Goal: Task Accomplishment & Management: Use online tool/utility

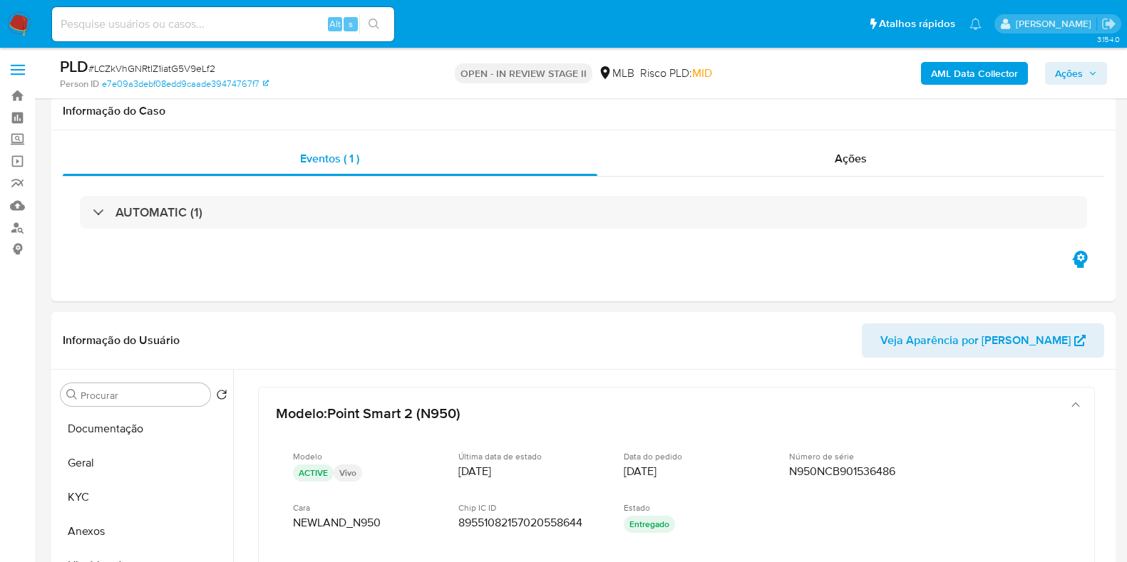
select select "10"
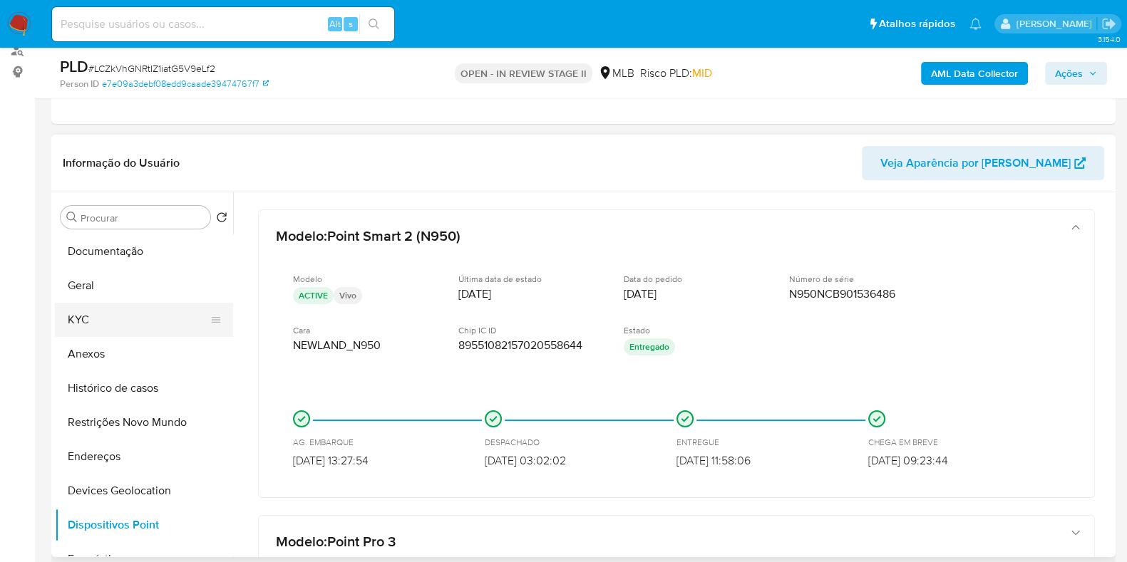
click at [99, 331] on button "KYC" at bounding box center [138, 320] width 167 height 34
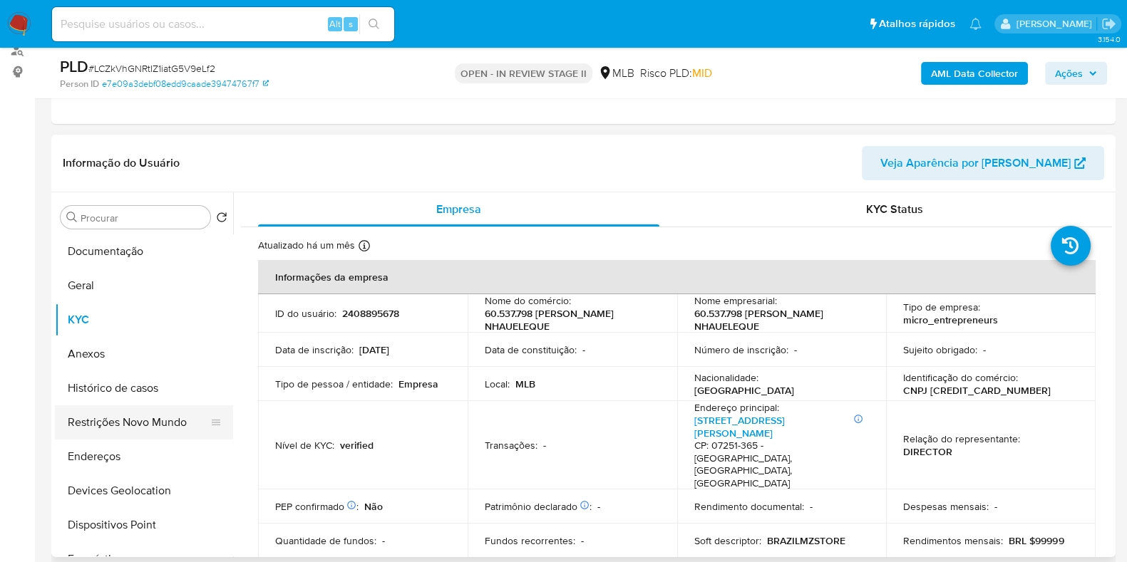
click at [121, 415] on button "Restrições Novo Mundo" at bounding box center [138, 423] width 167 height 34
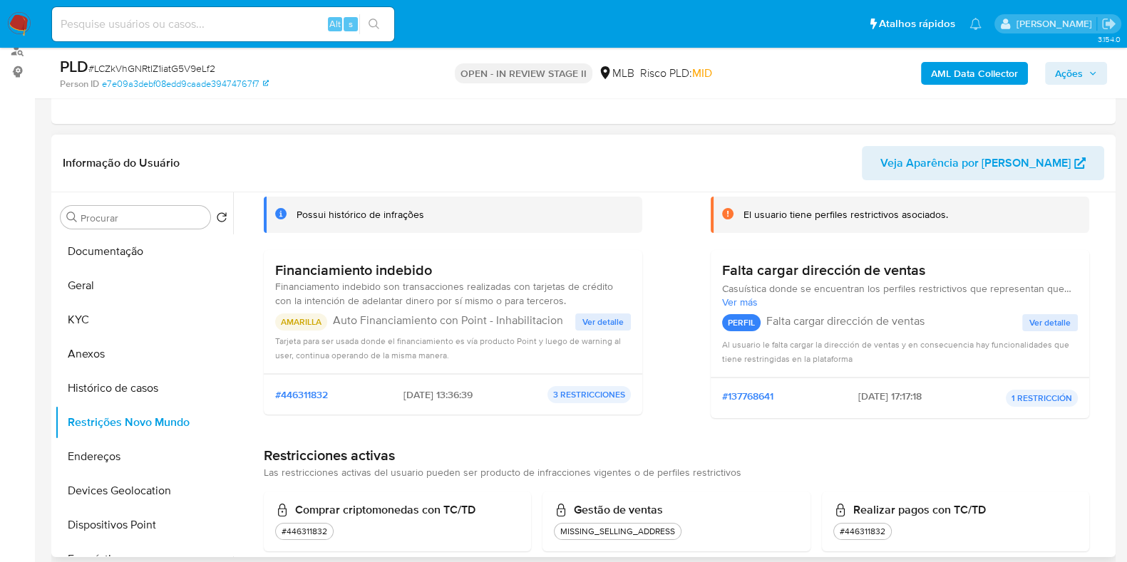
scroll to position [184, 0]
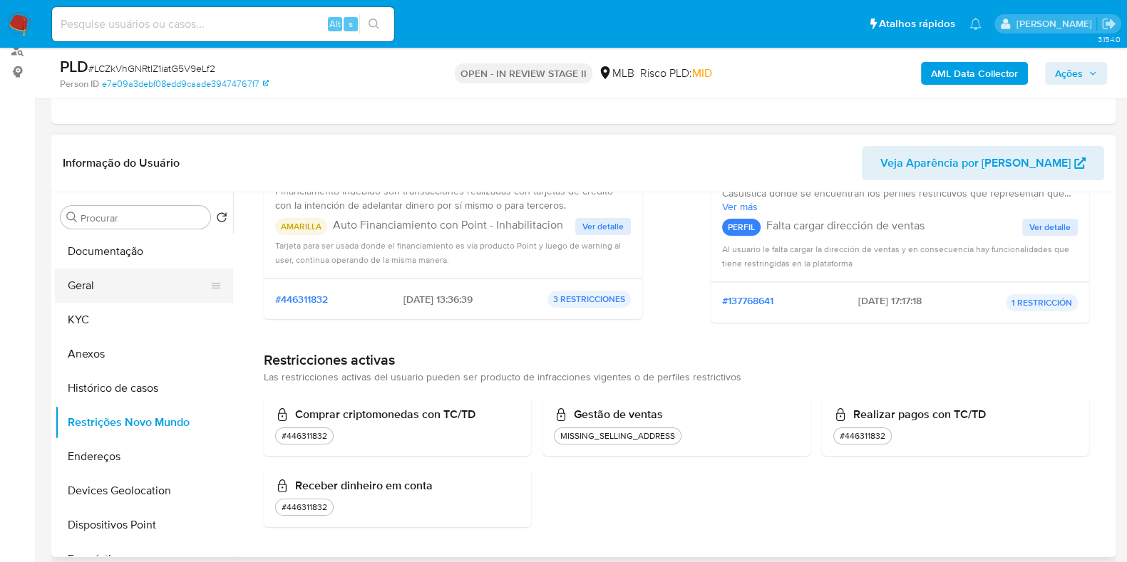
click at [96, 297] on button "Geral" at bounding box center [138, 286] width 167 height 34
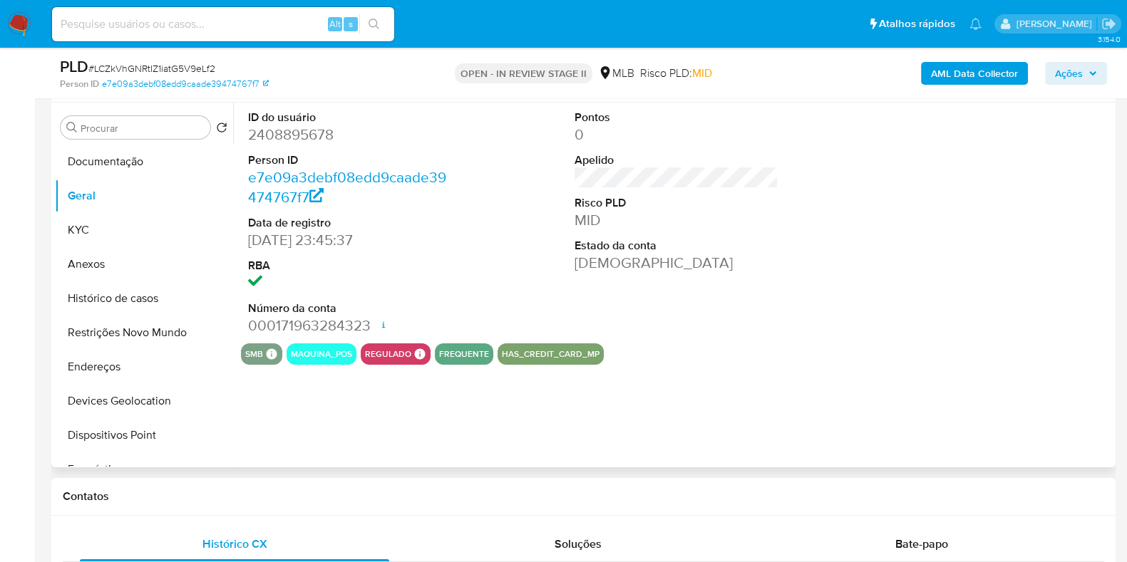
scroll to position [177, 0]
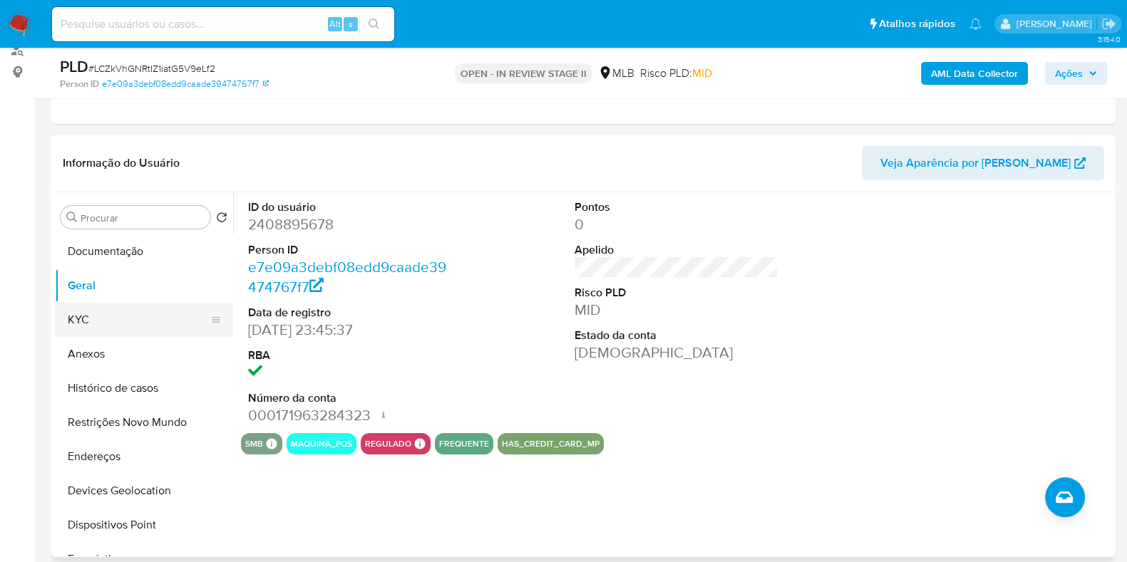
click at [105, 325] on button "KYC" at bounding box center [138, 320] width 167 height 34
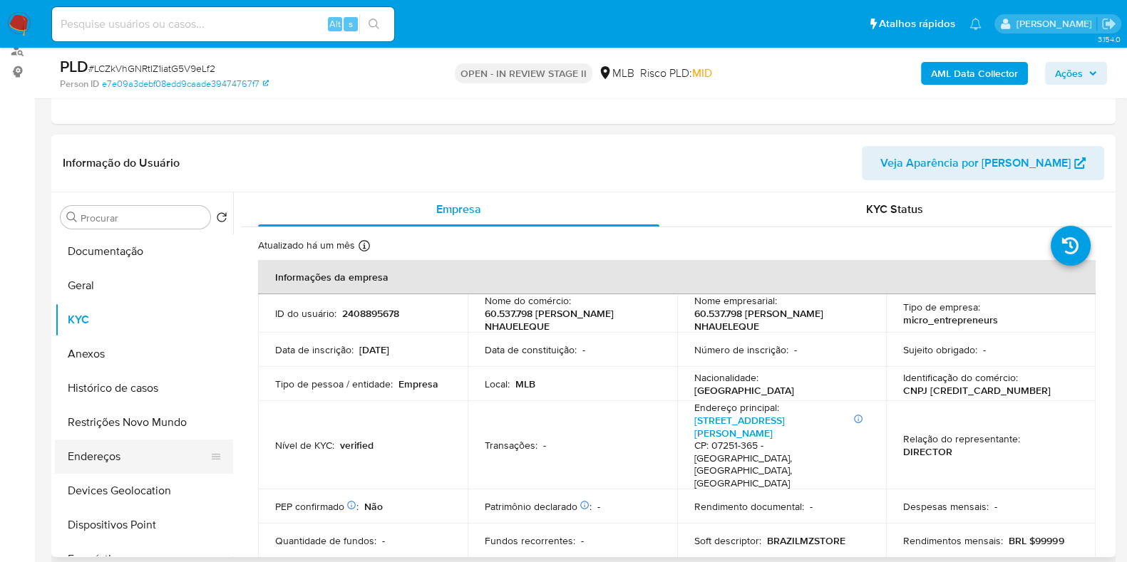
click at [113, 465] on button "Endereços" at bounding box center [138, 457] width 167 height 34
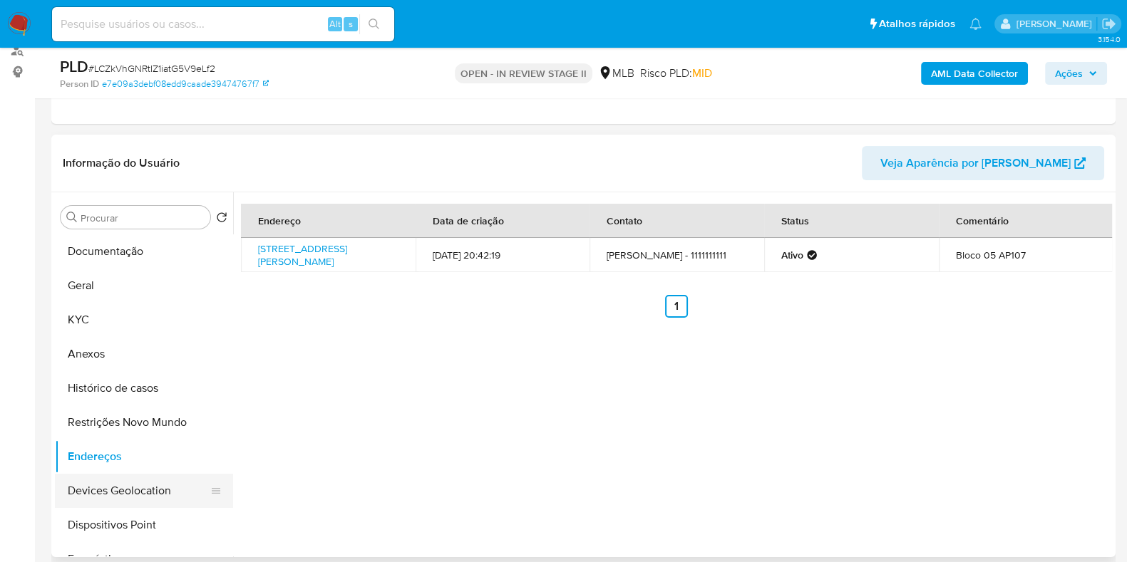
click at [142, 478] on button "Devices Geolocation" at bounding box center [138, 491] width 167 height 34
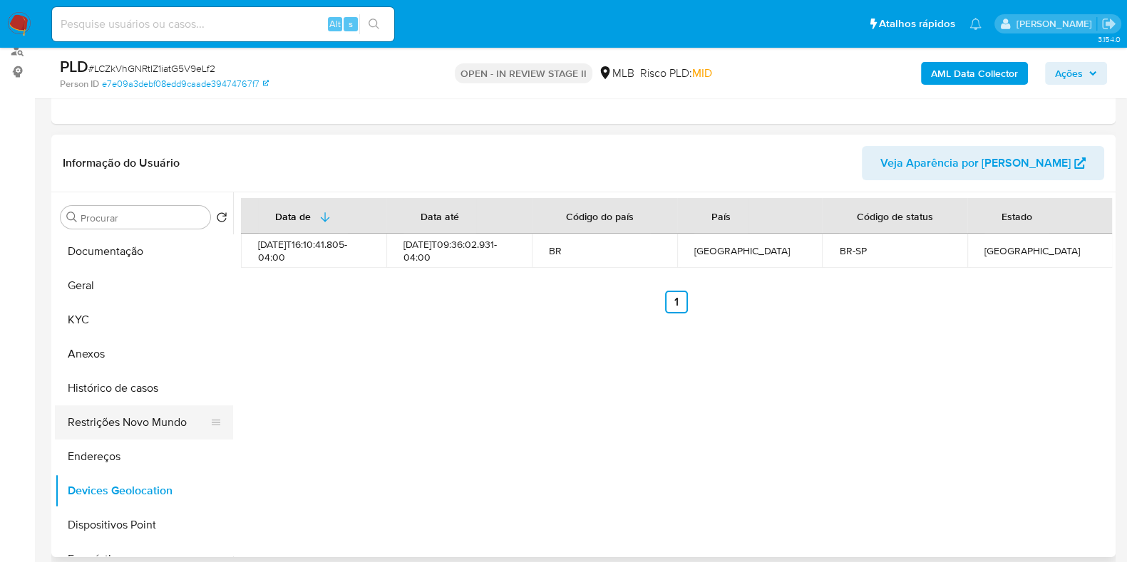
click at [127, 428] on button "Restrições Novo Mundo" at bounding box center [138, 423] width 167 height 34
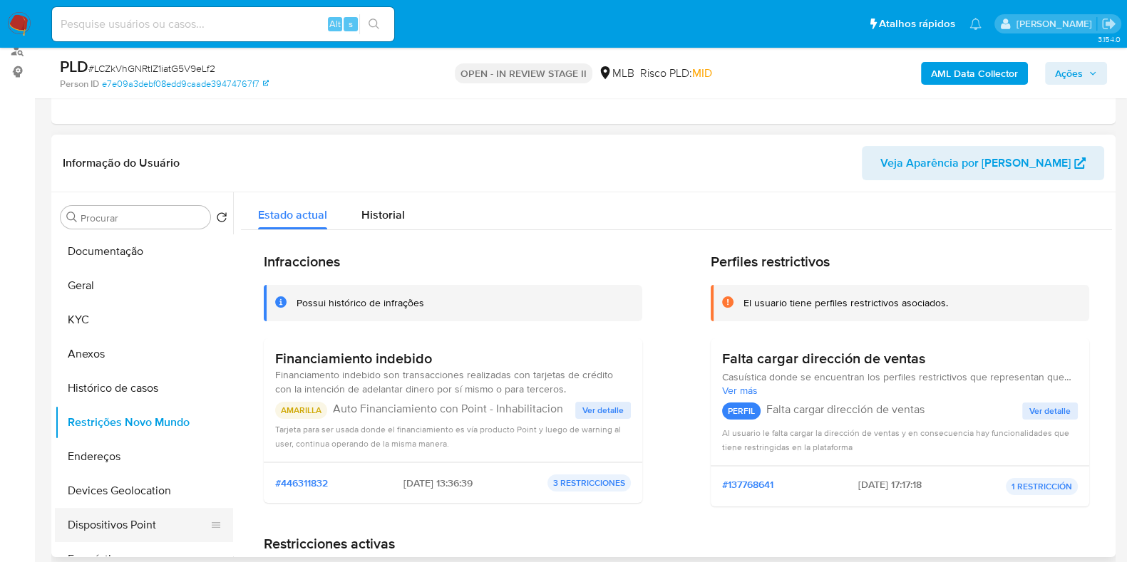
click at [150, 526] on button "Dispositivos Point" at bounding box center [138, 525] width 167 height 34
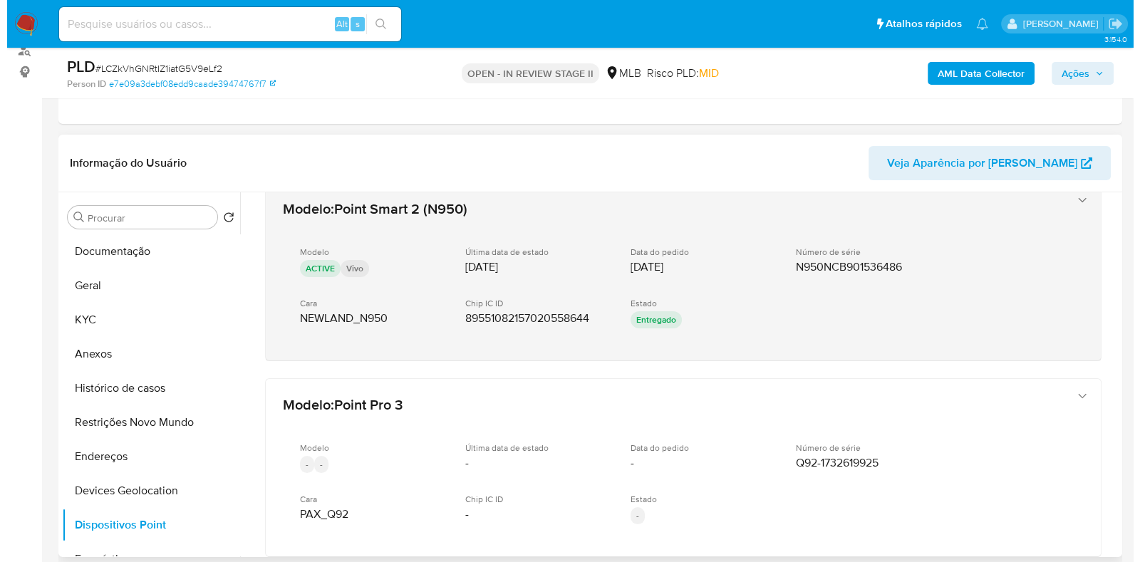
scroll to position [0, 0]
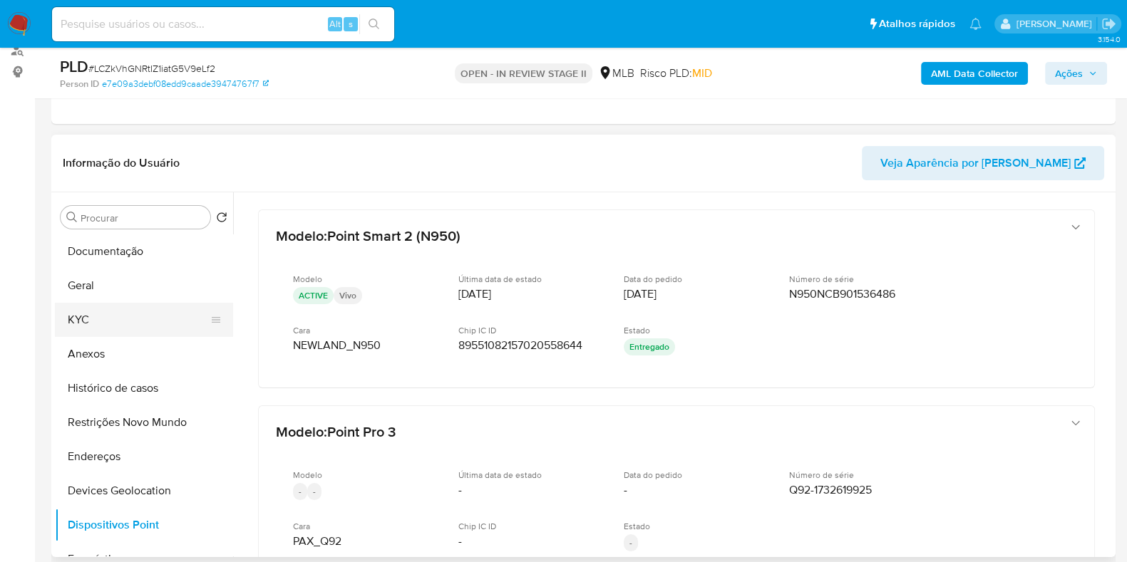
click at [135, 324] on button "KYC" at bounding box center [138, 320] width 167 height 34
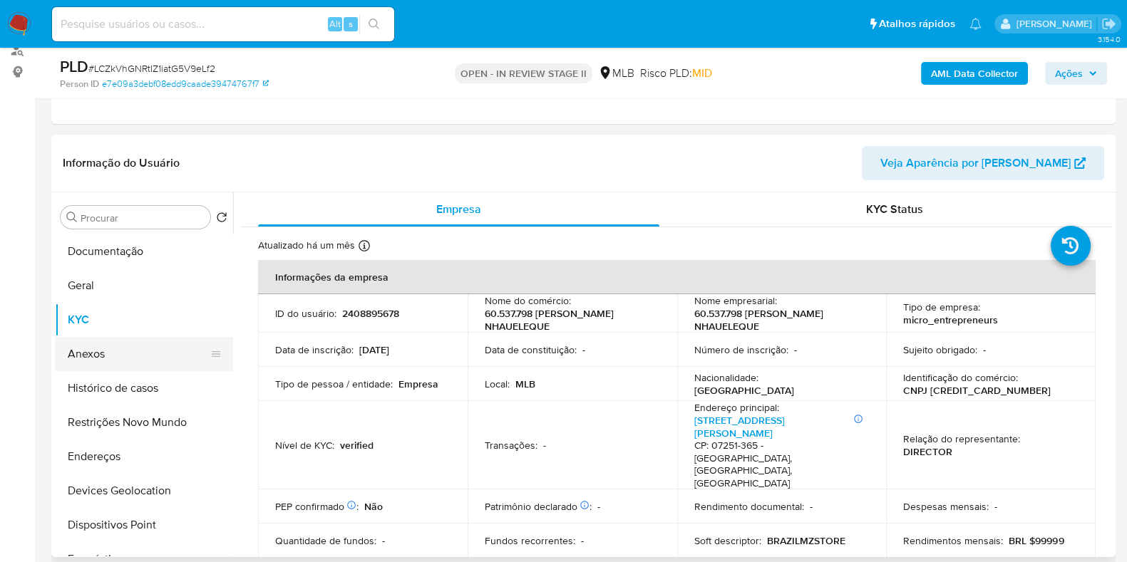
click at [128, 356] on button "Anexos" at bounding box center [138, 354] width 167 height 34
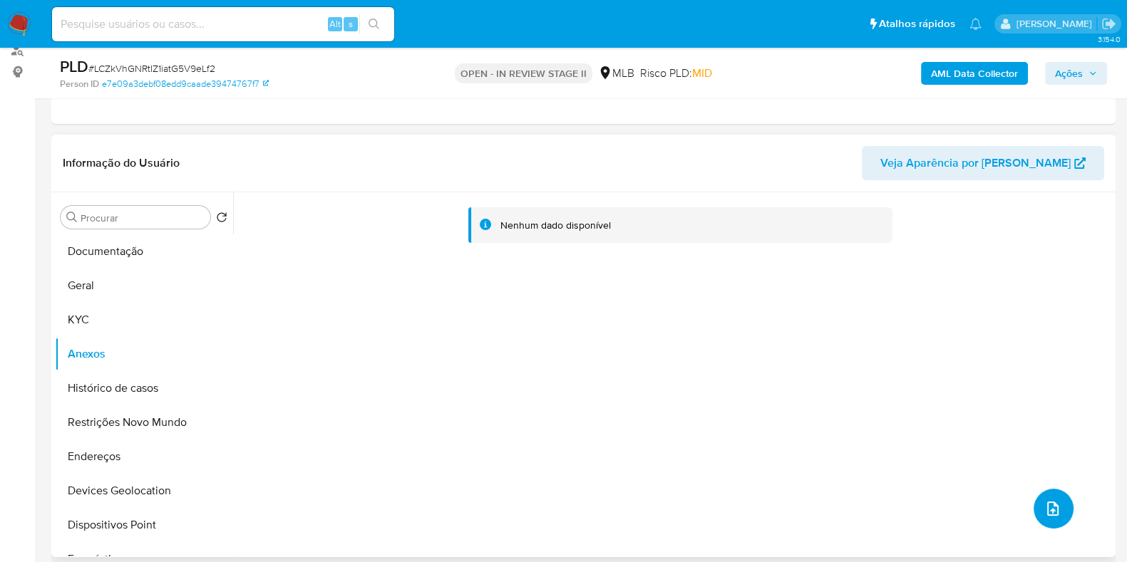
click at [1044, 500] on icon "upload-file" at bounding box center [1052, 508] width 17 height 17
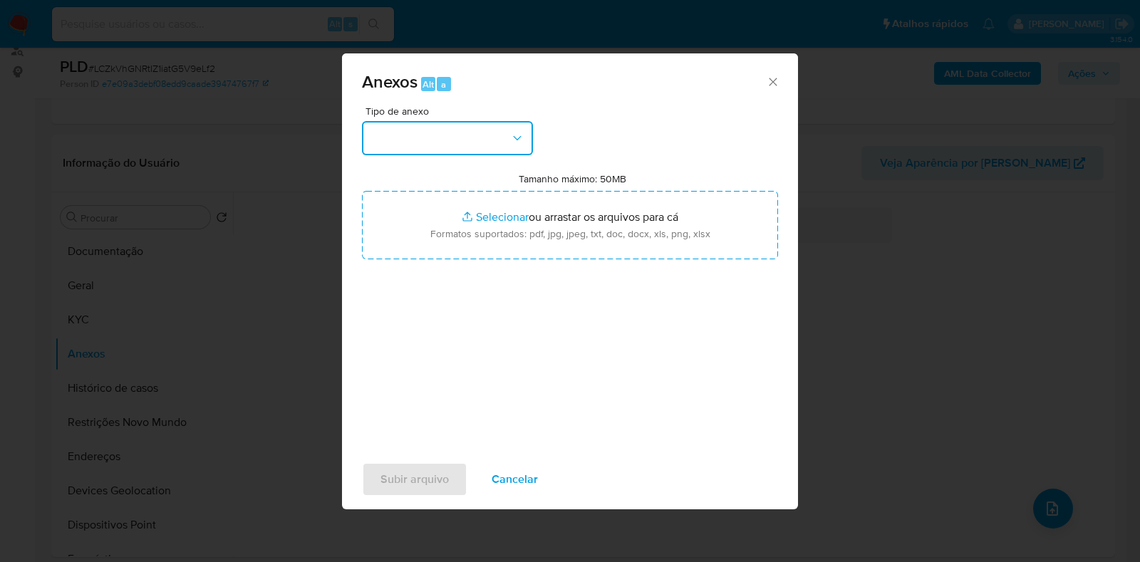
click at [401, 136] on button "button" at bounding box center [447, 138] width 171 height 34
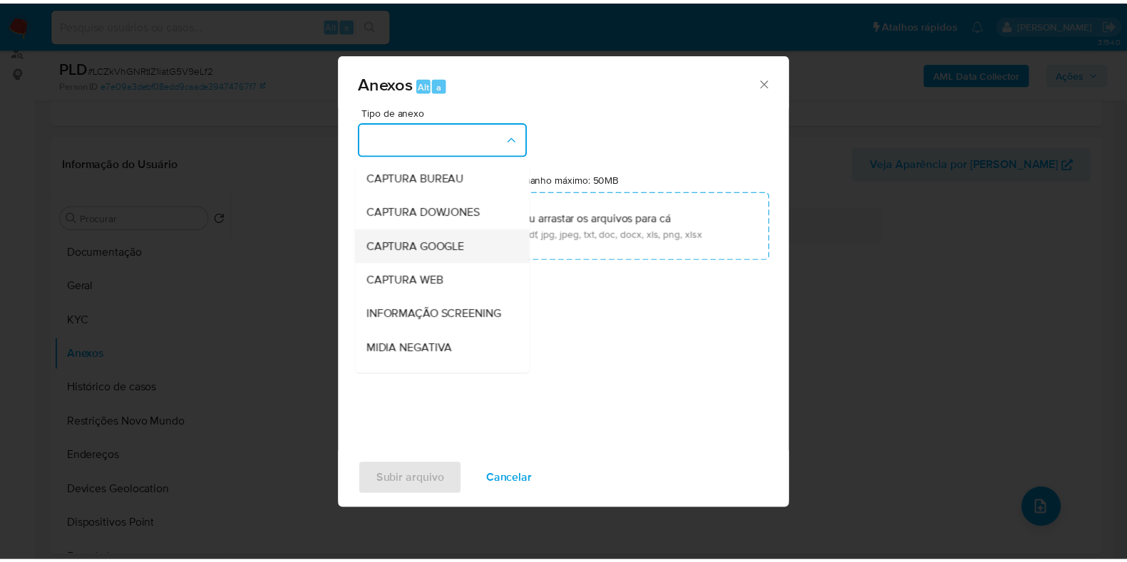
scroll to position [88, 0]
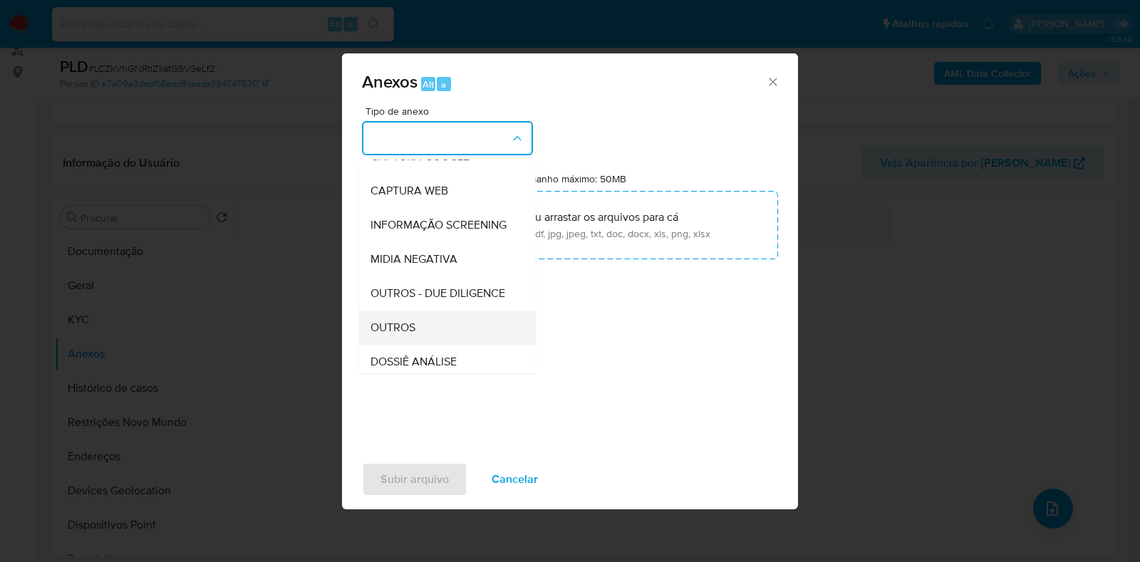
click at [425, 345] on div "OUTROS" at bounding box center [443, 328] width 145 height 34
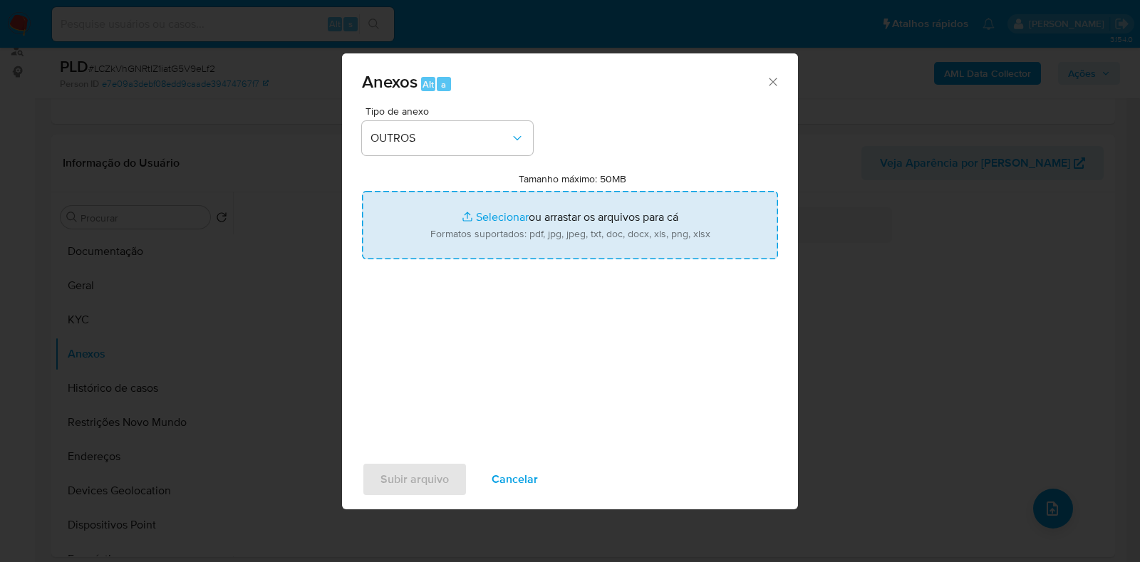
click at [480, 237] on input "Tamanho máximo: 50MB Selecionar arquivos" at bounding box center [570, 225] width 416 height 68
type input "C:\fakepath\Mulan 2408895678_2025_08_18_16_16_51 - Resumen TX.pdf"
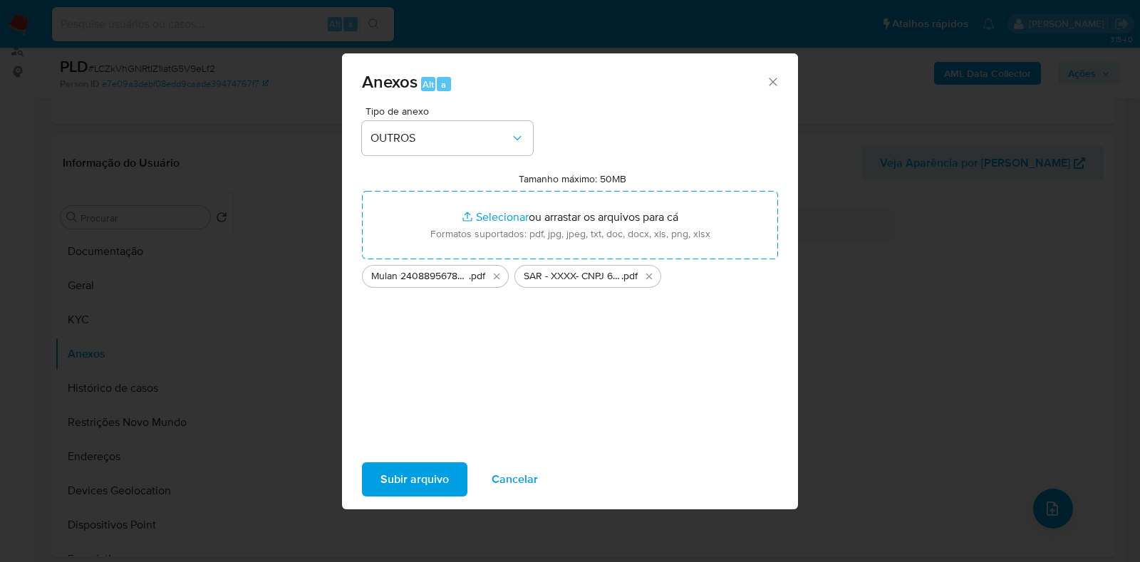
click at [398, 469] on span "Subir arquivo" at bounding box center [415, 479] width 68 height 31
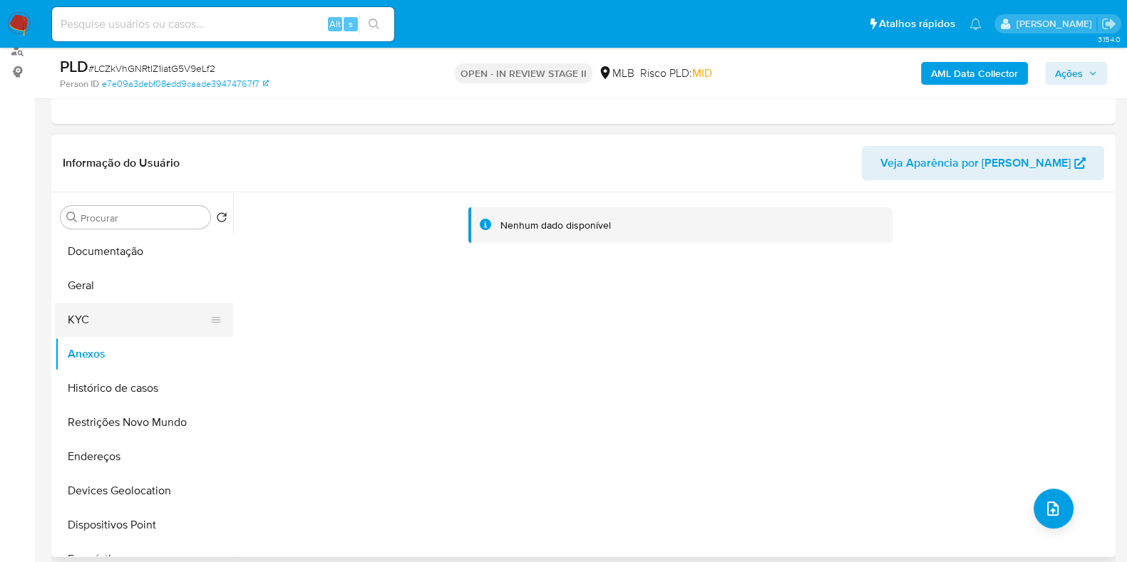
click at [93, 322] on button "KYC" at bounding box center [138, 320] width 167 height 34
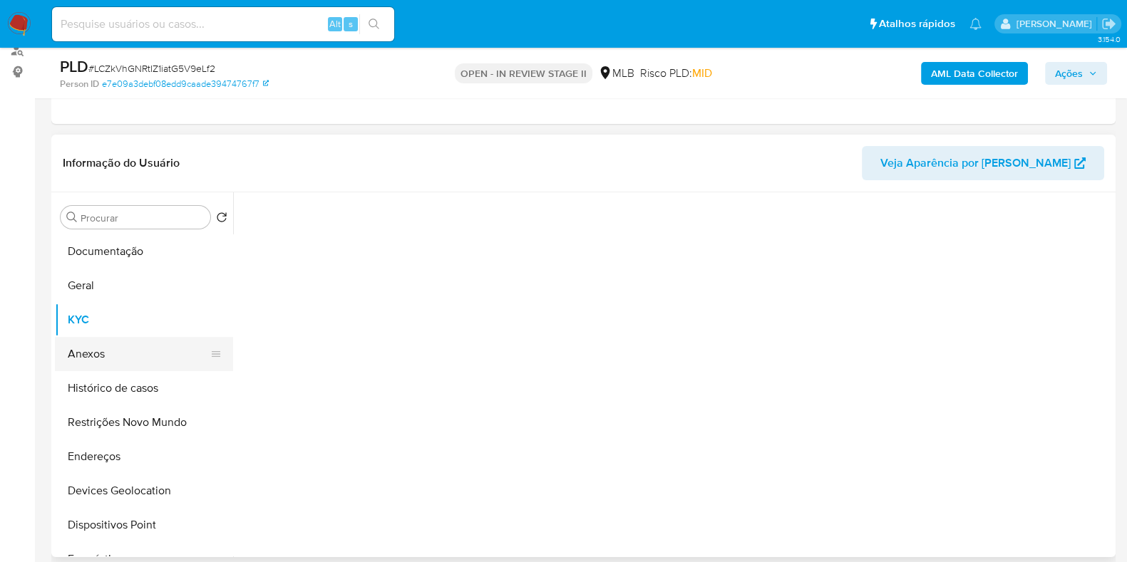
click at [103, 357] on button "Anexos" at bounding box center [138, 354] width 167 height 34
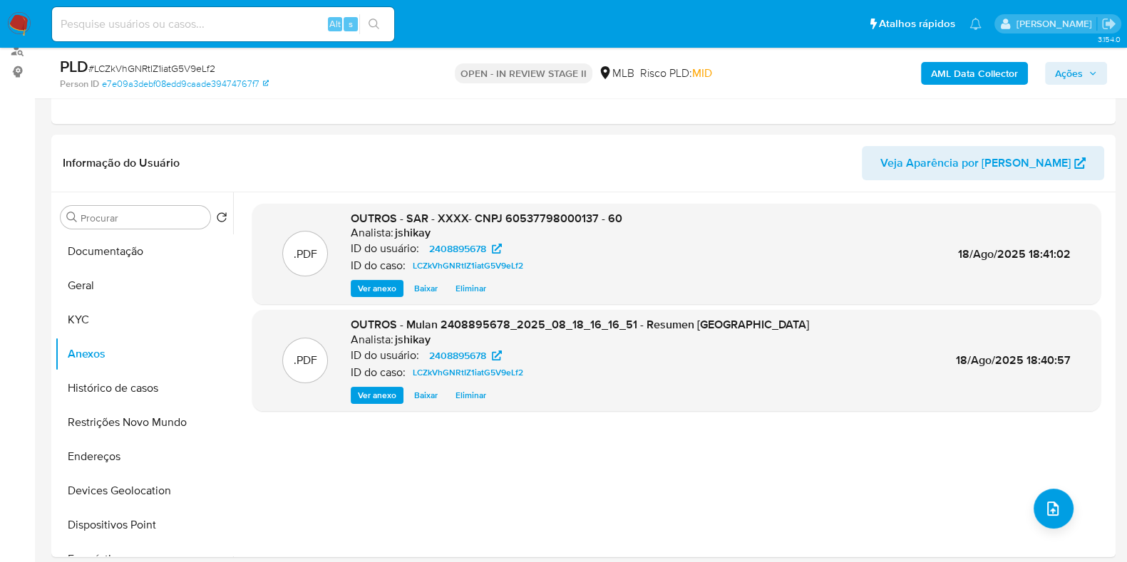
click at [1067, 76] on span "Ações" at bounding box center [1069, 73] width 28 height 23
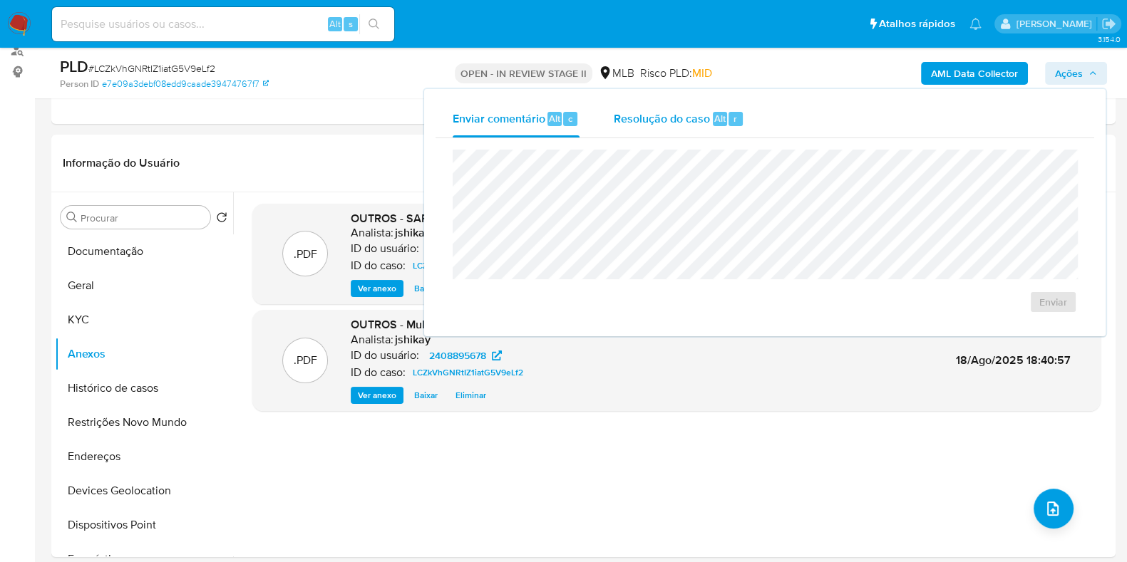
click at [640, 125] on span "Resolução do caso" at bounding box center [662, 118] width 96 height 16
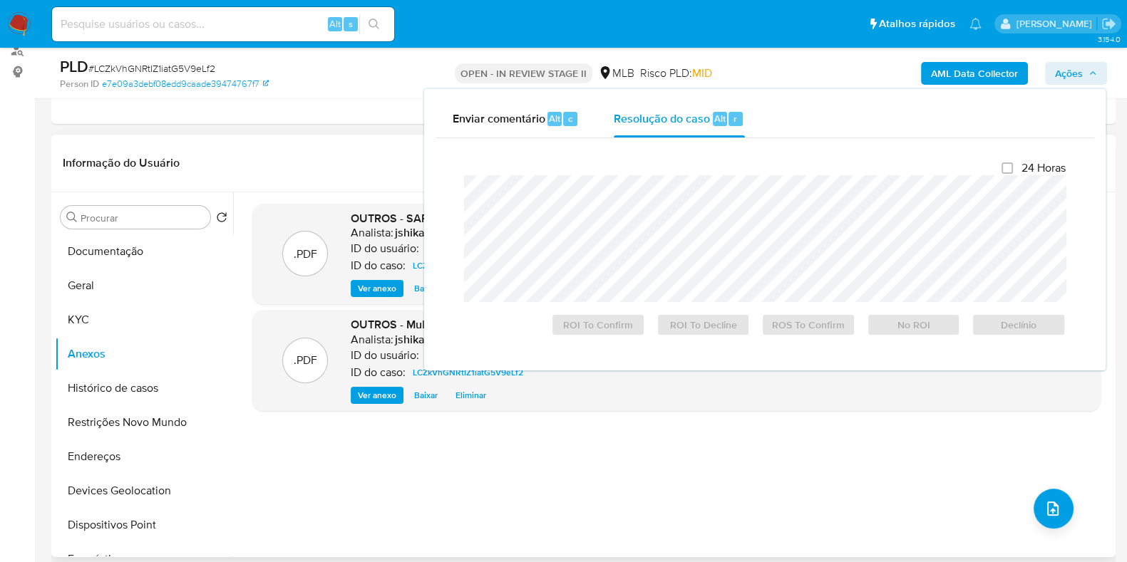
click at [773, 417] on div ".PDF OUTROS - SAR - XXXX- CNPJ 60537798000137 - 60 Analista: jshikay ID do usuá…" at bounding box center [676, 375] width 848 height 342
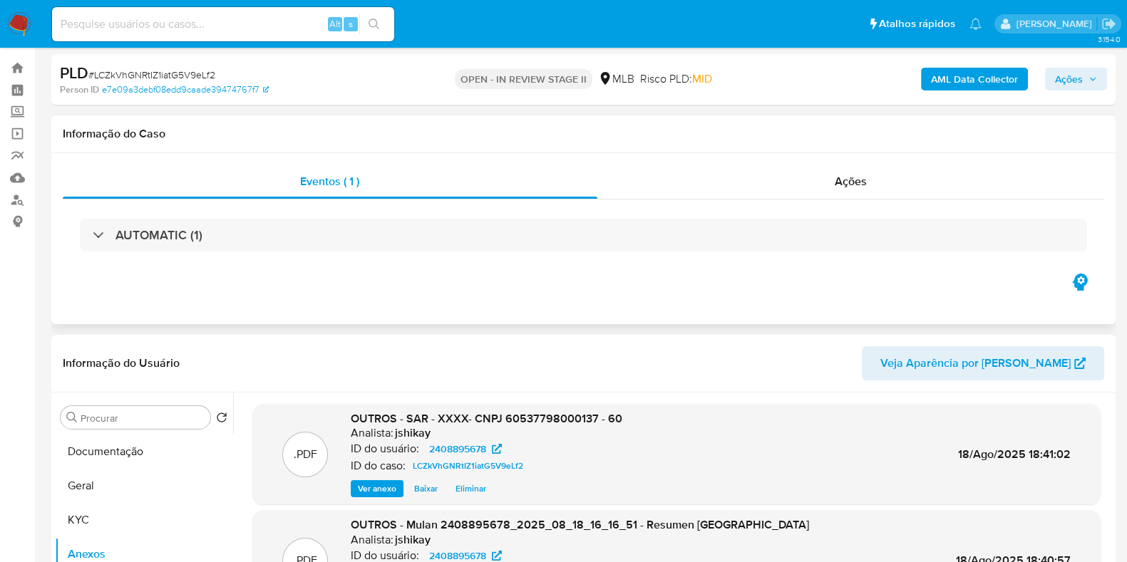
scroll to position [0, 0]
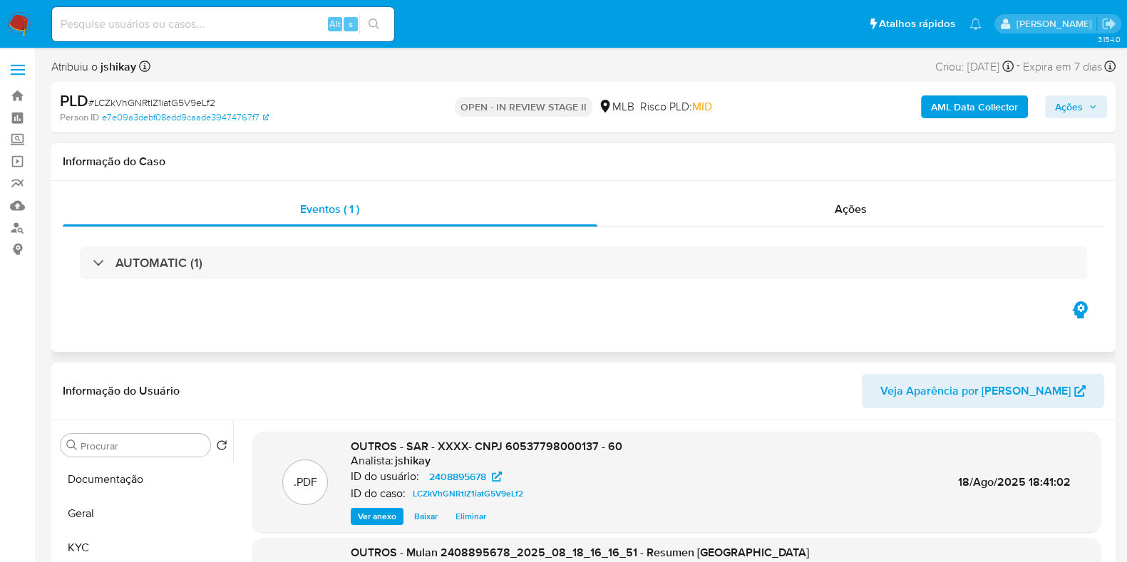
click at [895, 228] on div "AUTOMATIC (1)" at bounding box center [583, 262] width 1041 height 71
click at [792, 207] on div "Ações" at bounding box center [850, 209] width 507 height 34
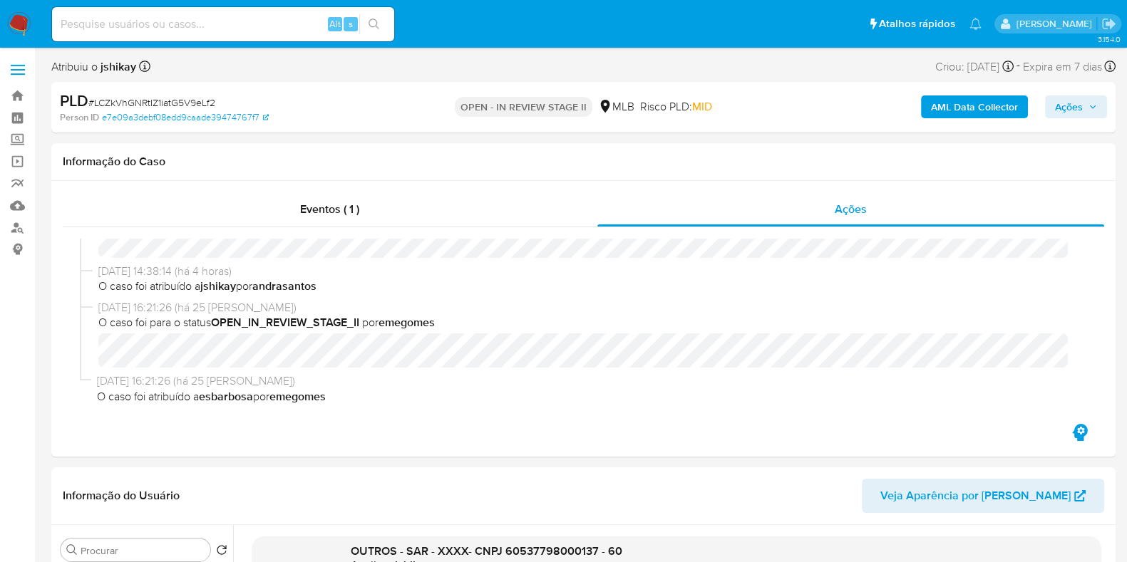
click at [1096, 98] on span "Ações" at bounding box center [1076, 107] width 42 height 20
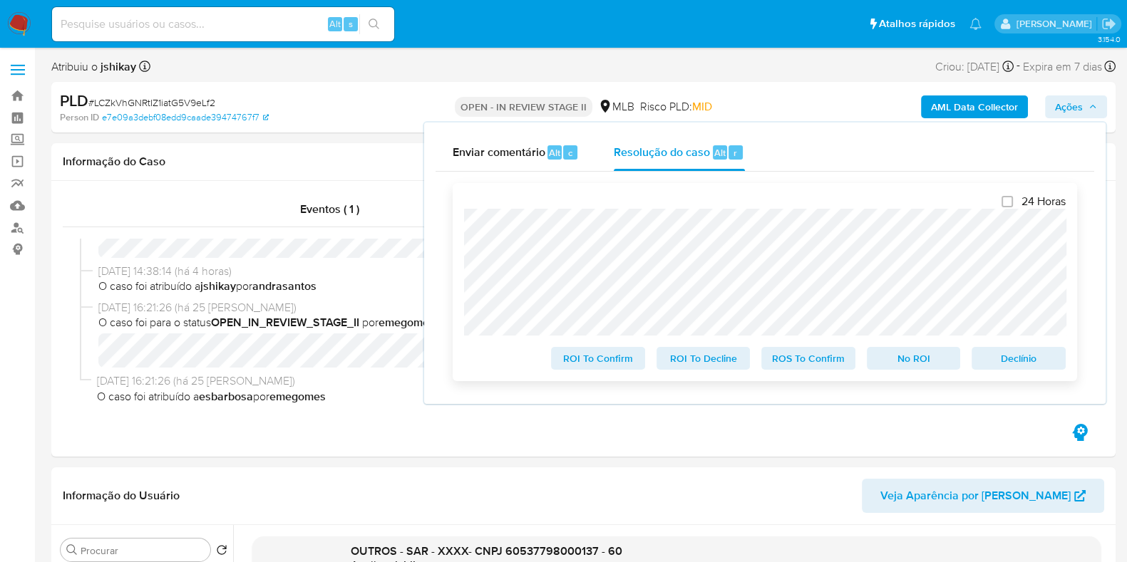
click at [1031, 363] on span "Declínio" at bounding box center [1018, 358] width 74 height 20
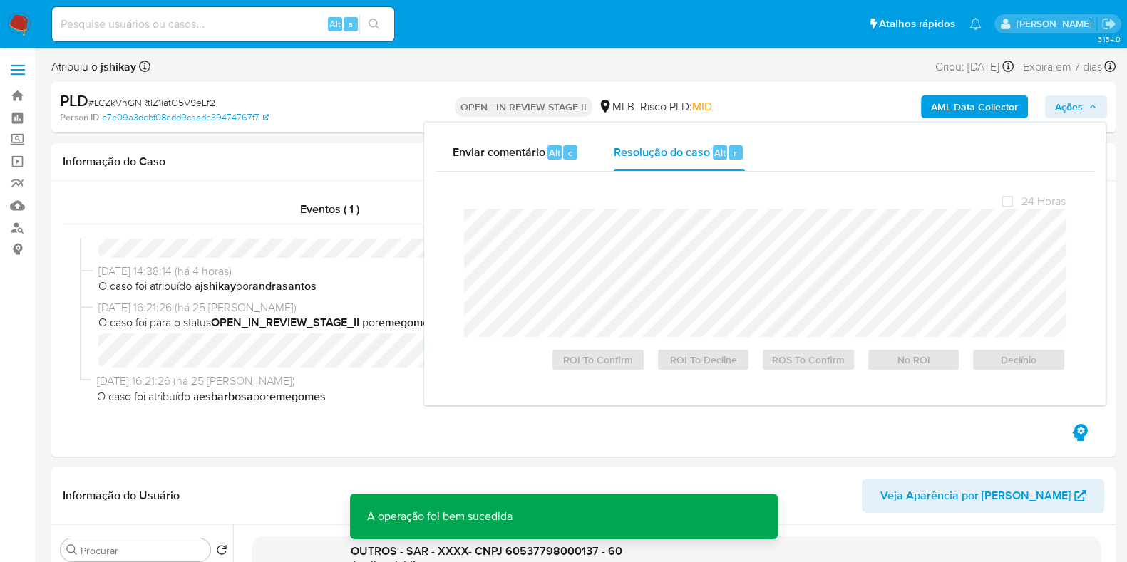
click at [143, 102] on span "# LCZkVhGNRtIZ1iatG5V9eLf2" at bounding box center [151, 102] width 127 height 14
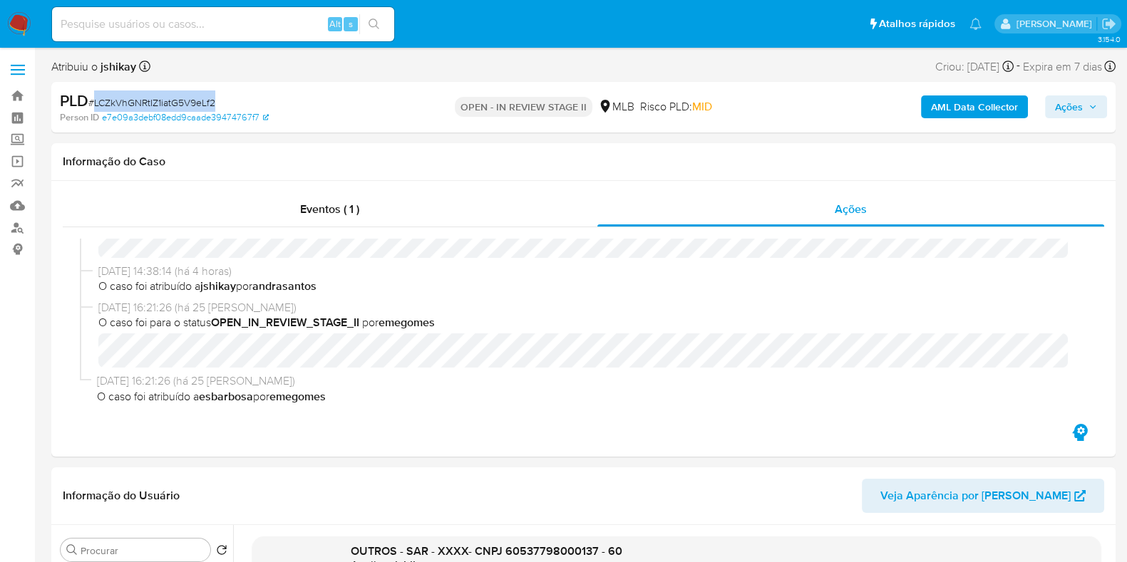
click at [143, 102] on span "# LCZkVhGNRtIZ1iatG5V9eLf2" at bounding box center [151, 102] width 127 height 14
copy span "LCZkVhGNRtIZ1iatG5V9eLf2"
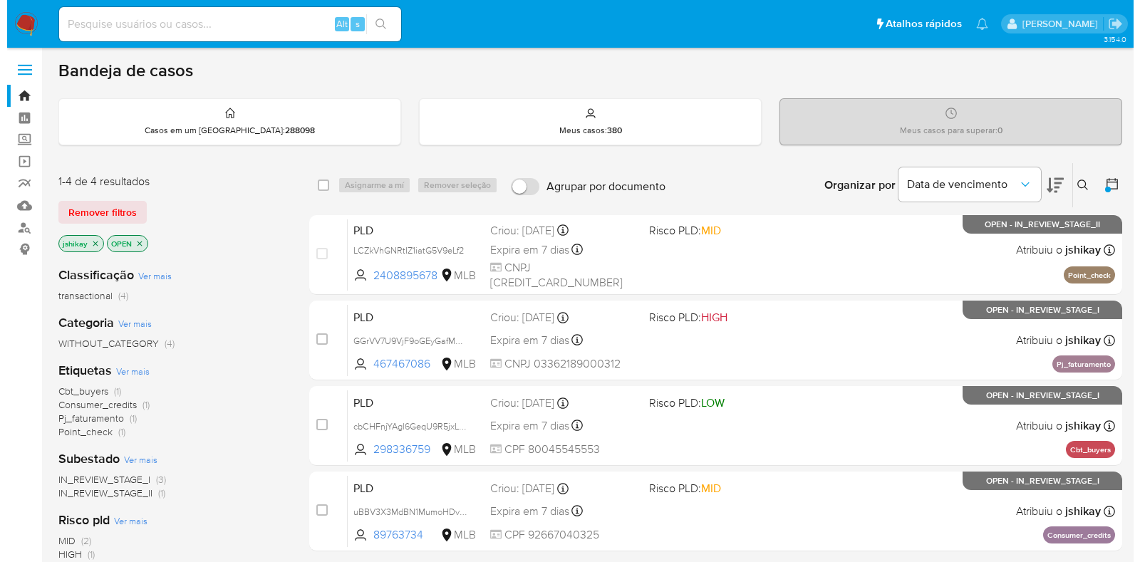
scroll to position [88, 0]
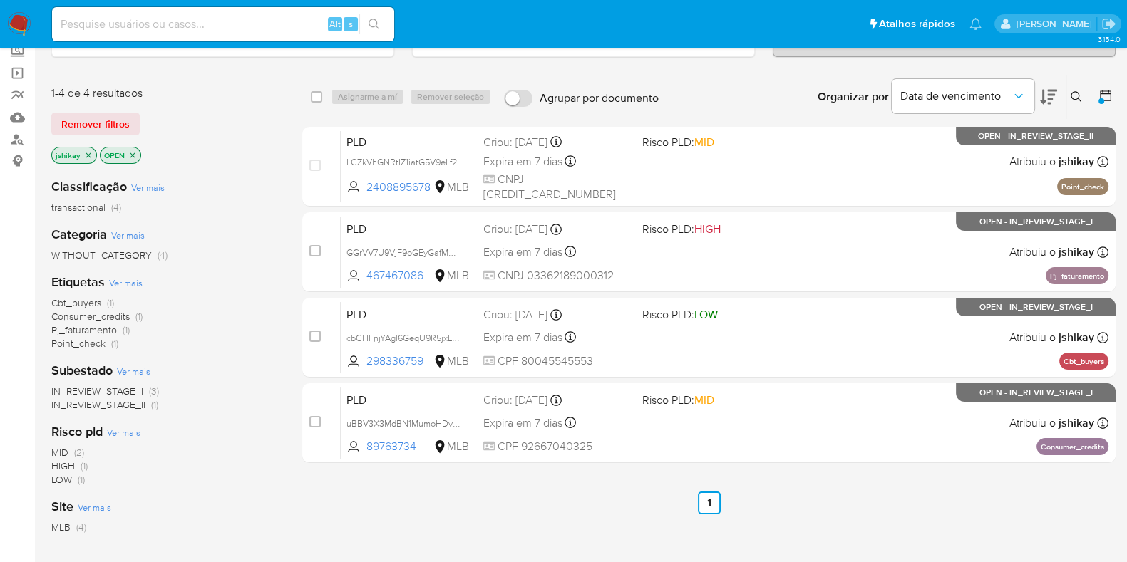
click at [1081, 91] on icon at bounding box center [1075, 96] width 11 height 11
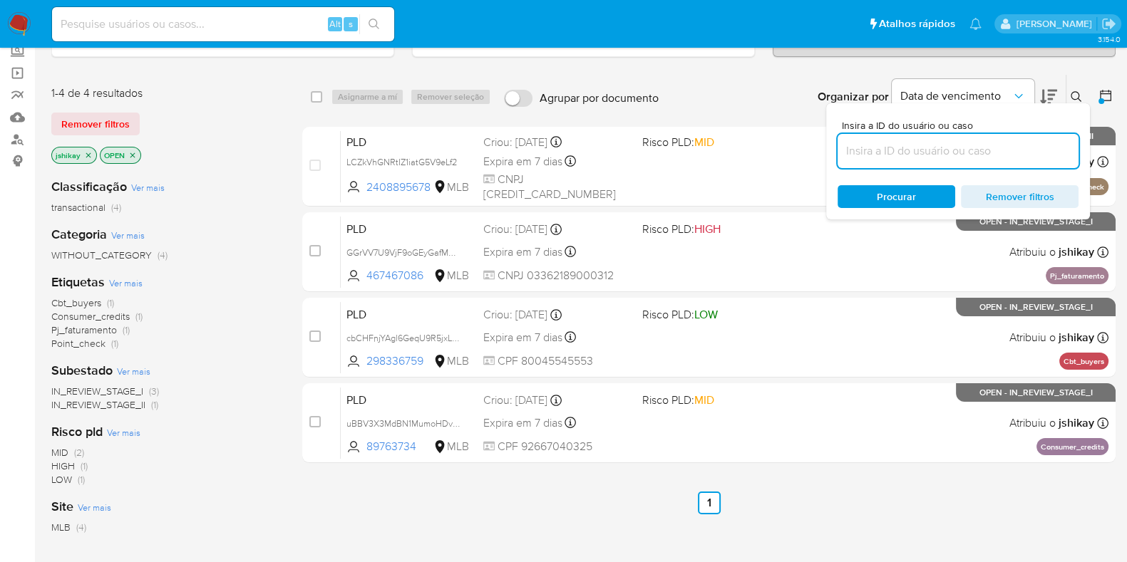
click at [933, 149] on input at bounding box center [957, 151] width 241 height 19
type input "LCZkVhGNRtIZ1iatG5V9eLf2"
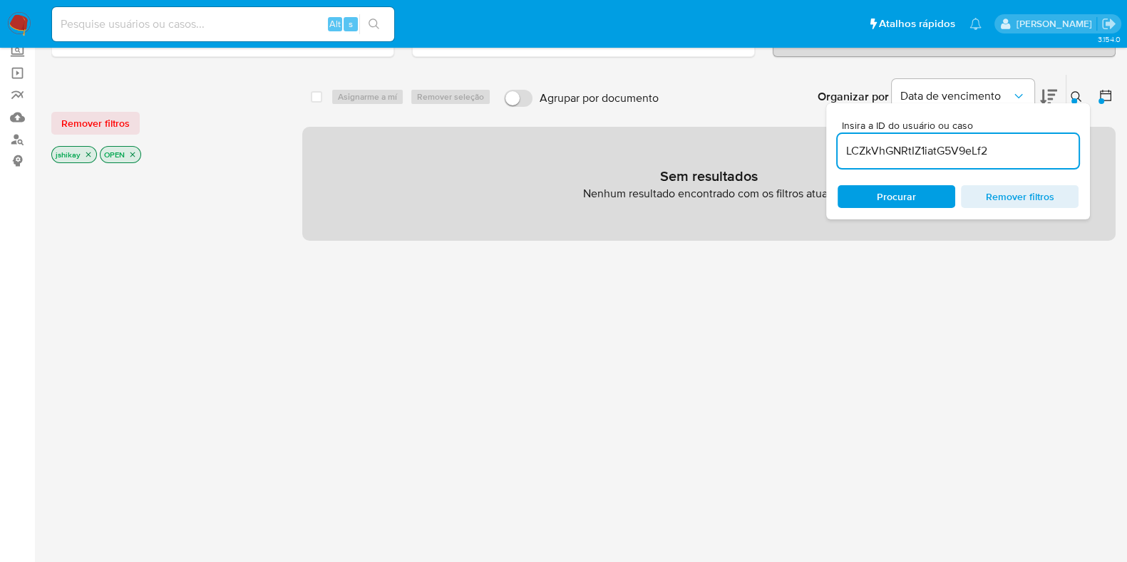
click at [88, 150] on icon "close-filter" at bounding box center [88, 154] width 9 height 9
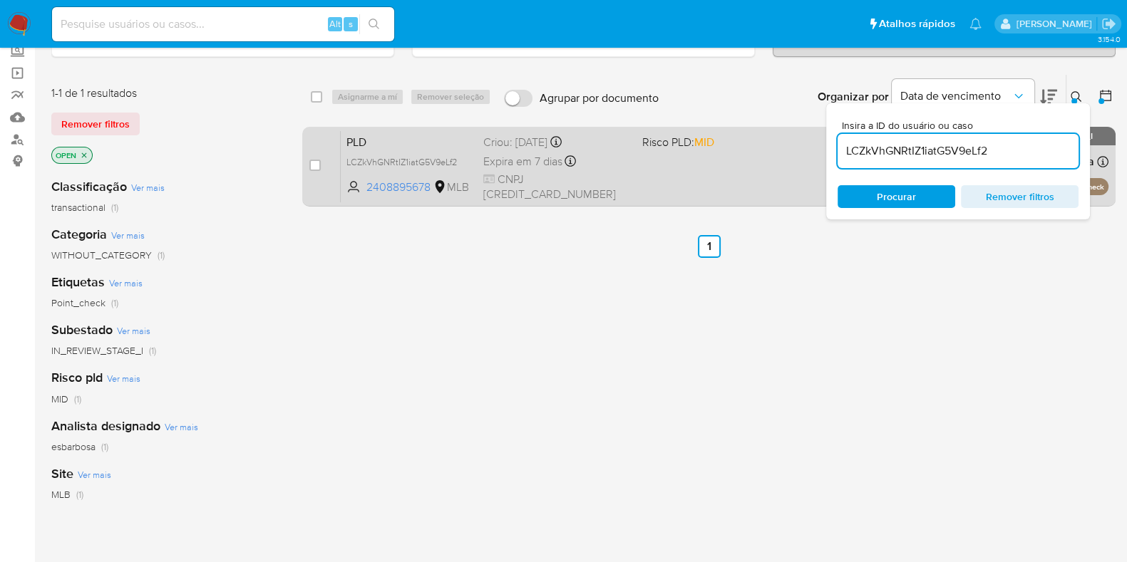
click at [314, 169] on div "case-item-checkbox" at bounding box center [314, 165] width 11 height 14
click at [319, 165] on input "checkbox" at bounding box center [314, 165] width 11 height 11
checkbox input "true"
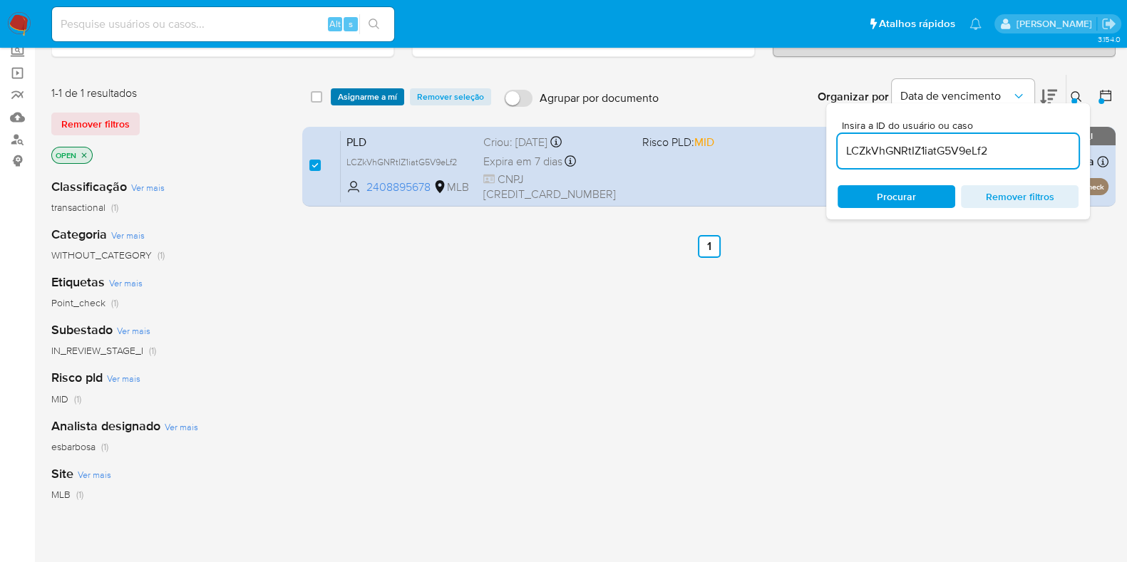
click at [355, 93] on span "Asignarme a mí" at bounding box center [367, 97] width 59 height 14
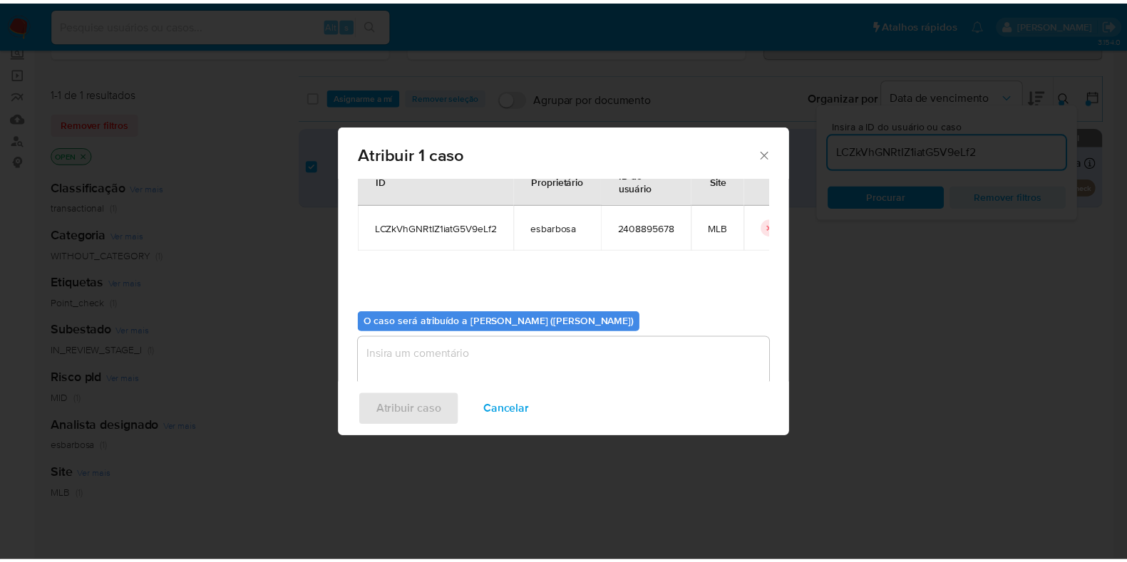
scroll to position [73, 0]
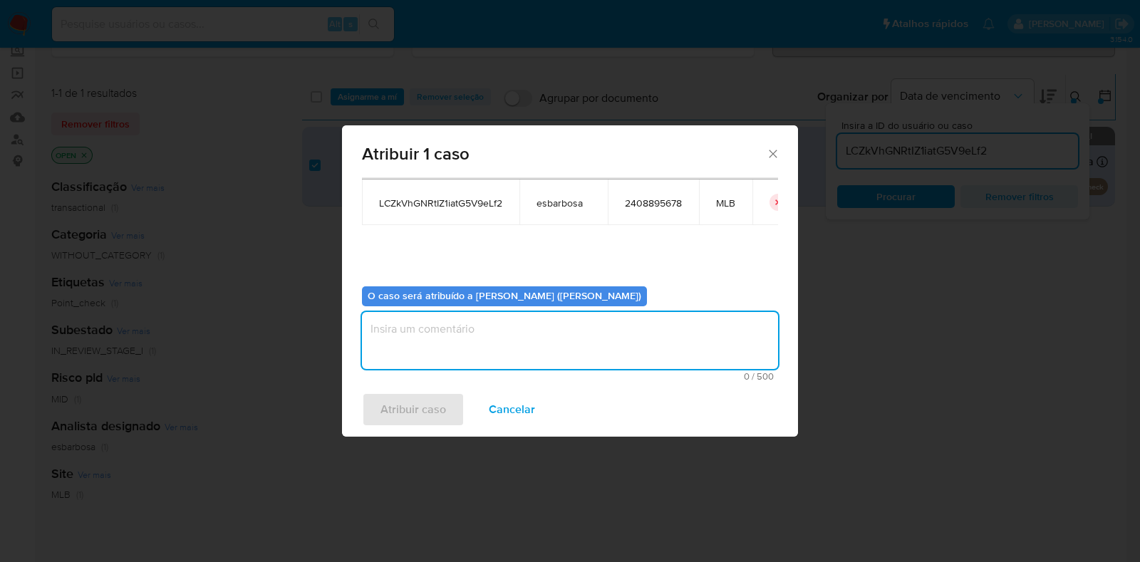
click at [463, 340] on textarea "assign-modal" at bounding box center [570, 340] width 416 height 57
type textarea "Caso declinado para tratativa em Stage I"
click at [415, 404] on span "Atribuir caso" at bounding box center [414, 409] width 66 height 31
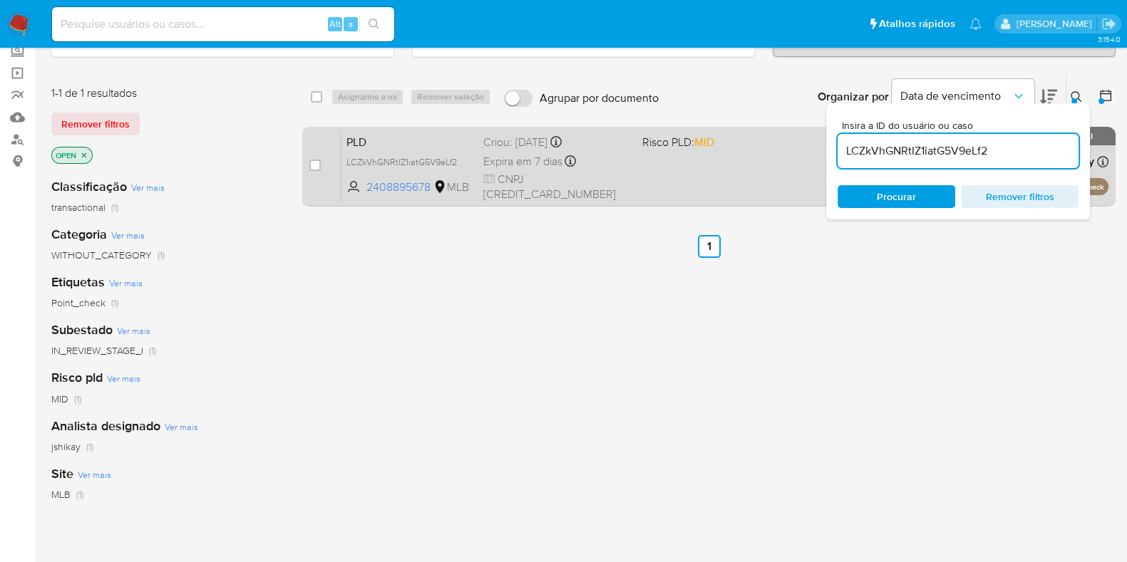
click at [651, 176] on div "PLD LCZkVhGNRtIZ1iatG5V9eLf2 2408895678 MLB Risco PLD: MID Criou: 12/07/2025 Cr…" at bounding box center [725, 166] width 768 height 72
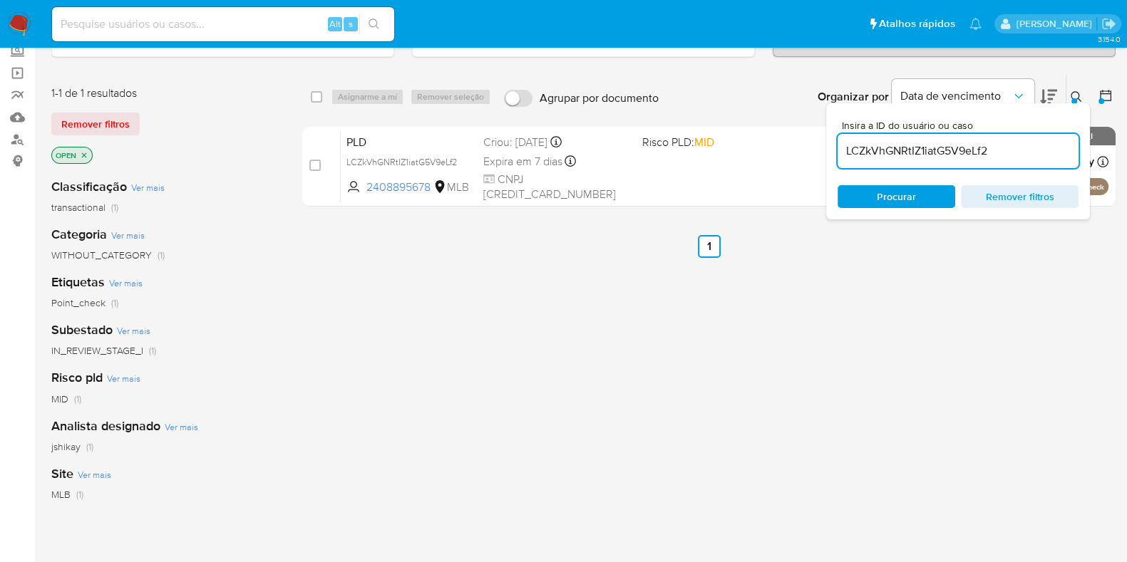
click at [956, 154] on input "LCZkVhGNRtIZ1iatG5V9eLf2" at bounding box center [957, 151] width 241 height 19
click at [955, 154] on input "LCZkVhGNRtIZ1iatG5V9eLf2" at bounding box center [957, 151] width 241 height 19
paste input "3t1maHRXWW16bHcm1o6FEToT"
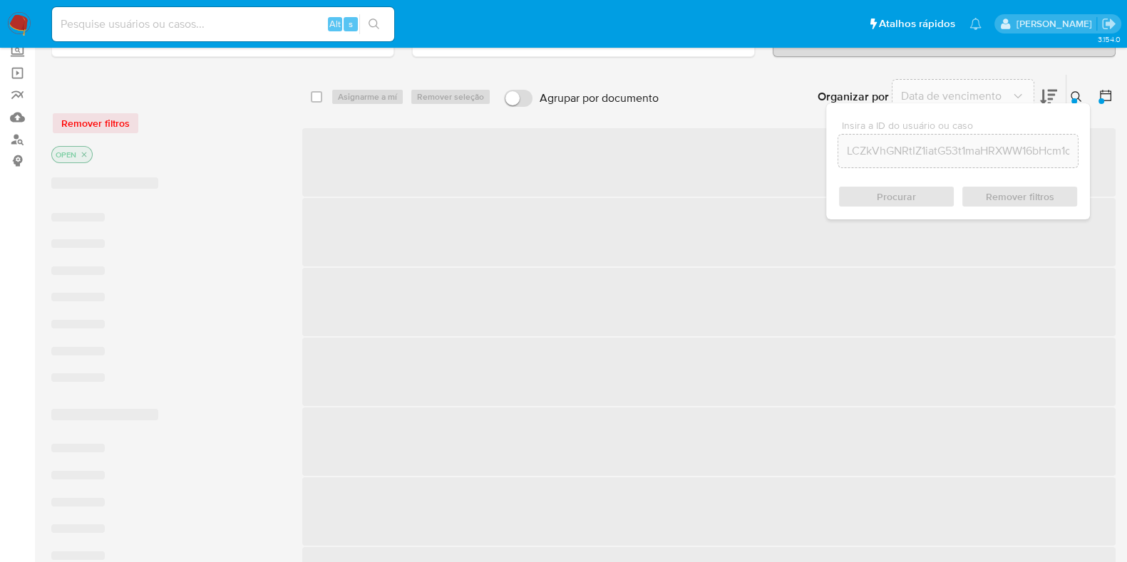
click at [949, 144] on input "LCZkVhGNRtIZ1iatG53t1maHRXWW16bHcm1o6FEToTV9eLf2" at bounding box center [957, 151] width 239 height 19
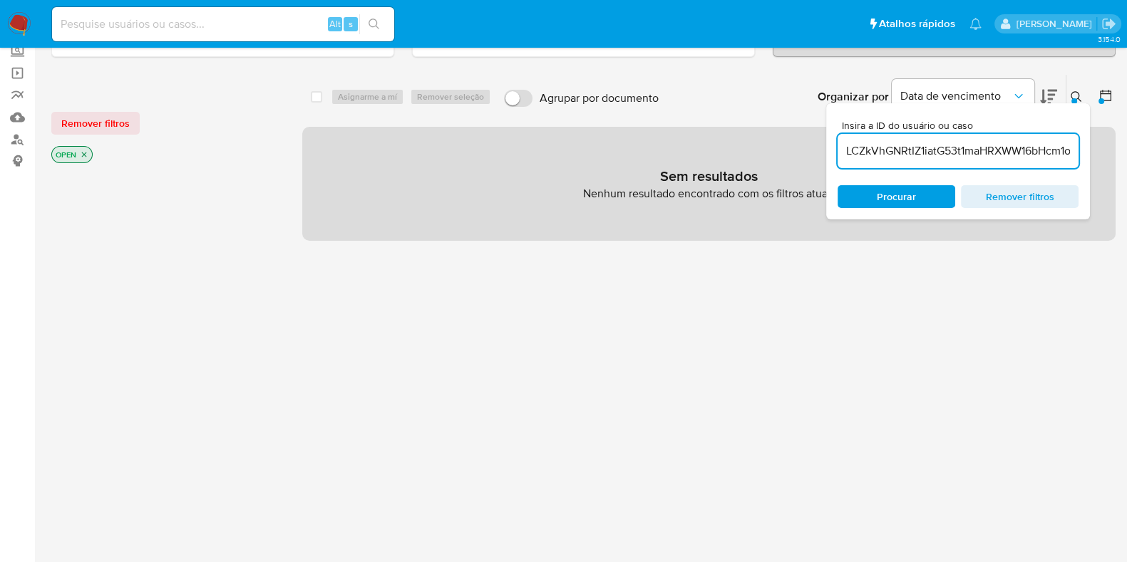
click at [949, 144] on input "LCZkVhGNRtIZ1iatG53t1maHRXWW16bHcm1o6FEToTV9eLf2" at bounding box center [957, 151] width 241 height 19
paste input "3t1maHRXWW16bHcm1o6FEToT"
type input "3t1maHRXWW16bHcm1o6FEToT"
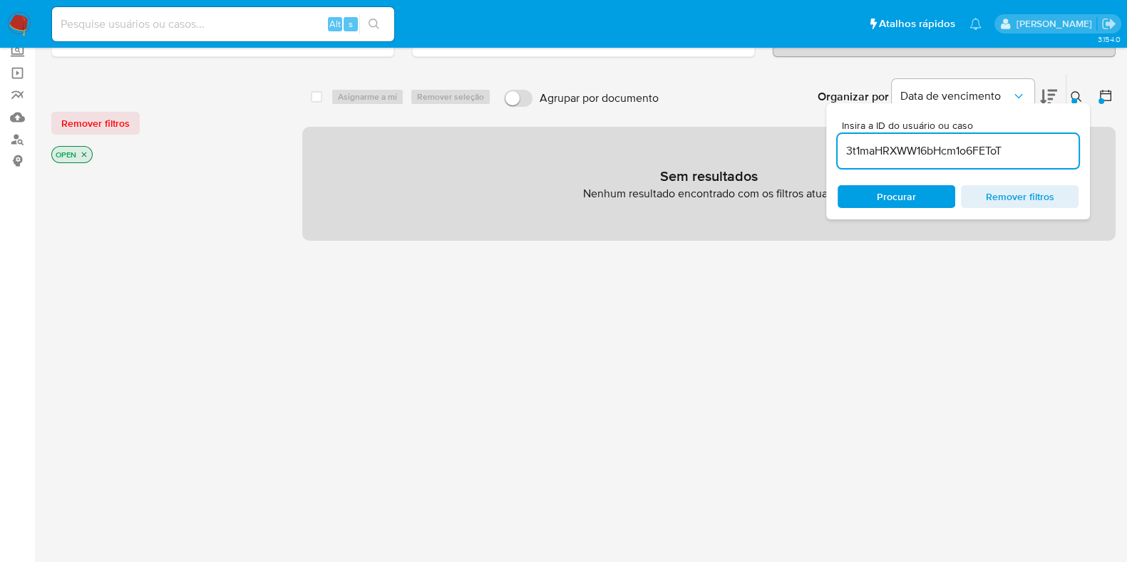
click at [1105, 101] on button at bounding box center [1106, 96] width 17 height 17
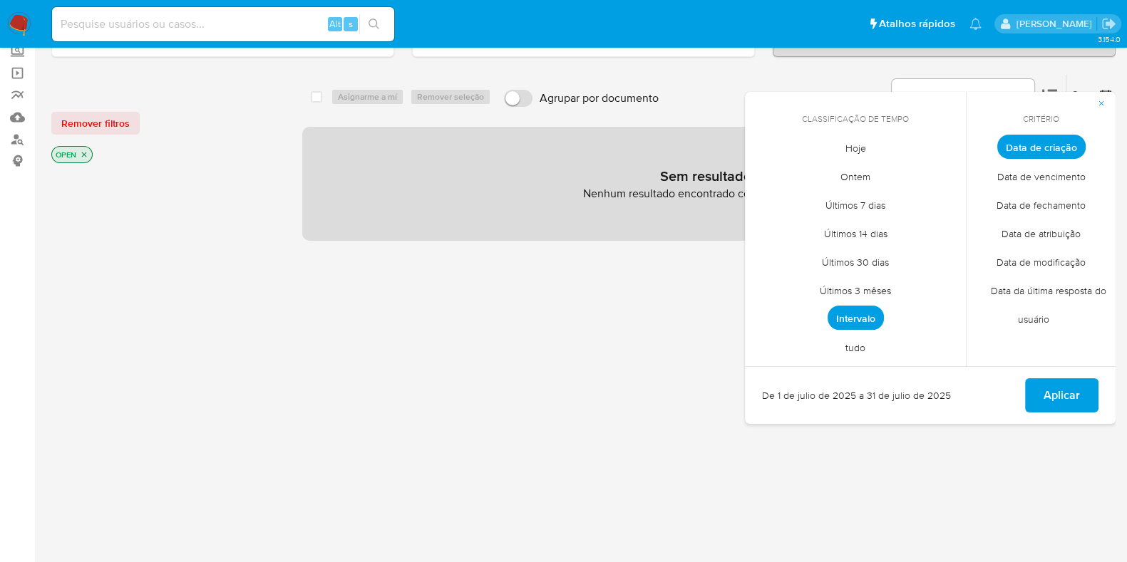
click at [866, 351] on span "tudo" at bounding box center [855, 347] width 50 height 29
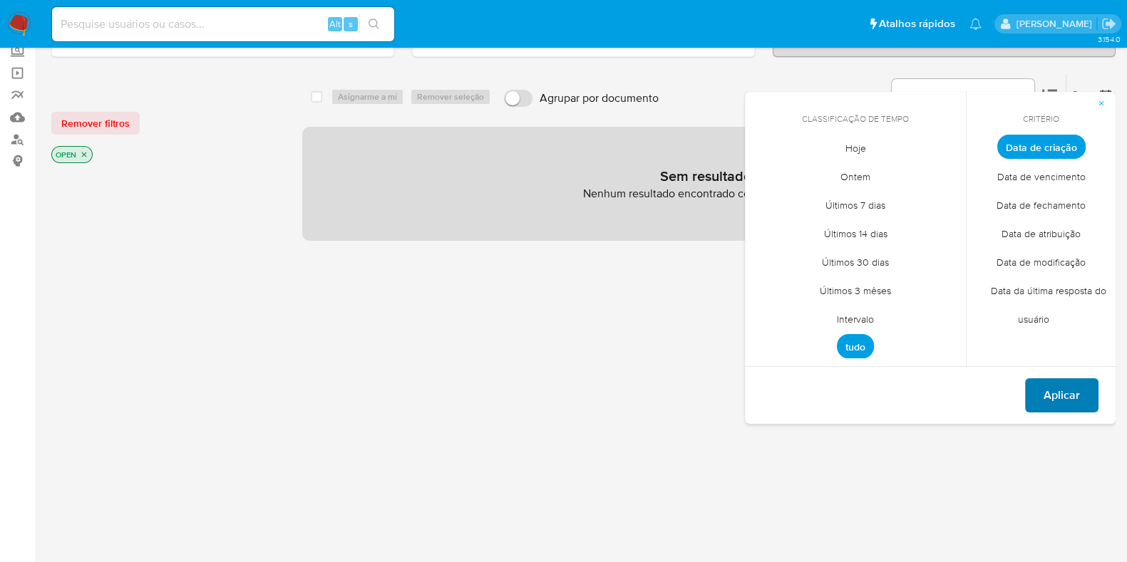
click at [1063, 396] on span "Aplicar" at bounding box center [1061, 395] width 36 height 31
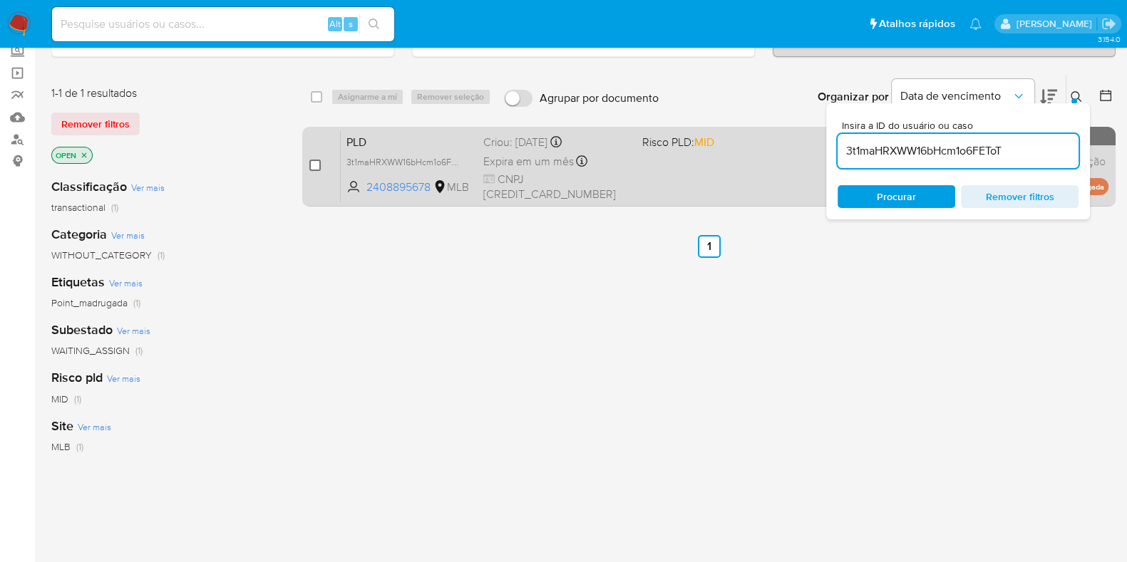
click at [315, 162] on input "checkbox" at bounding box center [314, 165] width 11 height 11
checkbox input "true"
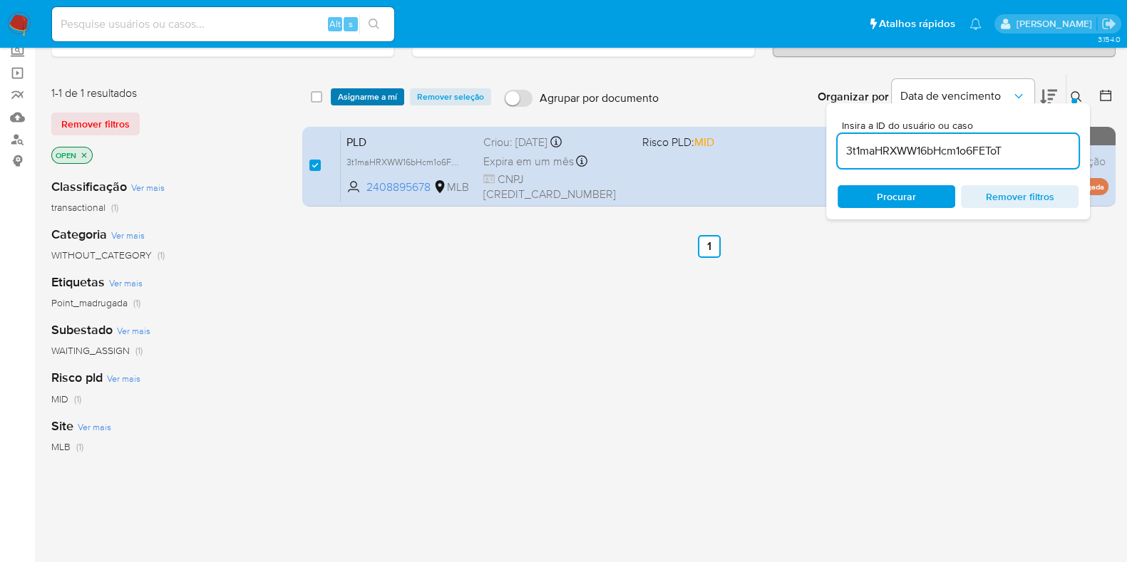
click at [363, 90] on span "Asignarme a mí" at bounding box center [367, 97] width 59 height 14
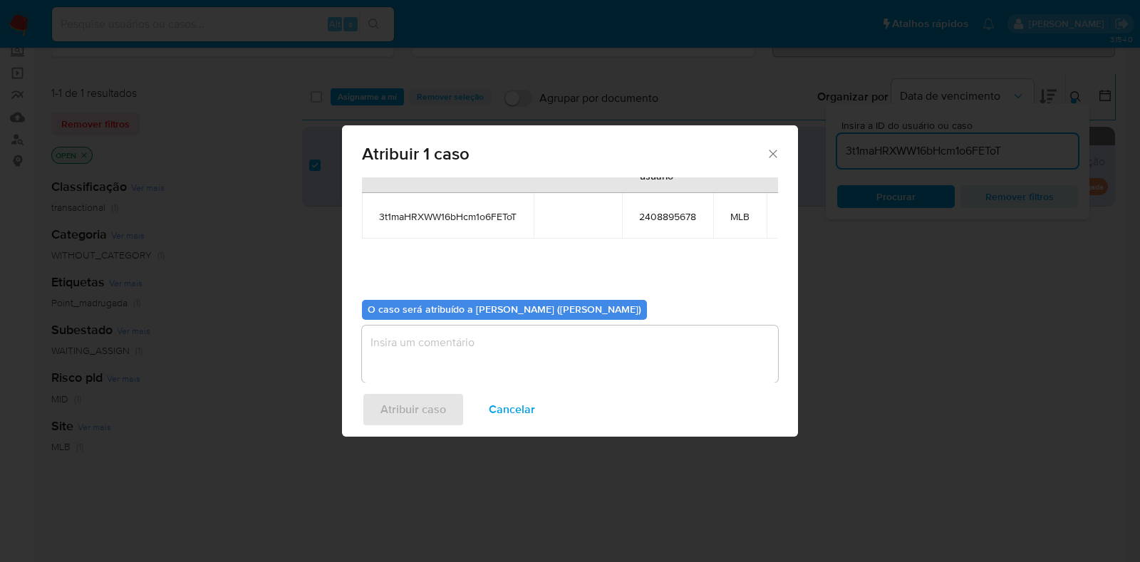
scroll to position [87, 0]
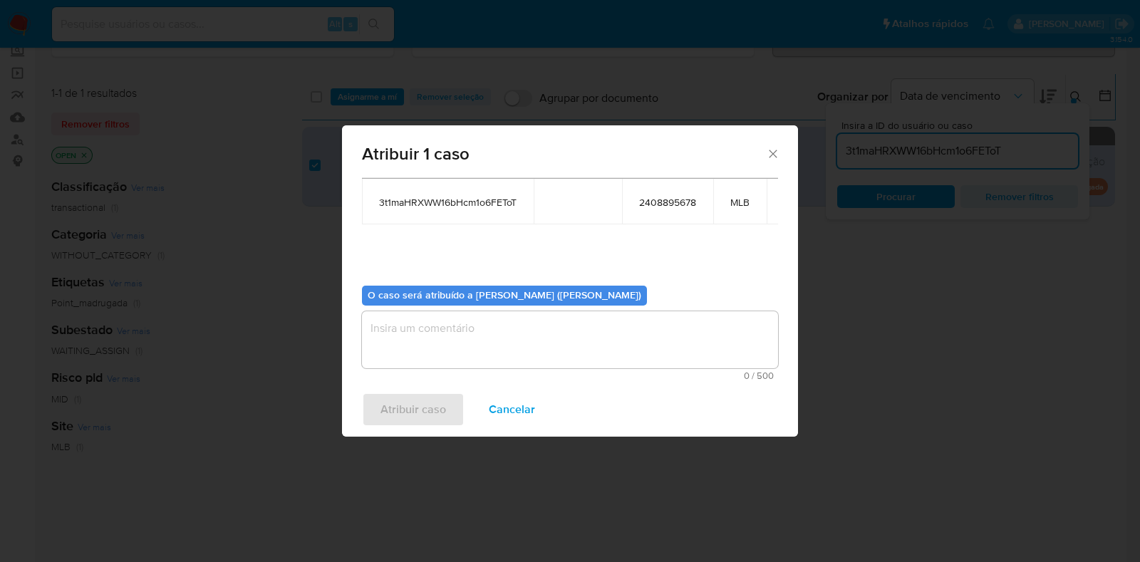
drag, startPoint x: 431, startPoint y: 358, endPoint x: 423, endPoint y: 337, distance: 23.0
click at [429, 356] on div "0 / 500 500 caracteres restantes" at bounding box center [570, 345] width 416 height 69
click at [421, 333] on textarea "assign-modal" at bounding box center [570, 339] width 416 height 57
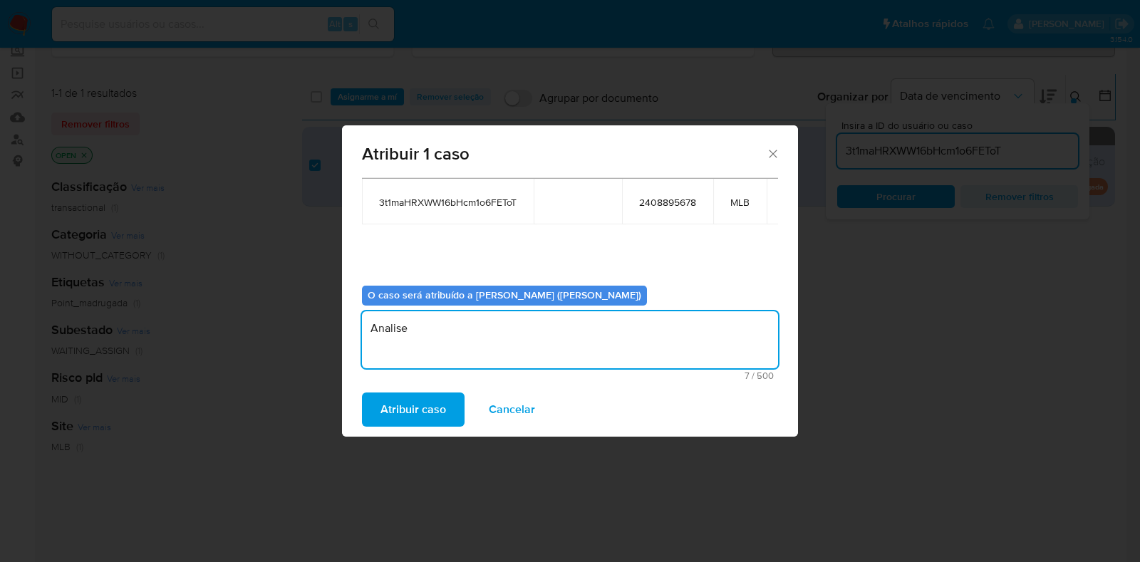
type textarea "Analise"
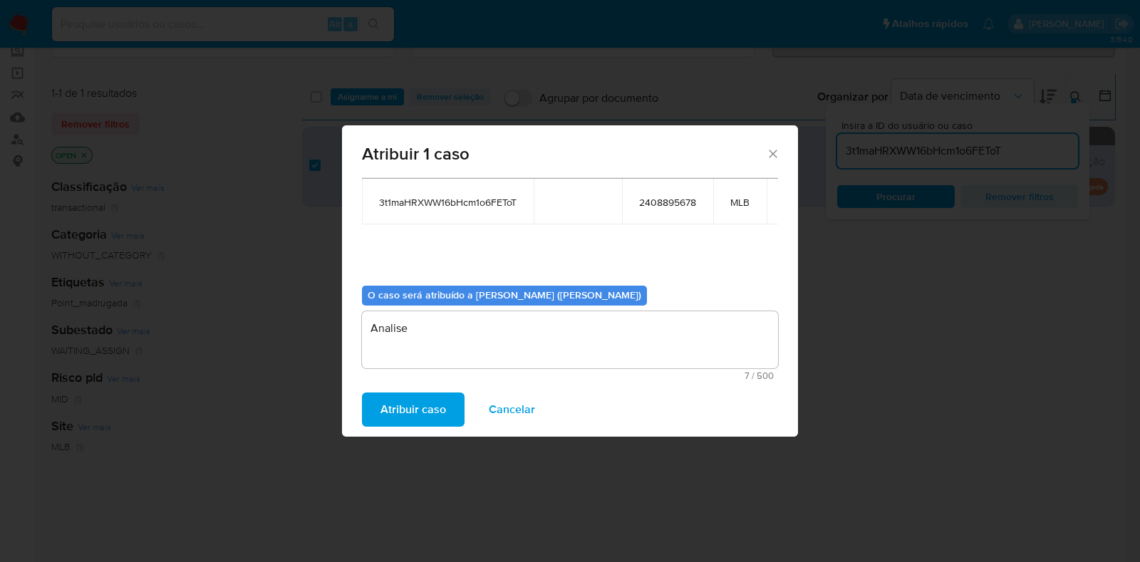
click at [427, 427] on div "Atribuir caso Cancelar" at bounding box center [570, 410] width 456 height 54
click at [416, 398] on span "Atribuir caso" at bounding box center [414, 409] width 66 height 31
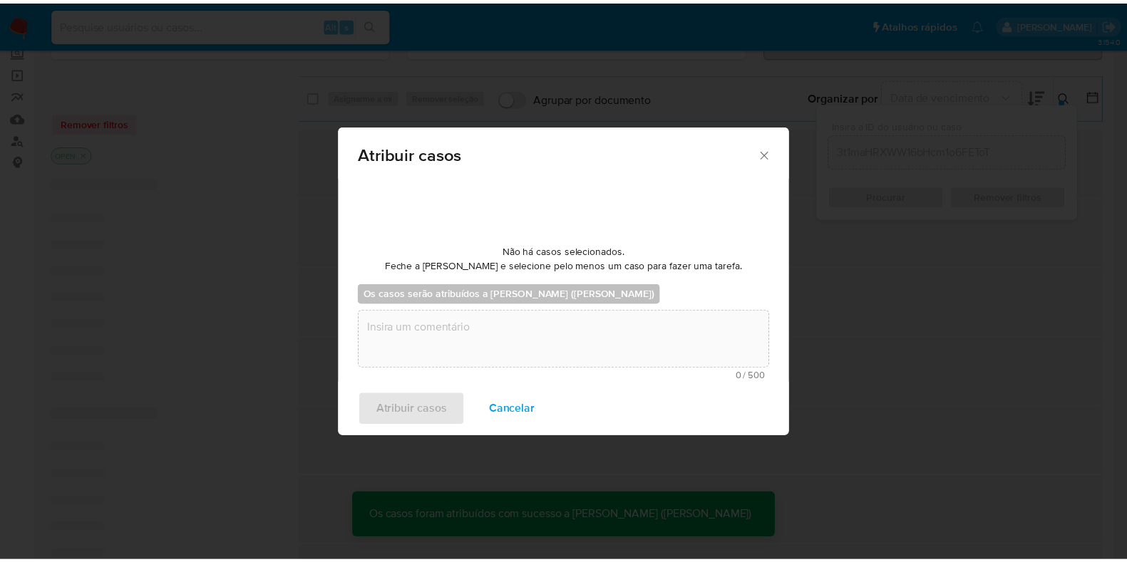
scroll to position [85, 0]
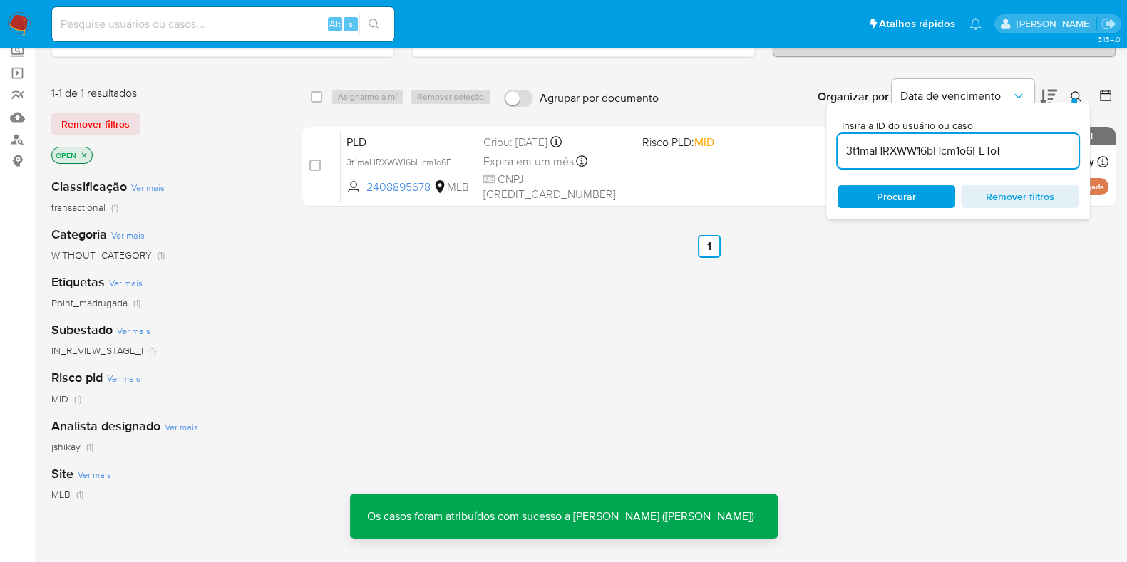
click at [704, 169] on div "PLD 3t1maHRXWW16bHcm1o6FEToT 2408895678 MLB Risco PLD: MID Criou: 12/08/2025 Cr…" at bounding box center [725, 166] width 768 height 72
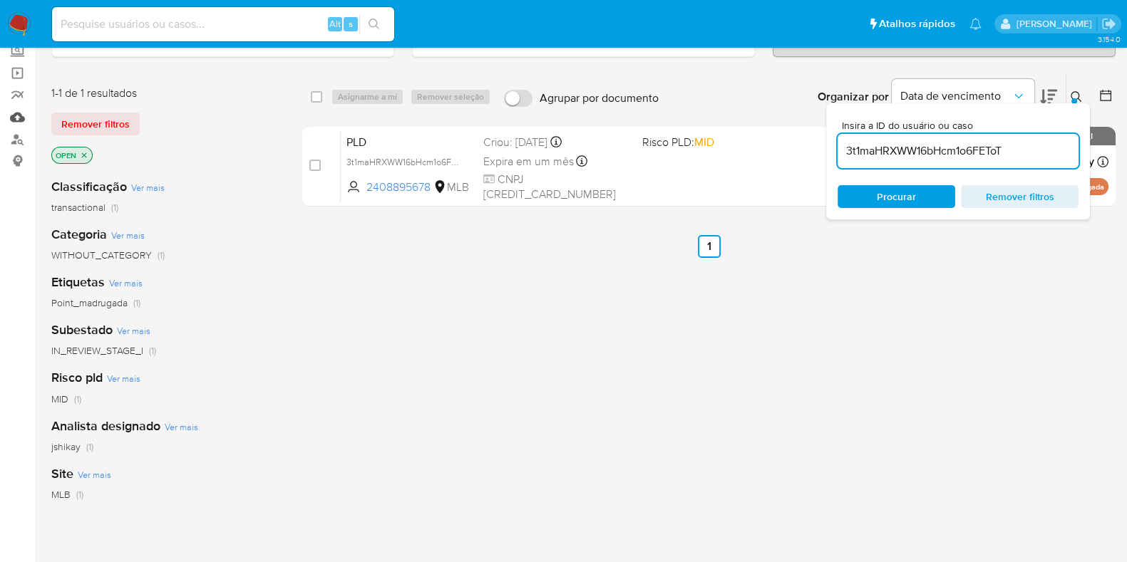
click at [16, 121] on link "Mulan" at bounding box center [85, 117] width 170 height 22
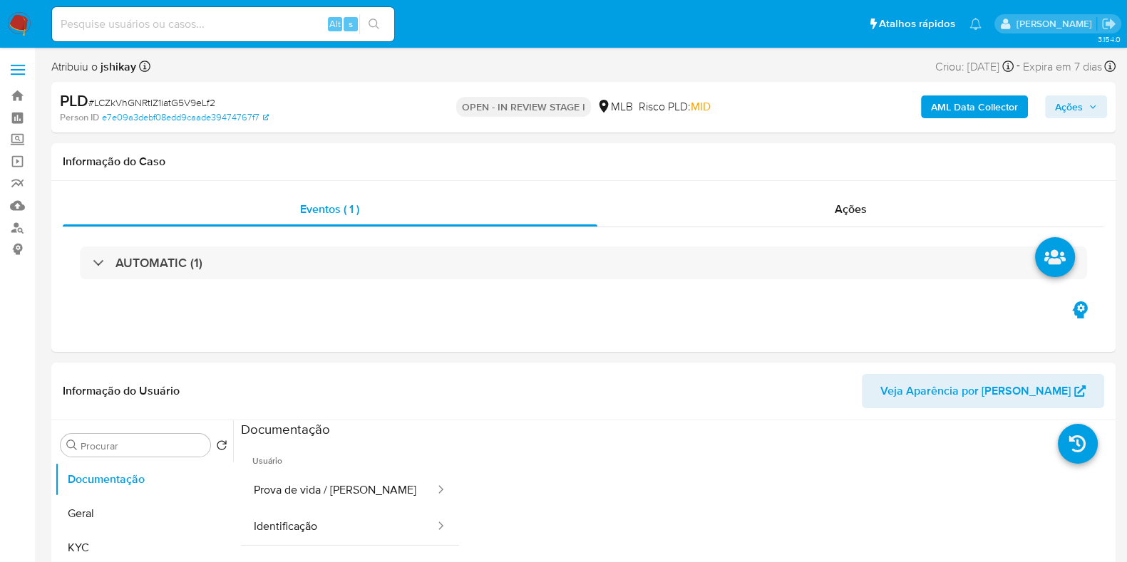
select select "10"
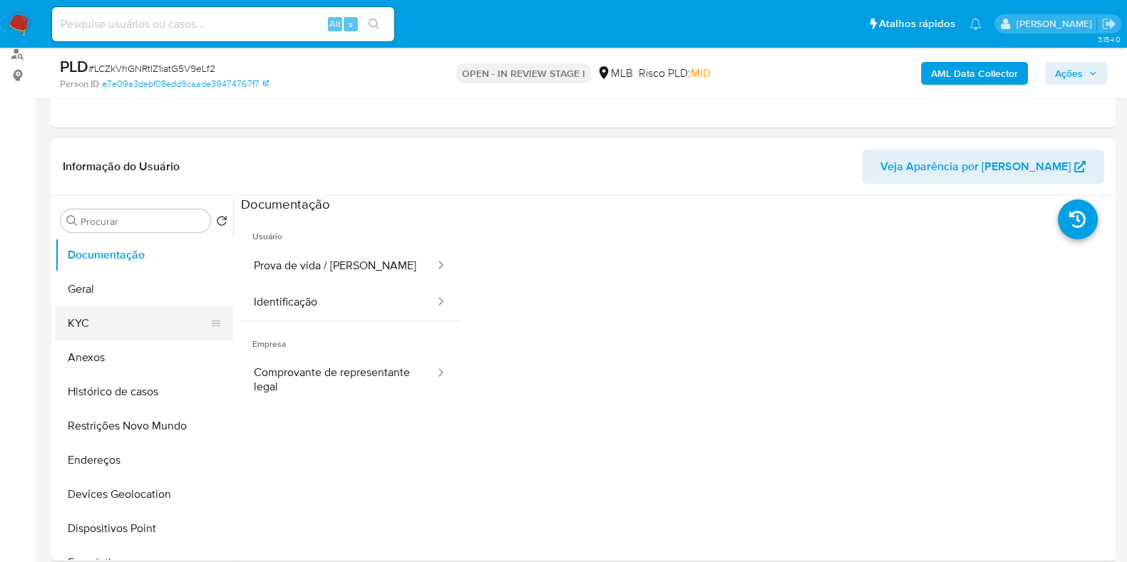
scroll to position [177, 0]
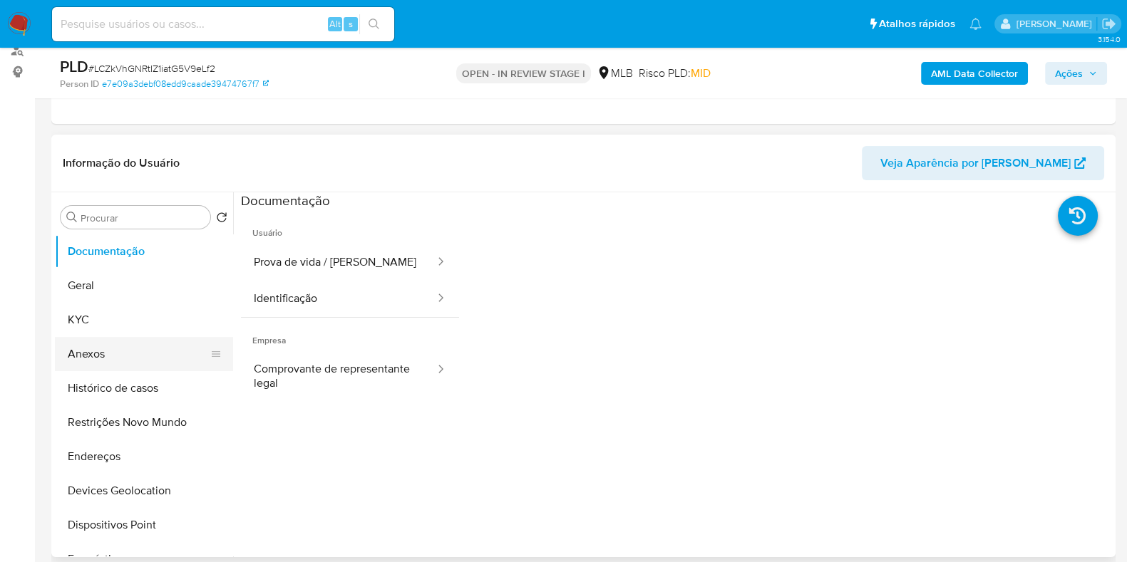
click at [116, 356] on button "Anexos" at bounding box center [138, 354] width 167 height 34
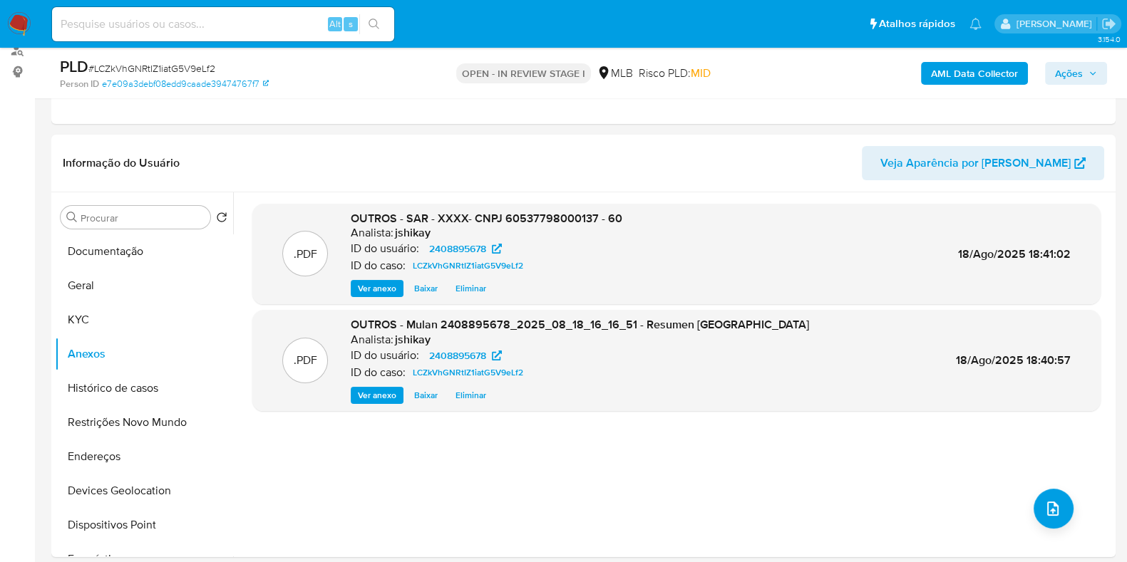
click at [1076, 74] on span "Ações" at bounding box center [1069, 73] width 28 height 23
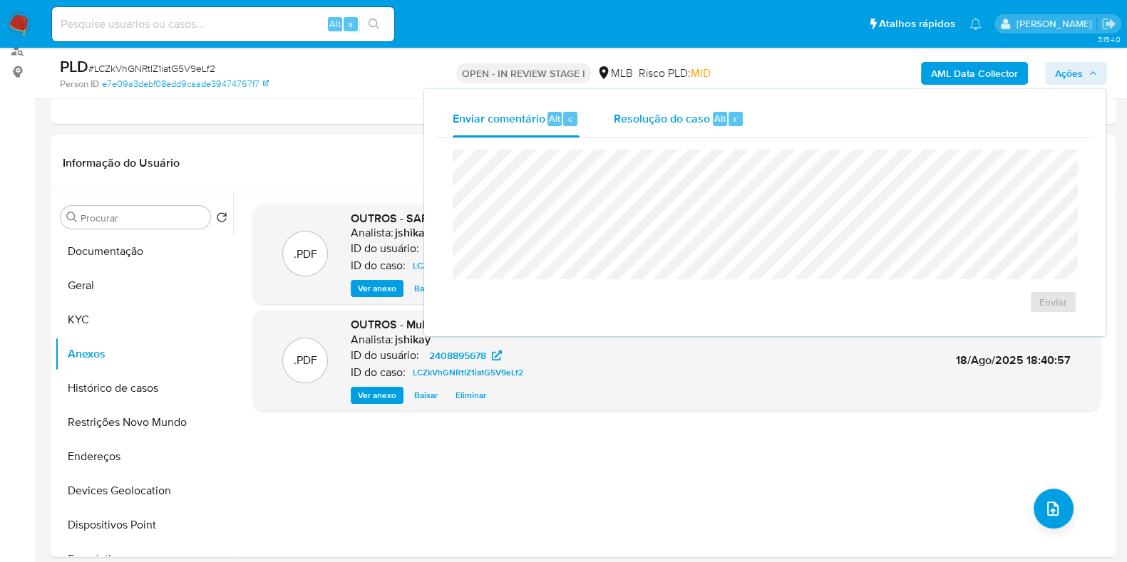
click at [671, 123] on span "Resolução do caso" at bounding box center [662, 118] width 96 height 16
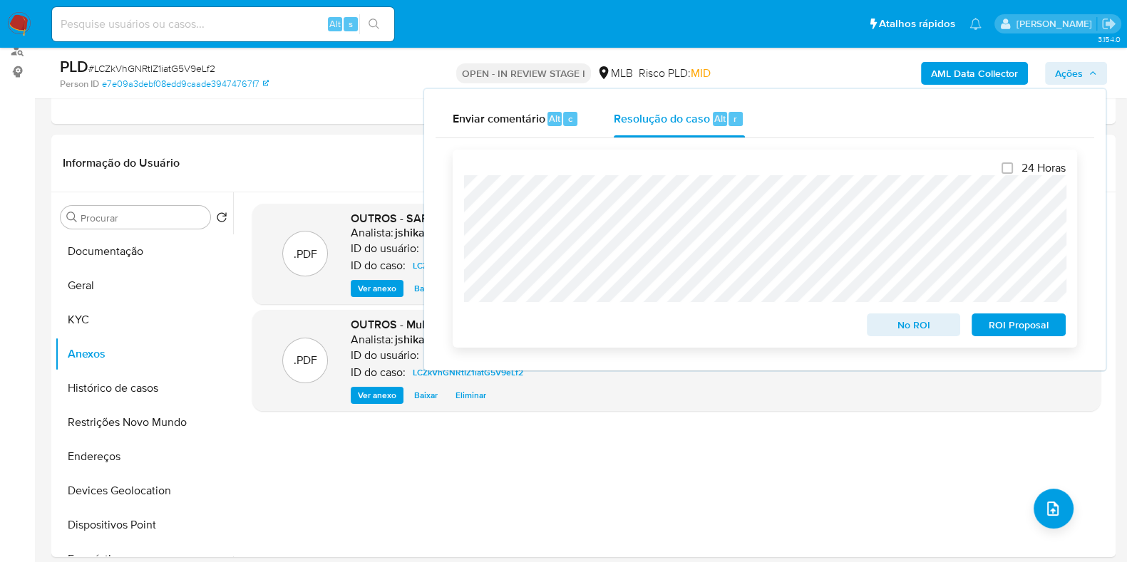
click at [1006, 324] on span "ROI Proposal" at bounding box center [1018, 325] width 74 height 20
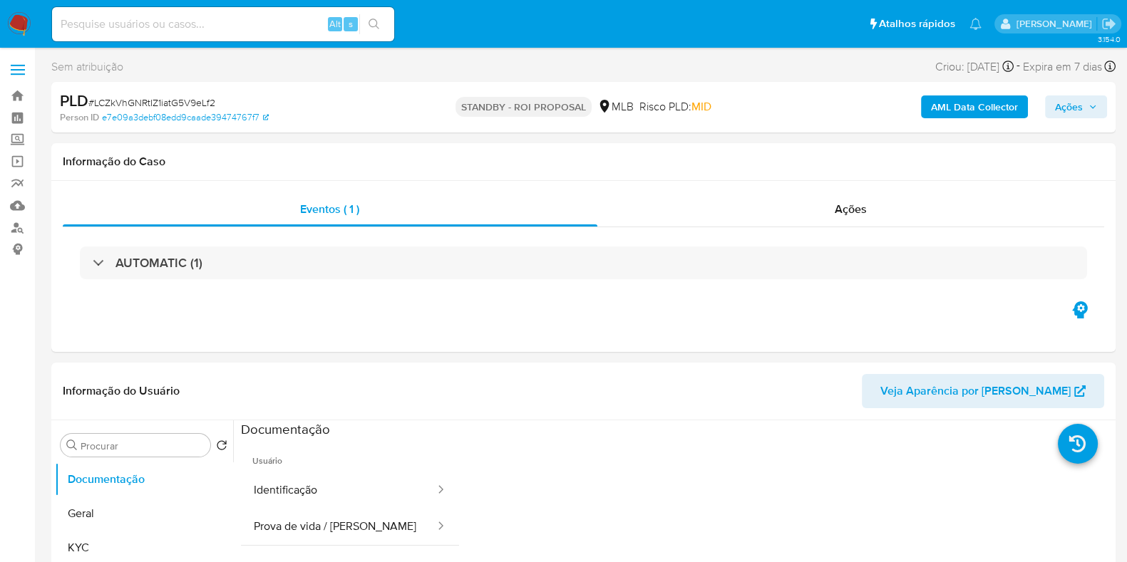
select select "10"
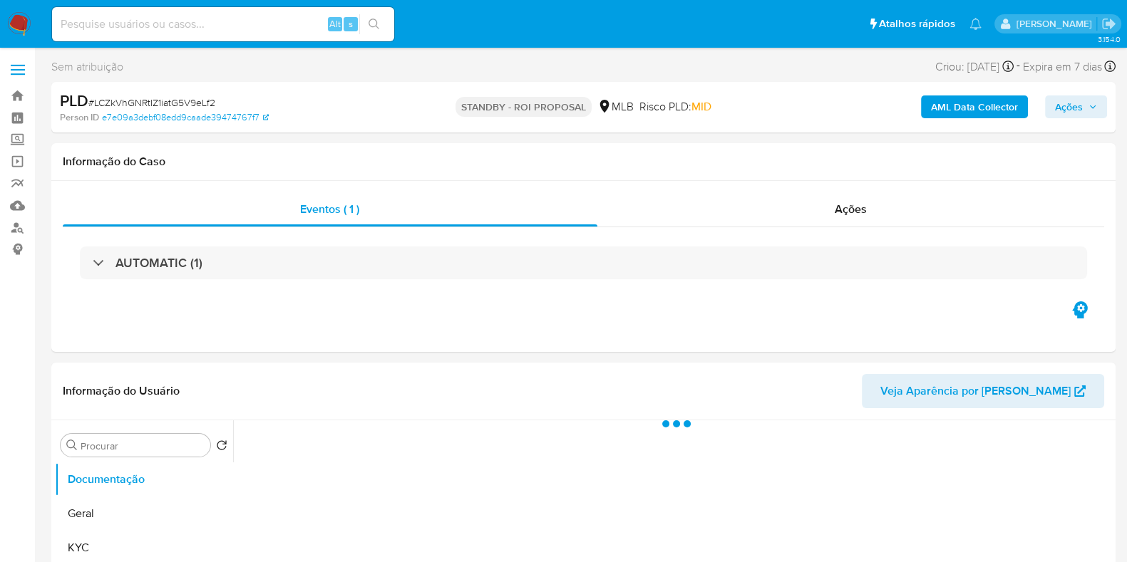
scroll to position [177, 0]
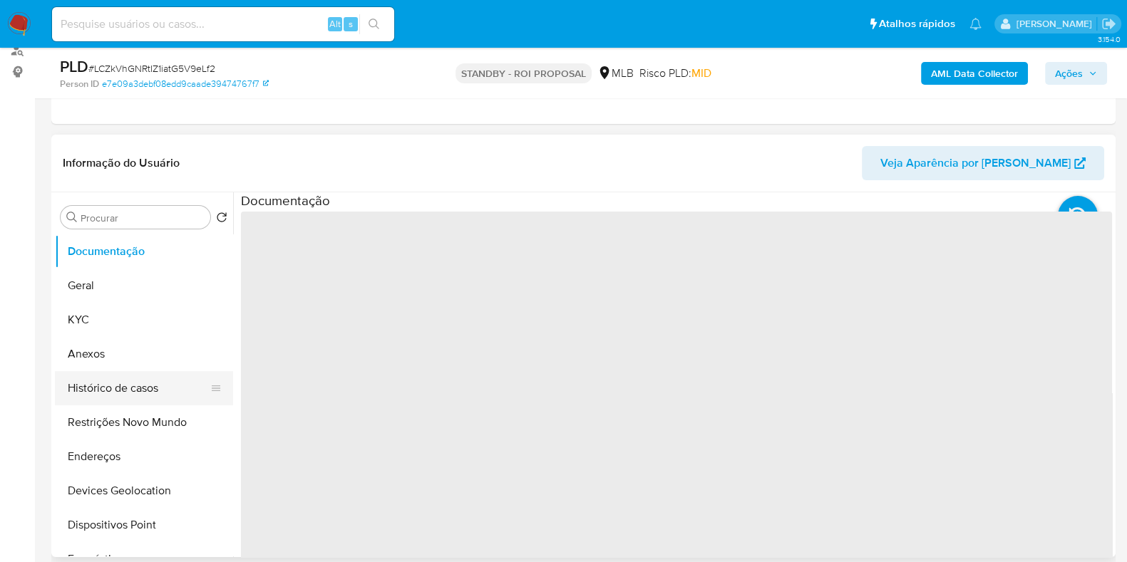
click at [129, 391] on button "Histórico de casos" at bounding box center [138, 388] width 167 height 34
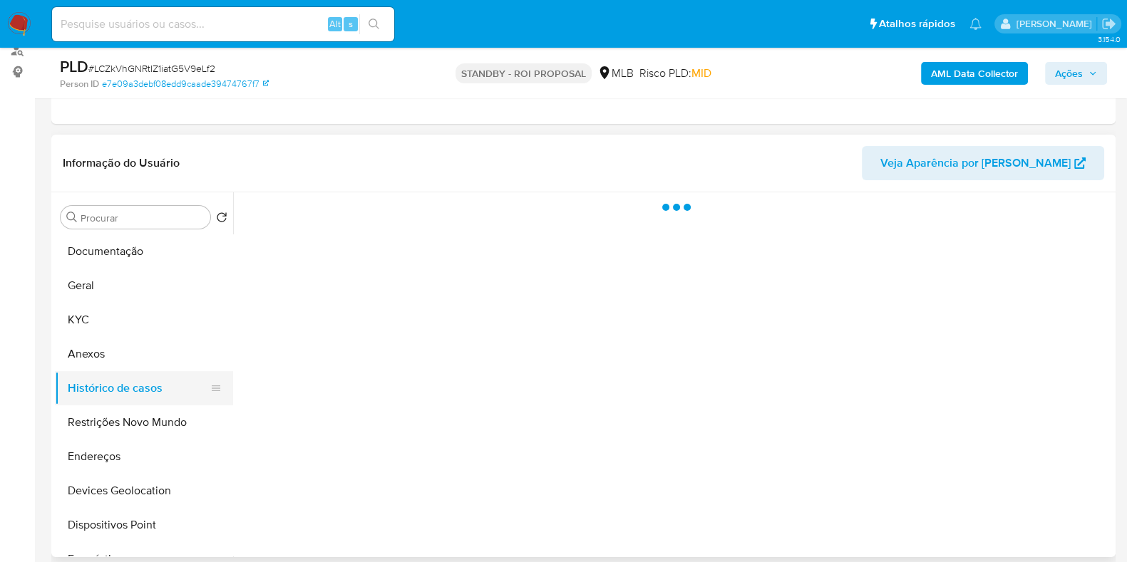
select select "10"
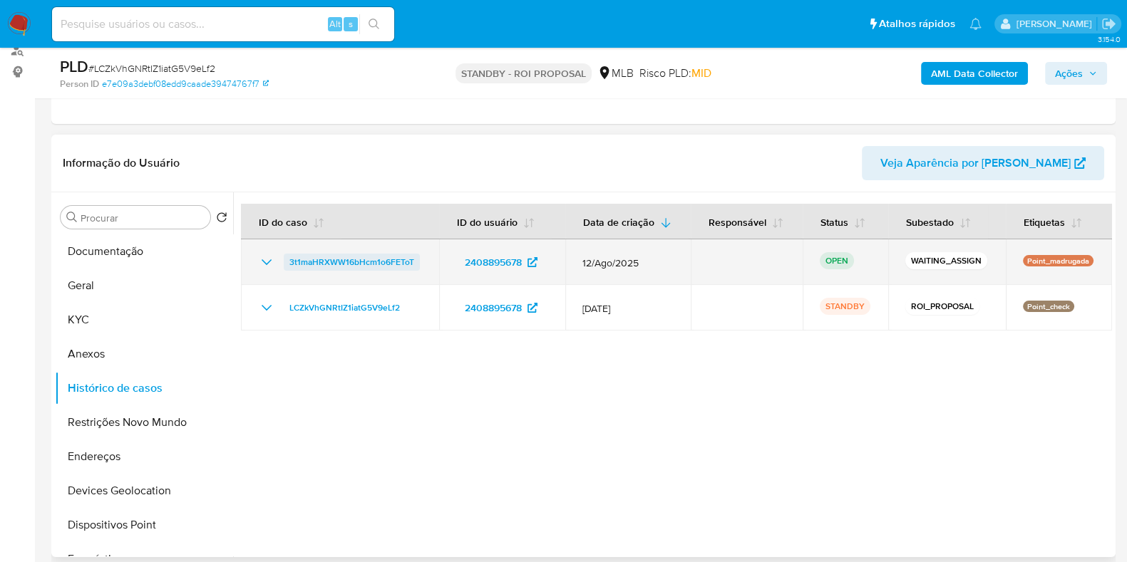
drag, startPoint x: 423, startPoint y: 259, endPoint x: 286, endPoint y: 264, distance: 137.6
click at [286, 264] on td "3t1maHRXWW16bHcm1o6FEToT" at bounding box center [340, 262] width 198 height 46
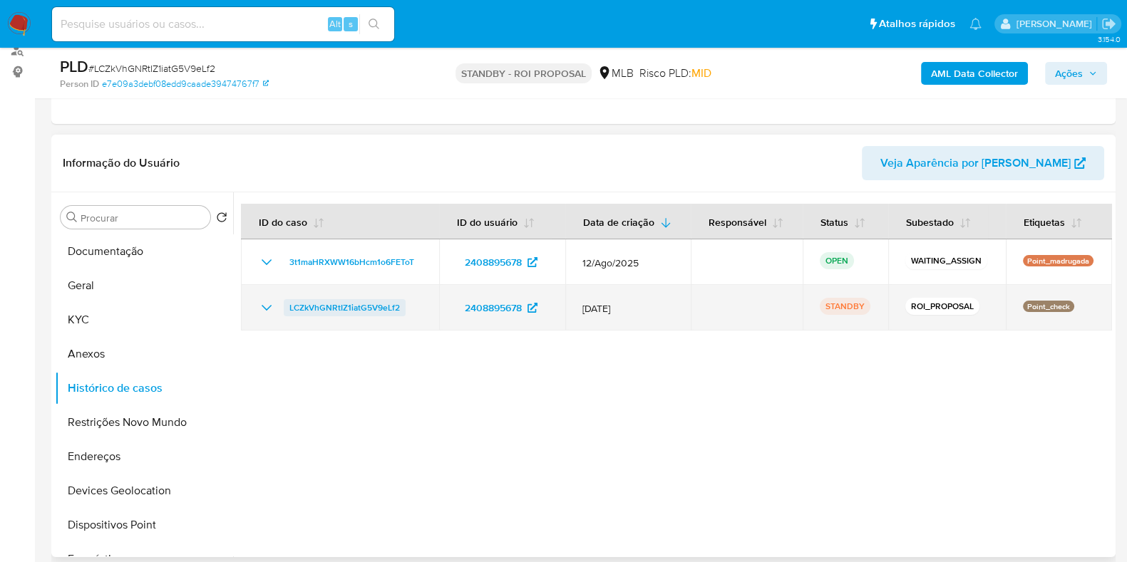
drag, startPoint x: 418, startPoint y: 309, endPoint x: 288, endPoint y: 304, distance: 129.8
click at [288, 304] on div "LCZkVhGNRtIZ1iatG5V9eLf2" at bounding box center [340, 307] width 164 height 17
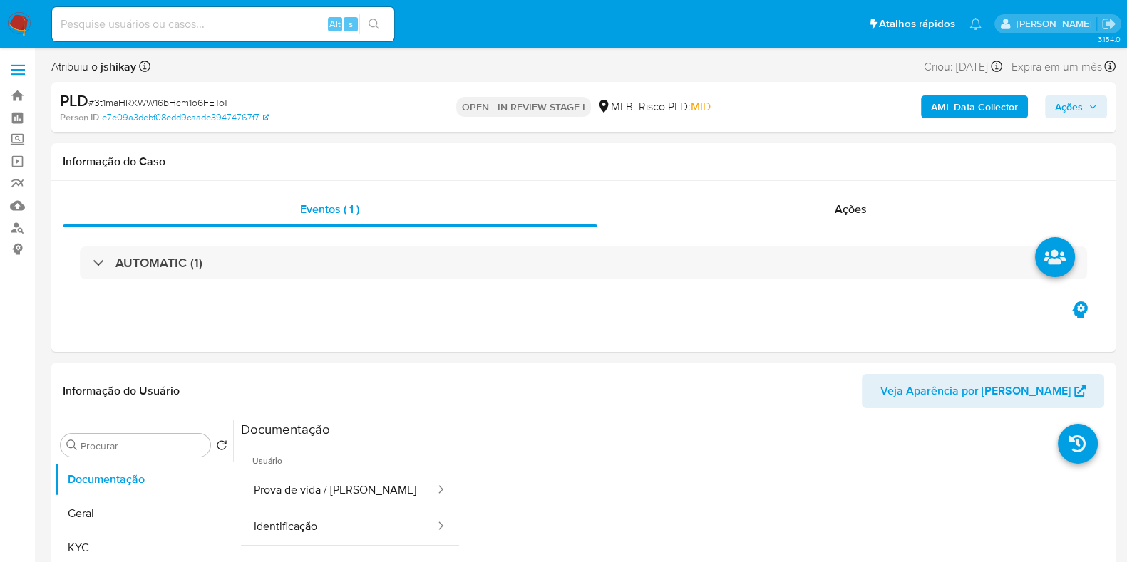
select select "10"
click at [1073, 110] on span "Ações" at bounding box center [1069, 106] width 28 height 23
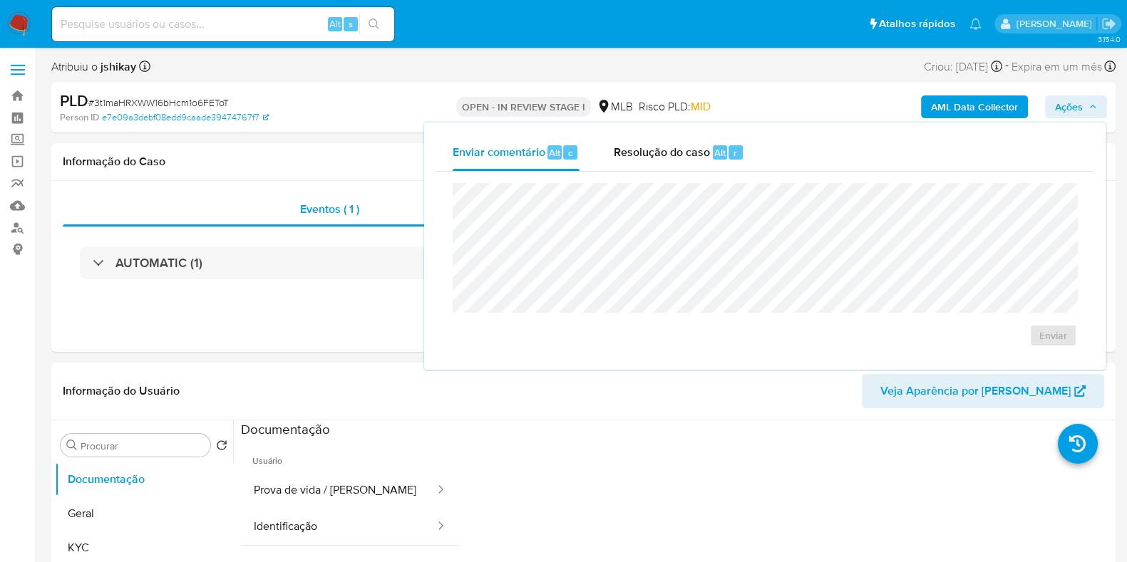
click at [635, 176] on div "Enviar" at bounding box center [764, 265] width 659 height 187
drag, startPoint x: 681, startPoint y: 155, endPoint x: 659, endPoint y: 177, distance: 31.8
click at [681, 156] on span "Resolução do caso" at bounding box center [662, 152] width 96 height 16
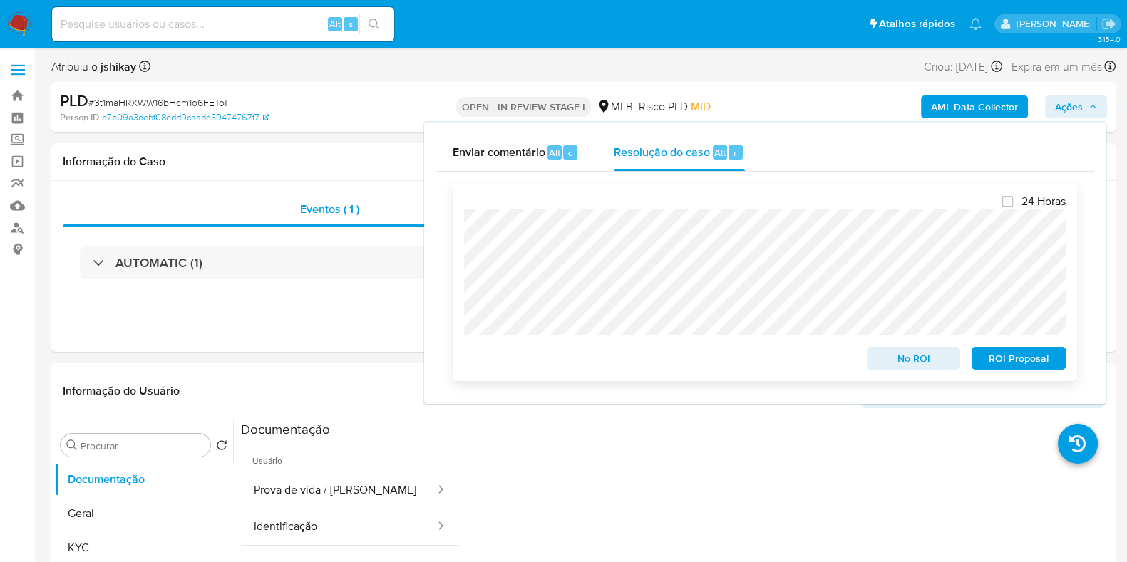
click at [919, 357] on span "No ROI" at bounding box center [914, 358] width 74 height 20
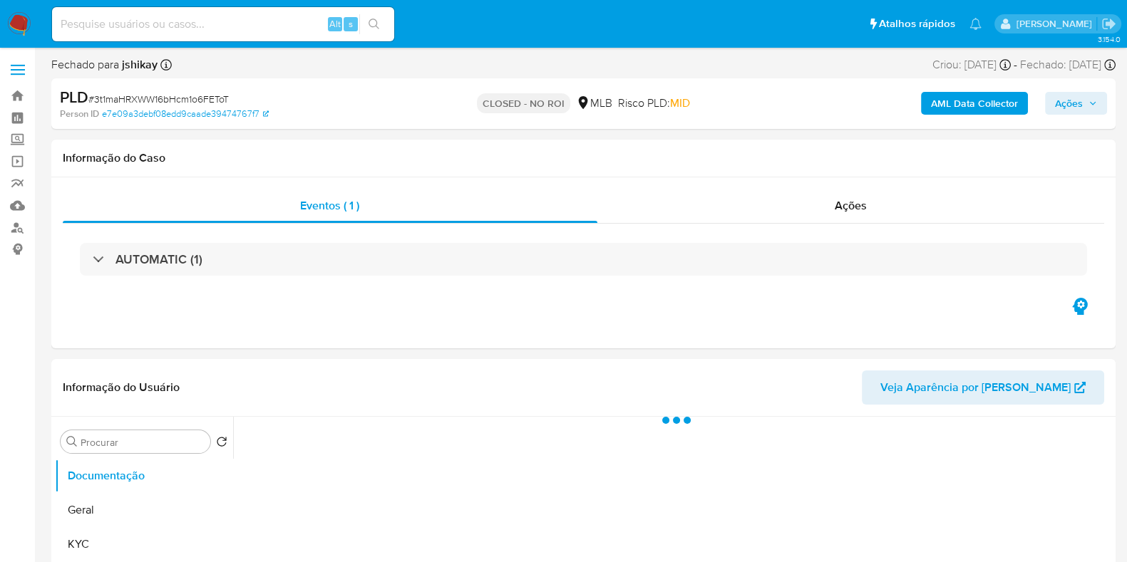
click at [202, 98] on span "# 3t1maHRXWW16bHcm1o6FEToT" at bounding box center [158, 99] width 140 height 14
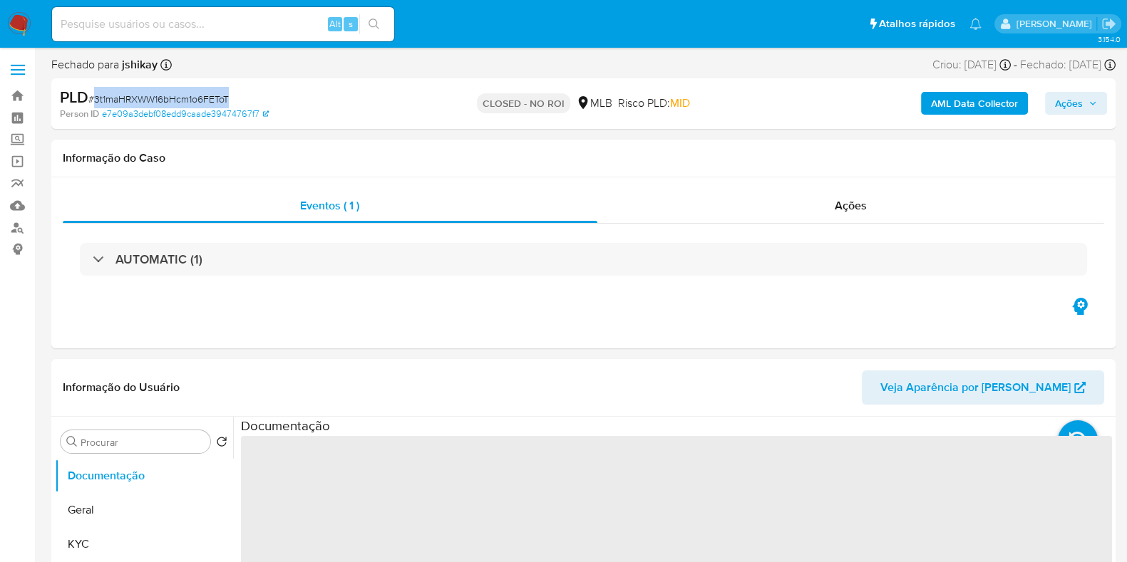
copy span "3t1maHRXWW16bHcm1o6FEToT"
select select "10"
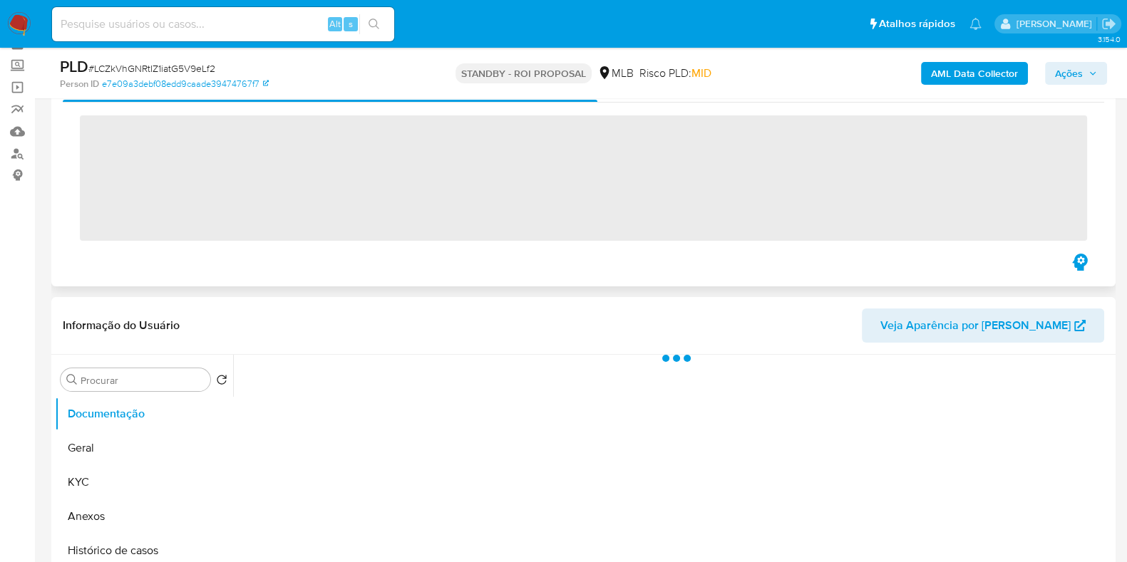
scroll to position [177, 0]
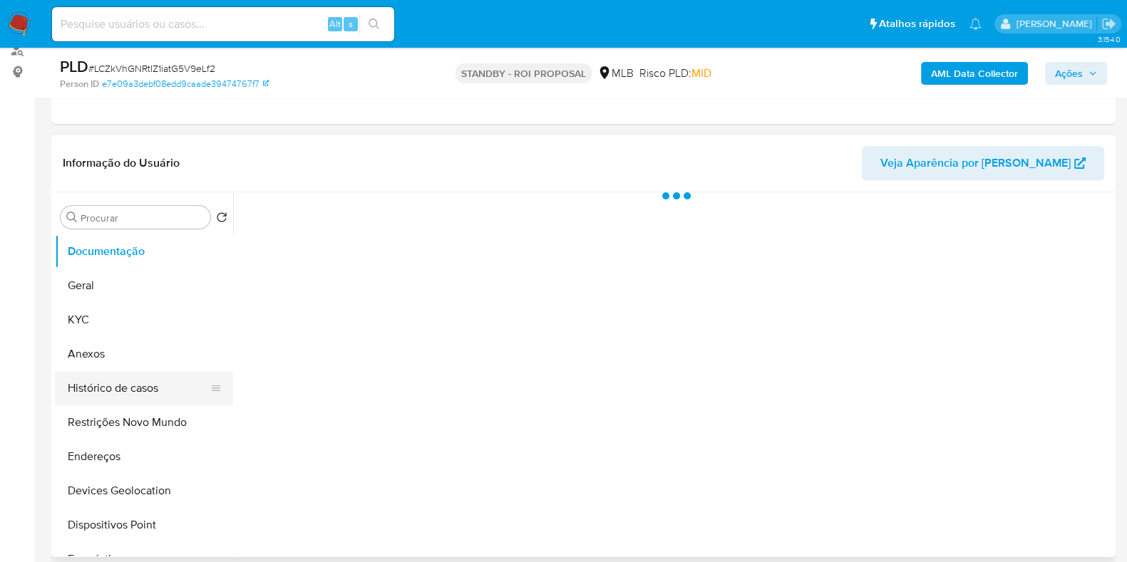
click at [143, 390] on button "Histórico de casos" at bounding box center [138, 388] width 167 height 34
select select "10"
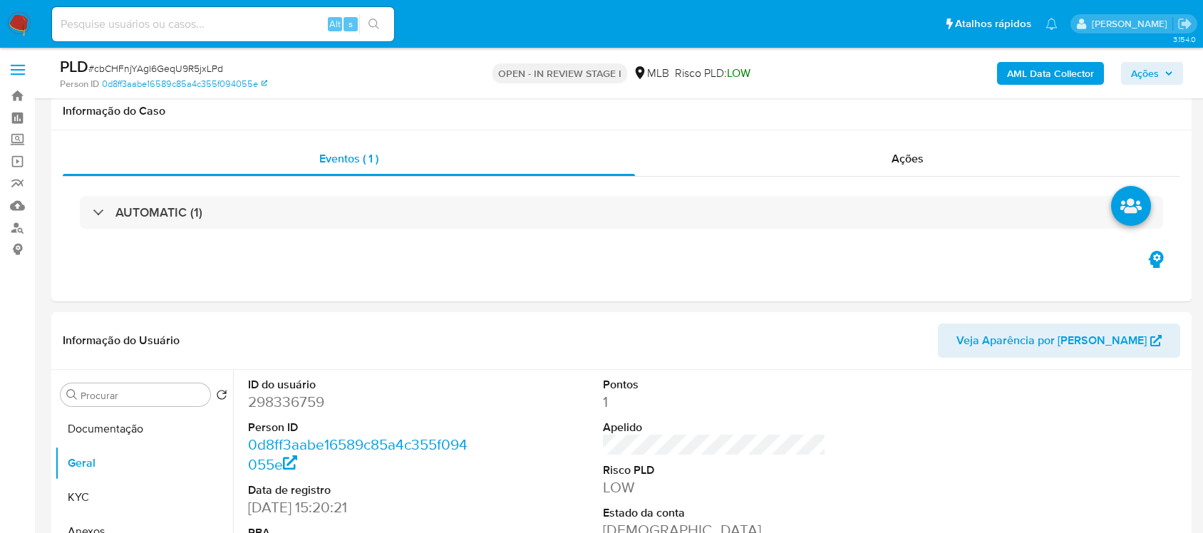
scroll to position [267, 0]
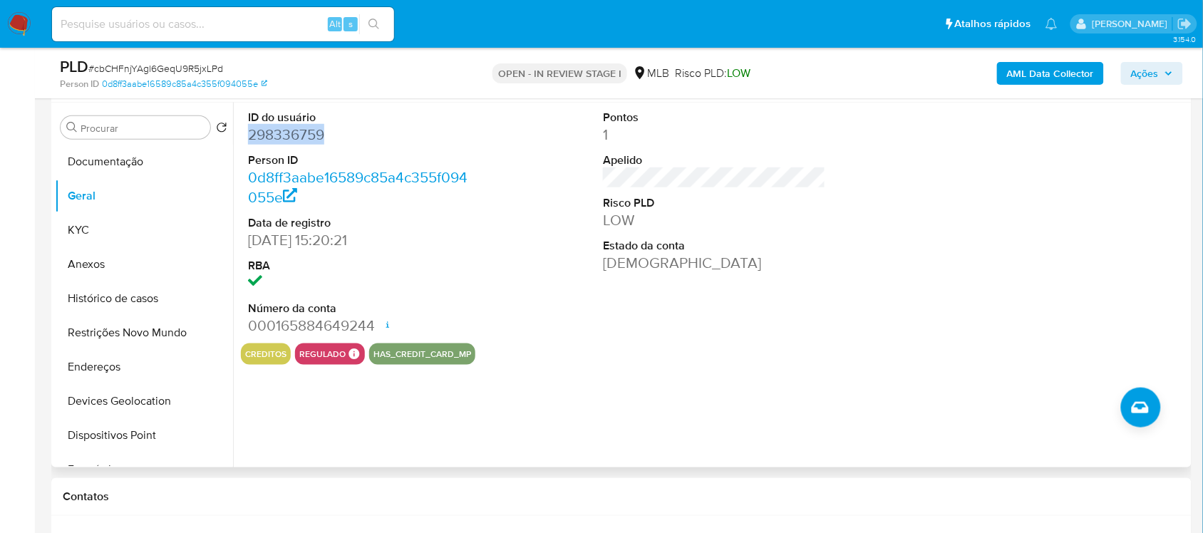
click at [286, 139] on dd "298336759" at bounding box center [359, 135] width 222 height 20
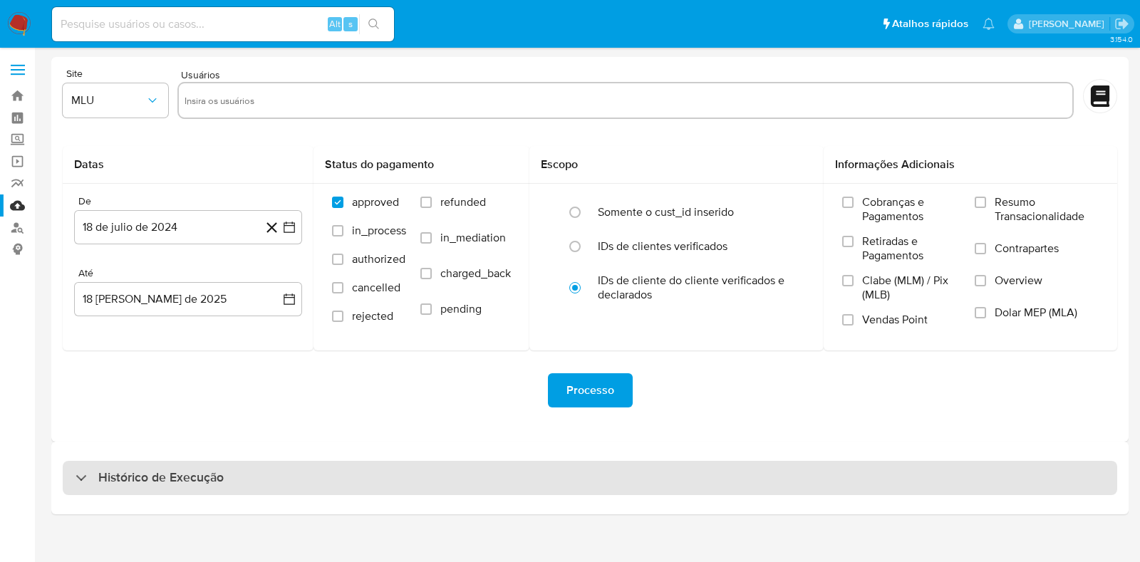
click at [141, 473] on h3 "Histórico de Execução" at bounding box center [160, 478] width 125 height 17
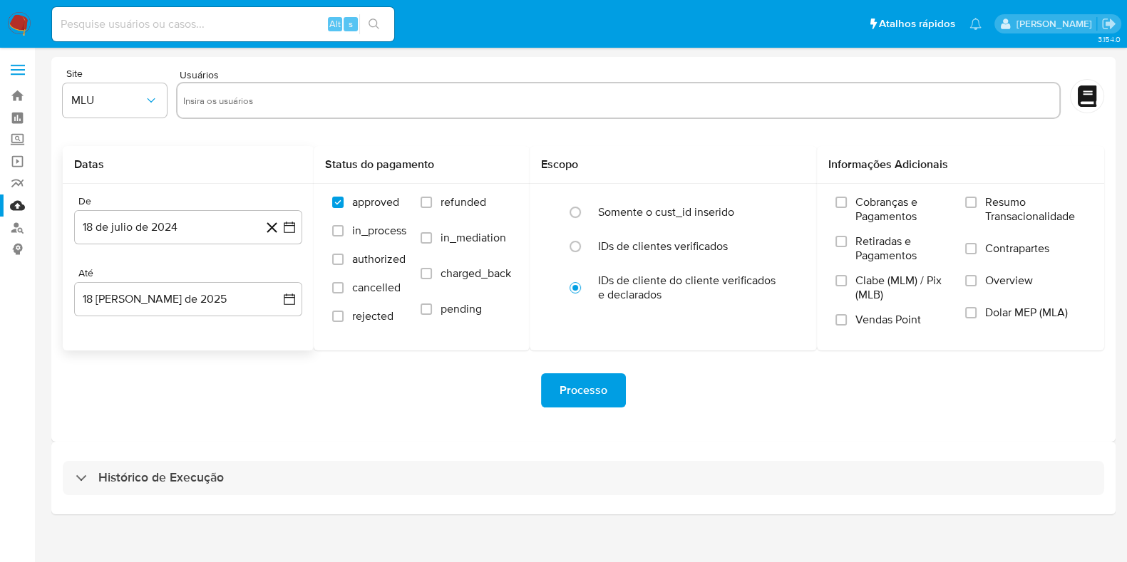
select select "10"
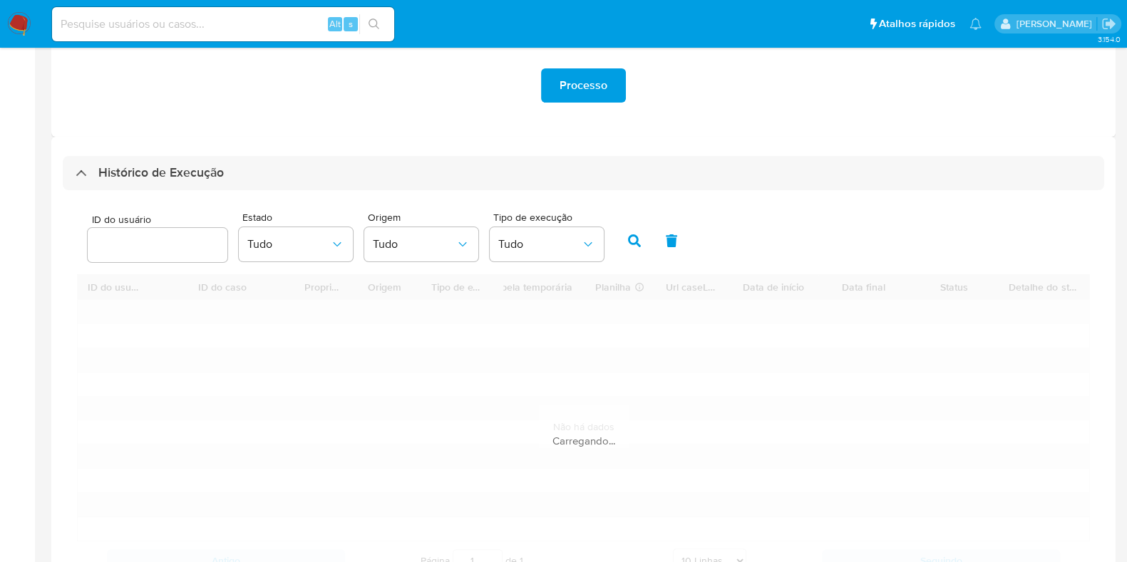
scroll to position [356, 0]
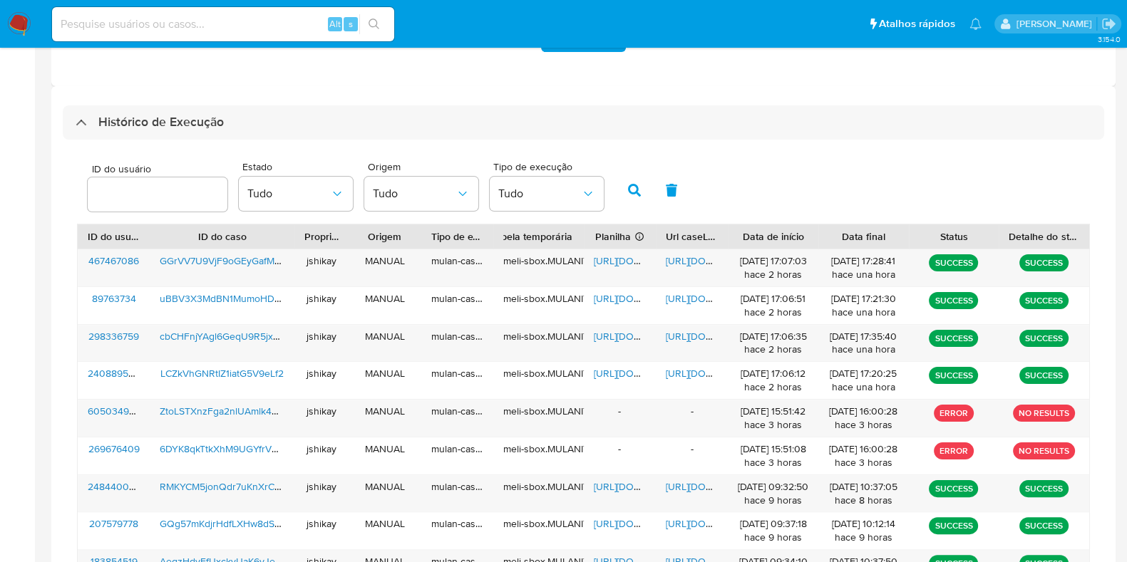
click at [837, 192] on div "ID do usuário Estado Tudo Origem Tudo Tipo de execução Tudo" at bounding box center [583, 189] width 1013 height 70
drag, startPoint x: 626, startPoint y: 334, endPoint x: 645, endPoint y: 331, distance: 19.5
click at [628, 334] on span "[URL][DOMAIN_NAME]" at bounding box center [643, 336] width 98 height 14
click at [681, 331] on span "[URL][DOMAIN_NAME]" at bounding box center [715, 336] width 98 height 14
click at [24, 23] on img at bounding box center [19, 24] width 24 height 24
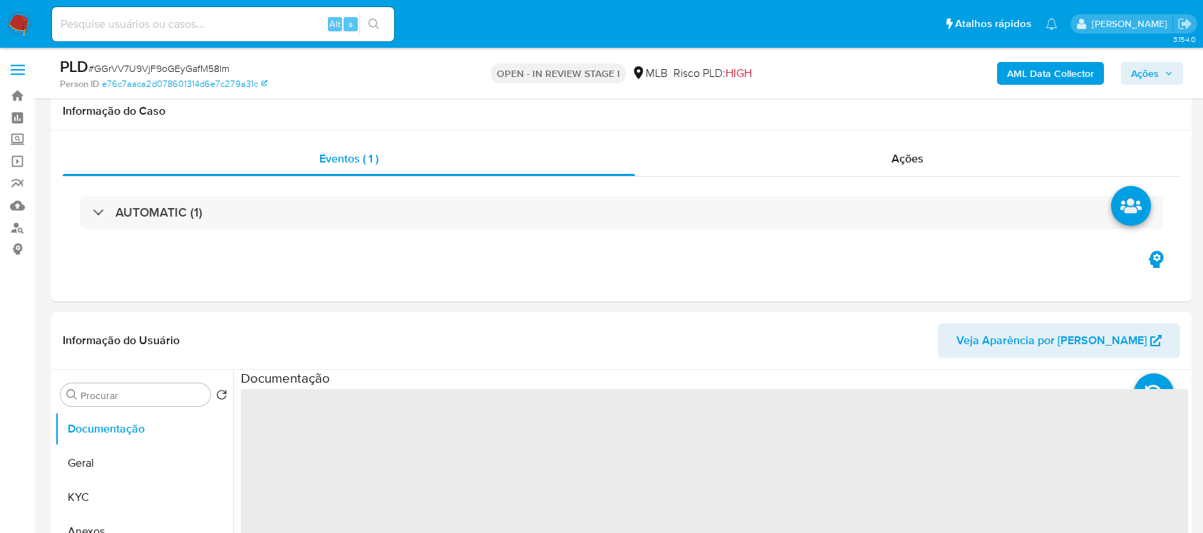
scroll to position [178, 0]
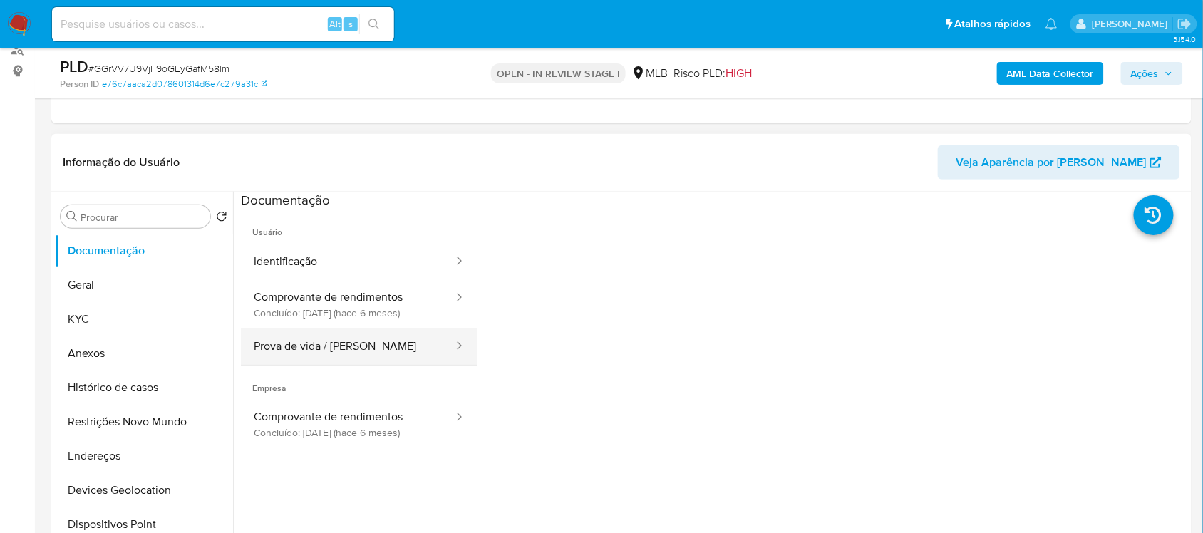
click at [389, 329] on button "Prova de vida / [PERSON_NAME]" at bounding box center [348, 347] width 214 height 36
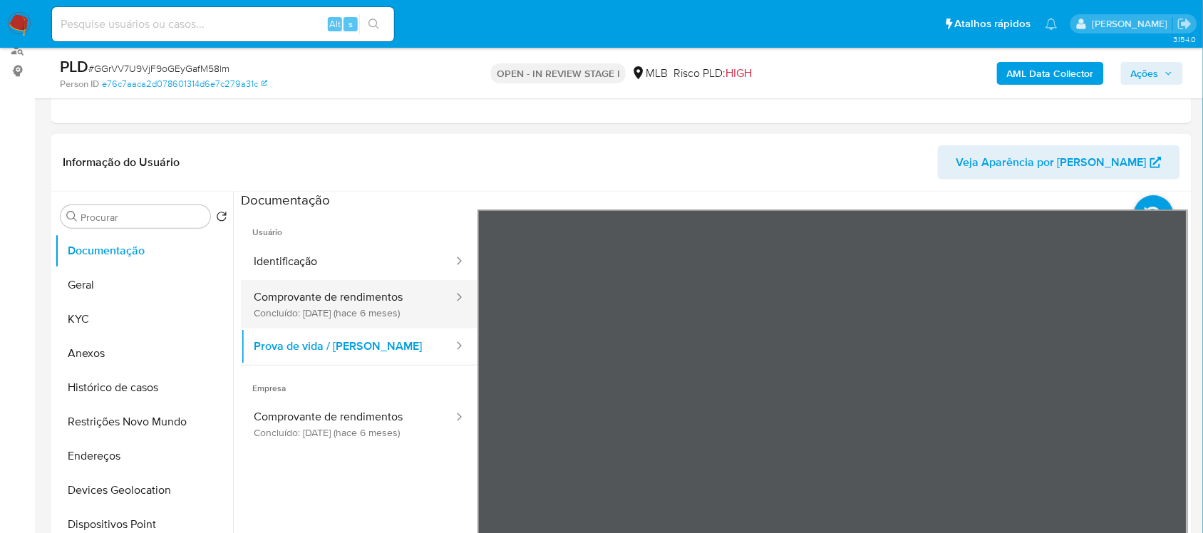
click at [388, 303] on button "Comprovante de rendimentos Concluído: [DATE] (hace 6 meses)" at bounding box center [348, 304] width 214 height 48
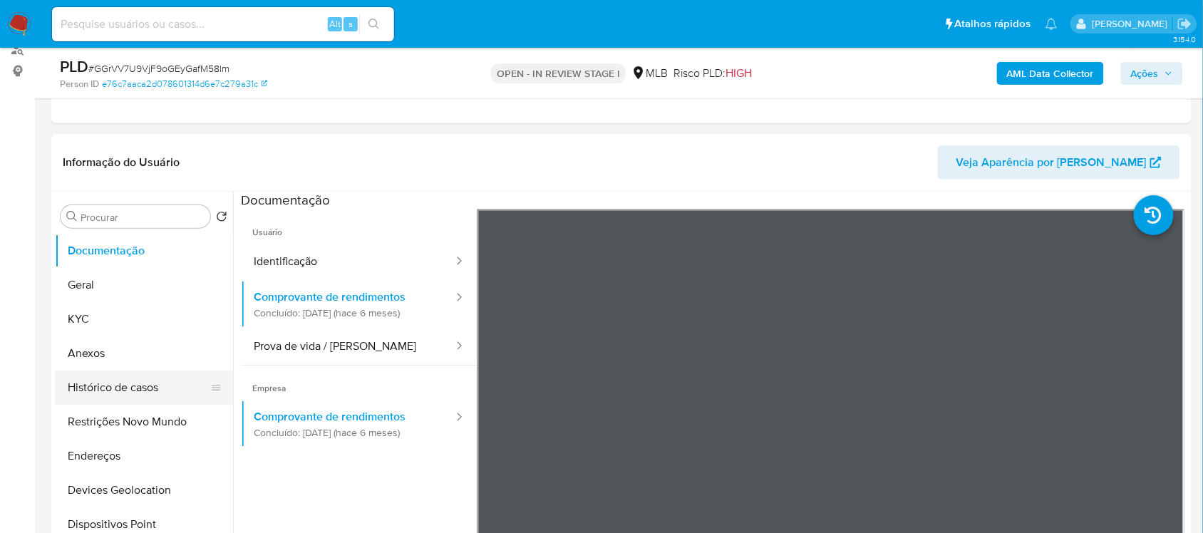
click at [122, 386] on button "Histórico de casos" at bounding box center [138, 388] width 167 height 34
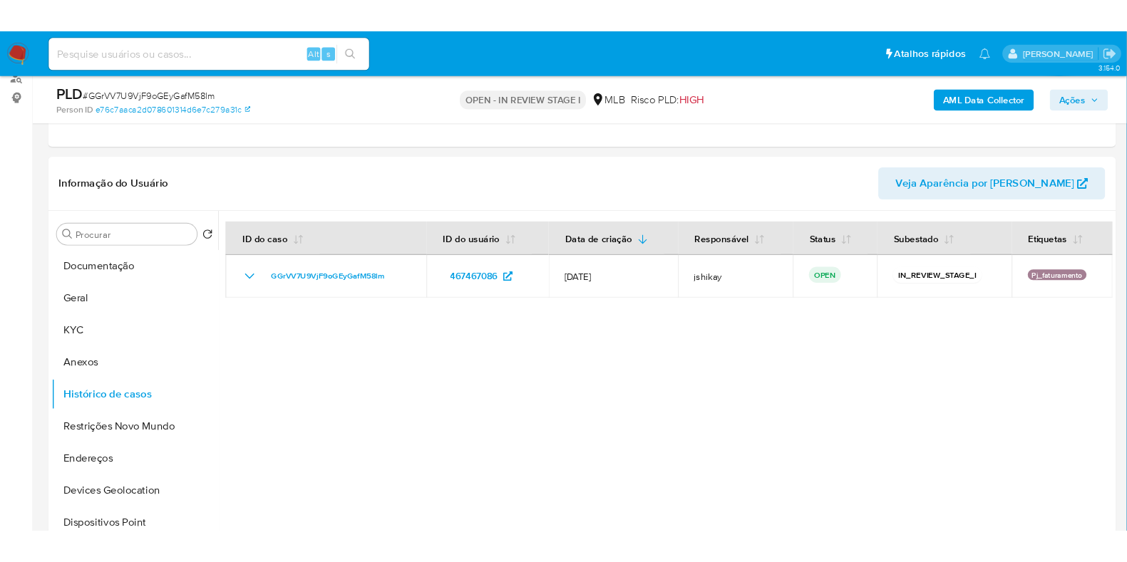
scroll to position [177, 0]
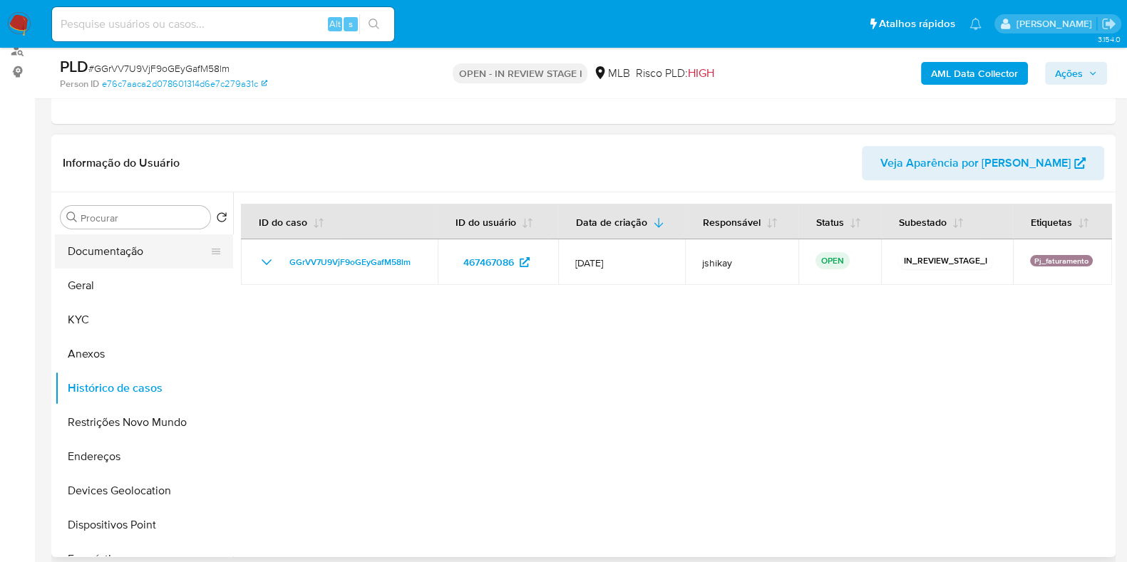
click at [102, 235] on button "Documentação" at bounding box center [138, 251] width 167 height 34
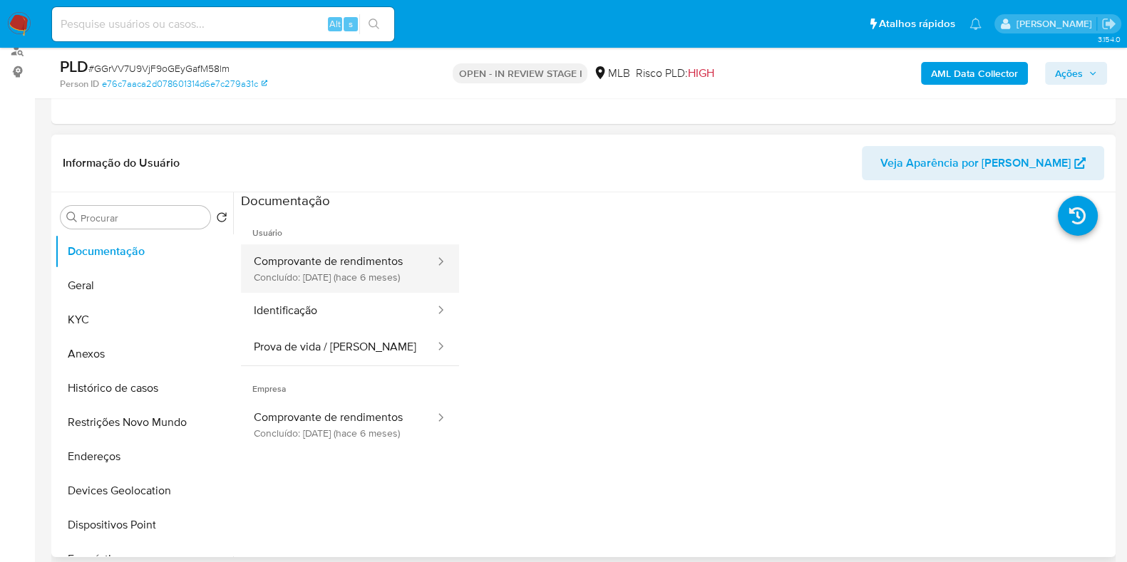
click at [369, 264] on button "Comprovante de rendimentos Concluído: 26/02/2025 (hace 6 meses)" at bounding box center [338, 268] width 195 height 48
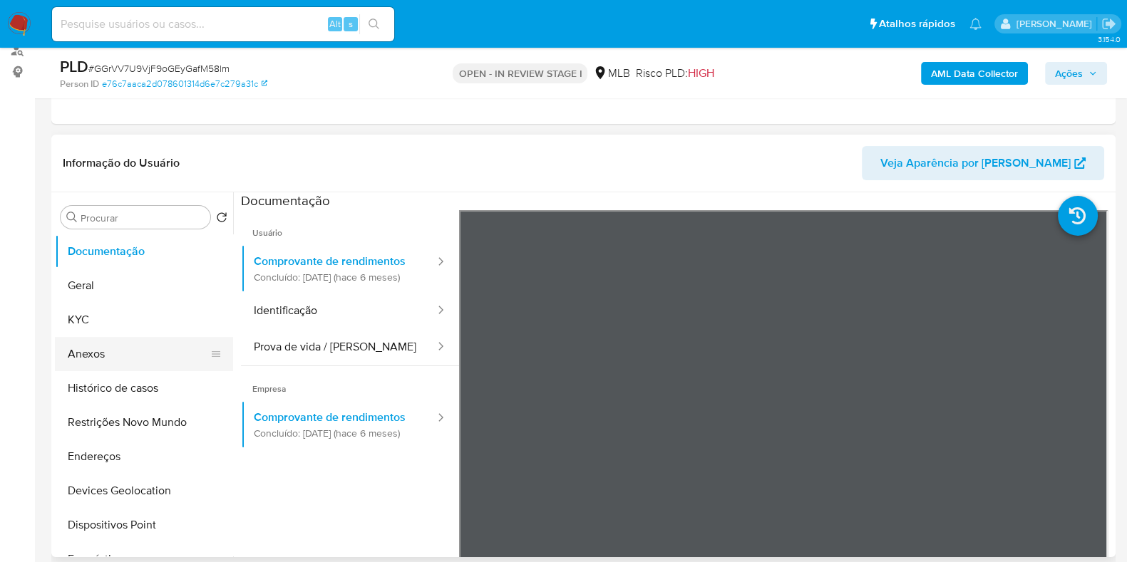
click at [163, 351] on button "Anexos" at bounding box center [138, 354] width 167 height 34
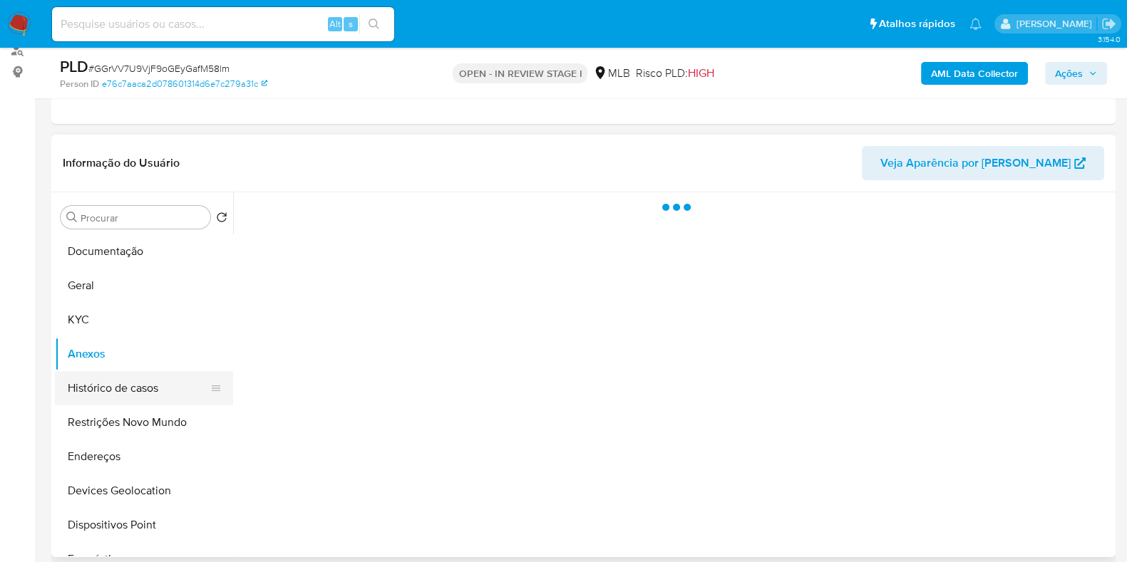
click at [157, 376] on button "Histórico de casos" at bounding box center [138, 388] width 167 height 34
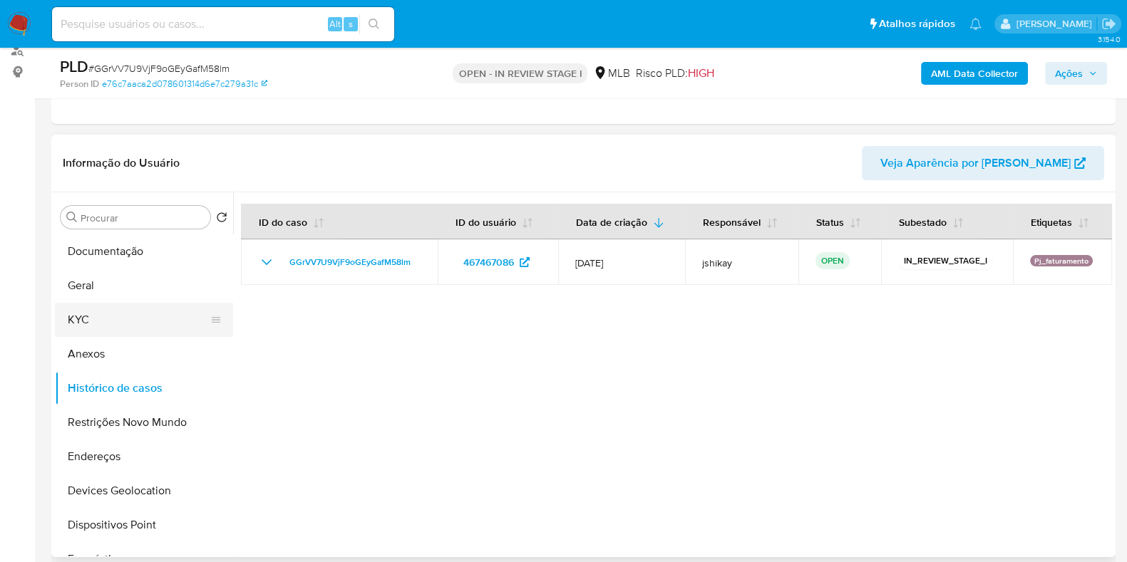
scroll to position [267, 0]
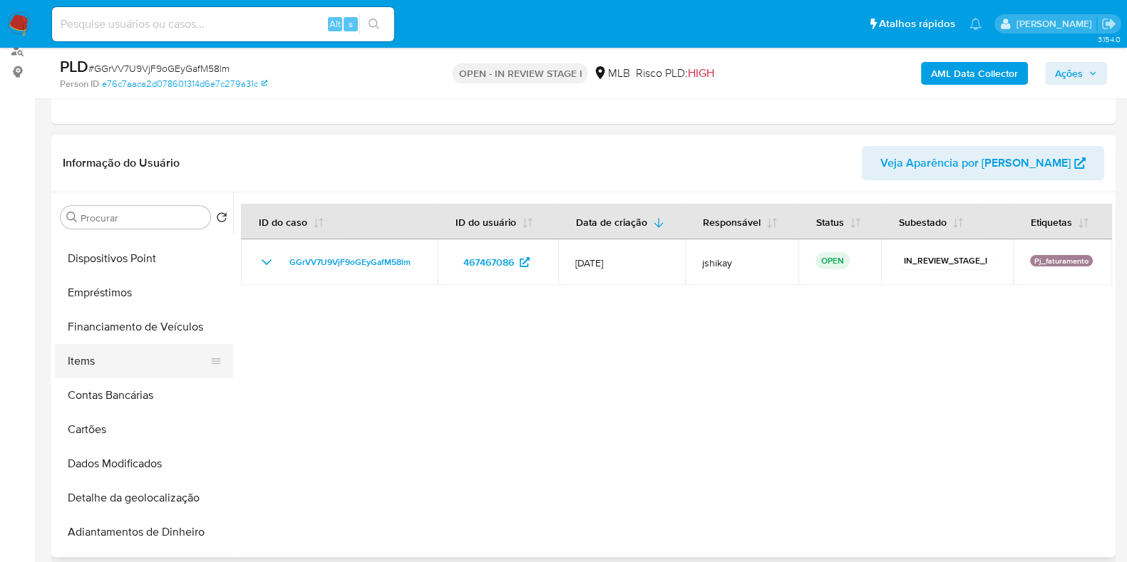
click at [103, 371] on button "Items" at bounding box center [138, 361] width 167 height 34
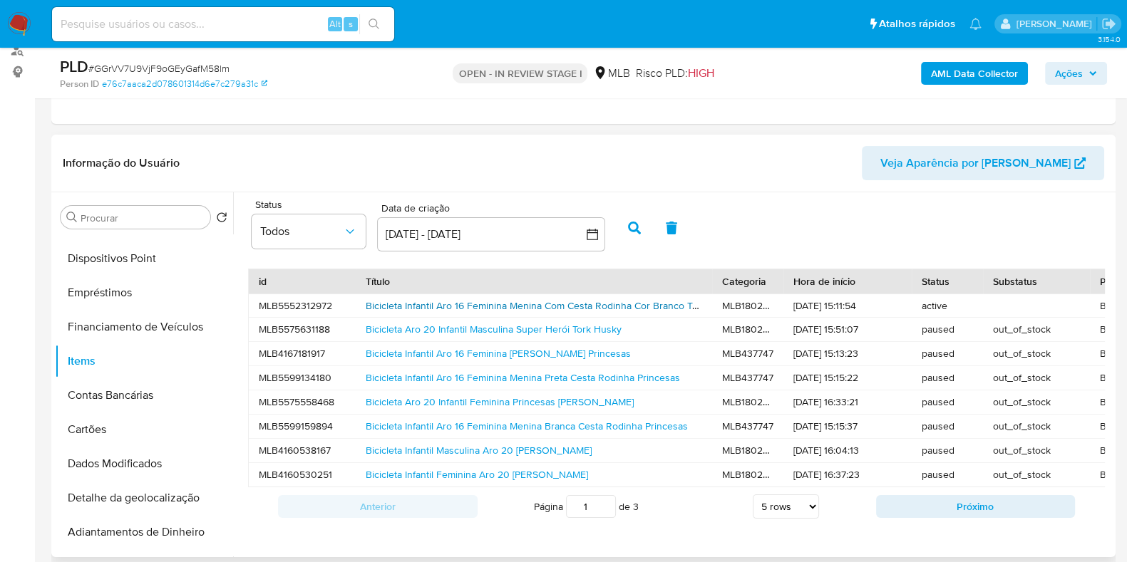
click at [577, 304] on link "Bicicleta Infantil Aro 16 Feminina Menina Com Cesta Rodinha Cor Branco Tamanho …" at bounding box center [577, 306] width 422 height 14
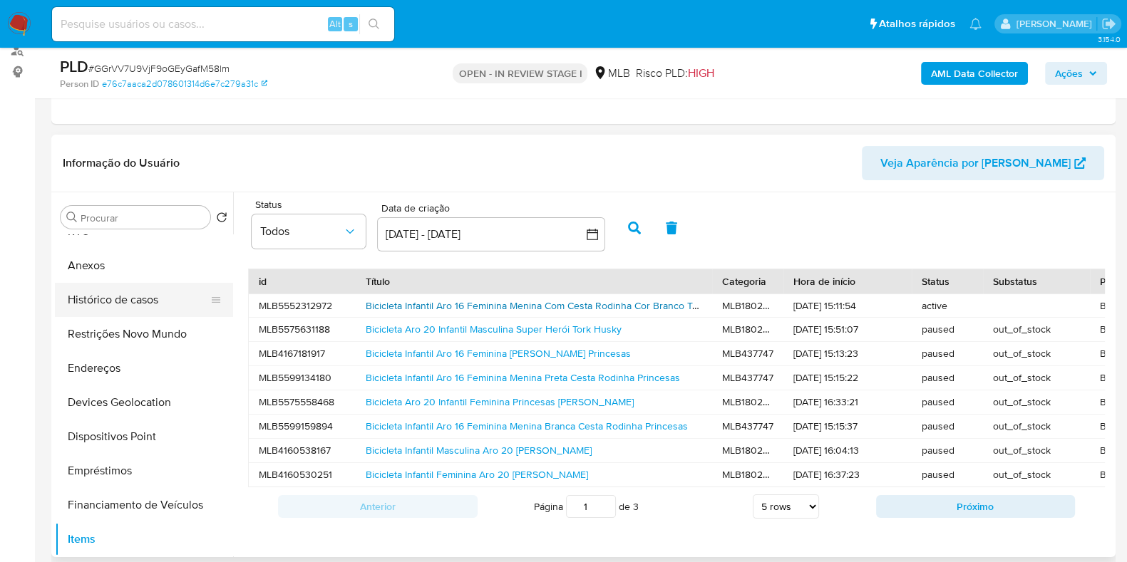
scroll to position [0, 0]
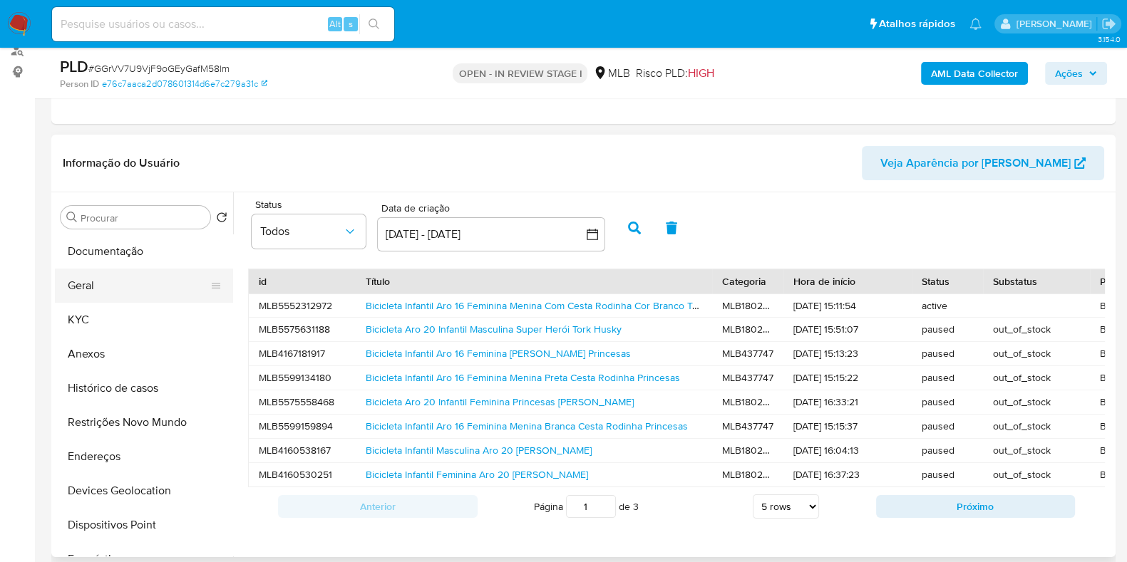
click at [110, 291] on button "Geral" at bounding box center [138, 286] width 167 height 34
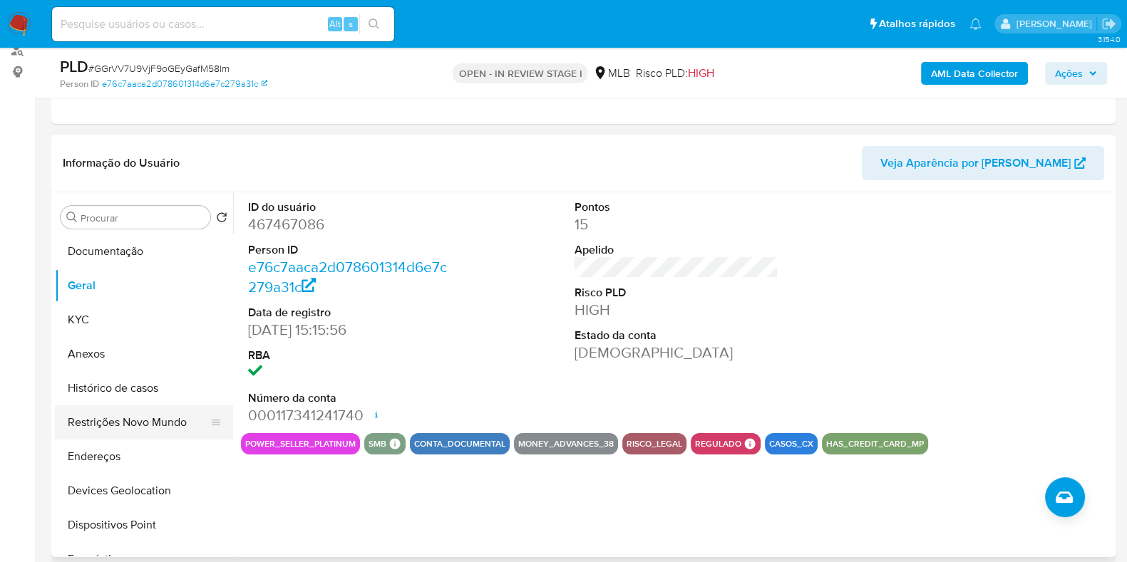
click at [111, 429] on button "Restrições Novo Mundo" at bounding box center [138, 423] width 167 height 34
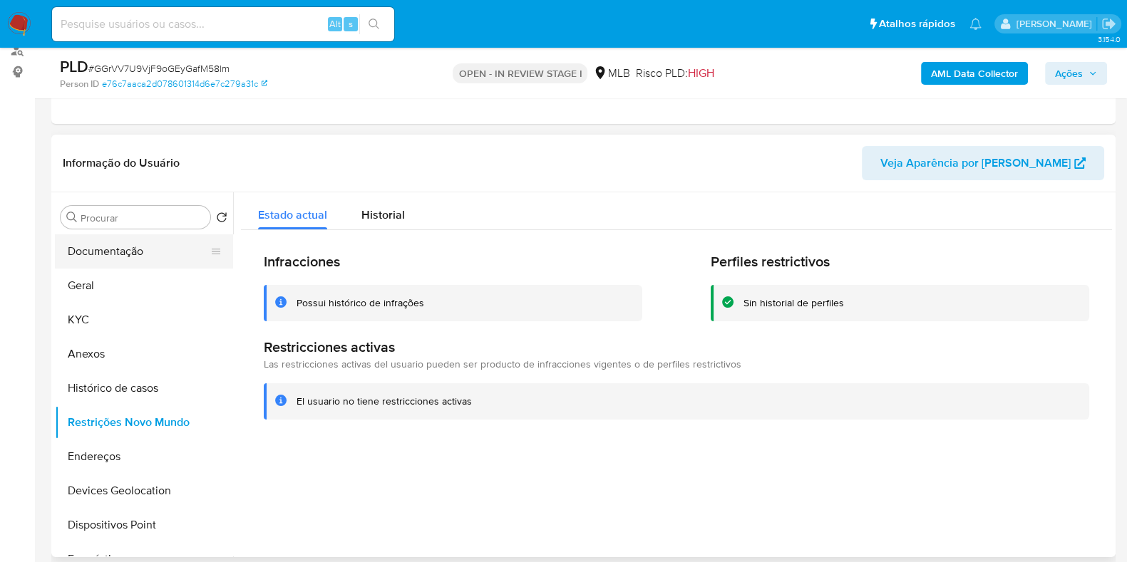
click at [92, 244] on button "Documentação" at bounding box center [138, 251] width 167 height 34
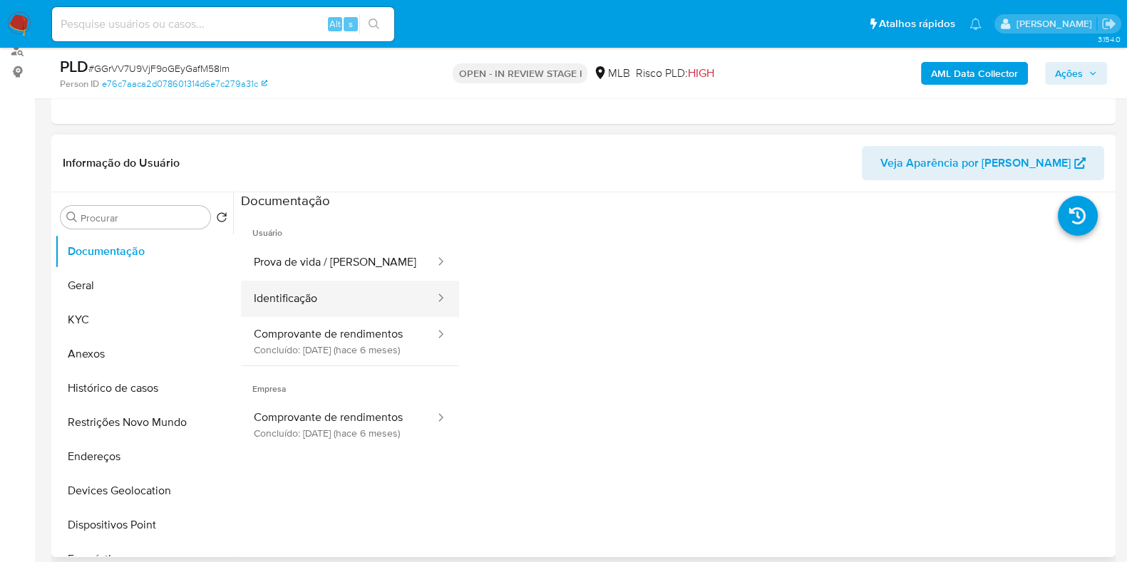
click at [366, 308] on button "Identificação" at bounding box center [338, 299] width 195 height 36
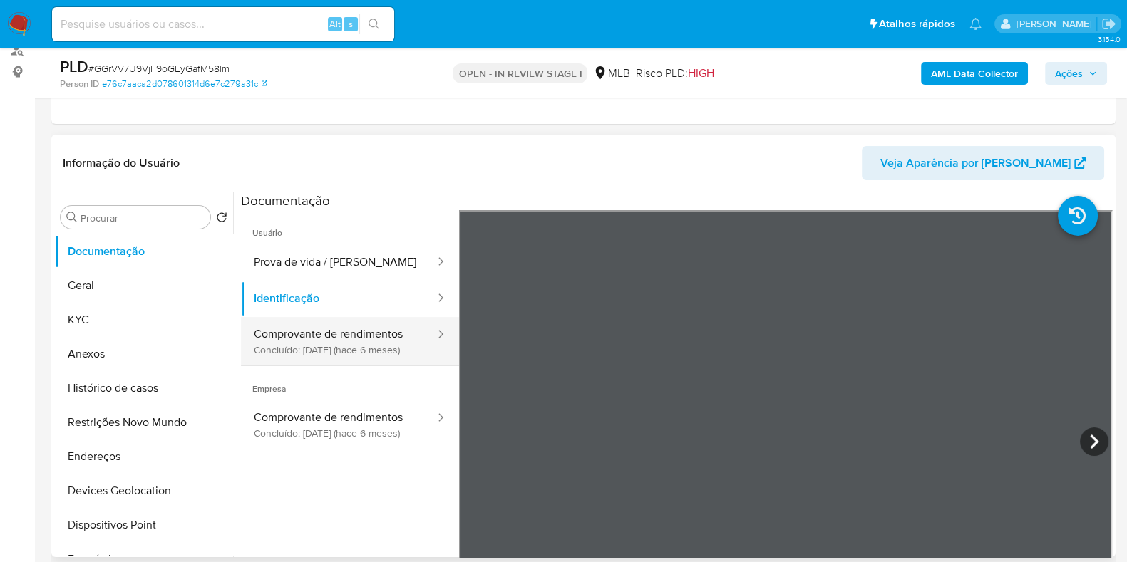
click at [372, 319] on button "Comprovante de rendimentos Concluído: 26/02/2025 (hace 6 meses)" at bounding box center [338, 341] width 195 height 48
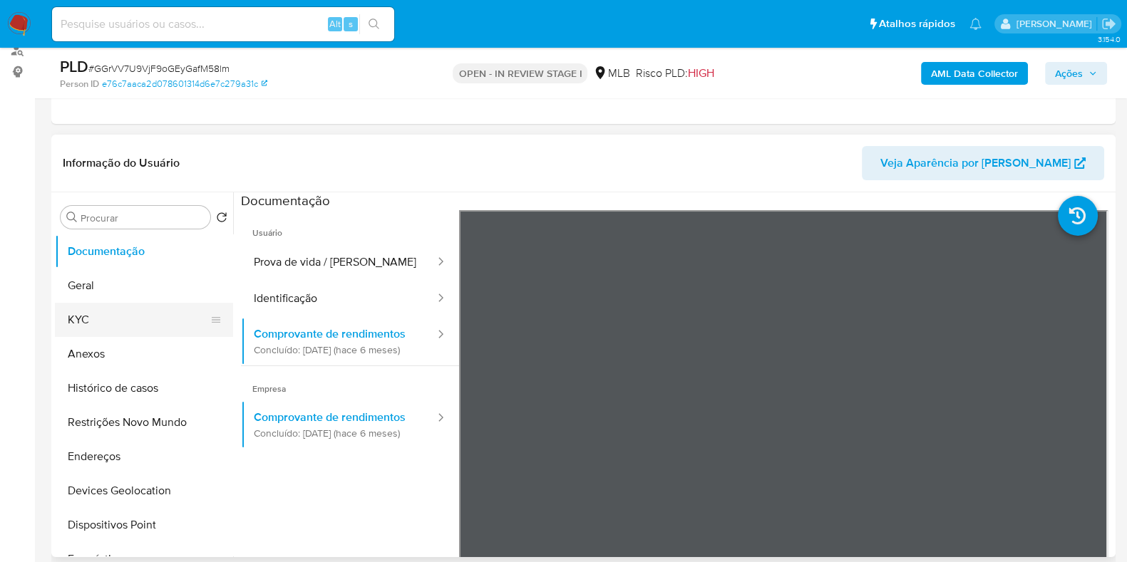
click at [99, 304] on button "KYC" at bounding box center [138, 320] width 167 height 34
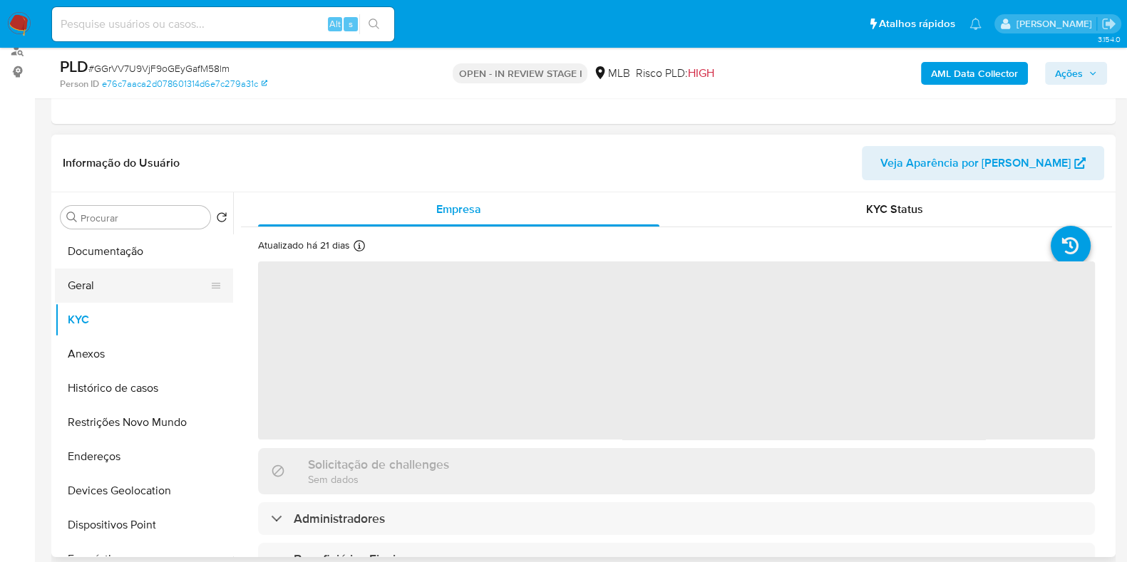
click at [108, 282] on button "Geral" at bounding box center [138, 286] width 167 height 34
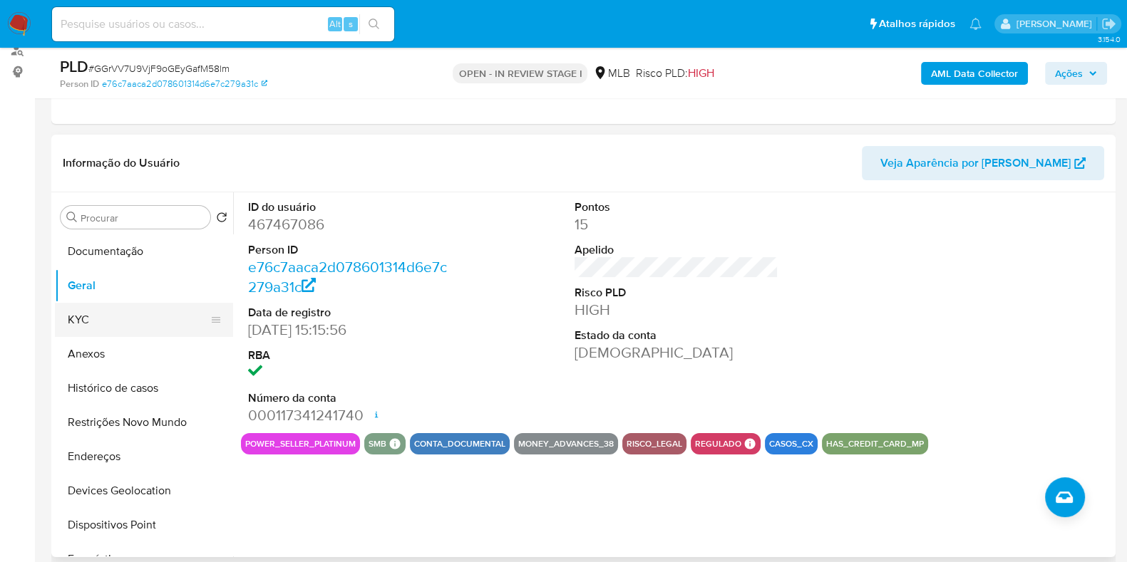
click at [89, 319] on button "KYC" at bounding box center [138, 320] width 167 height 34
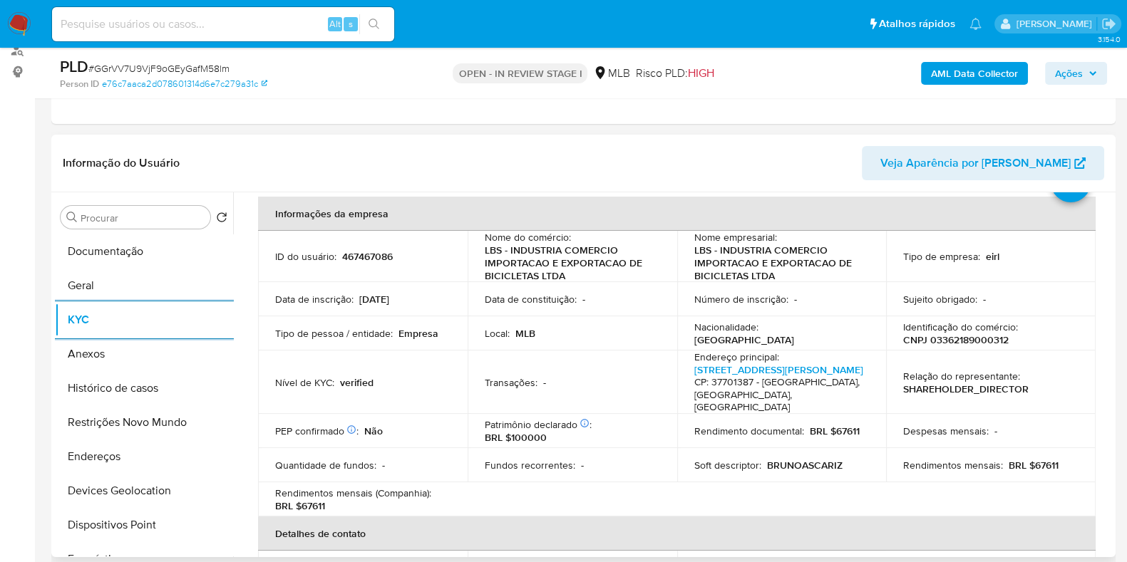
scroll to position [88, 0]
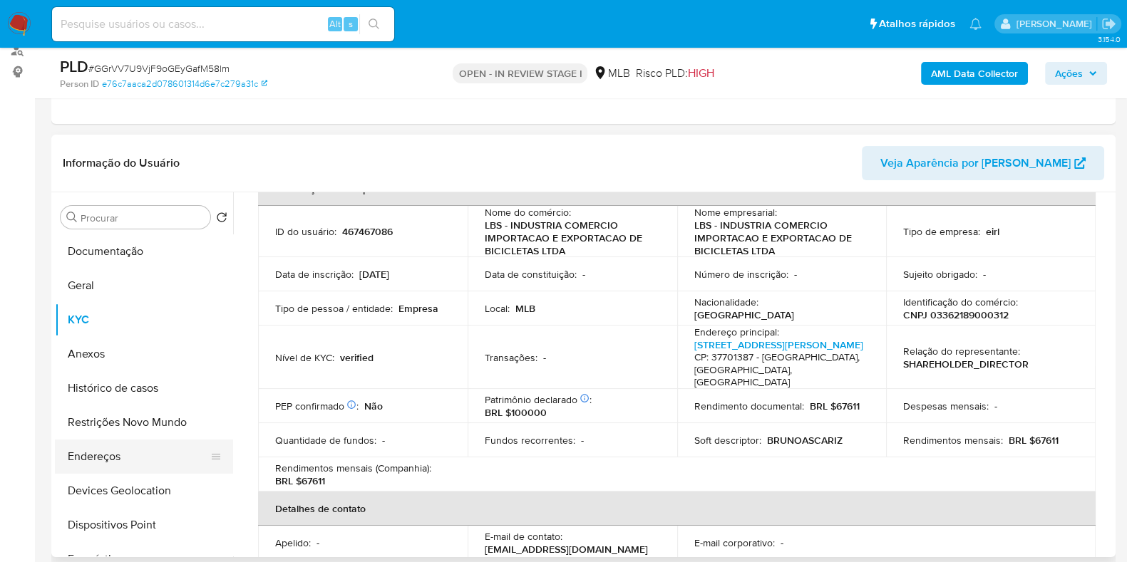
click at [129, 456] on button "Endereços" at bounding box center [138, 457] width 167 height 34
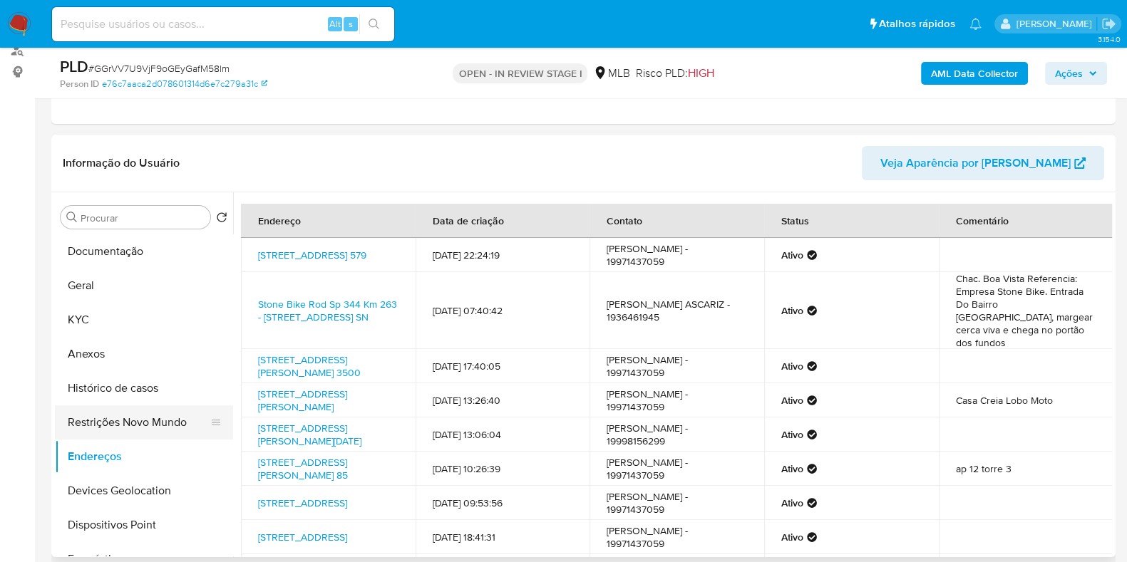
click at [148, 415] on button "Restrições Novo Mundo" at bounding box center [138, 423] width 167 height 34
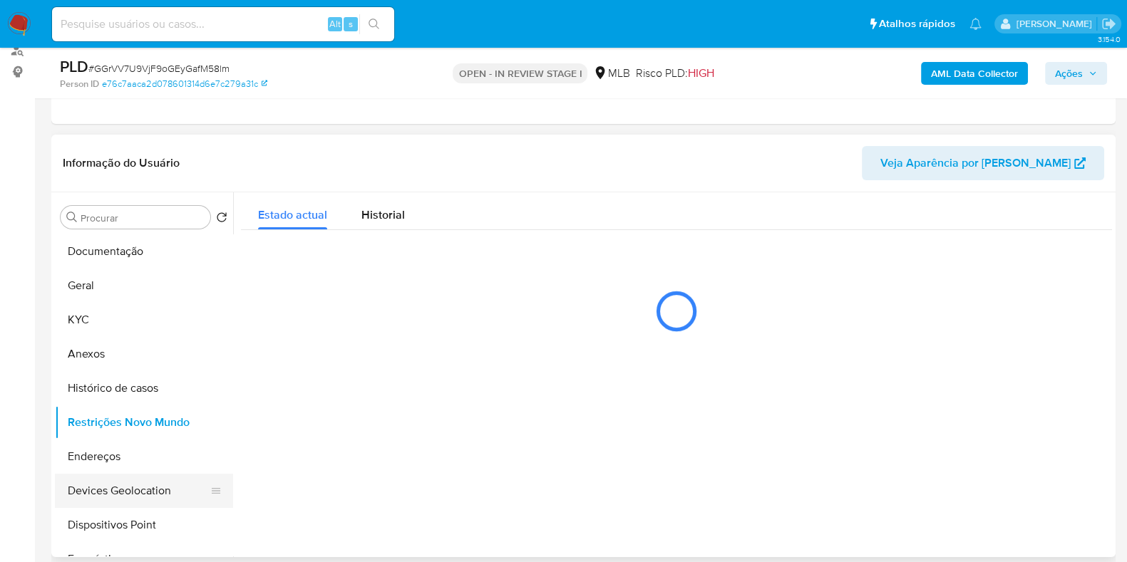
click at [150, 486] on button "Devices Geolocation" at bounding box center [138, 491] width 167 height 34
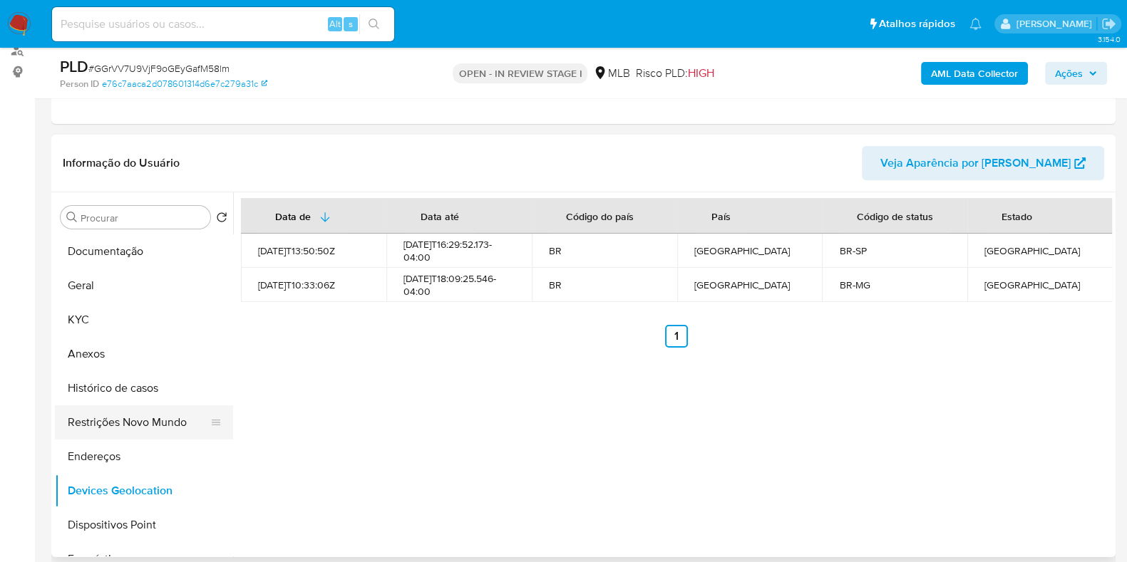
click at [114, 429] on button "Restrições Novo Mundo" at bounding box center [138, 423] width 167 height 34
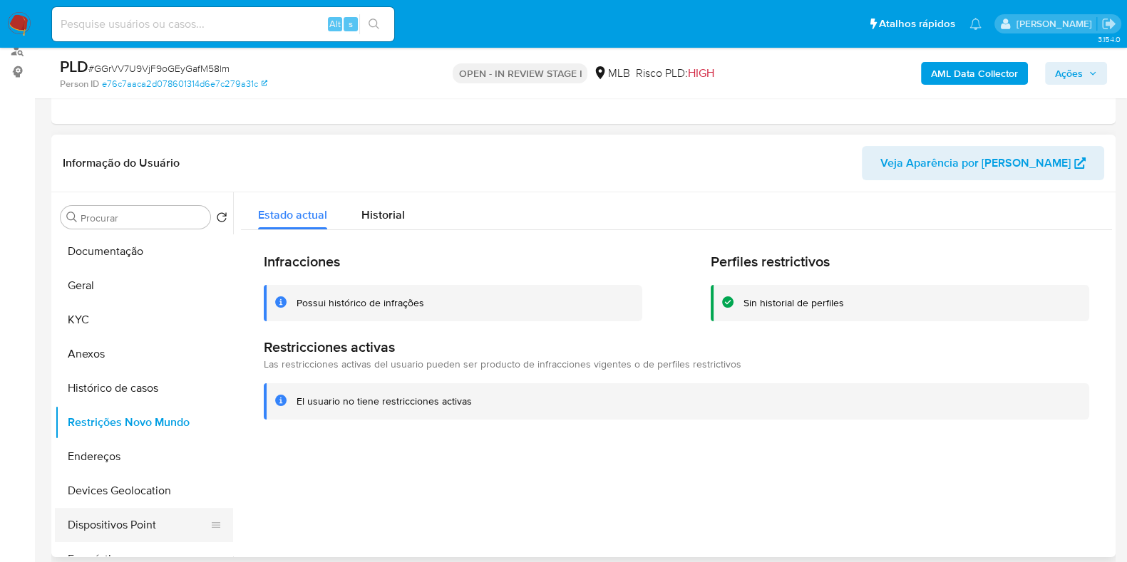
drag, startPoint x: 157, startPoint y: 529, endPoint x: 170, endPoint y: 522, distance: 14.7
click at [157, 528] on button "Dispositivos Point" at bounding box center [138, 525] width 167 height 34
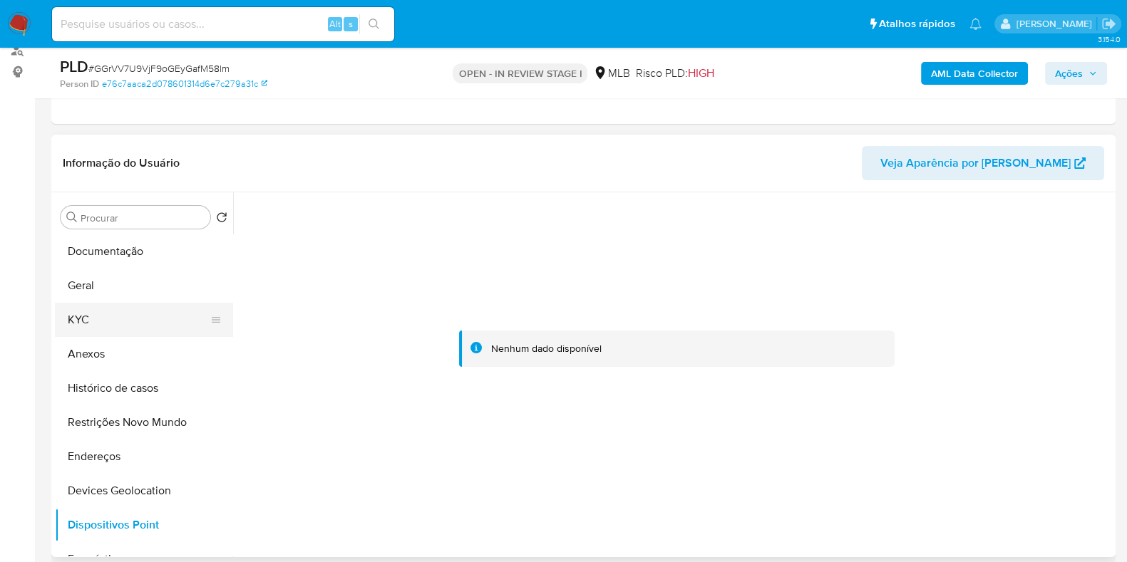
click at [125, 322] on button "KYC" at bounding box center [138, 320] width 167 height 34
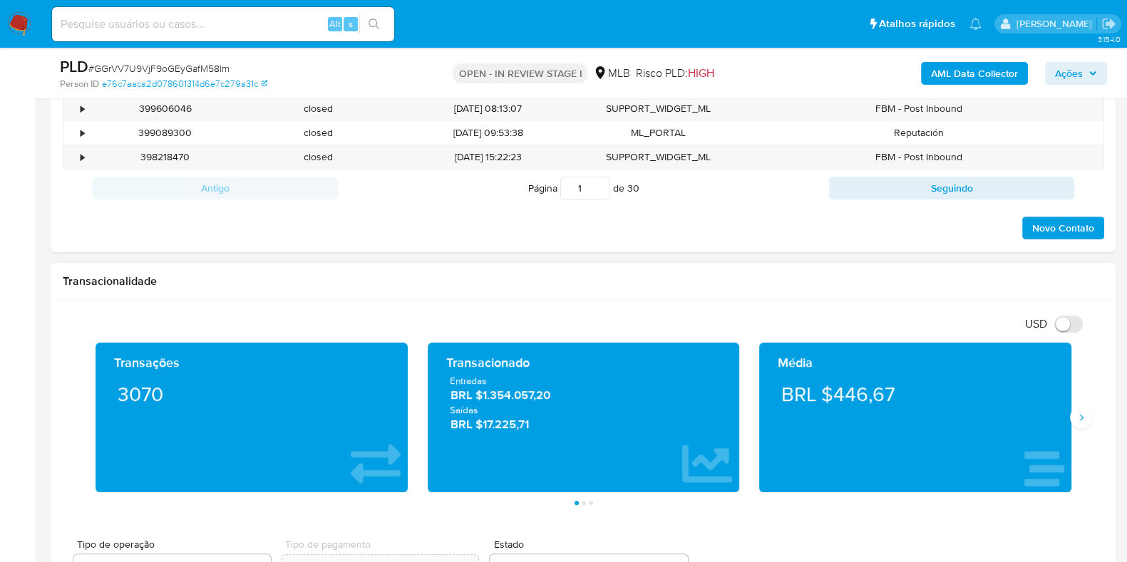
scroll to position [891, 0]
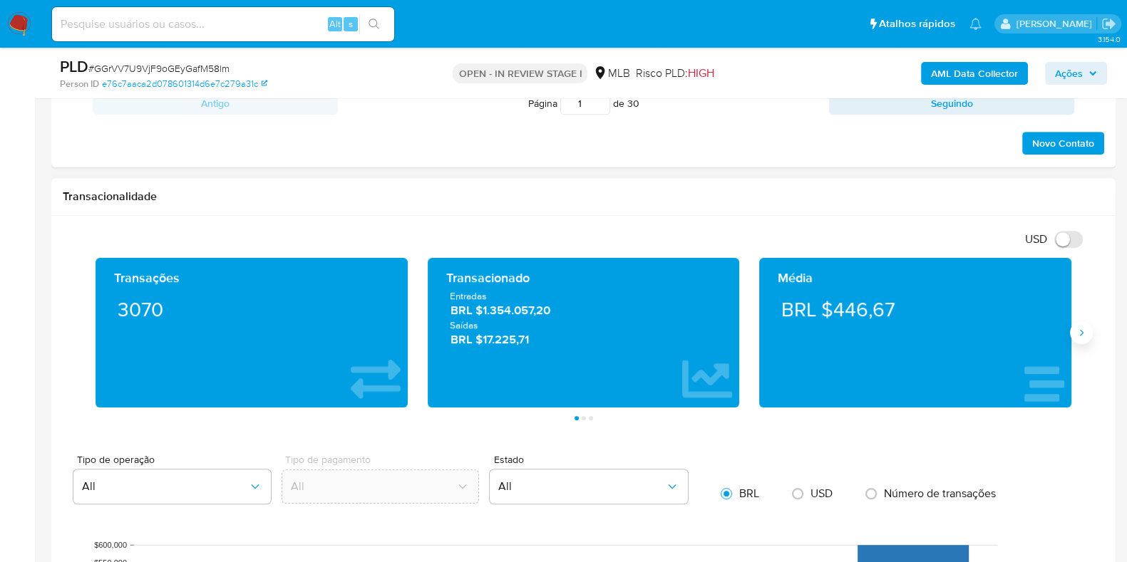
click at [1083, 336] on icon "Siguiente" at bounding box center [1080, 332] width 11 height 11
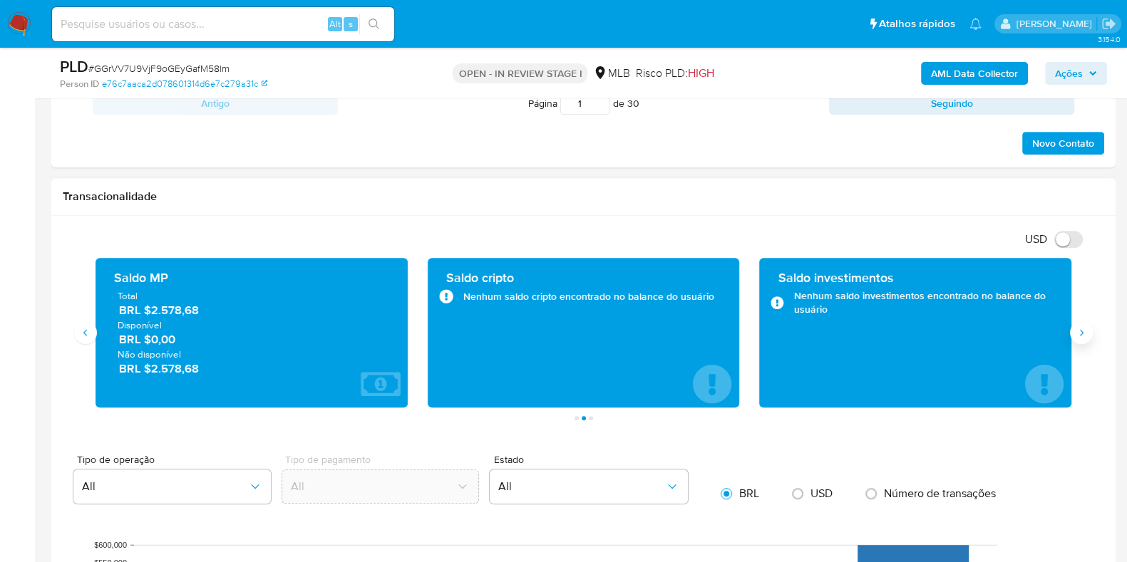
click at [1083, 336] on icon "Siguiente" at bounding box center [1080, 332] width 11 height 11
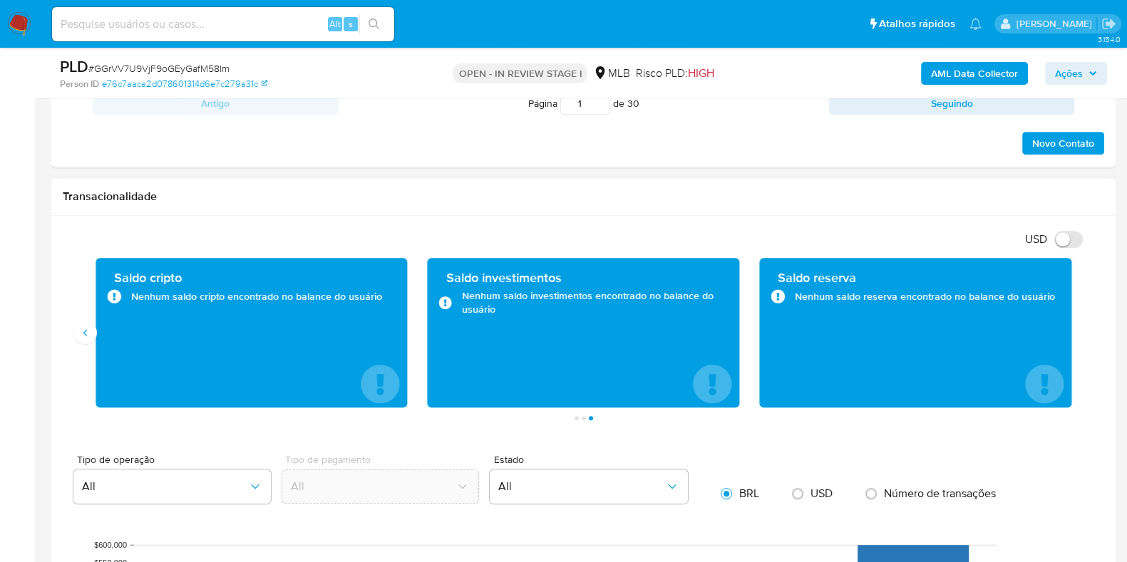
click at [98, 331] on div "Saldo cripto Nenhum saldo cripto encontrado no balance do usuário" at bounding box center [251, 333] width 312 height 150
click at [96, 335] on div "Saldo cripto Nenhum saldo cripto encontrado no balance do usuário" at bounding box center [251, 333] width 312 height 150
click at [99, 342] on div "Saldo cripto Nenhum saldo cripto encontrado no balance do usuário" at bounding box center [251, 333] width 312 height 150
click at [98, 346] on div "Saldo cripto Nenhum saldo cripto encontrado no balance do usuário" at bounding box center [251, 333] width 312 height 150
click at [93, 341] on div "Saldo cripto Nenhum saldo cripto encontrado no balance do usuário" at bounding box center [252, 333] width 332 height 150
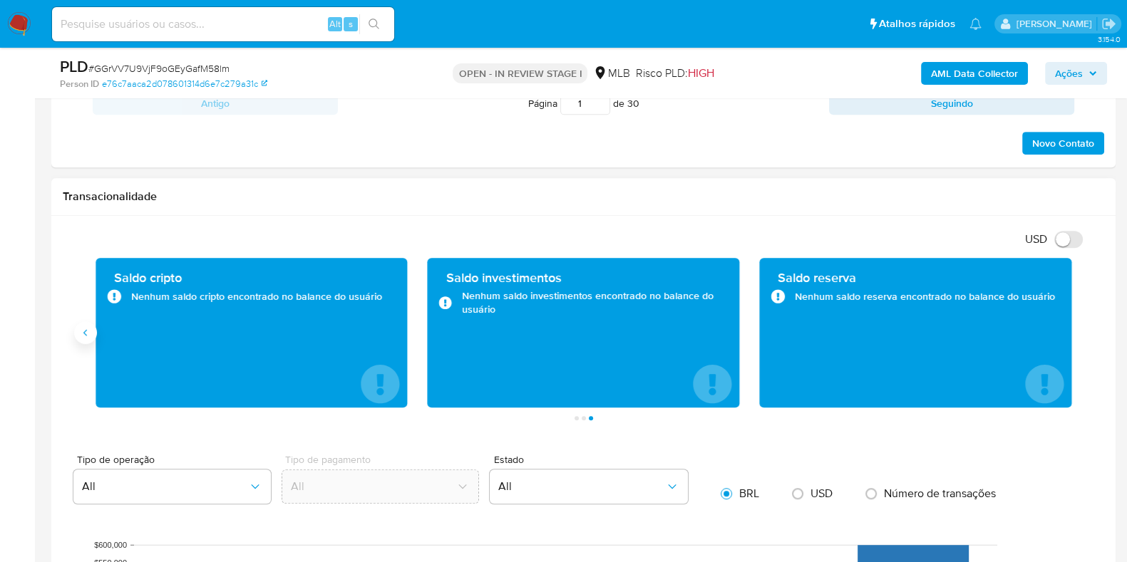
click at [91, 339] on button "Anterior" at bounding box center [85, 332] width 23 height 23
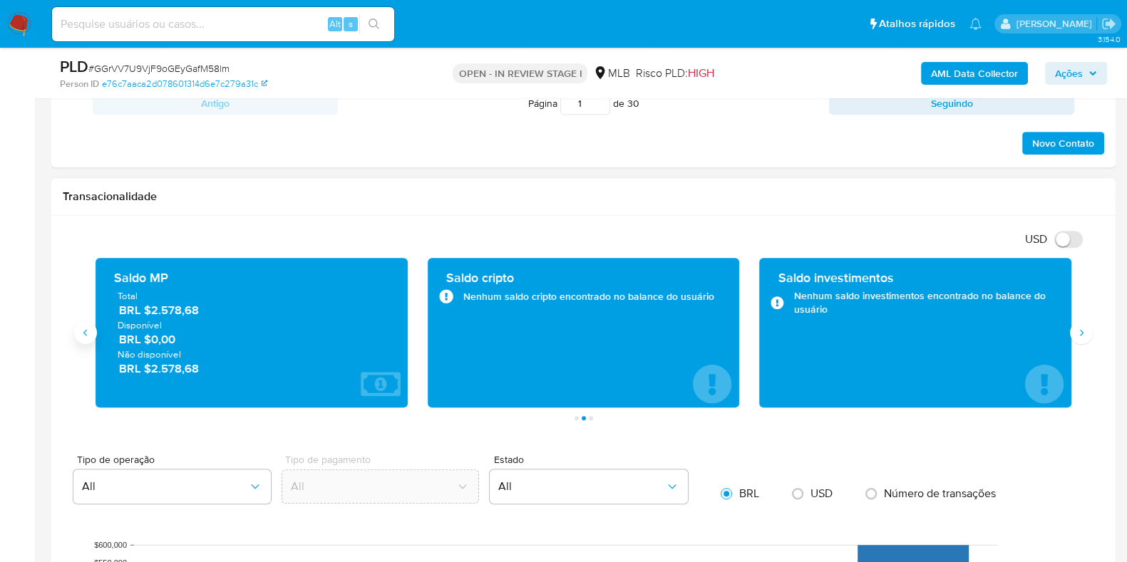
click at [85, 332] on icon "Anterior" at bounding box center [85, 332] width 4 height 6
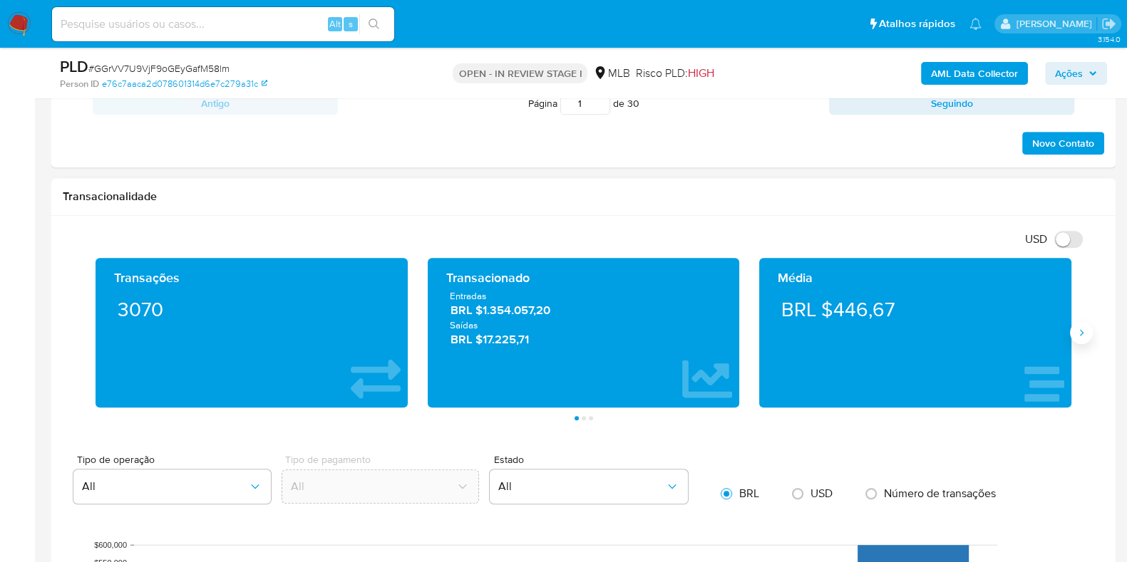
click at [1077, 331] on icon "Siguiente" at bounding box center [1080, 332] width 11 height 11
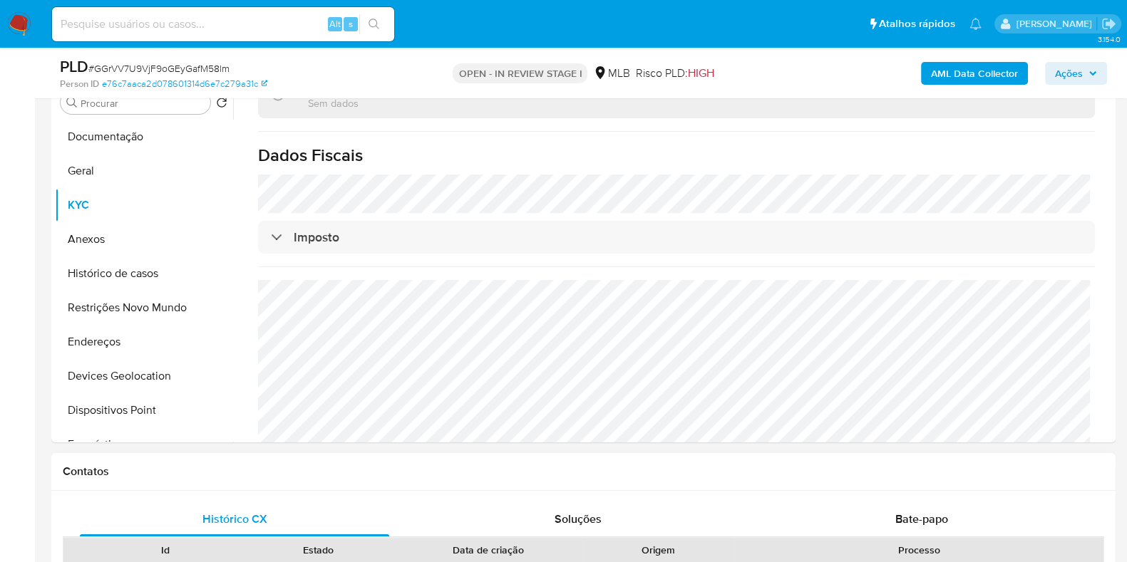
scroll to position [88, 0]
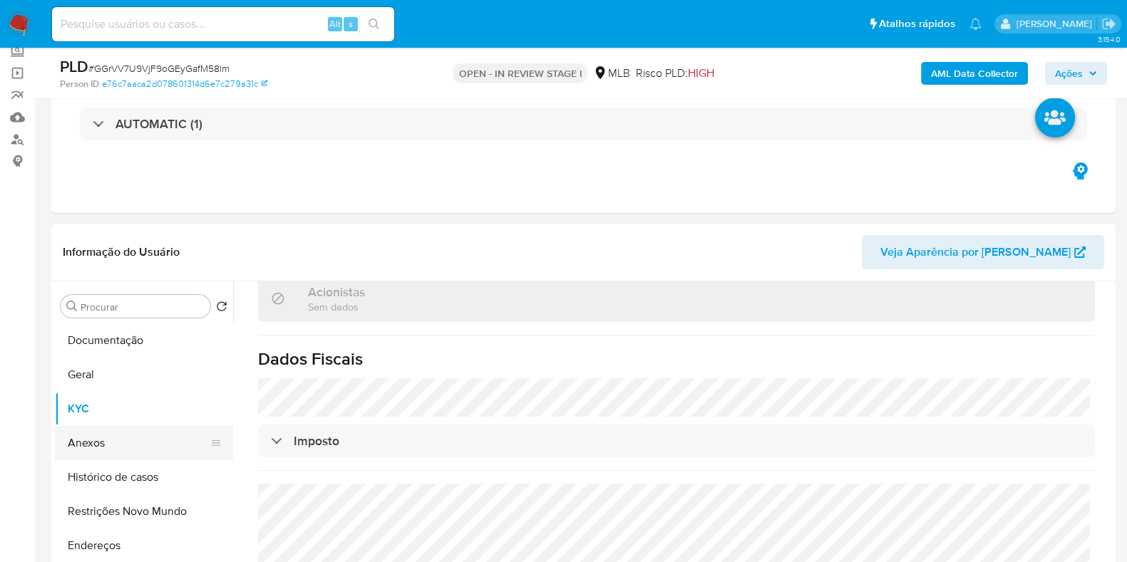
click at [135, 443] on button "Anexos" at bounding box center [138, 443] width 167 height 34
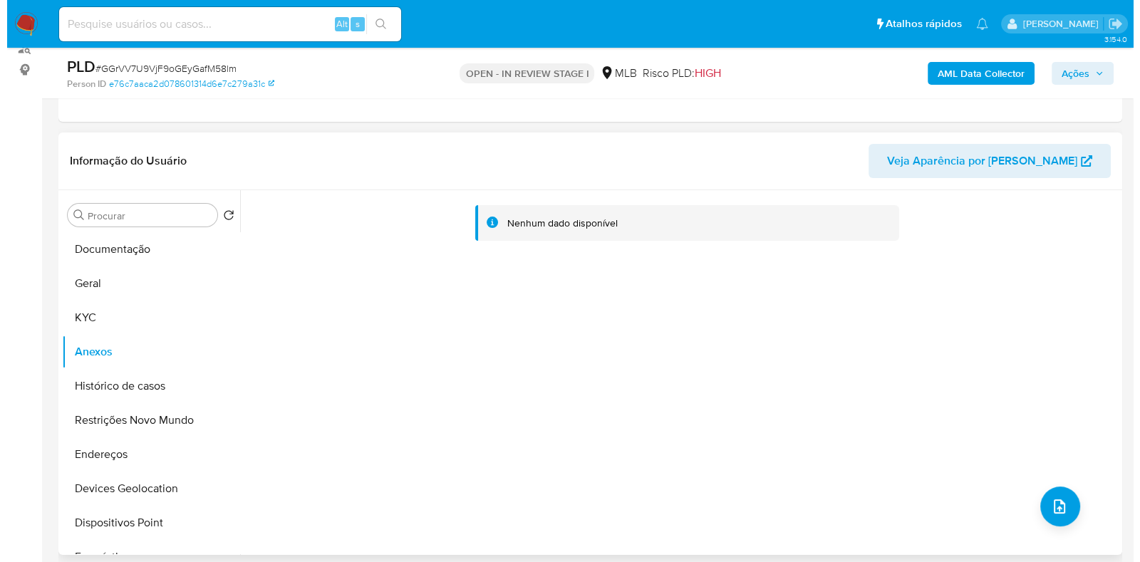
scroll to position [267, 0]
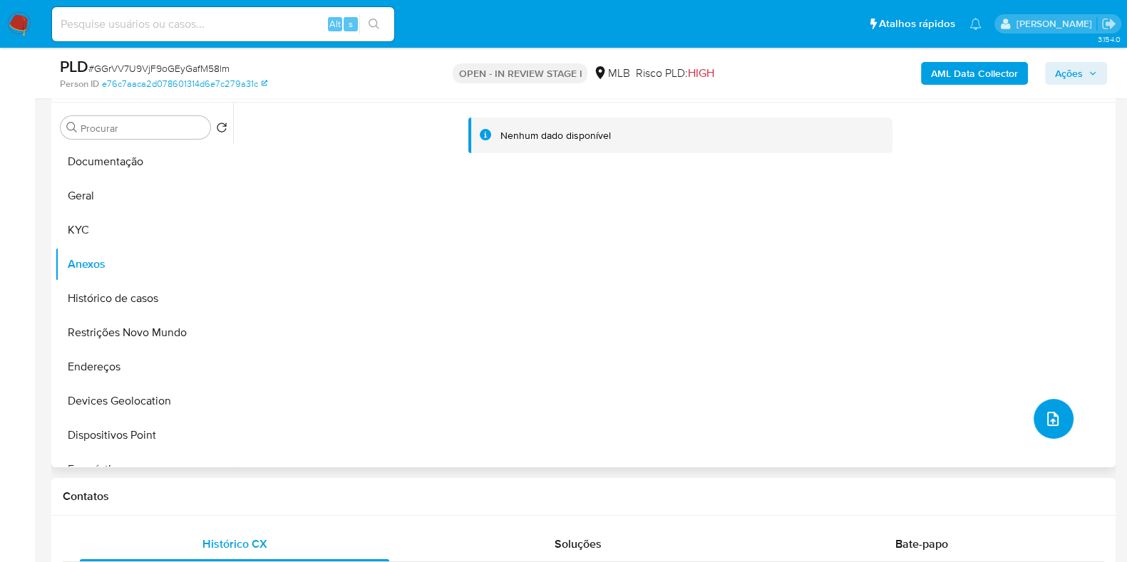
click at [1049, 423] on icon "upload-file" at bounding box center [1052, 418] width 17 height 17
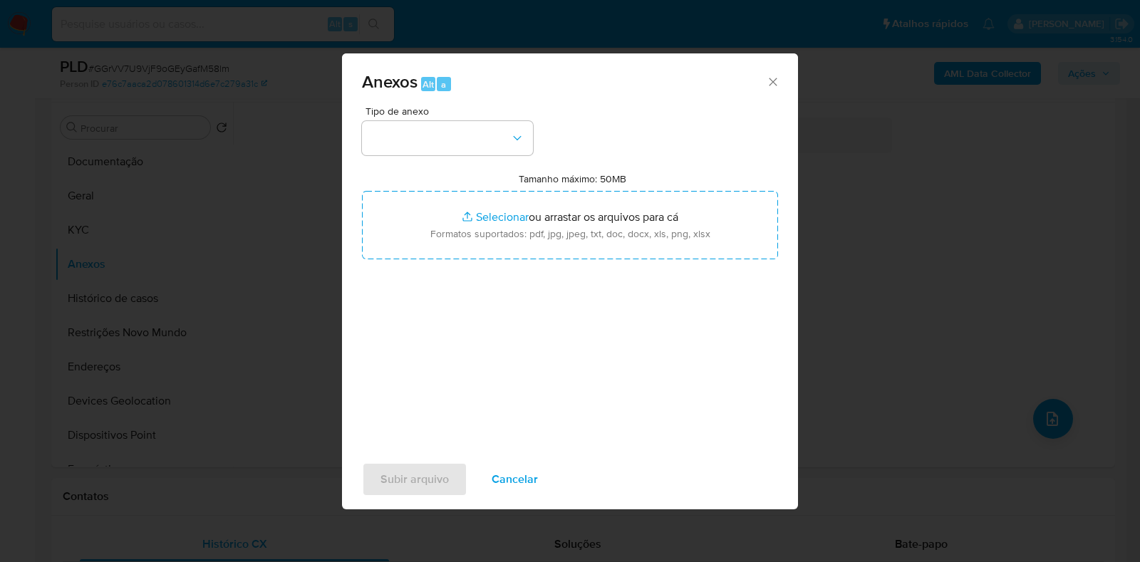
click at [440, 166] on div "Tipo de anexo Tamanho máximo: 50MB Selecionar arquivos Selecionar ou arrastar o…" at bounding box center [570, 274] width 416 height 336
click at [456, 148] on button "button" at bounding box center [447, 138] width 171 height 34
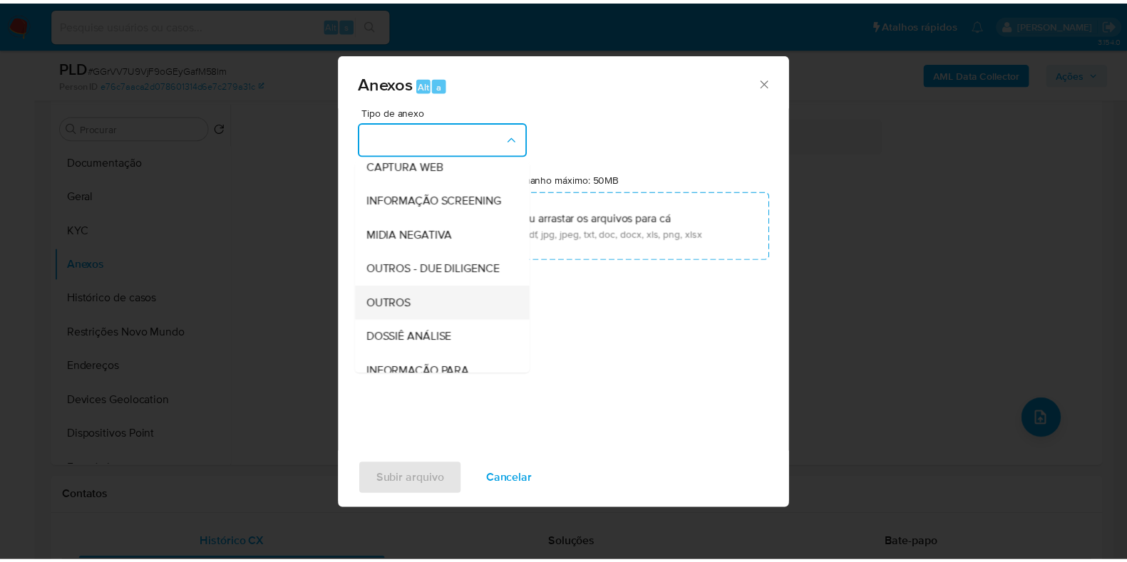
scroll to position [177, 0]
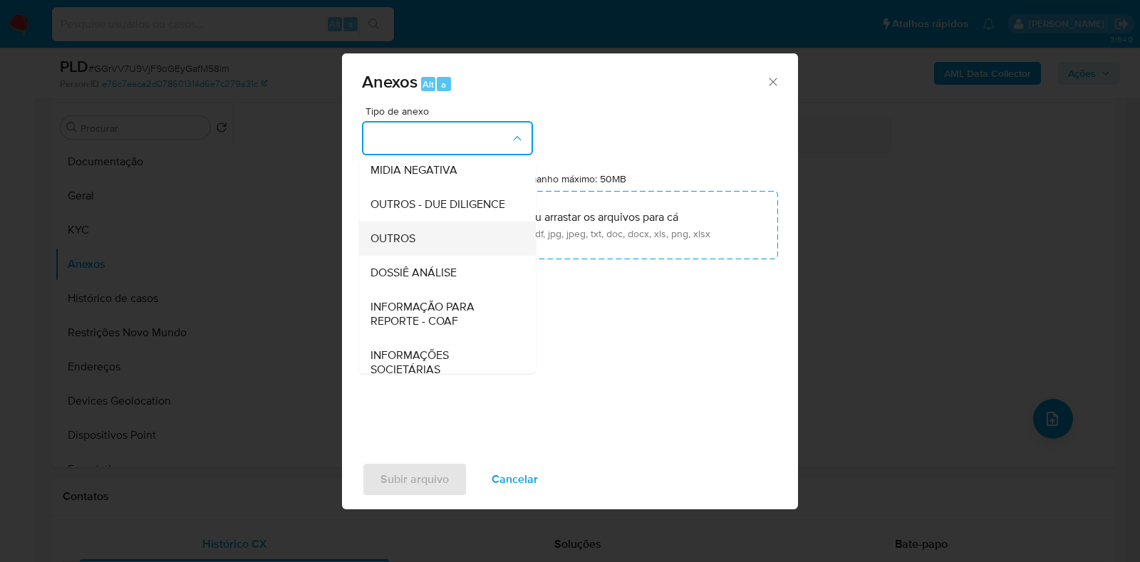
click at [445, 256] on div "OUTROS" at bounding box center [443, 239] width 145 height 34
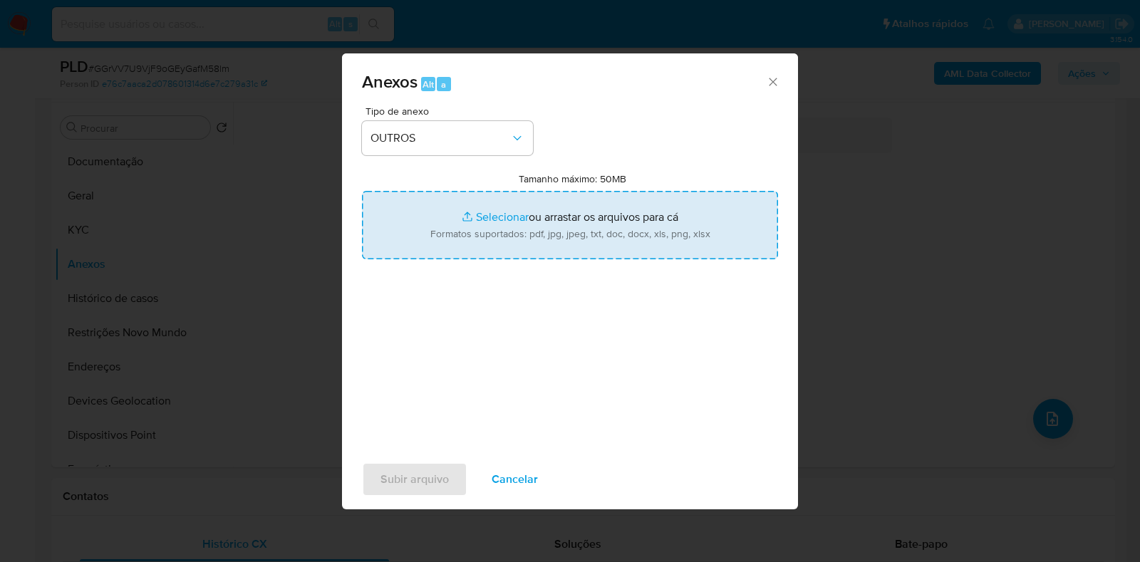
click at [502, 219] on input "Tamanho máximo: 50MB Selecionar arquivos" at bounding box center [570, 225] width 416 height 68
type input "C:\fakepath\Mulan 467467086_2025_08_18_16_19_59 - Resumen TX.pdf"
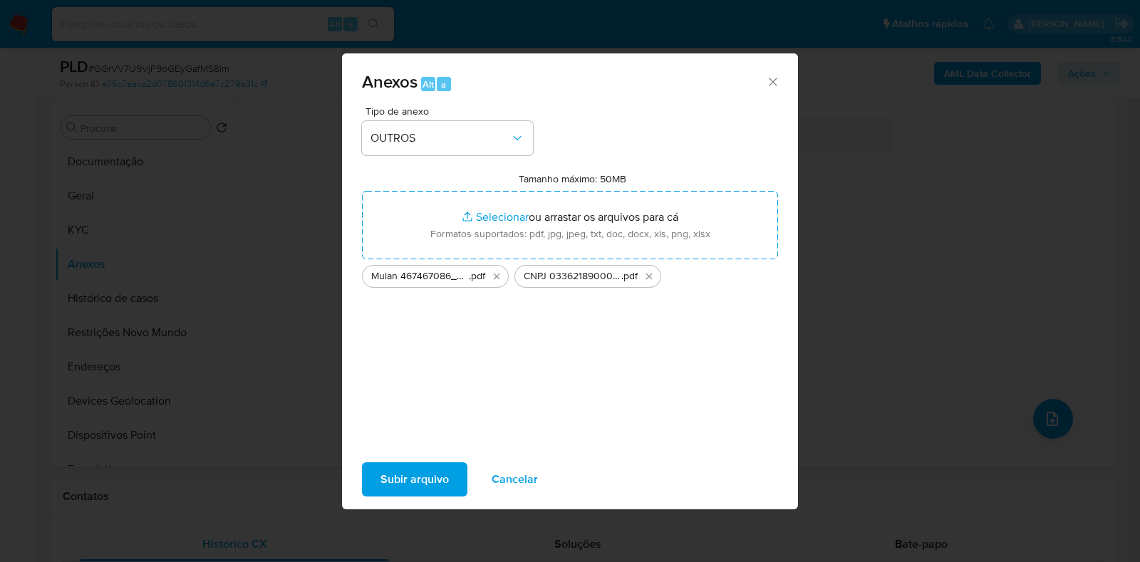
click at [433, 476] on span "Subir arquivo" at bounding box center [415, 479] width 68 height 31
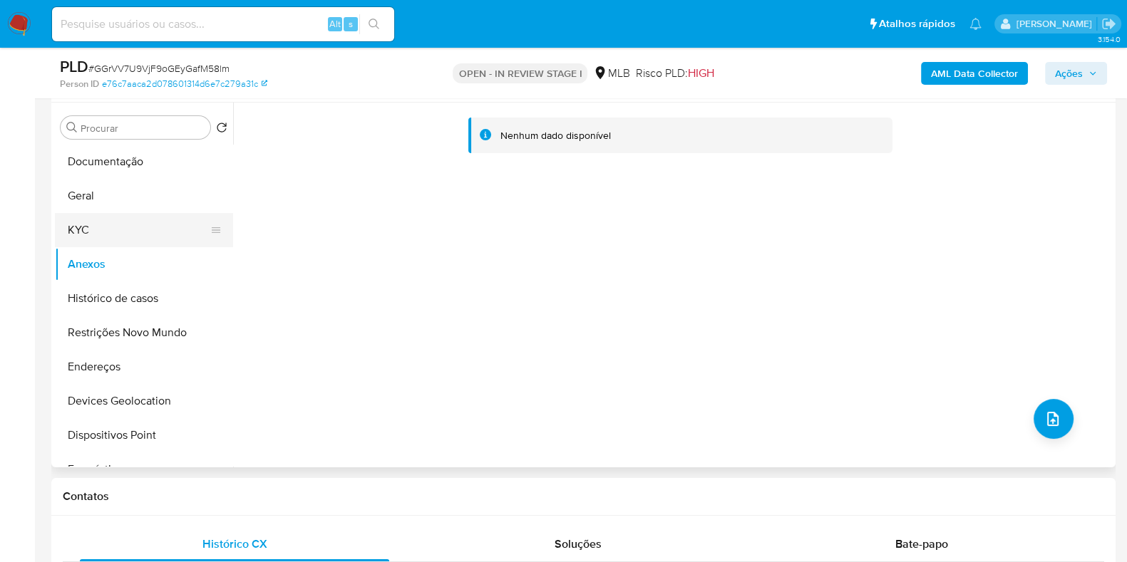
click at [110, 243] on button "KYC" at bounding box center [138, 230] width 167 height 34
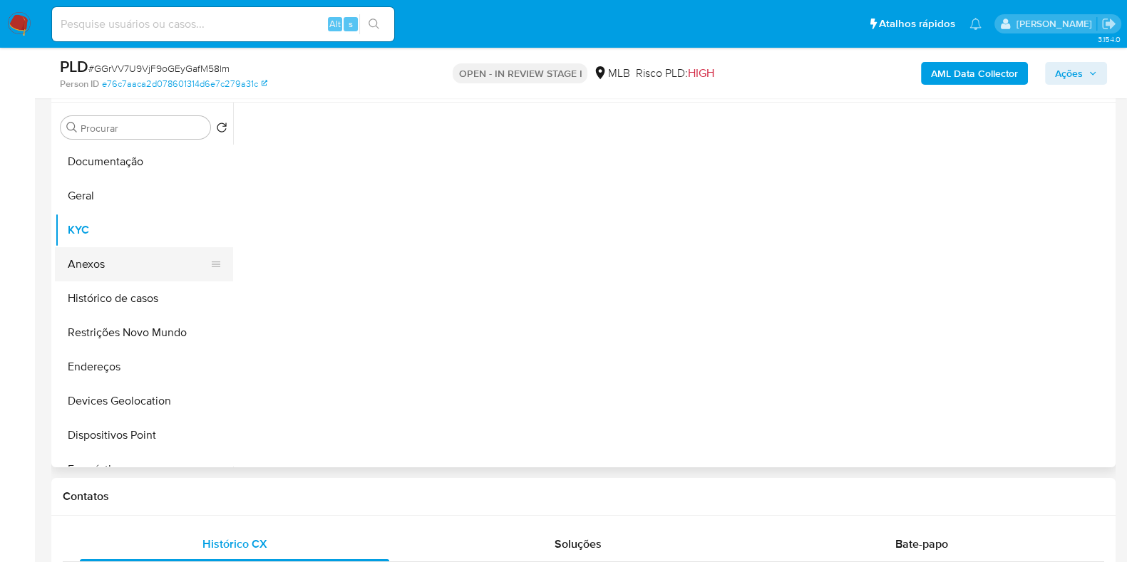
click at [108, 254] on button "Anexos" at bounding box center [138, 264] width 167 height 34
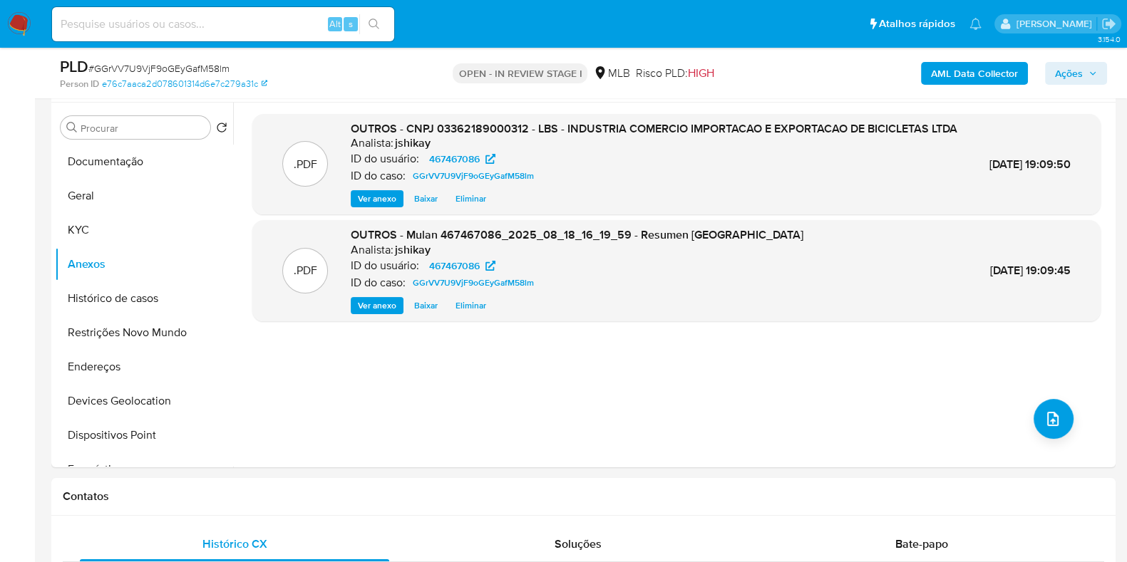
click at [1084, 71] on span "Ações" at bounding box center [1076, 73] width 42 height 20
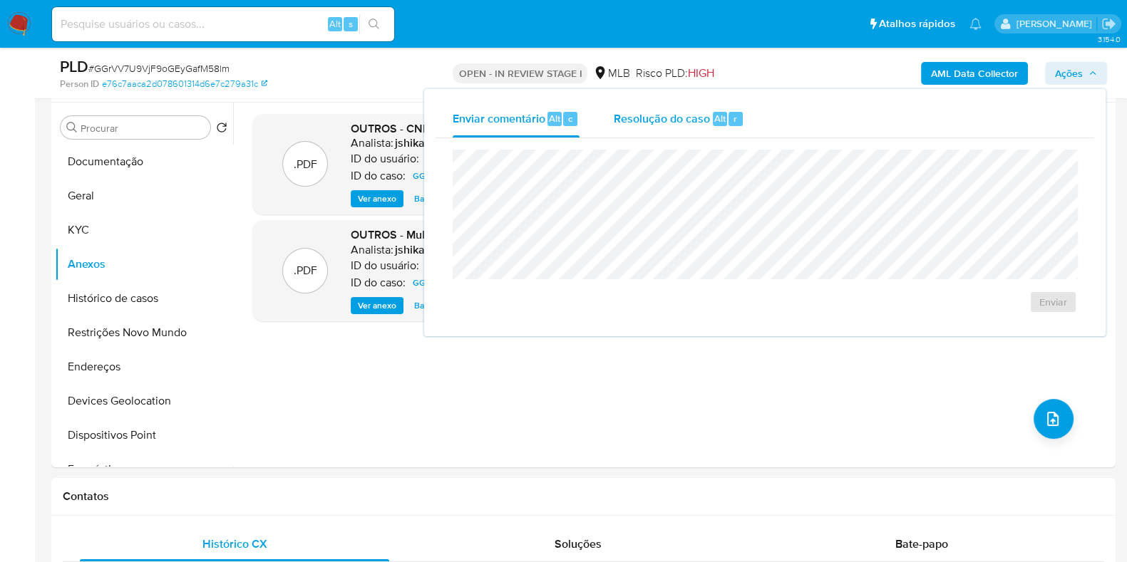
click at [692, 120] on span "Resolução do caso" at bounding box center [662, 118] width 96 height 16
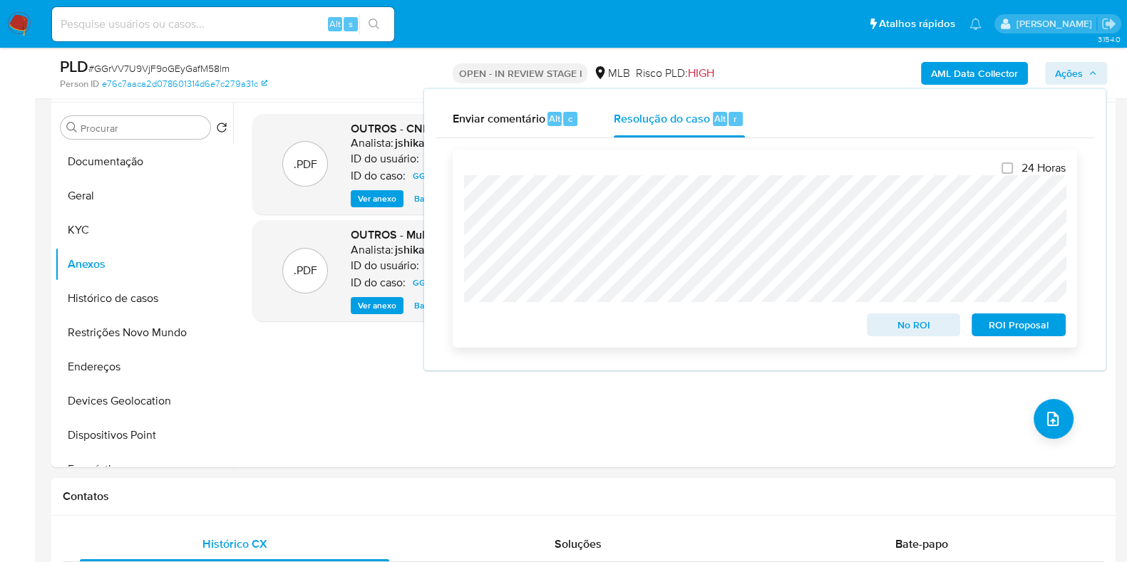
scroll to position [0, 0]
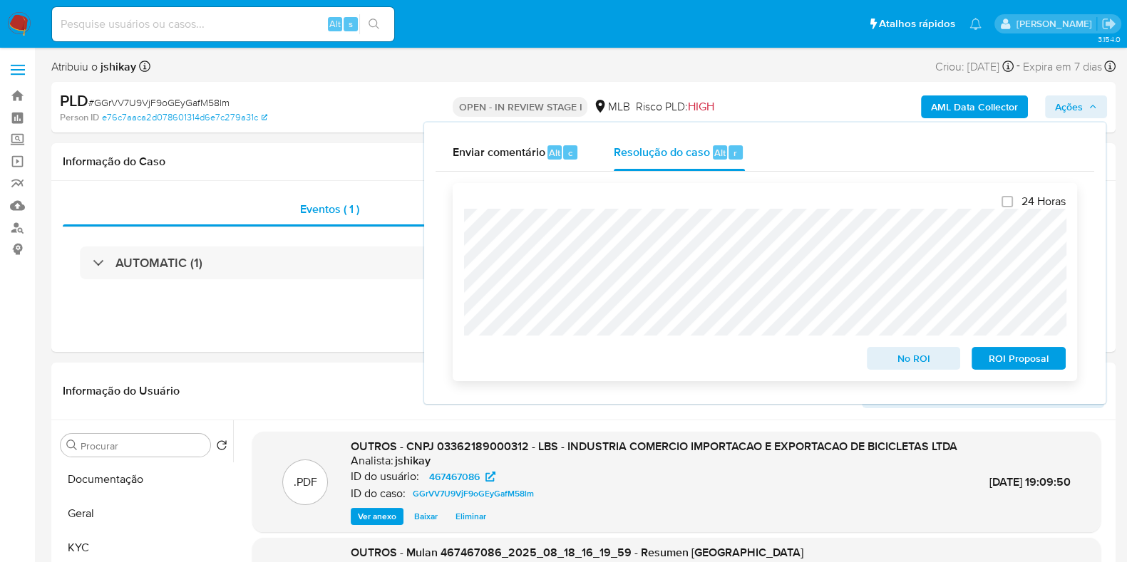
click at [894, 354] on span "No ROI" at bounding box center [914, 358] width 74 height 20
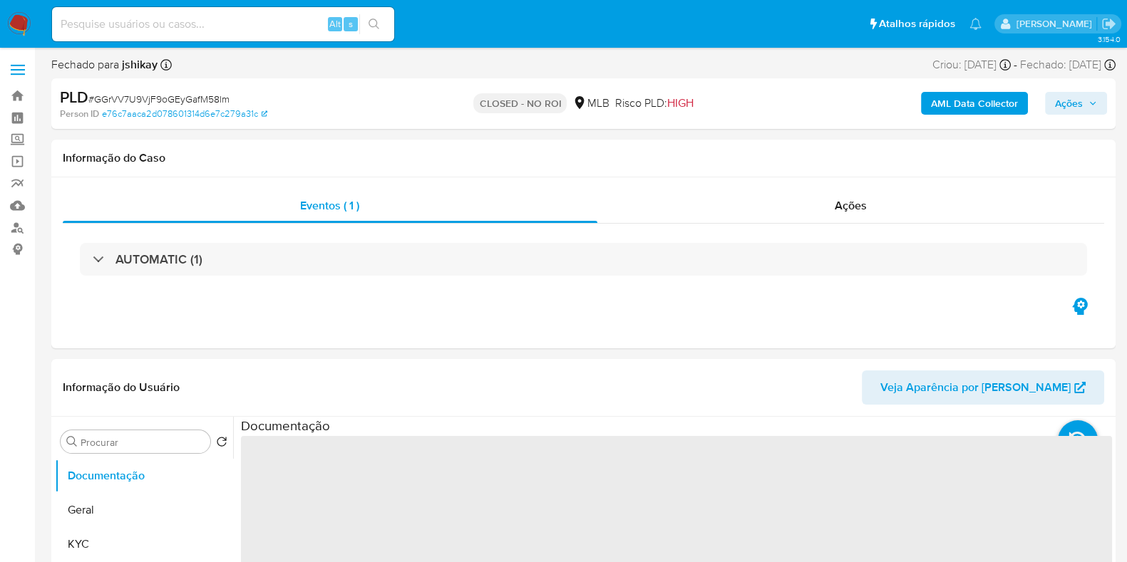
select select "10"
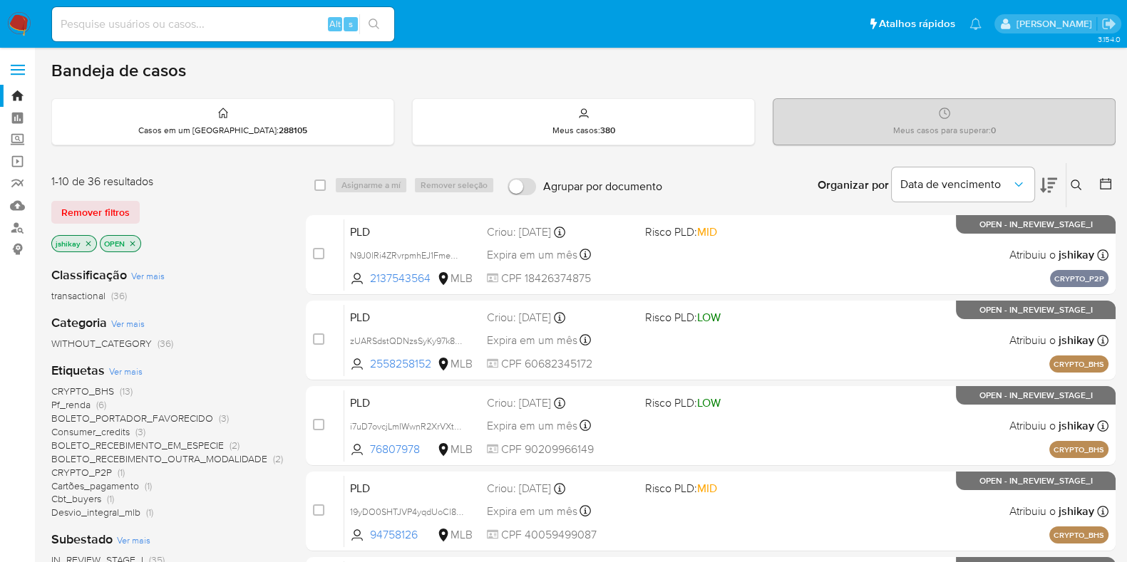
click at [1109, 186] on icon at bounding box center [1105, 184] width 14 height 14
click at [1105, 187] on icon at bounding box center [1105, 184] width 14 height 14
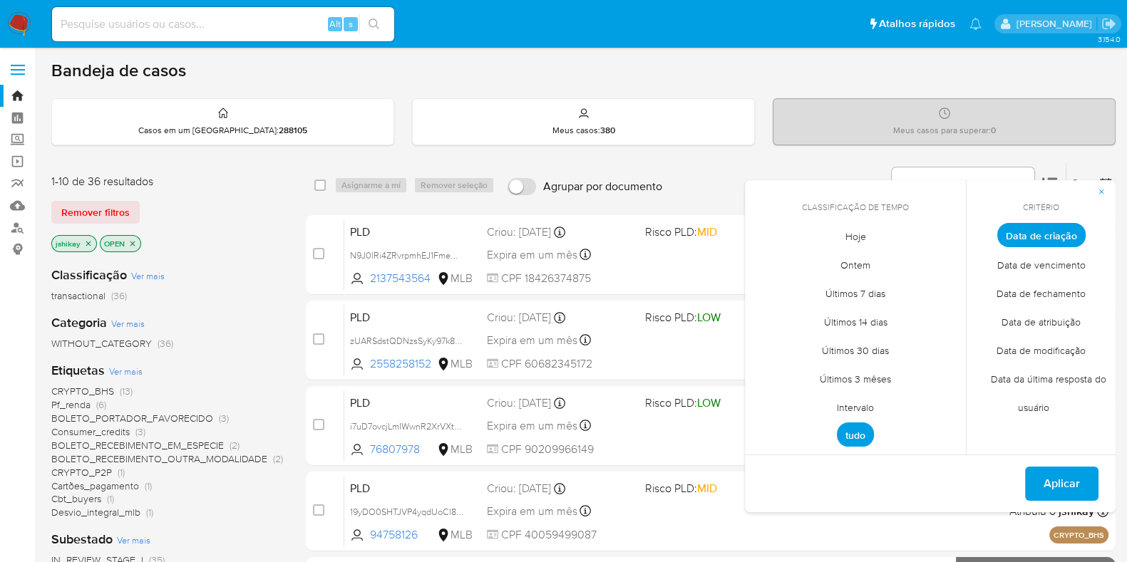
click at [856, 410] on span "Intervalo" at bounding box center [855, 407] width 67 height 29
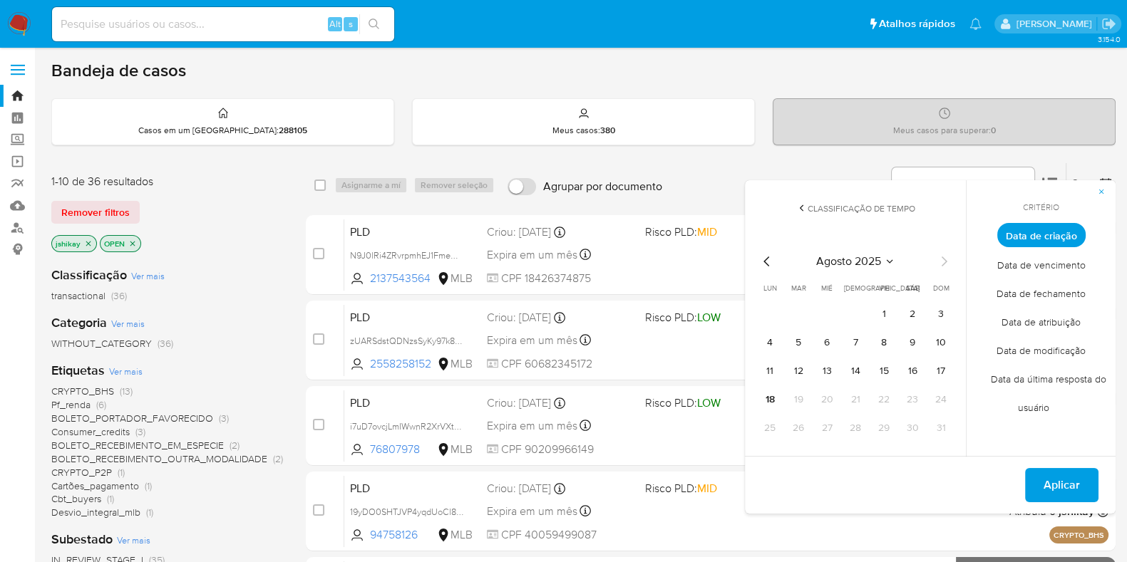
click at [765, 261] on icon "Mes anterior" at bounding box center [766, 261] width 17 height 17
click at [787, 318] on td "1" at bounding box center [798, 314] width 23 height 23
click at [784, 314] on tr "1 2 3 4 5 6" at bounding box center [855, 314] width 194 height 23
click at [795, 313] on button "1" at bounding box center [798, 314] width 23 height 23
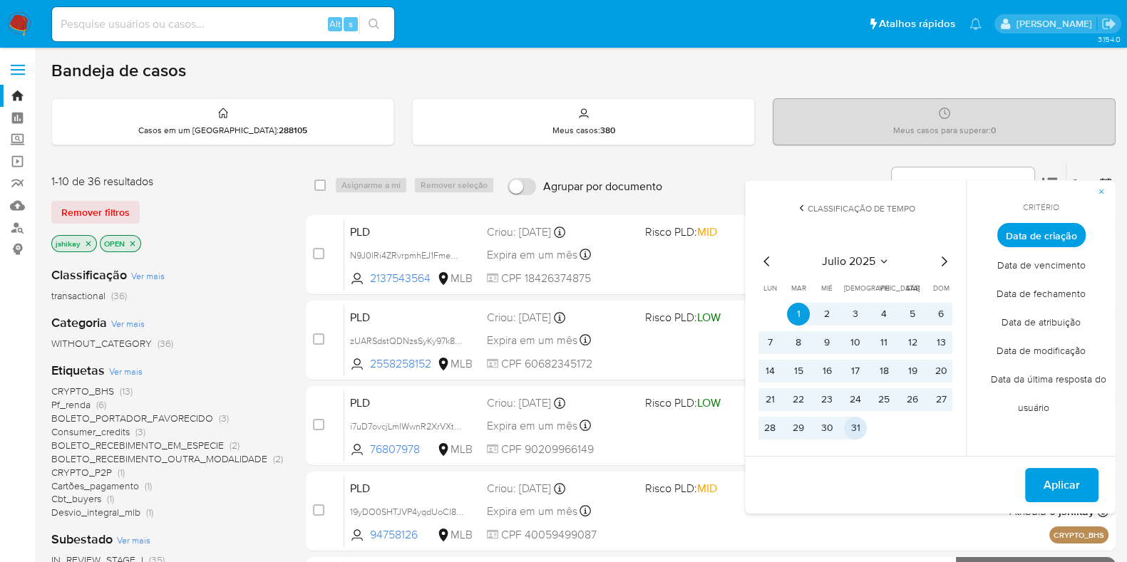
click at [862, 430] on button "31" at bounding box center [855, 428] width 23 height 23
click at [1051, 488] on span "Aplicar" at bounding box center [1061, 485] width 36 height 31
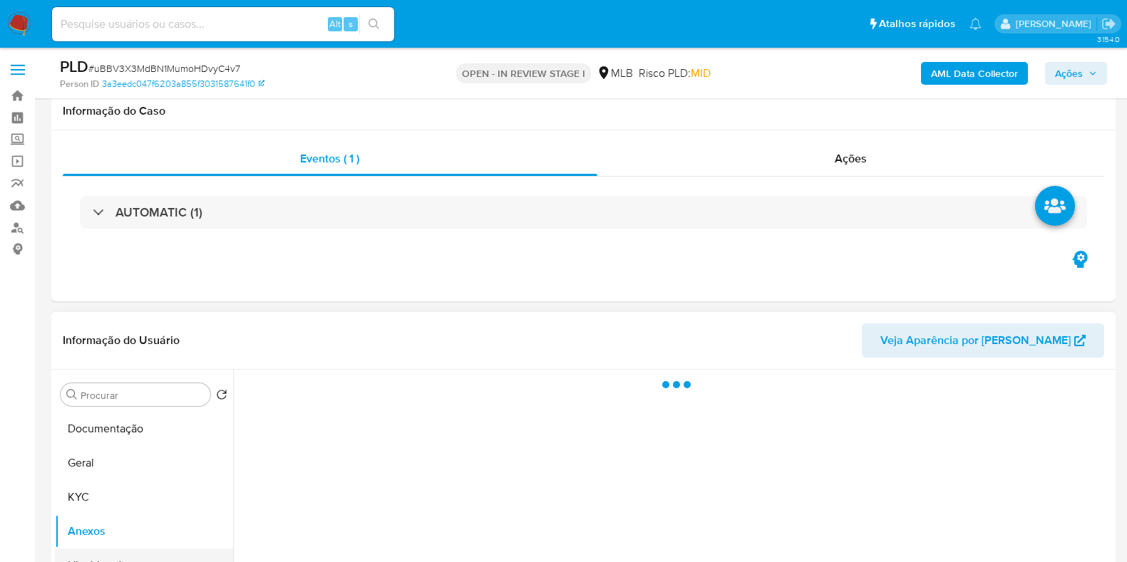
scroll to position [267, 0]
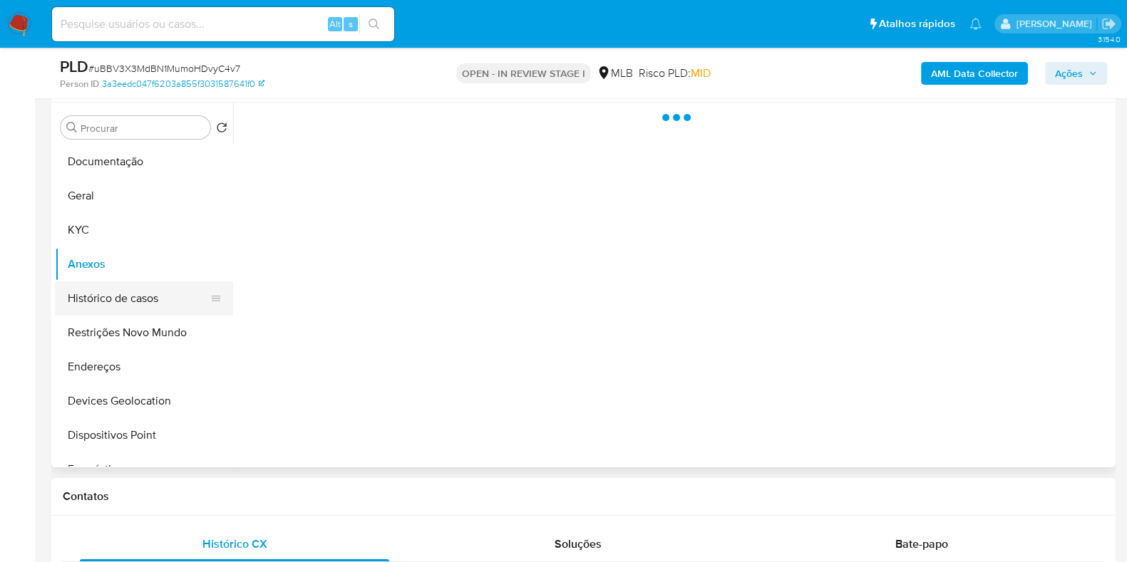
click at [164, 294] on button "Histórico de casos" at bounding box center [138, 299] width 167 height 34
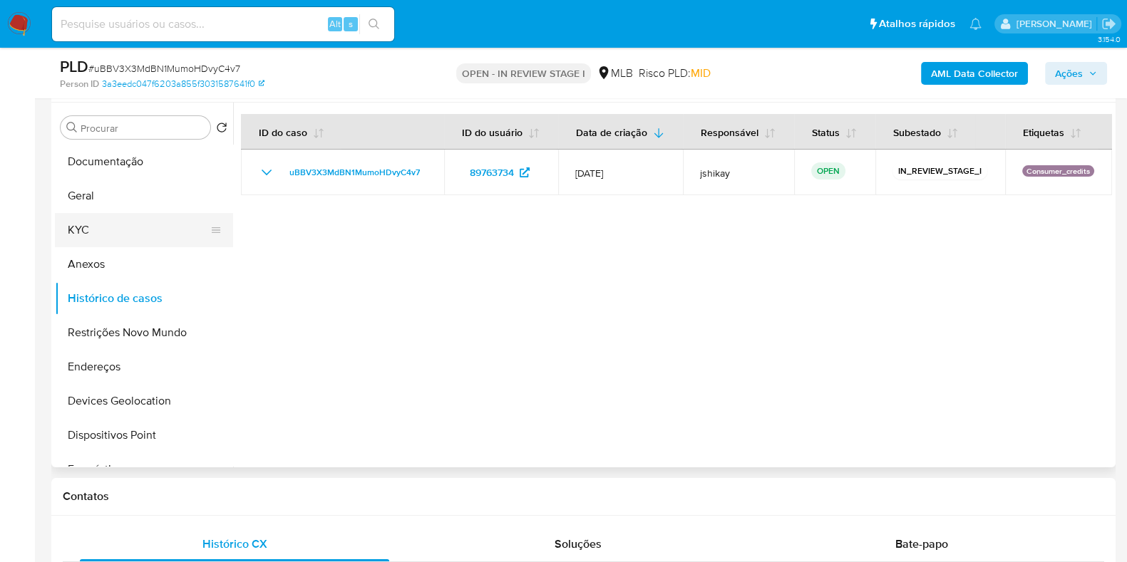
click at [99, 233] on button "KYC" at bounding box center [138, 230] width 167 height 34
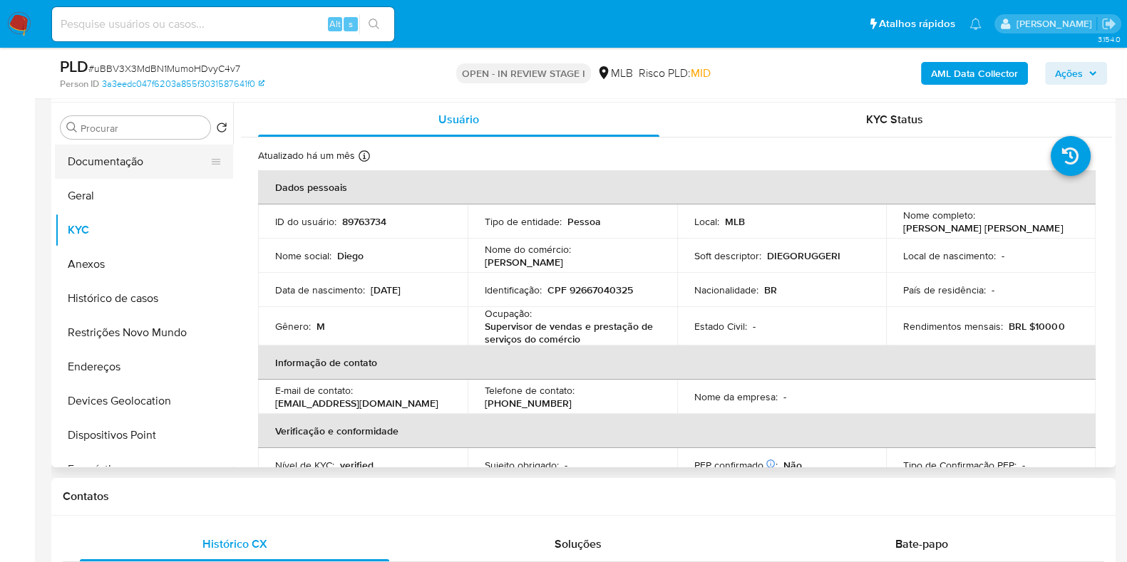
click at [138, 151] on button "Documentação" at bounding box center [138, 162] width 167 height 34
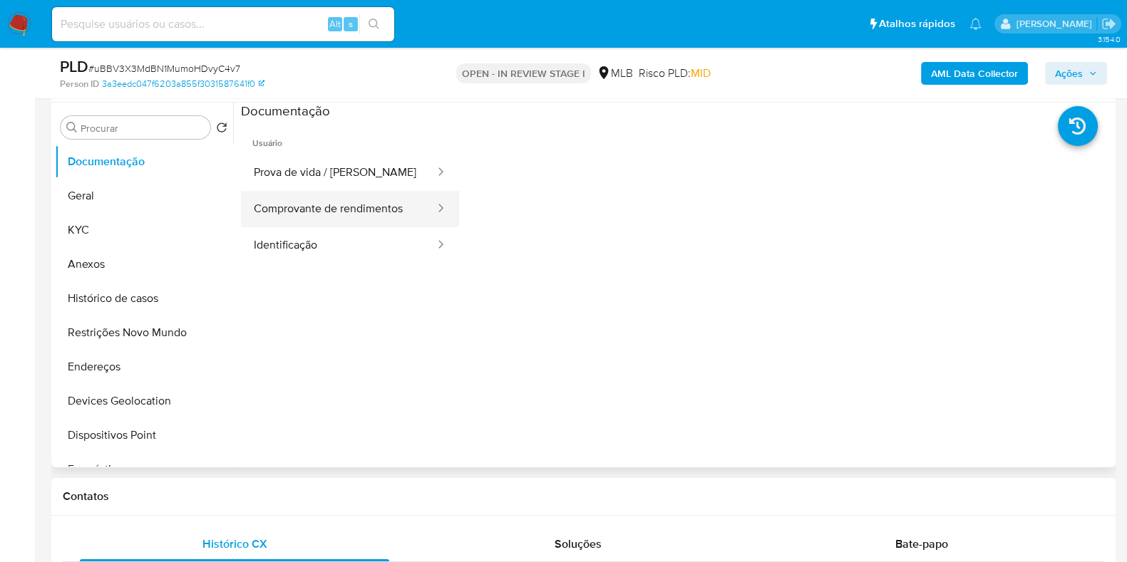
click at [274, 211] on button "Comprovante de rendimentos" at bounding box center [338, 209] width 195 height 36
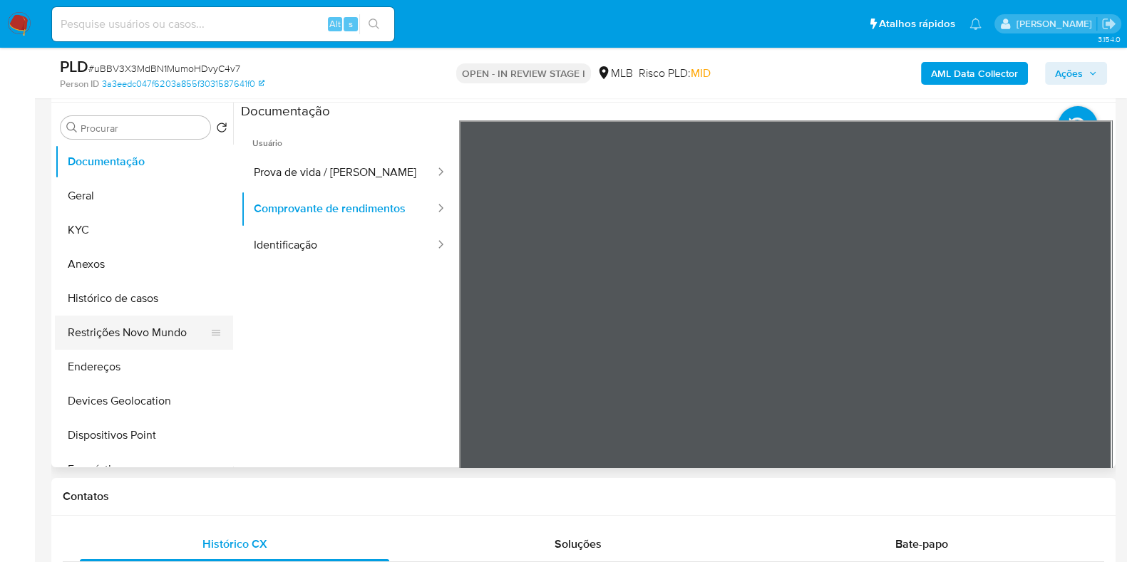
scroll to position [88, 0]
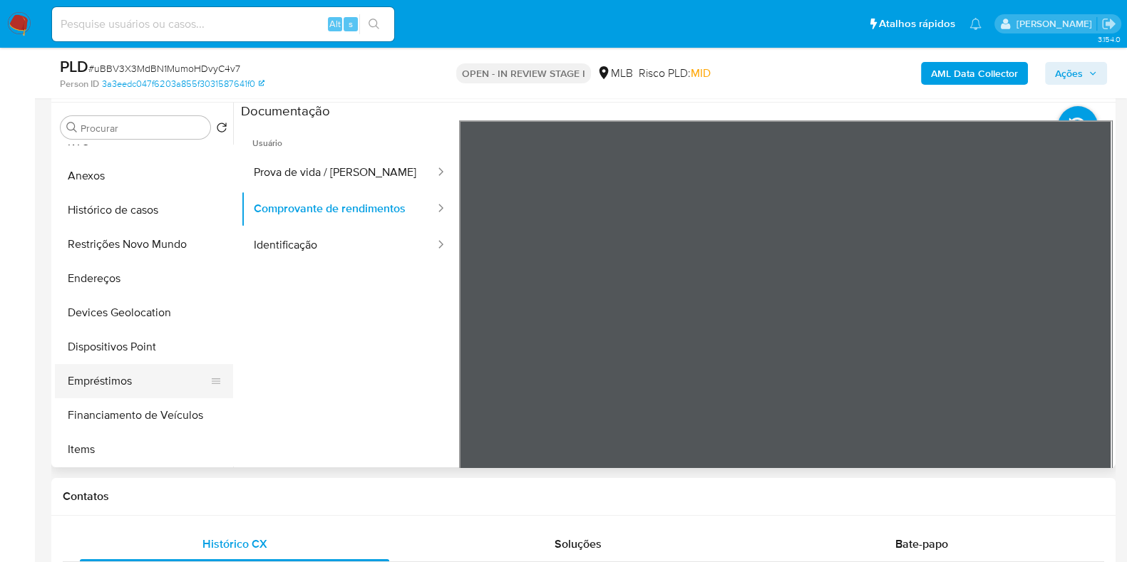
click at [114, 380] on button "Empréstimos" at bounding box center [138, 381] width 167 height 34
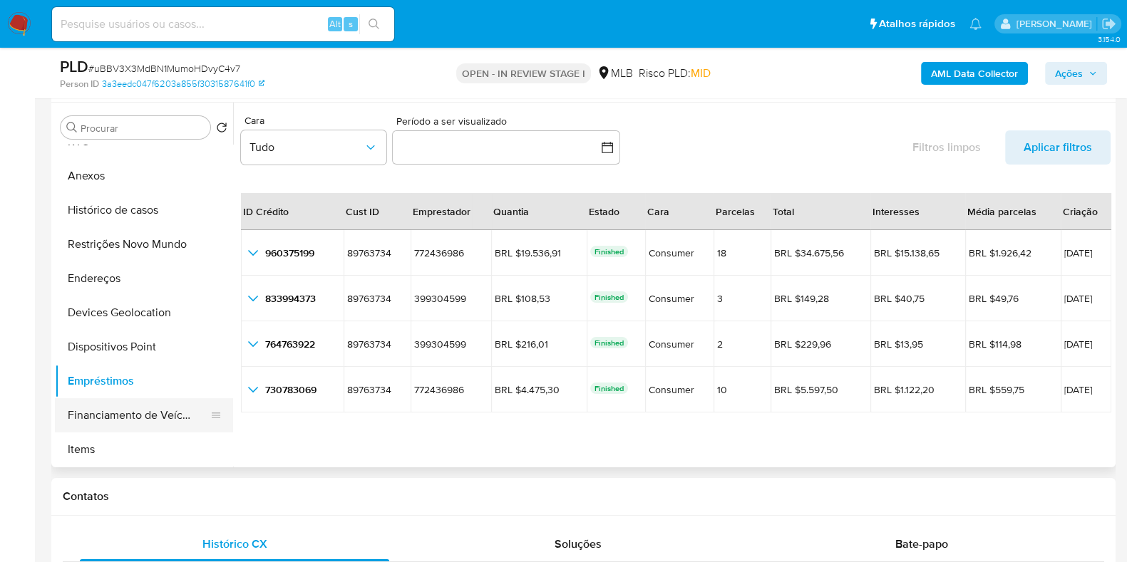
click at [145, 411] on button "Financiamento de Veículos" at bounding box center [138, 415] width 167 height 34
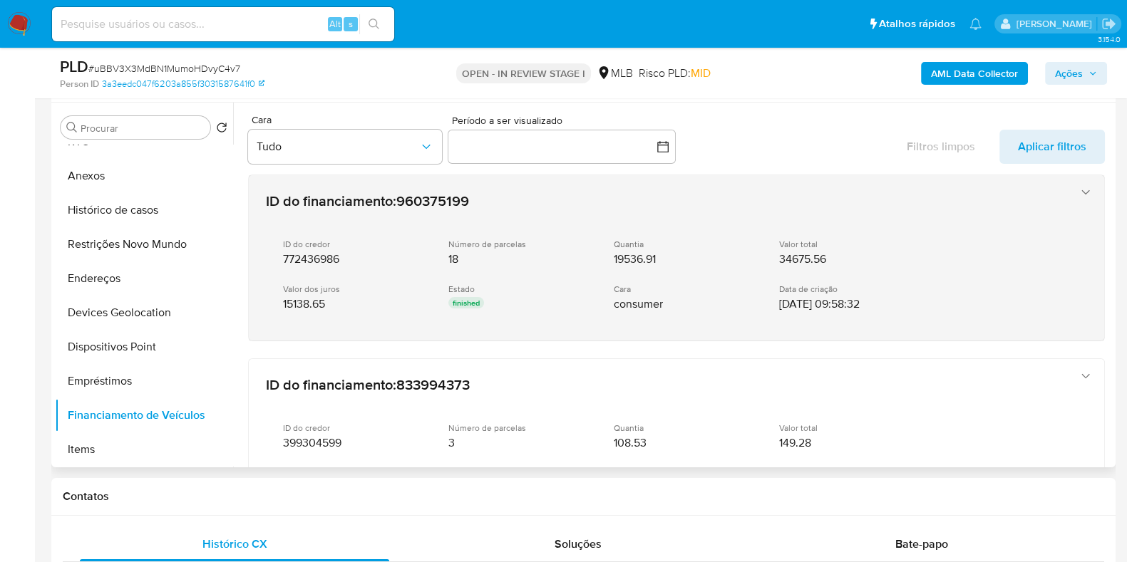
click at [688, 286] on div "Cara consumer" at bounding box center [685, 298] width 143 height 28
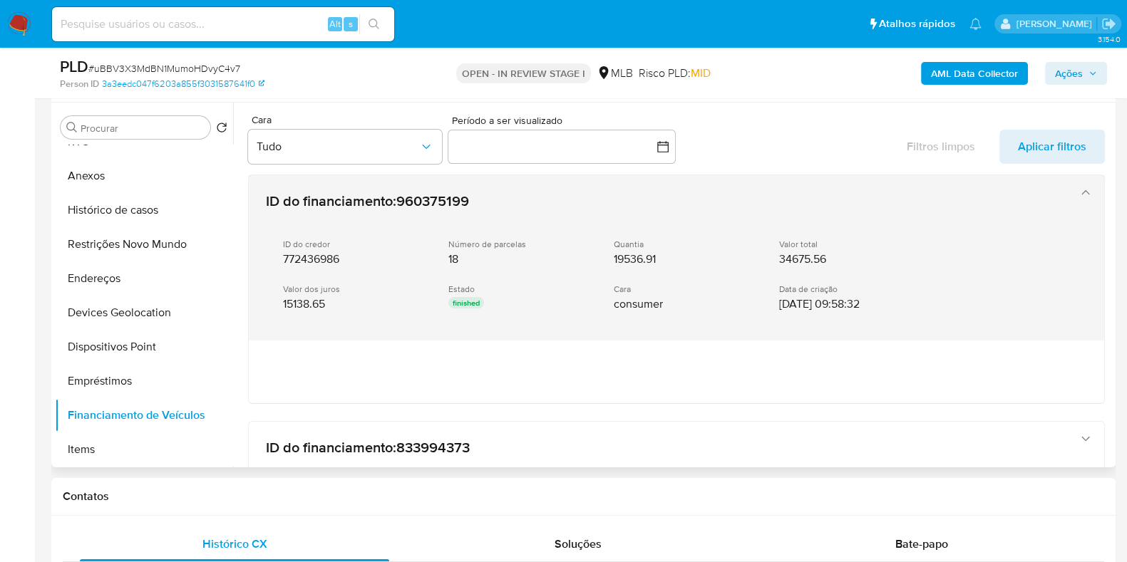
click at [693, 280] on div "ID do credor 772436986 Número de parcelas 18 Quantia 19536.91 Valor total 34675…" at bounding box center [662, 275] width 792 height 96
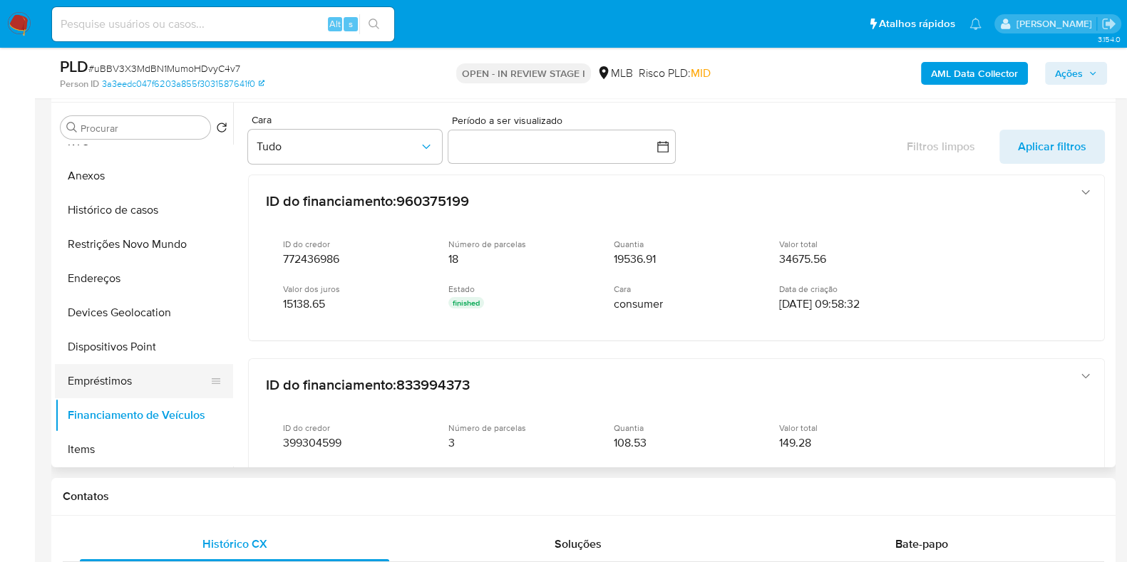
click at [126, 376] on button "Empréstimos" at bounding box center [138, 381] width 167 height 34
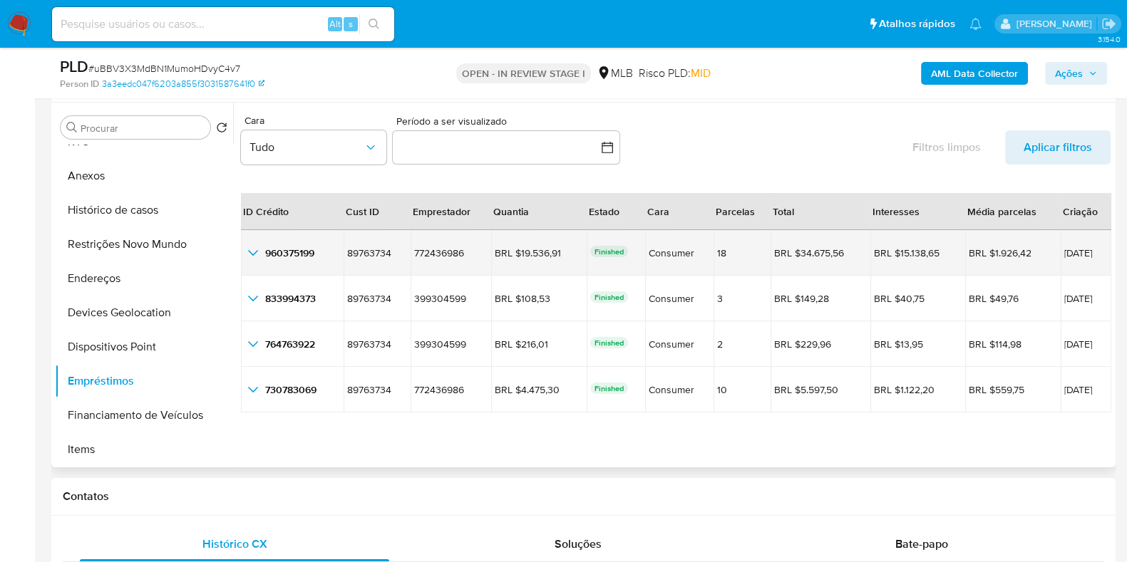
click at [253, 251] on icon "button_show_hidden_detail_by_id_0" at bounding box center [252, 252] width 17 height 17
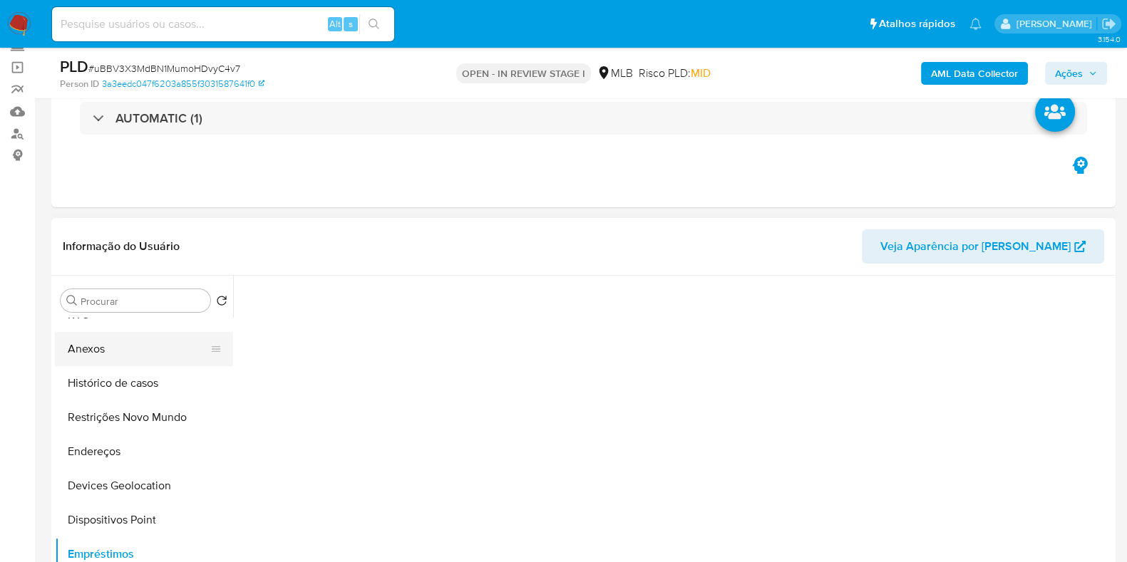
scroll to position [177, 0]
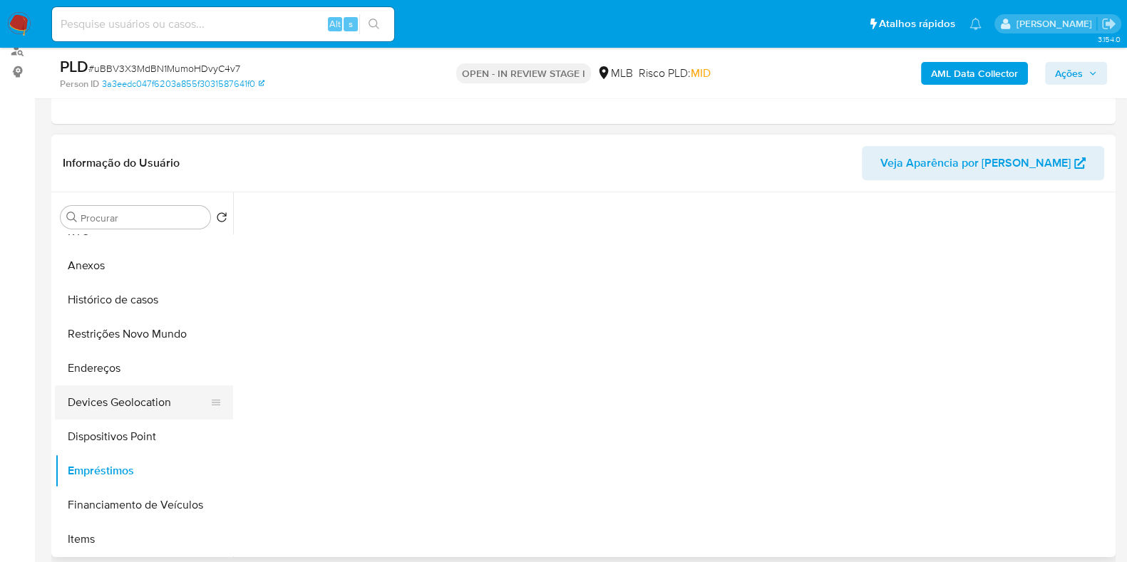
click at [137, 414] on button "Devices Geolocation" at bounding box center [138, 403] width 167 height 34
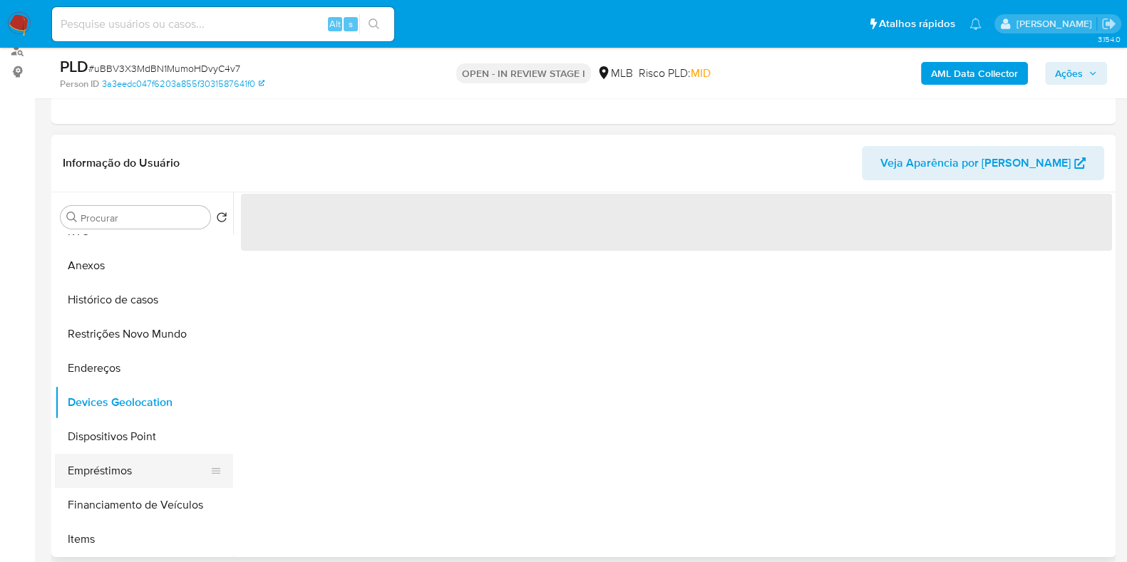
click at [133, 475] on button "Empréstimos" at bounding box center [138, 471] width 167 height 34
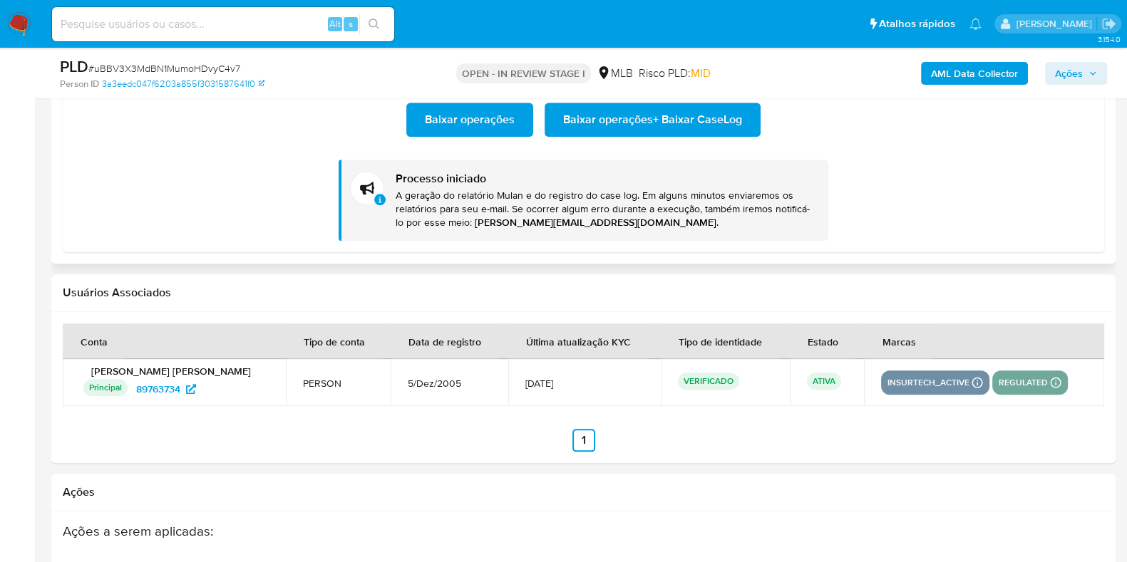
scroll to position [1960, 0]
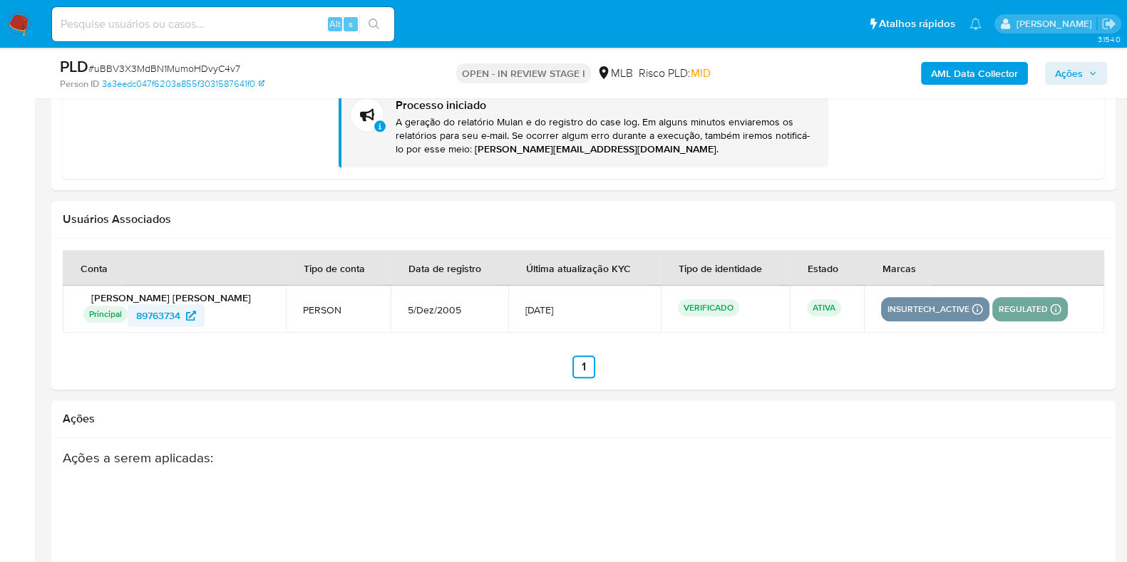
click at [154, 319] on span "89763734" at bounding box center [158, 315] width 44 height 23
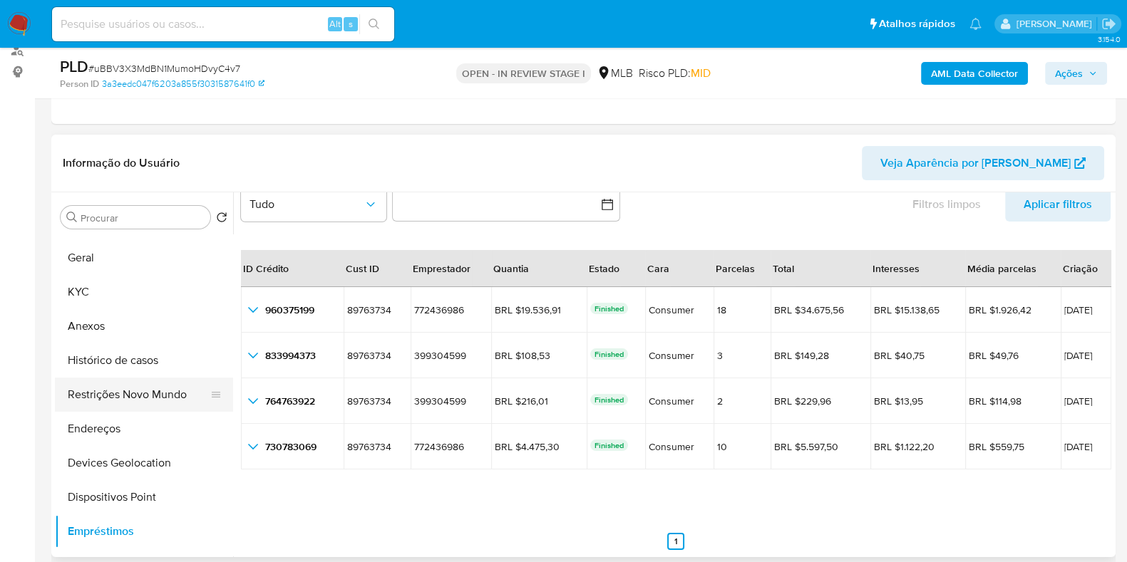
scroll to position [0, 0]
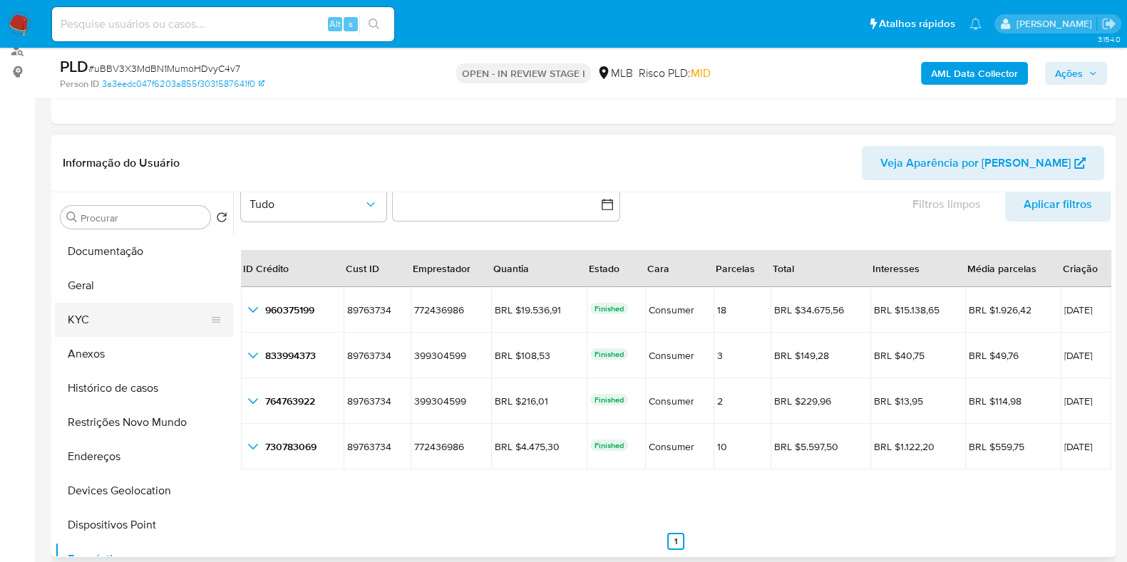
click at [125, 308] on button "KYC" at bounding box center [138, 320] width 167 height 34
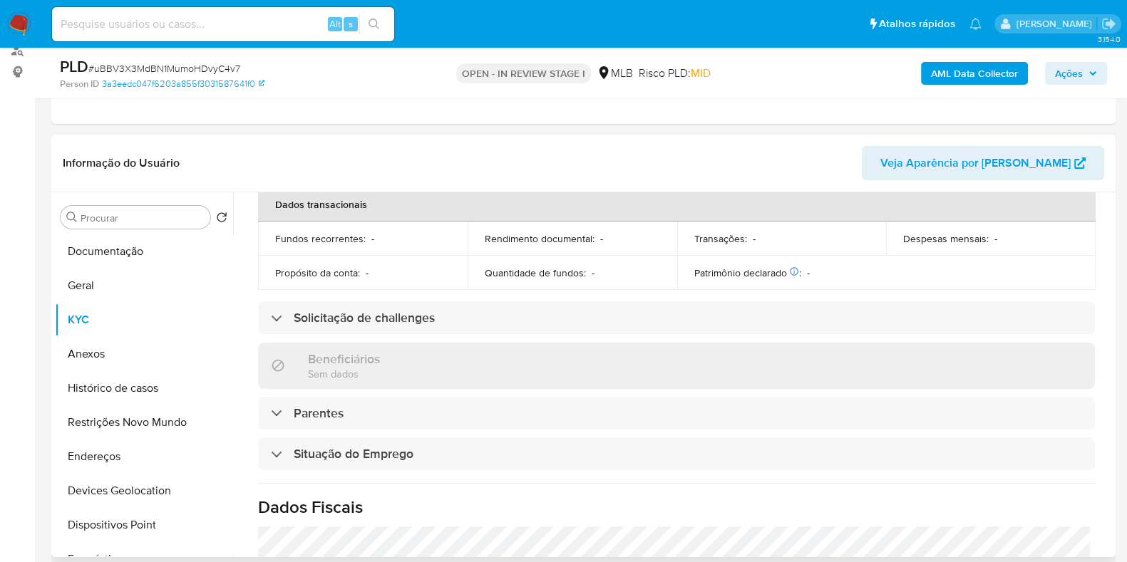
scroll to position [623, 0]
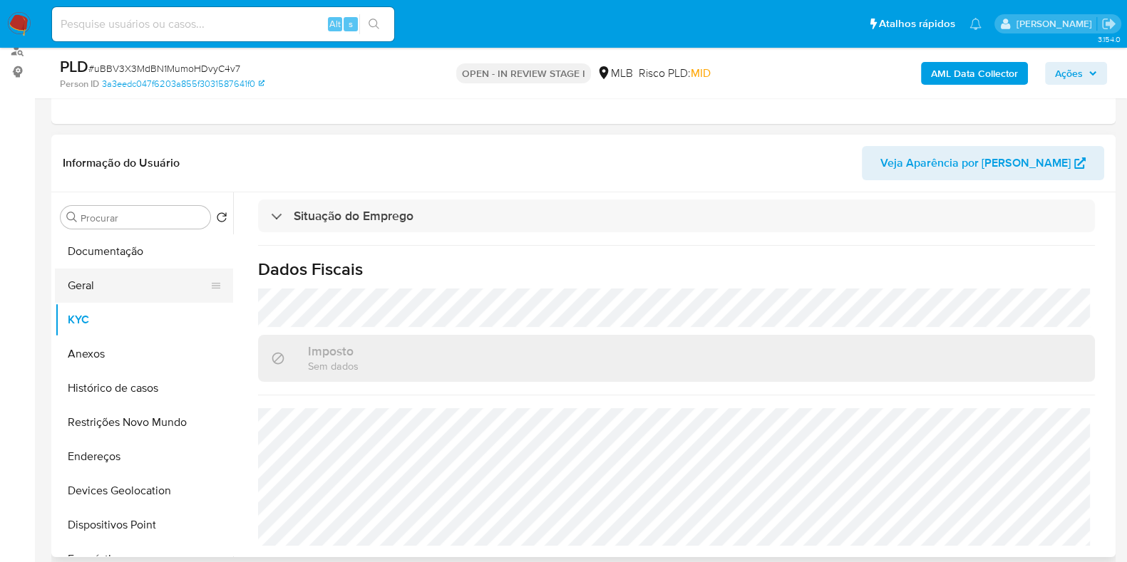
click at [101, 286] on button "Geral" at bounding box center [138, 286] width 167 height 34
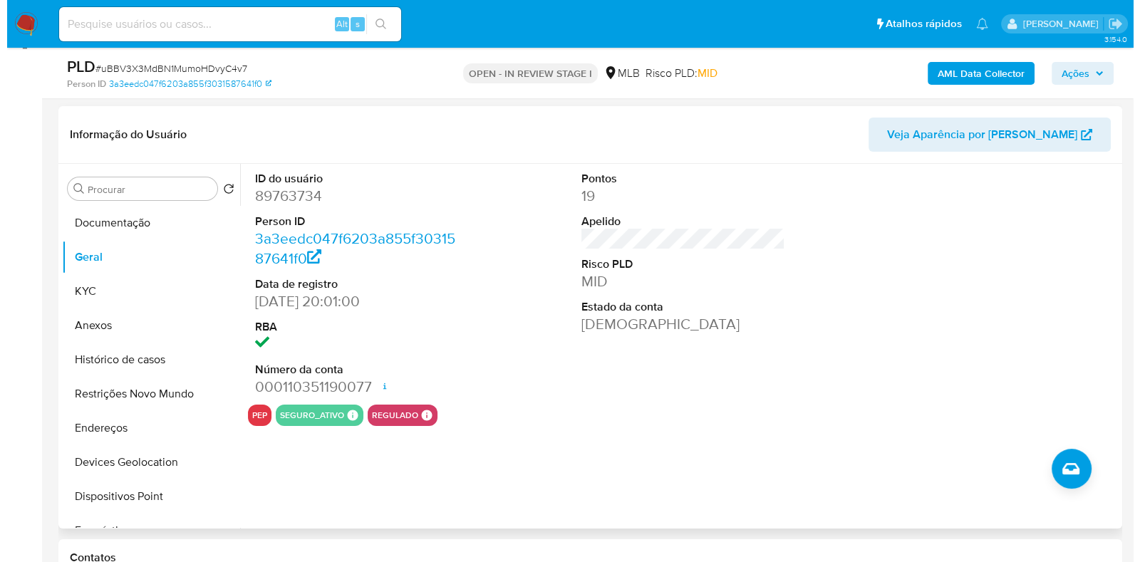
scroll to position [177, 0]
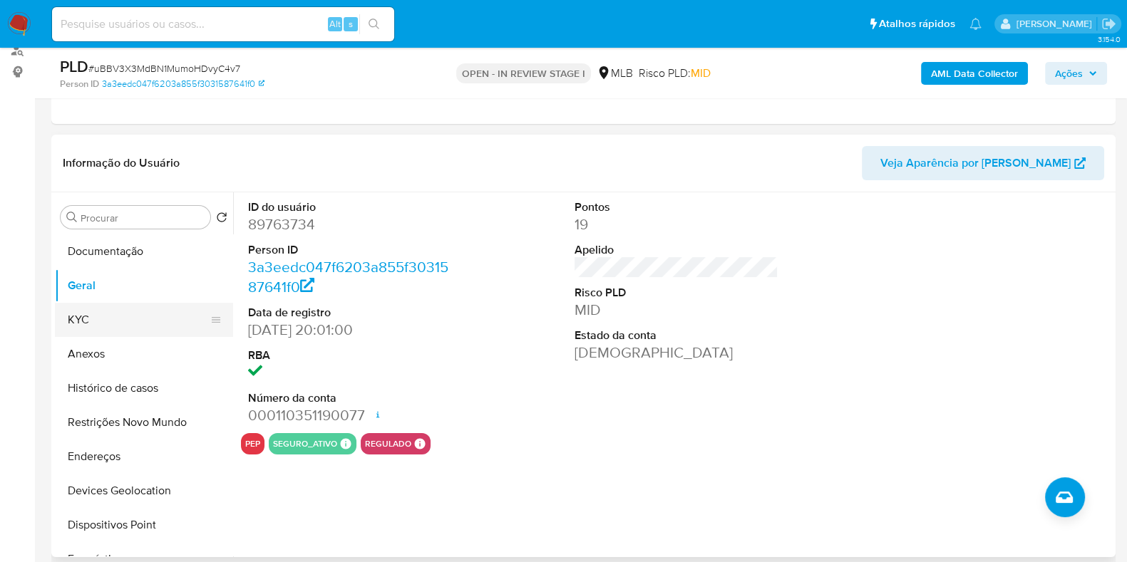
click at [95, 321] on button "KYC" at bounding box center [138, 320] width 167 height 34
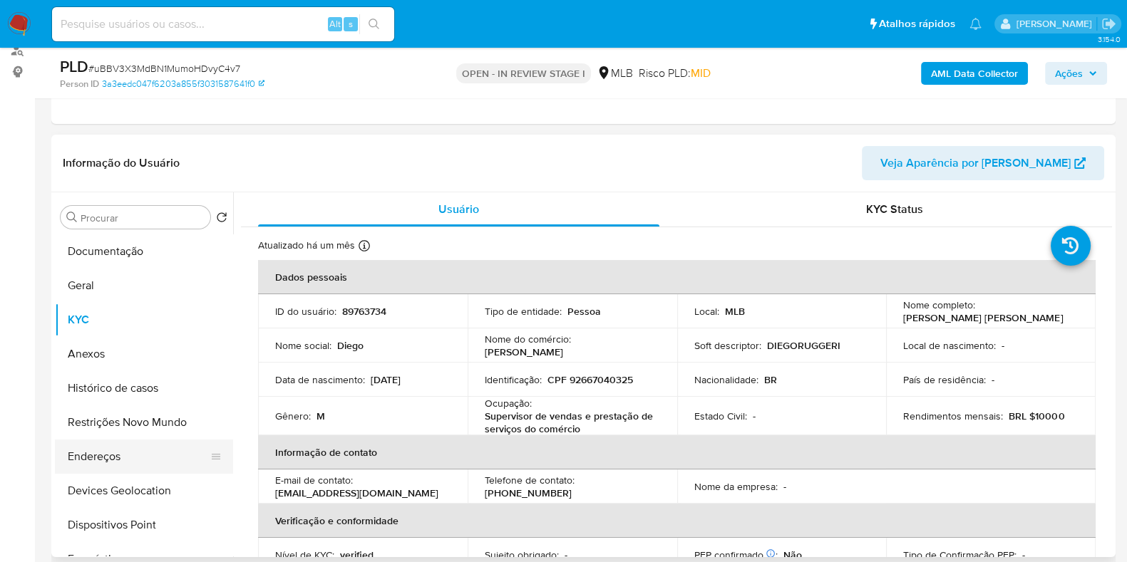
click at [137, 450] on button "Endereços" at bounding box center [138, 457] width 167 height 34
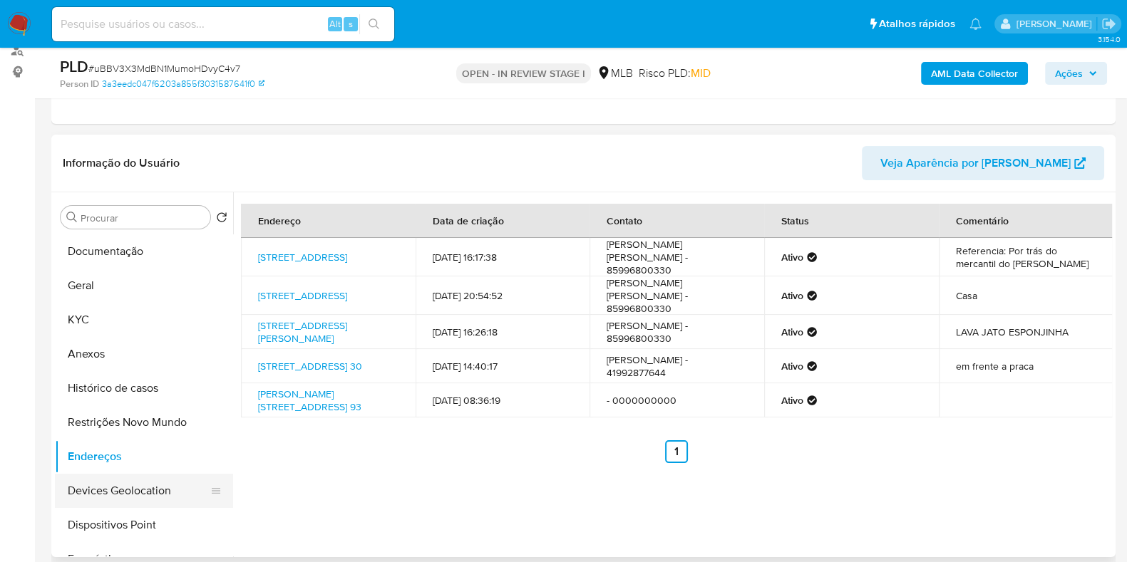
click at [136, 477] on button "Devices Geolocation" at bounding box center [138, 491] width 167 height 34
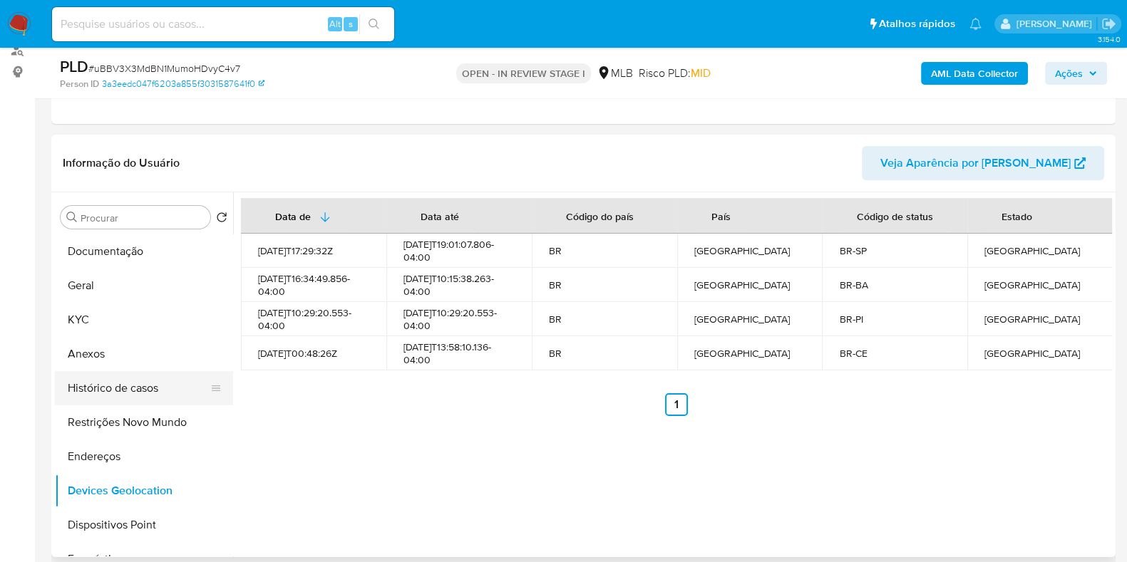
click at [138, 400] on button "Histórico de casos" at bounding box center [138, 388] width 167 height 34
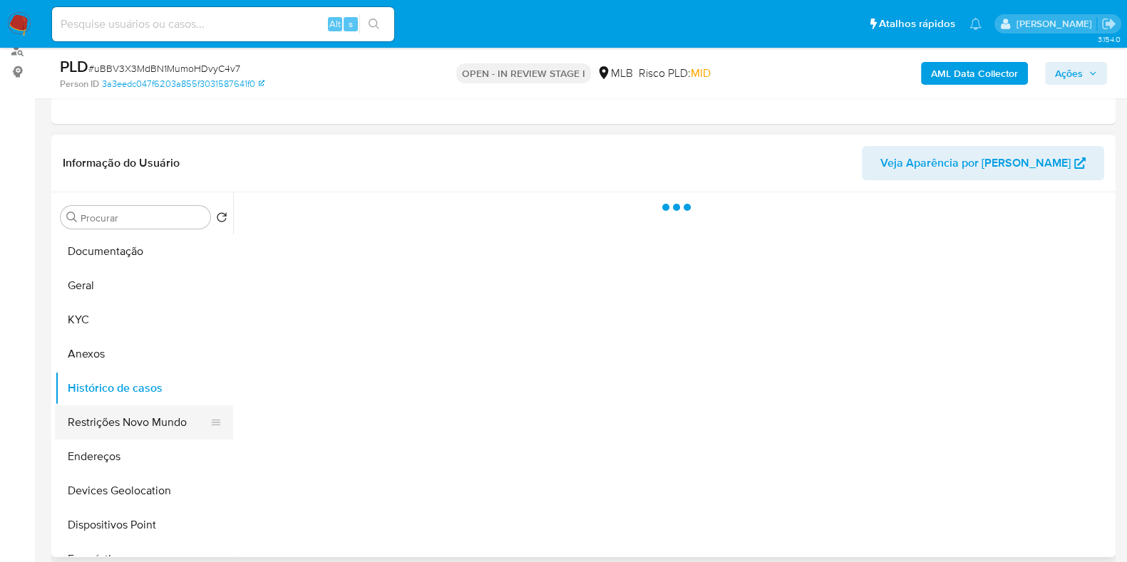
click at [148, 413] on button "Restrições Novo Mundo" at bounding box center [138, 423] width 167 height 34
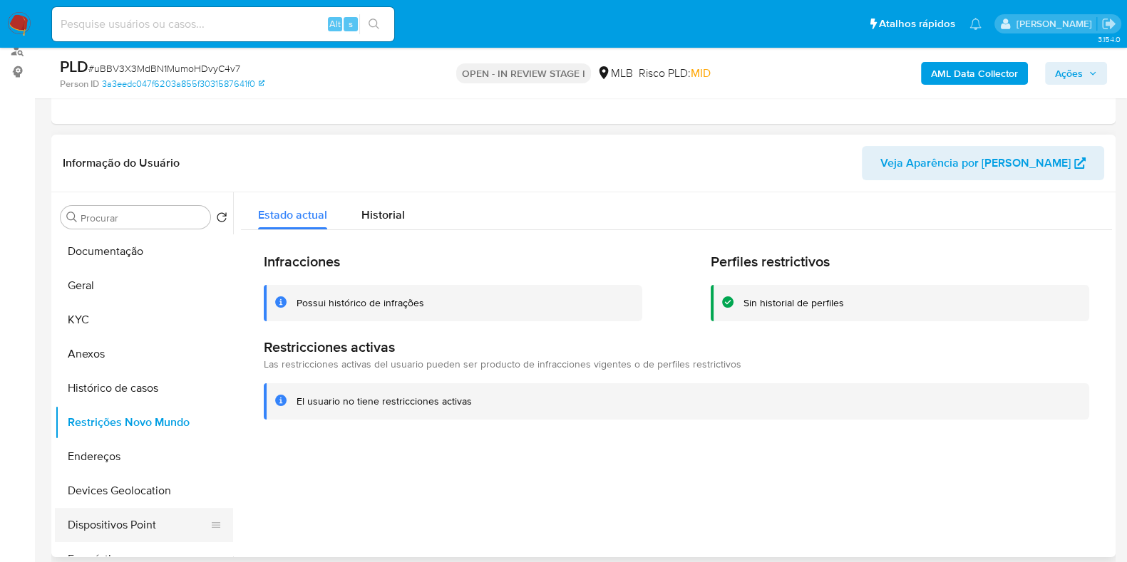
click at [139, 525] on button "Dispositivos Point" at bounding box center [138, 525] width 167 height 34
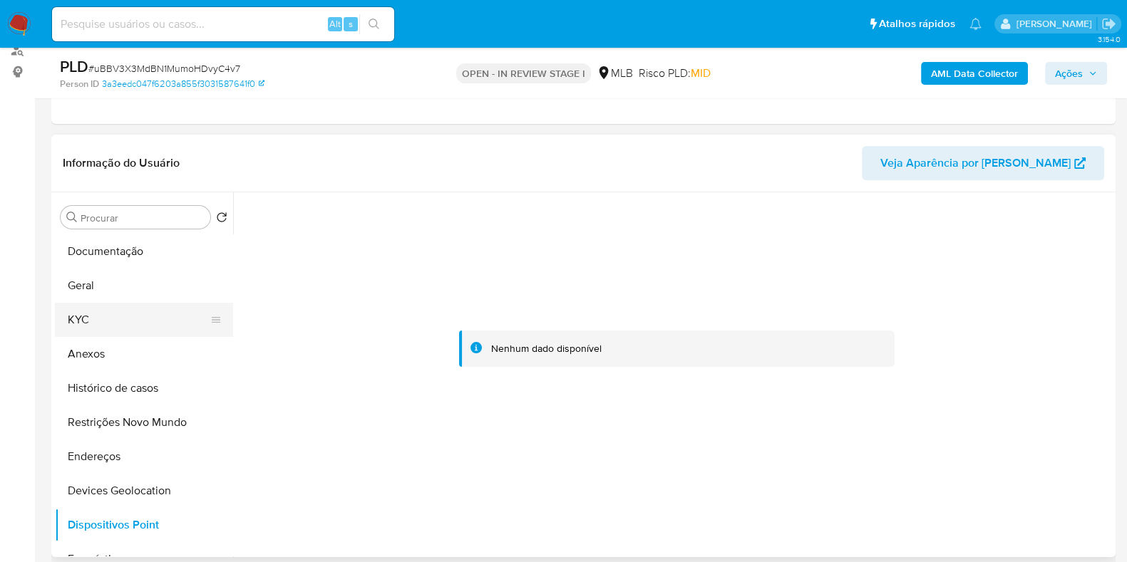
click at [104, 320] on button "KYC" at bounding box center [138, 320] width 167 height 34
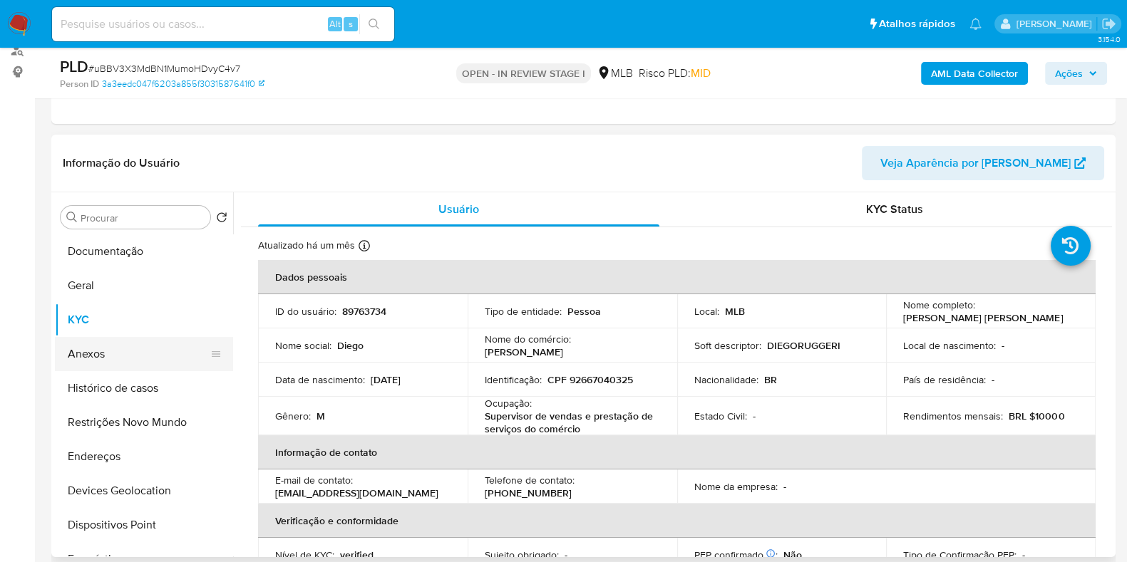
click at [105, 358] on button "Anexos" at bounding box center [138, 354] width 167 height 34
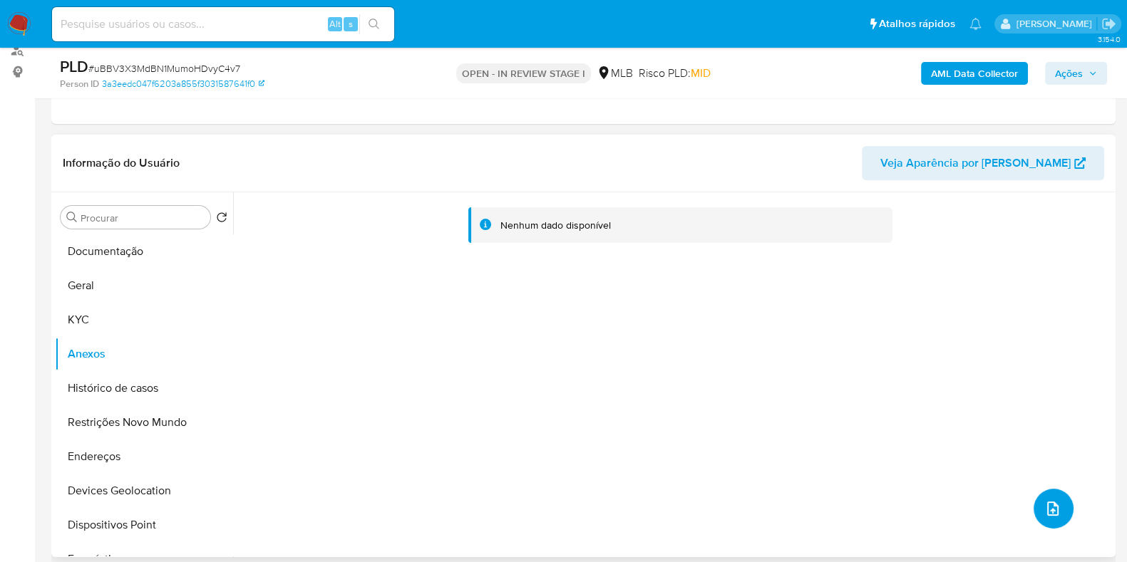
click at [1047, 507] on icon "upload-file" at bounding box center [1052, 509] width 11 height 14
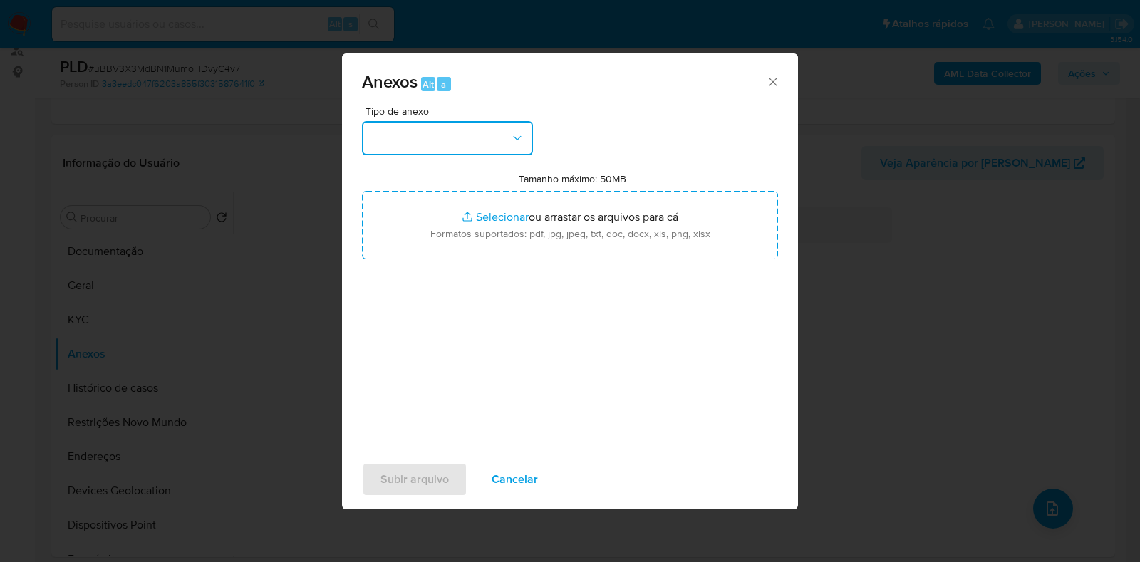
click at [460, 133] on button "button" at bounding box center [447, 138] width 171 height 34
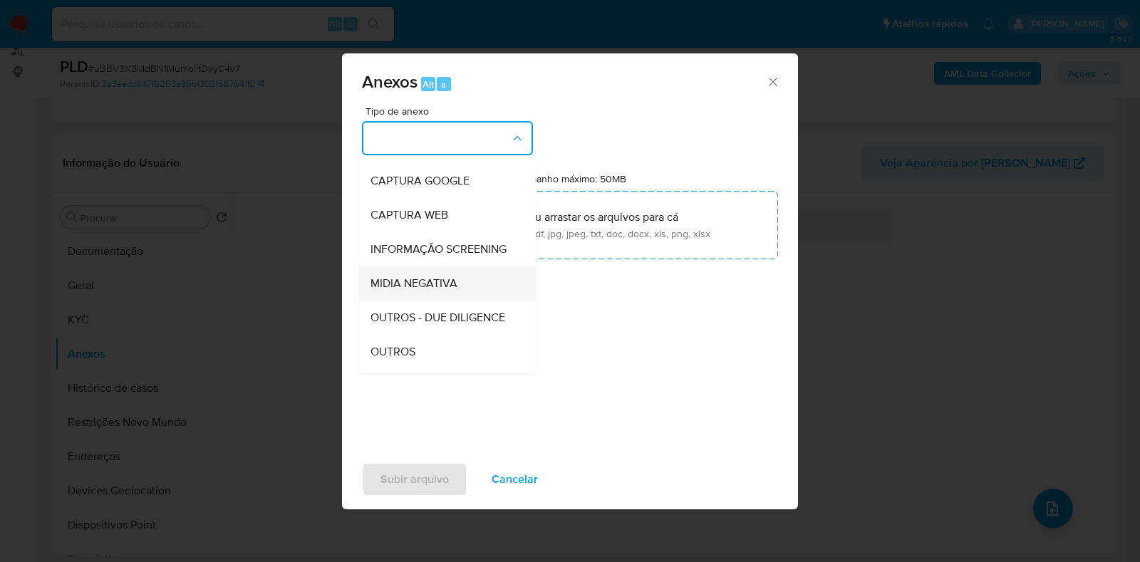
scroll to position [88, 0]
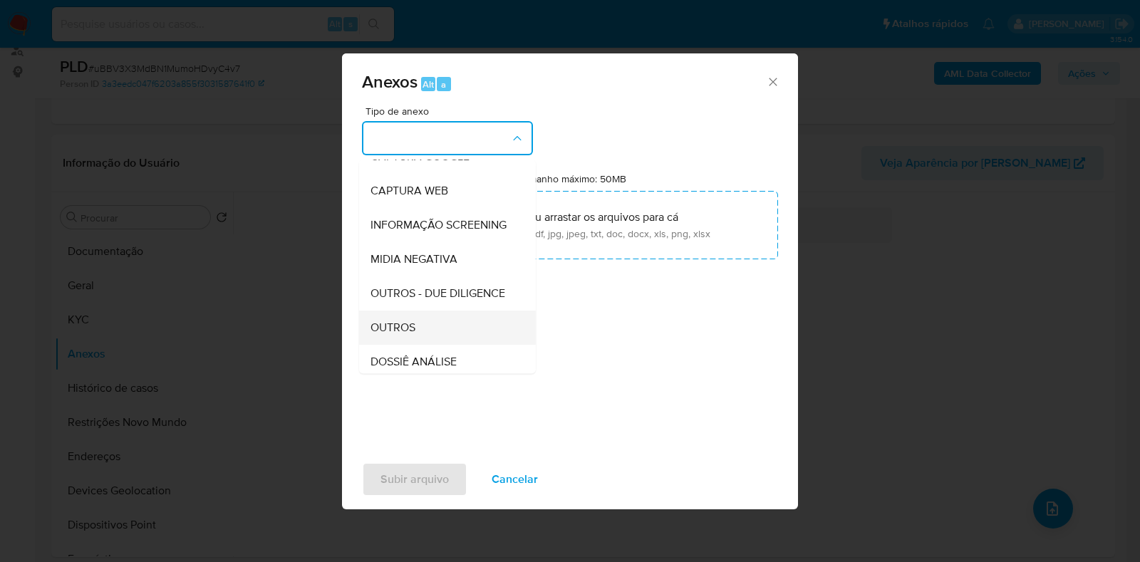
click at [403, 335] on span "OUTROS" at bounding box center [393, 328] width 45 height 14
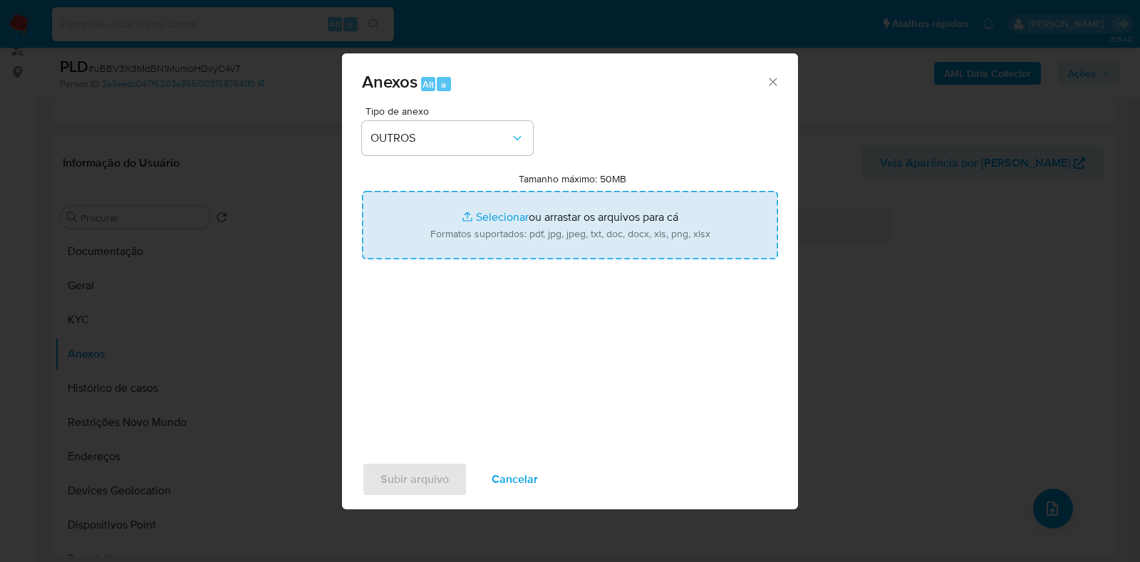
click at [489, 208] on input "Tamanho máximo: 50MB Selecionar arquivos" at bounding box center [570, 225] width 416 height 68
type input "C:\fakepath\CPF 92667040325 - DIEGO GARBINO RUGGERI SOLANO.pdf"
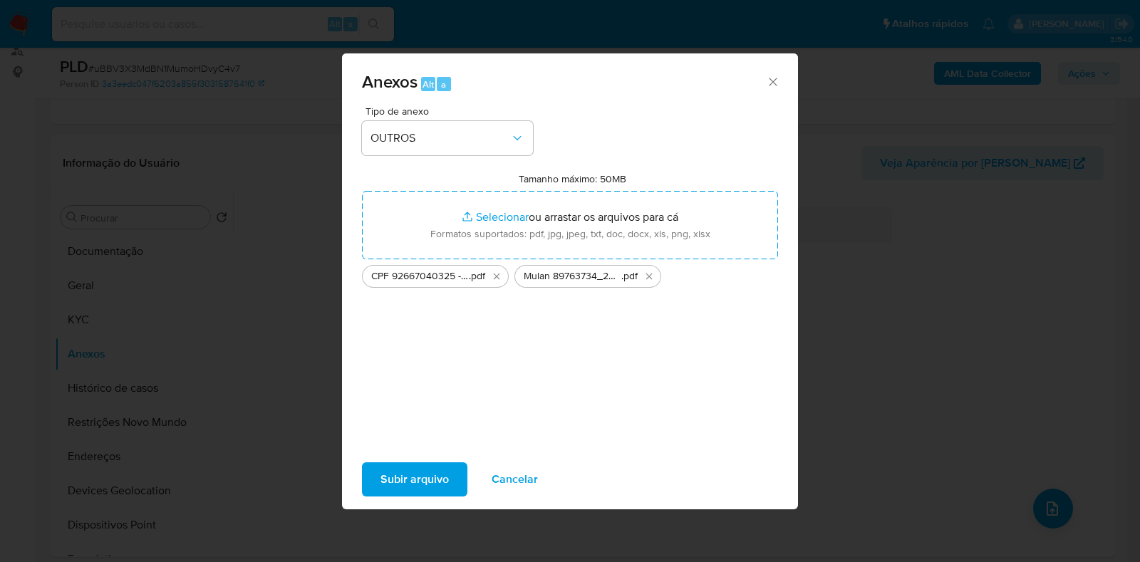
click at [425, 469] on span "Subir arquivo" at bounding box center [415, 479] width 68 height 31
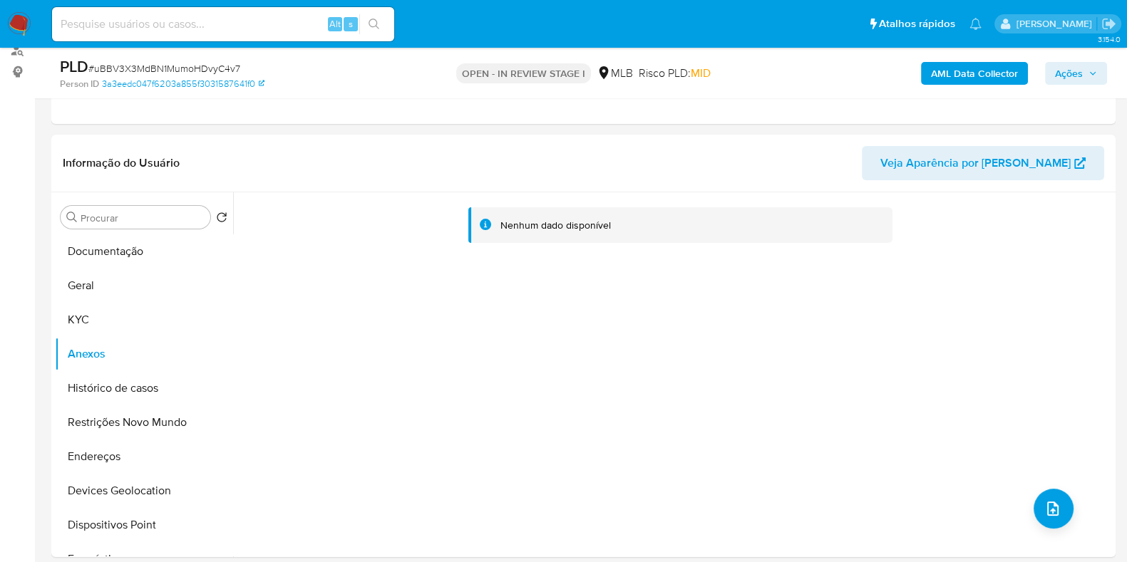
click at [120, 326] on button "KYC" at bounding box center [144, 320] width 178 height 34
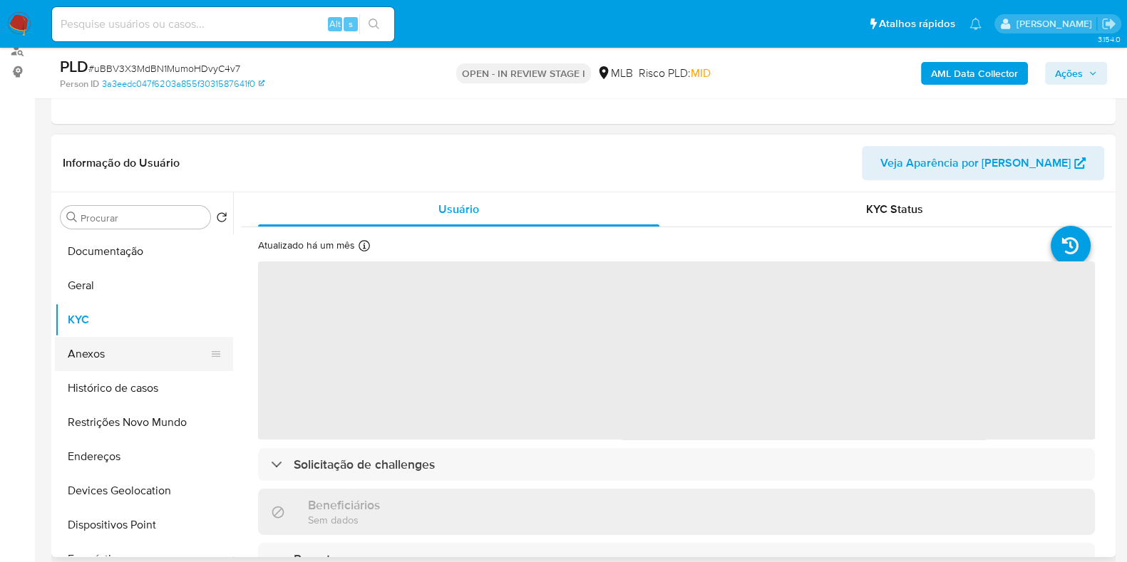
click at [116, 356] on button "Anexos" at bounding box center [138, 354] width 167 height 34
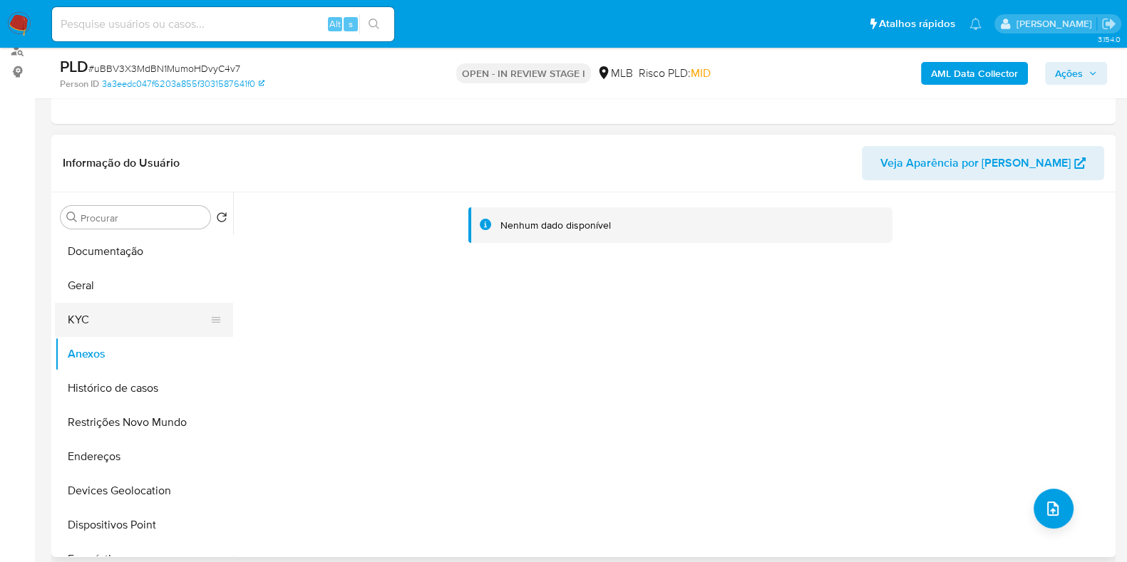
click at [129, 324] on button "KYC" at bounding box center [138, 320] width 167 height 34
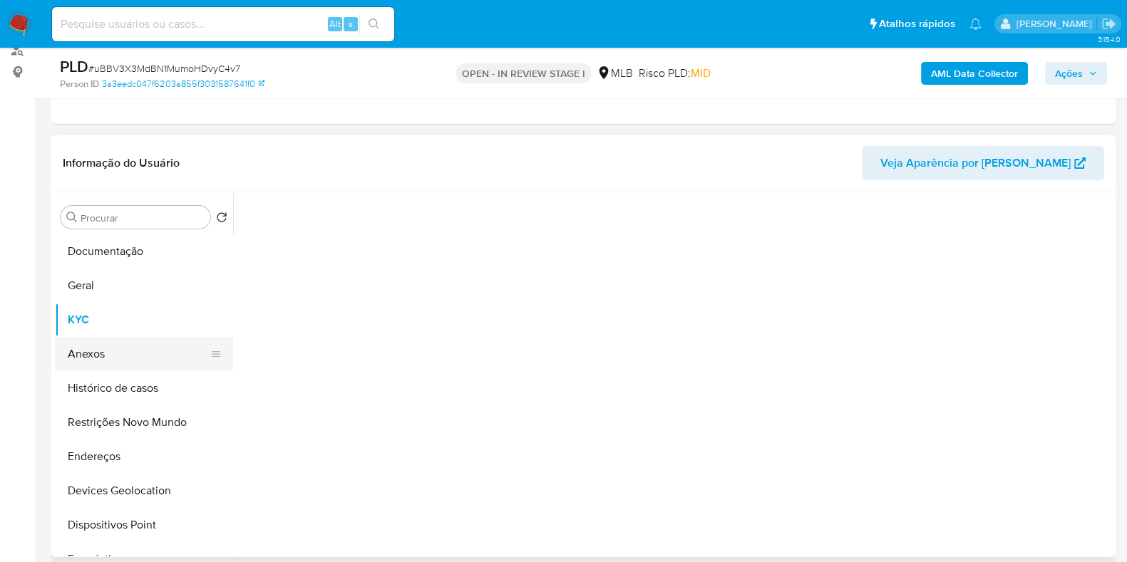
click at [121, 371] on button "Histórico de casos" at bounding box center [144, 388] width 178 height 34
click at [124, 358] on button "Anexos" at bounding box center [138, 354] width 167 height 34
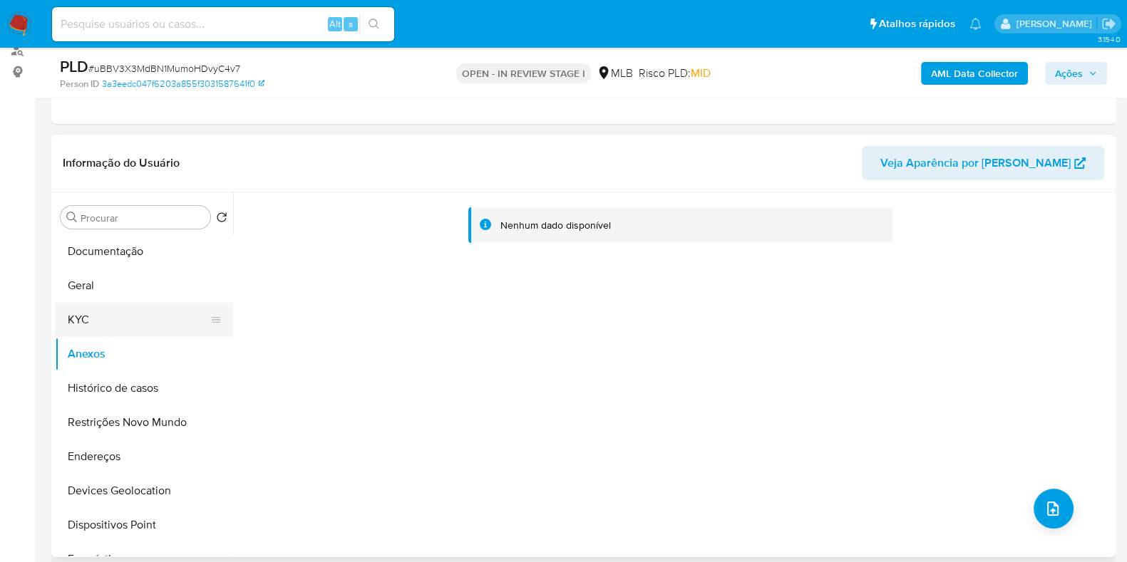
click at [149, 314] on button "KYC" at bounding box center [138, 320] width 167 height 34
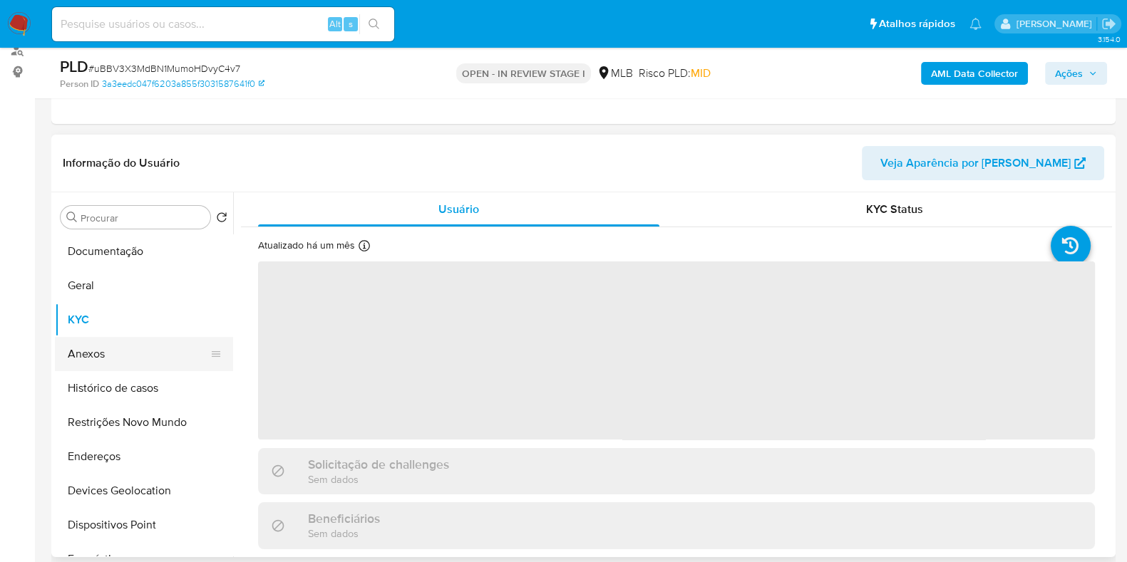
click at [129, 363] on button "Anexos" at bounding box center [138, 354] width 167 height 34
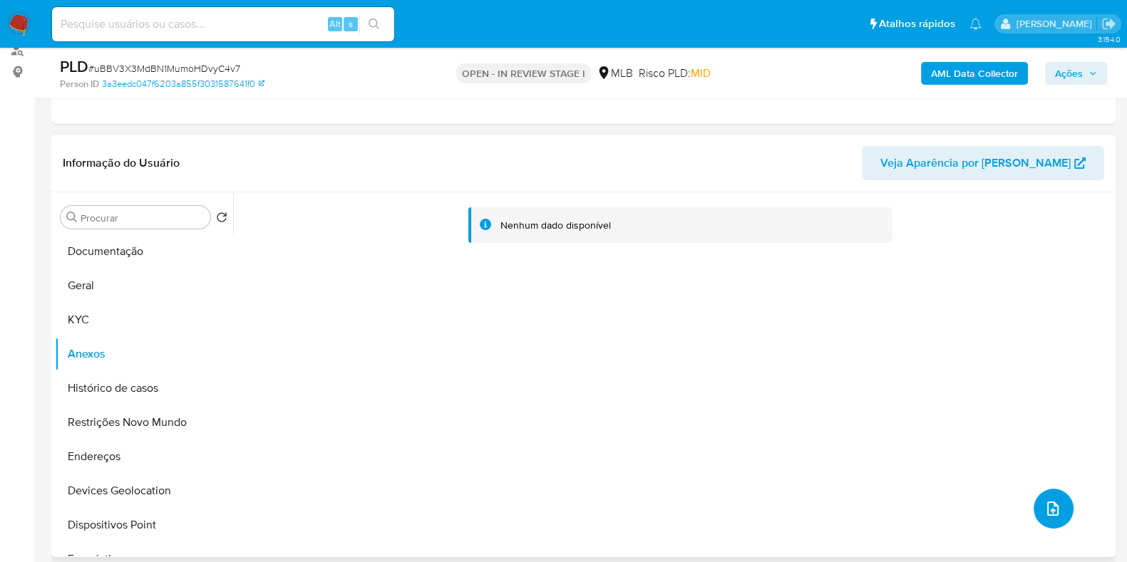
click at [1046, 504] on icon "upload-file" at bounding box center [1052, 508] width 17 height 17
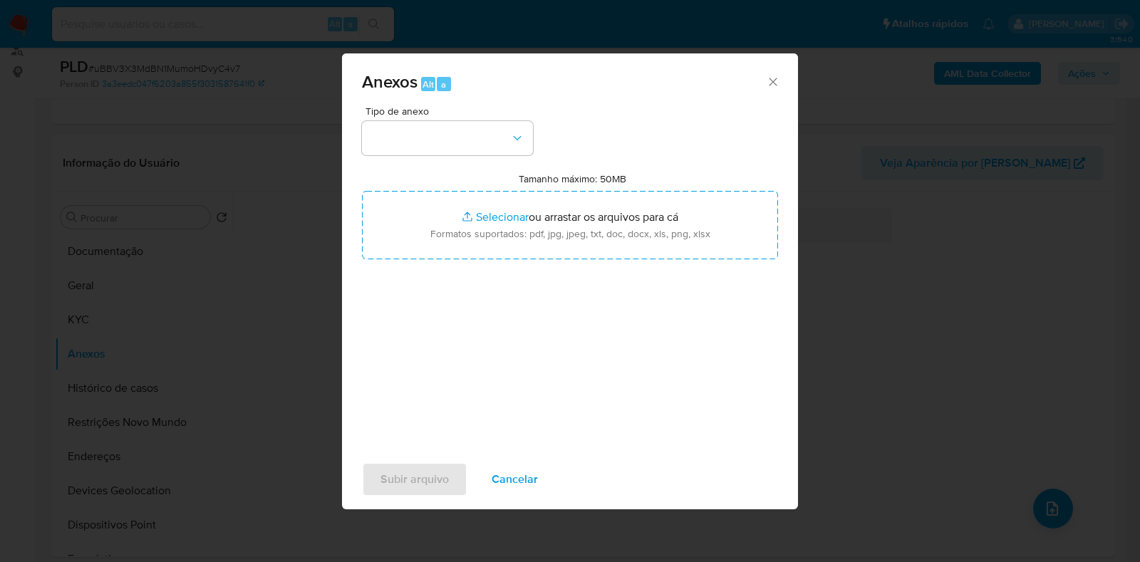
click at [502, 126] on button "button" at bounding box center [447, 138] width 171 height 34
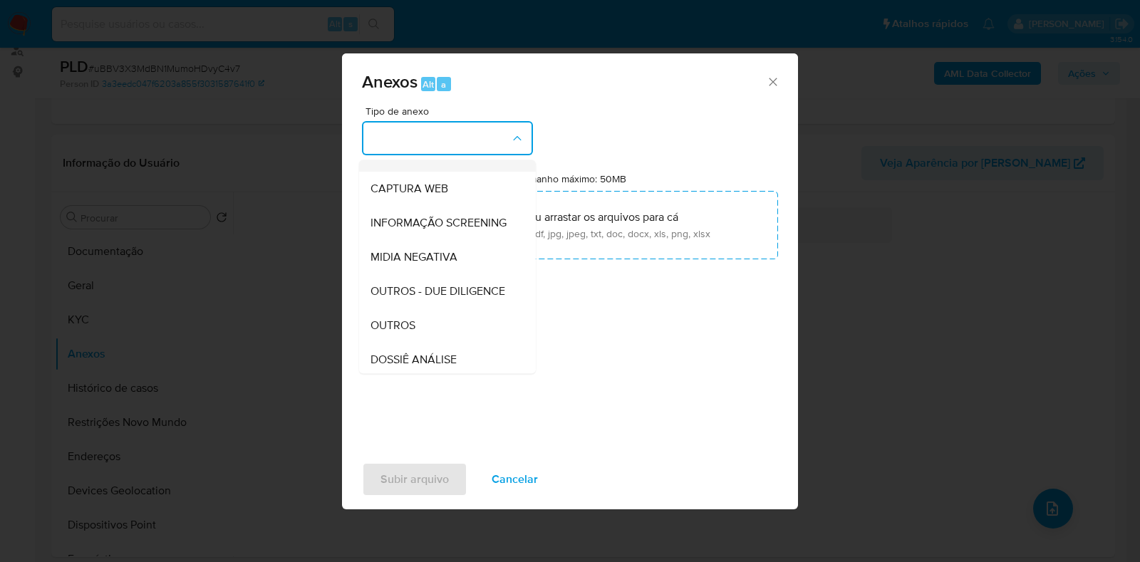
scroll to position [177, 0]
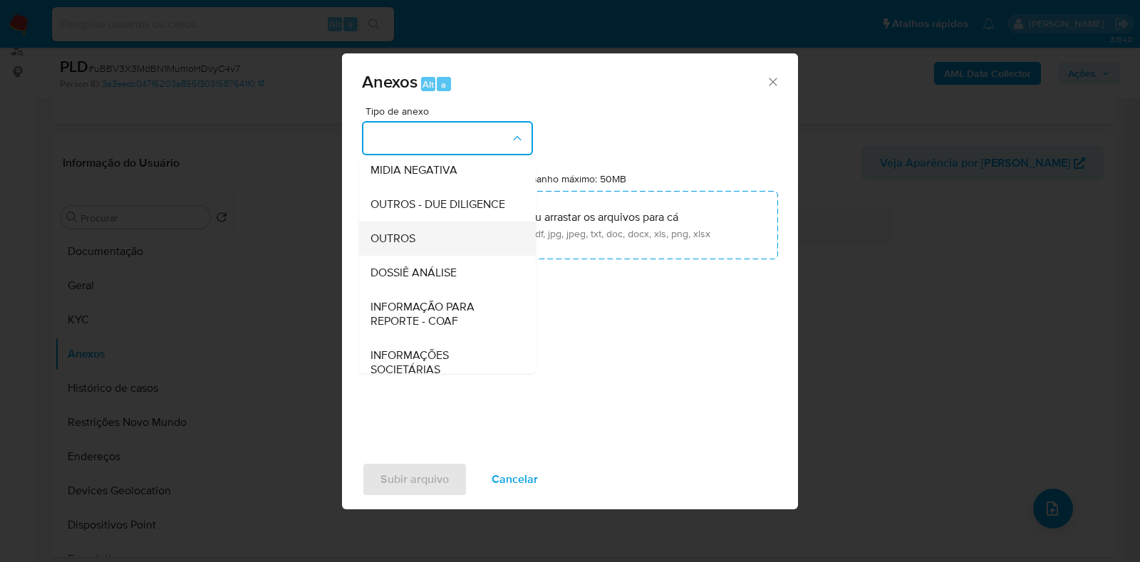
click at [431, 256] on div "OUTROS" at bounding box center [443, 239] width 145 height 34
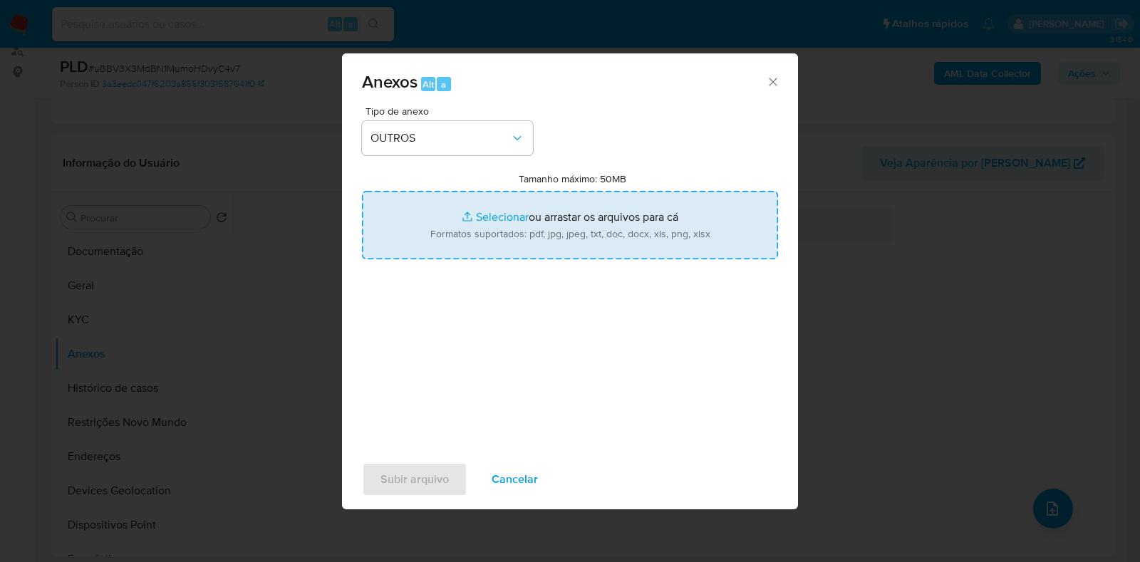
click at [469, 234] on input "Tamanho máximo: 50MB Selecionar arquivos" at bounding box center [570, 225] width 416 height 68
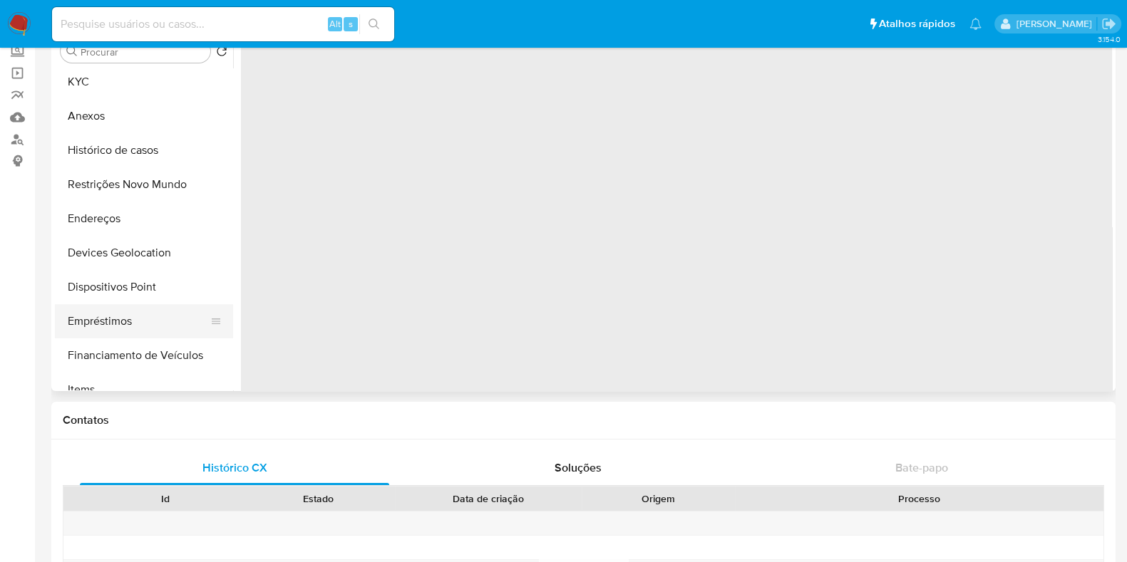
scroll to position [88, 0]
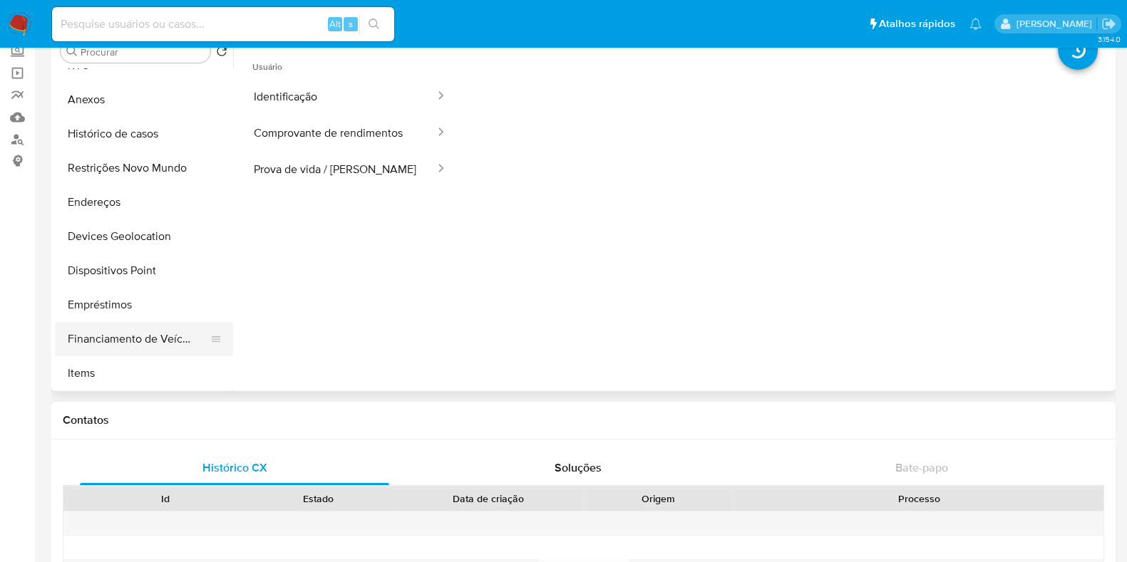
click at [131, 323] on button "Financiamento de Veículos" at bounding box center [138, 339] width 167 height 34
select select "10"
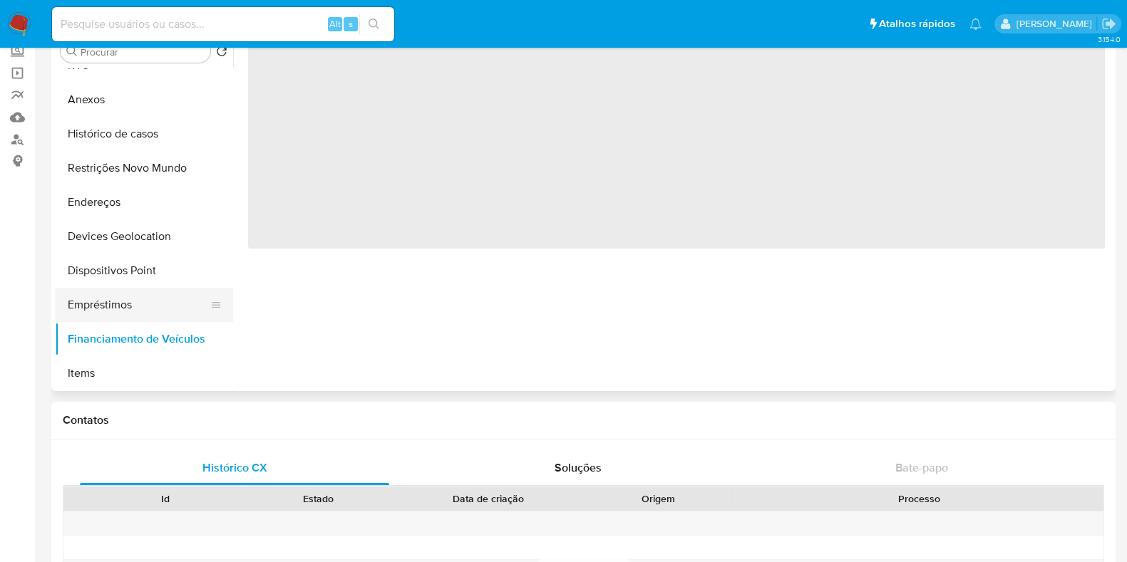
click at [131, 302] on button "Empréstimos" at bounding box center [138, 305] width 167 height 34
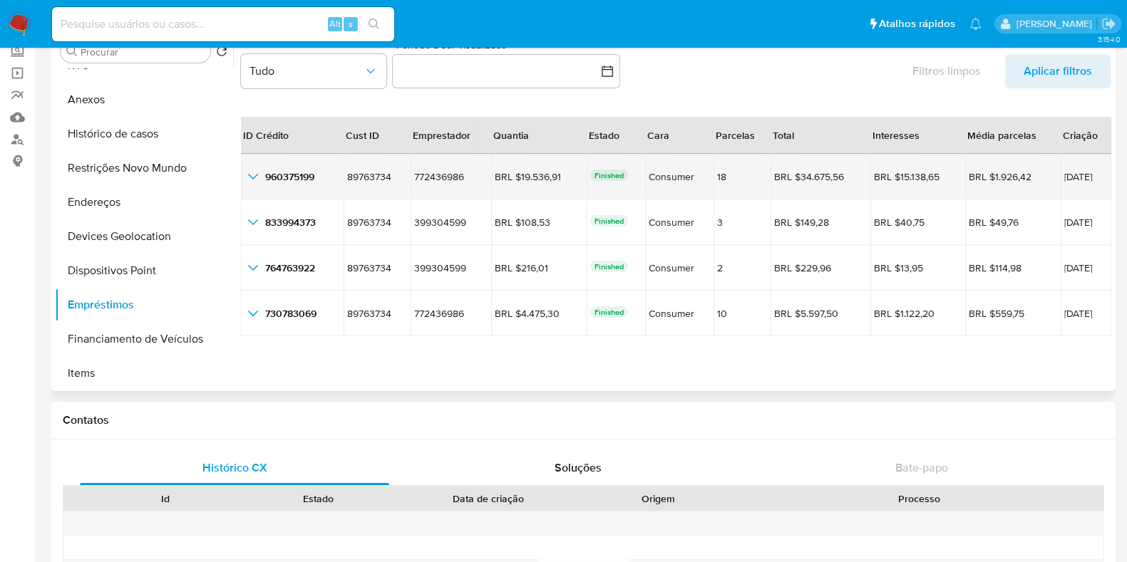
click at [257, 175] on icon "button_show_hidden_detail_by_id_0" at bounding box center [252, 176] width 17 height 17
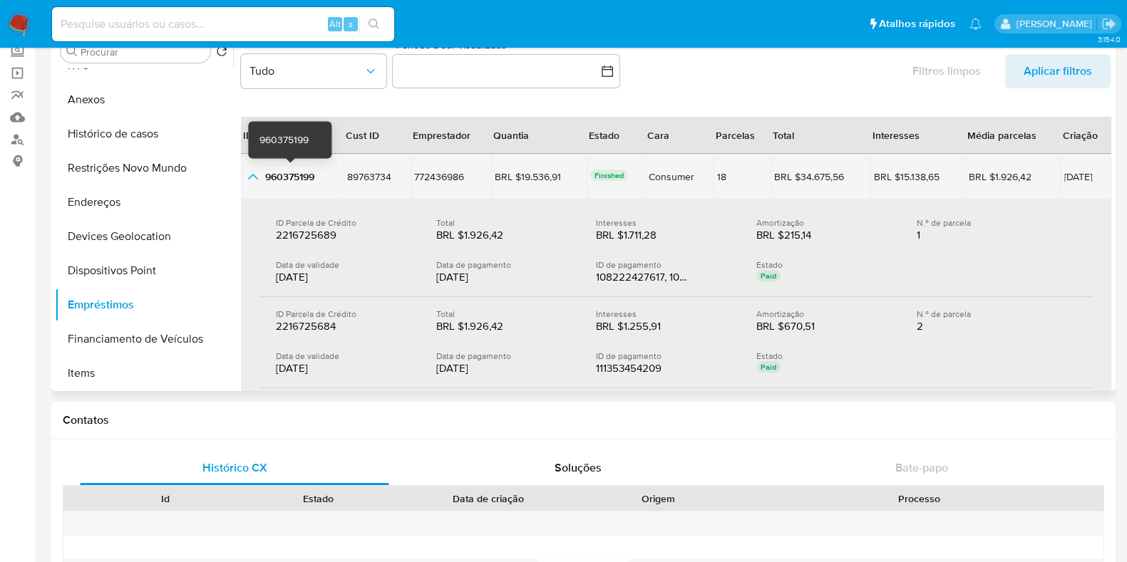
click at [300, 177] on span "960375199" at bounding box center [289, 177] width 49 height 14
click at [304, 178] on span "960375199" at bounding box center [289, 177] width 49 height 14
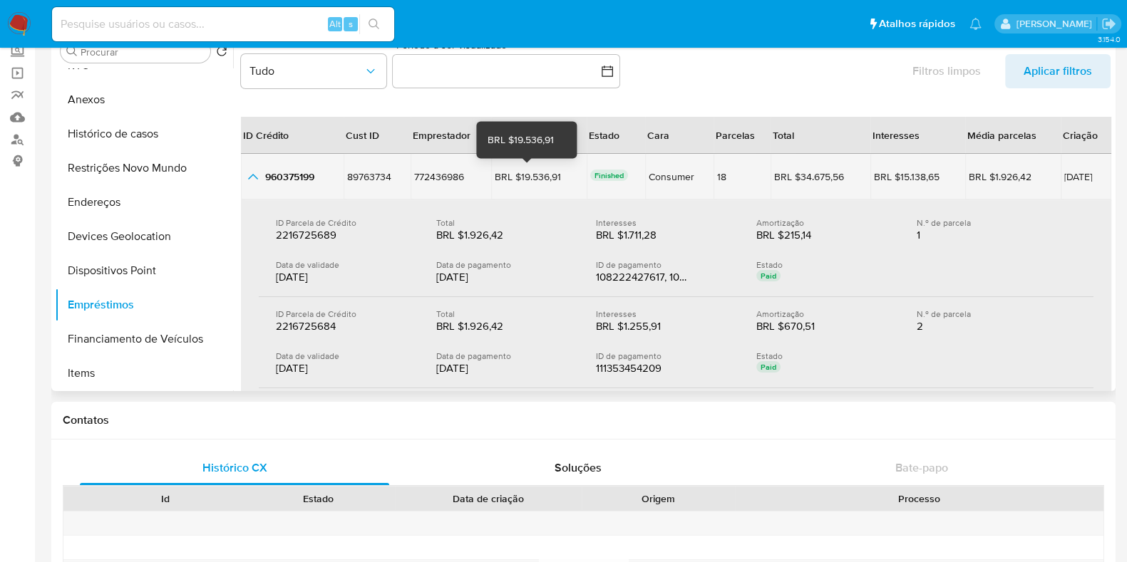
drag, startPoint x: 511, startPoint y: 177, endPoint x: 551, endPoint y: 177, distance: 39.9
click at [551, 177] on div "BRL $19.536,91" at bounding box center [535, 176] width 80 height 13
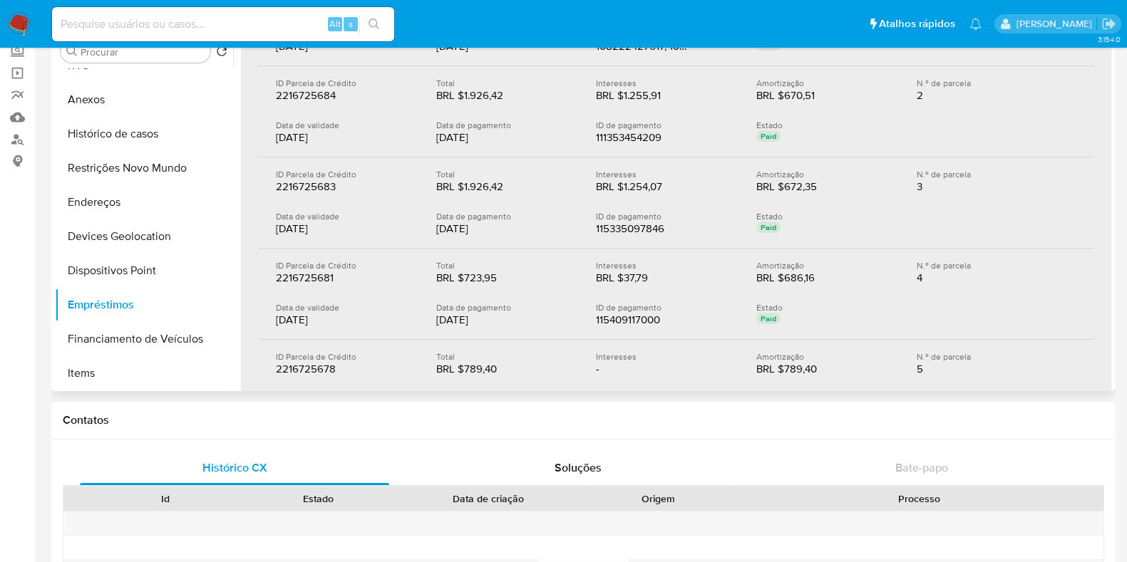
scroll to position [267, 0]
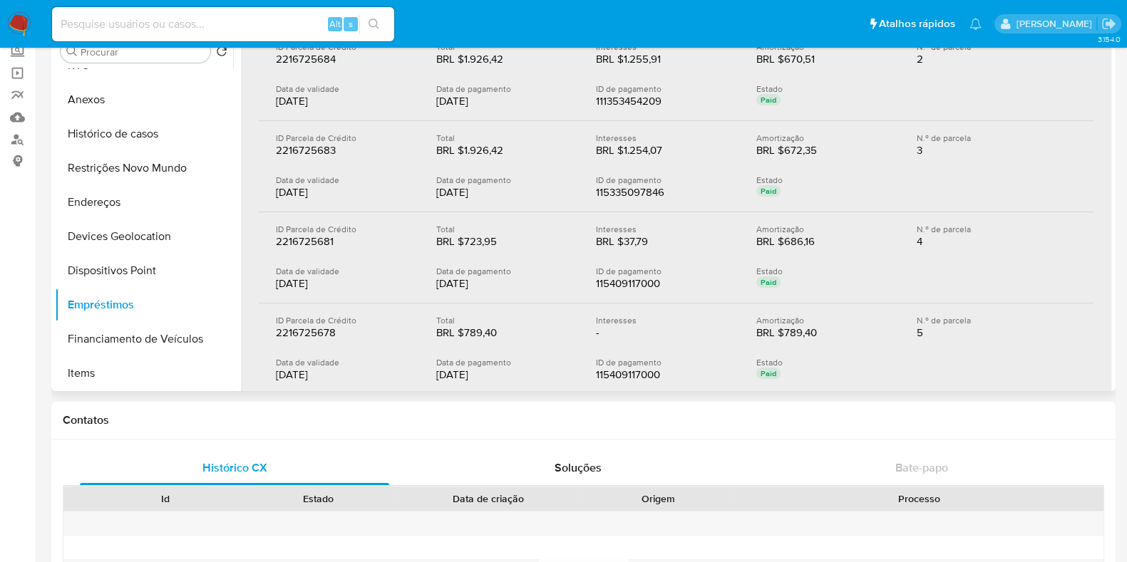
click at [624, 278] on div "115409117000" at bounding box center [641, 284] width 91 height 14
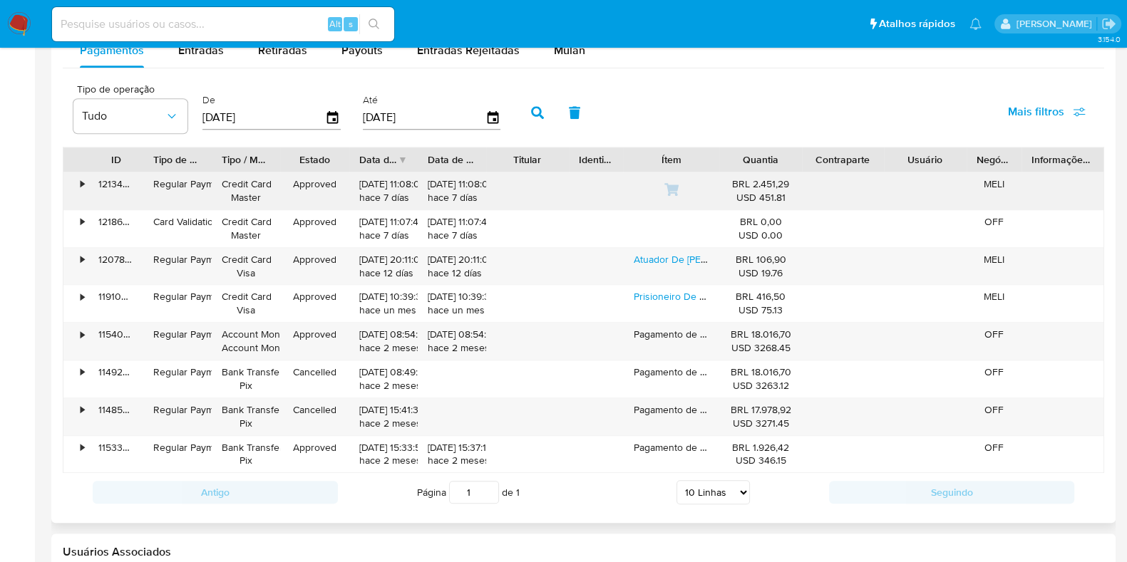
scroll to position [1336, 0]
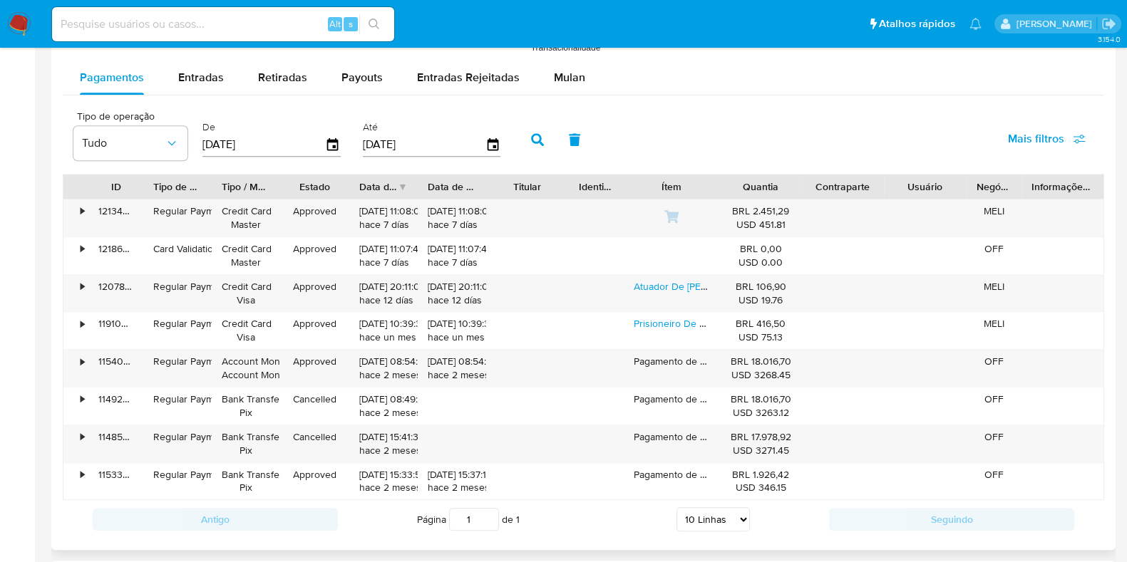
click at [673, 143] on div "Tipo de operação Tudo De [DATE] Até [DATE] Mais filtros" at bounding box center [583, 138] width 1041 height 71
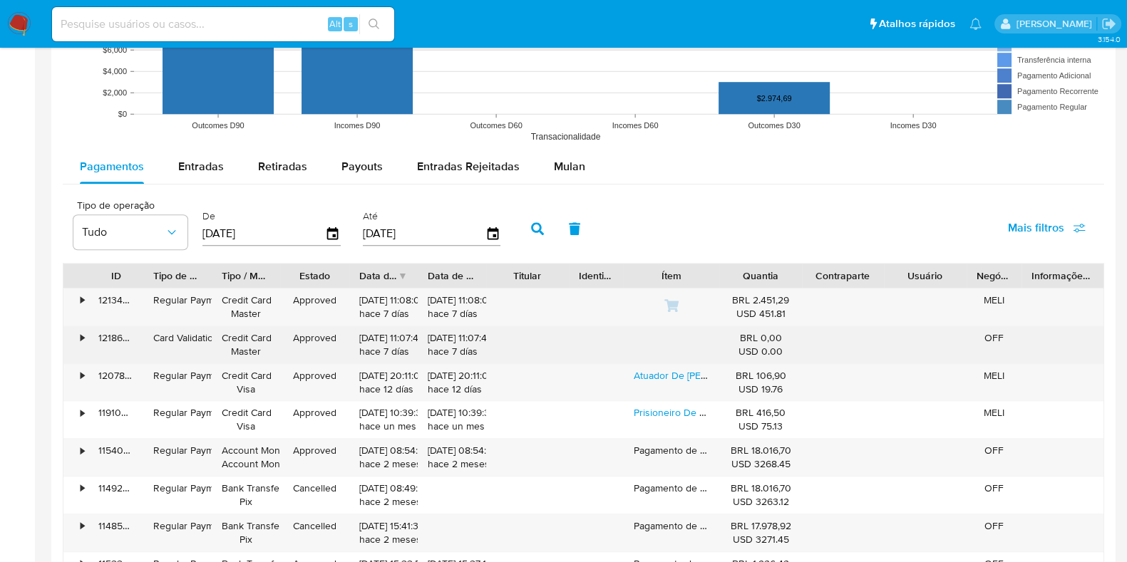
scroll to position [1425, 0]
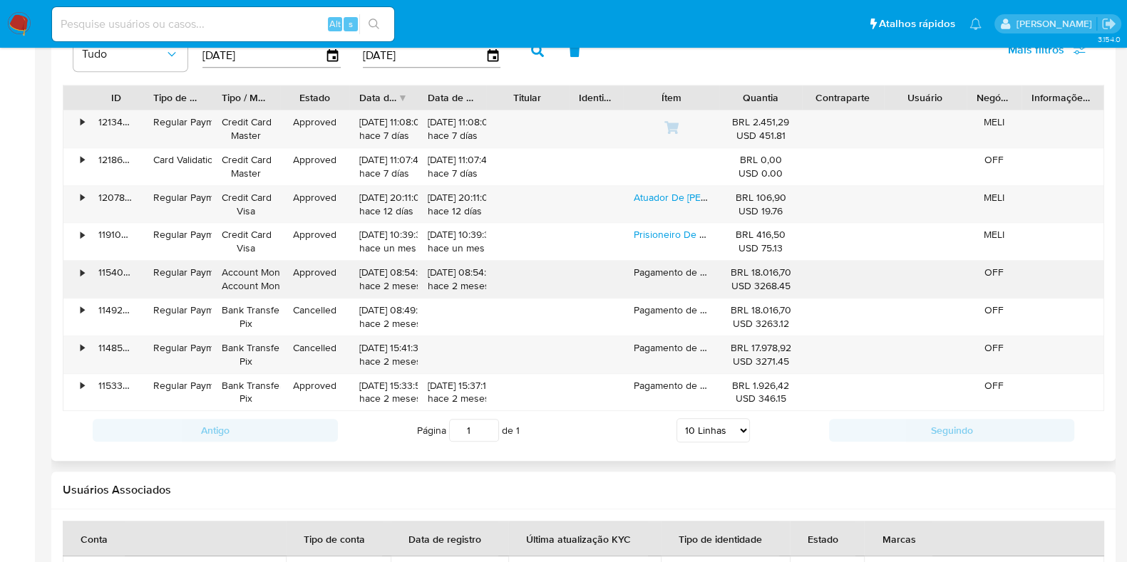
drag, startPoint x: 750, startPoint y: 272, endPoint x: 792, endPoint y: 267, distance: 43.1
click at [792, 267] on div "BRL 18.016,70 USD 3268.45" at bounding box center [760, 279] width 82 height 37
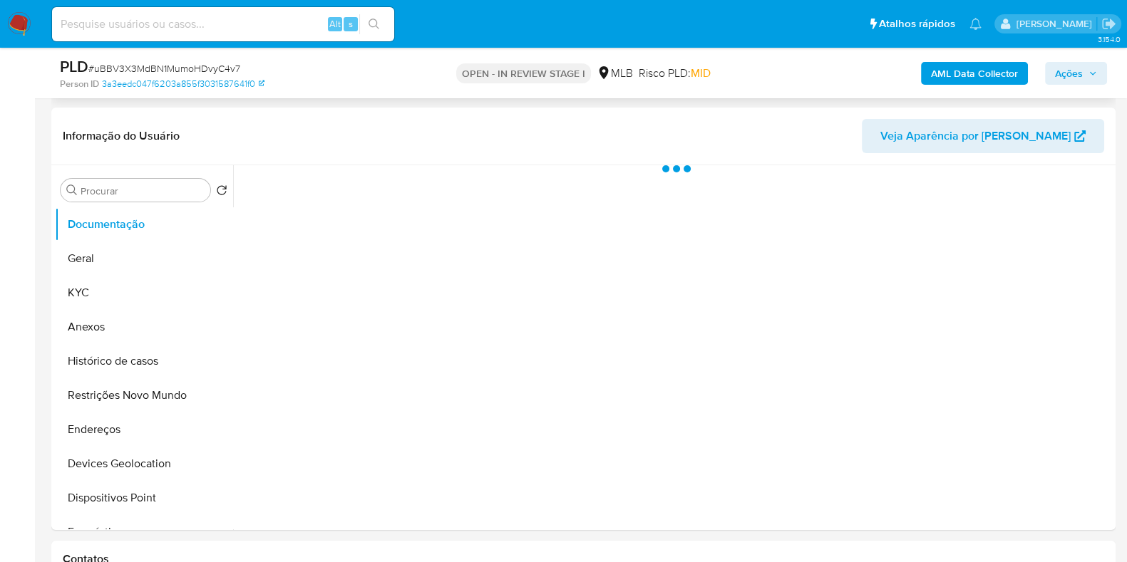
scroll to position [267, 0]
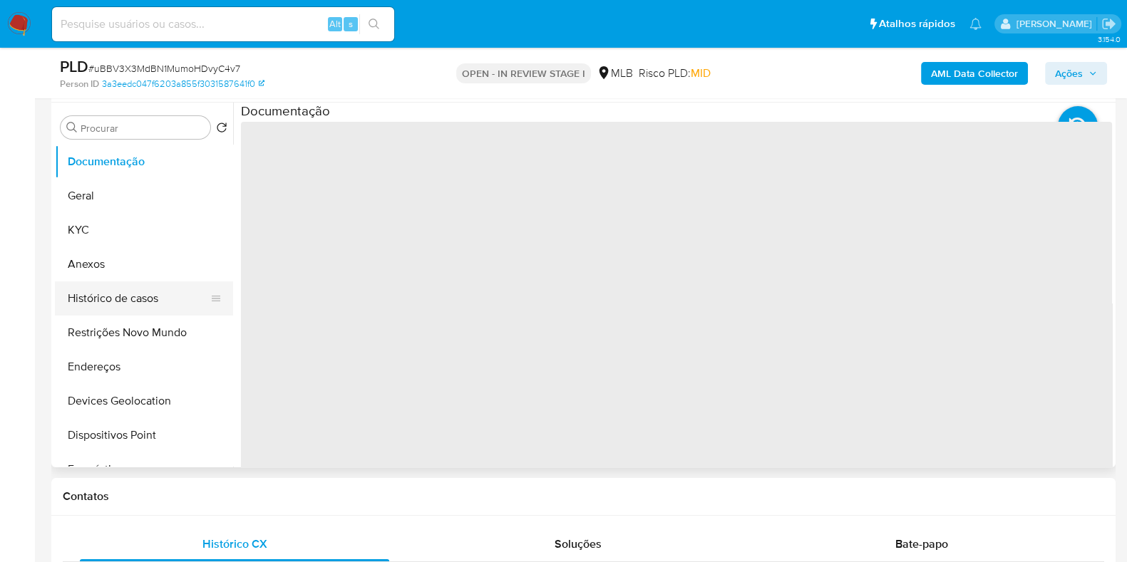
click at [125, 294] on button "Histórico de casos" at bounding box center [138, 299] width 167 height 34
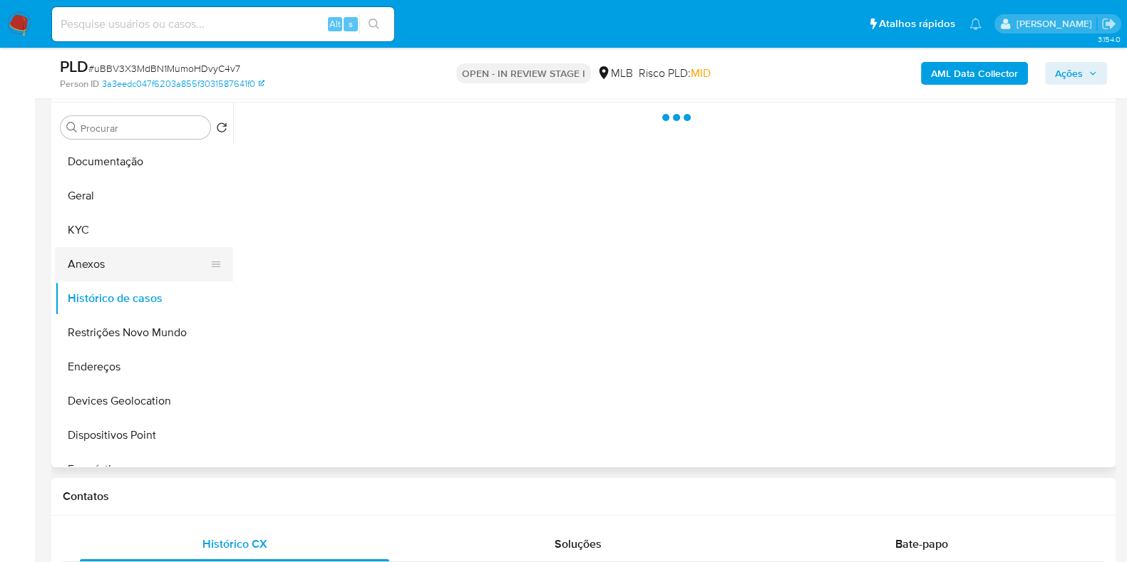
select select "10"
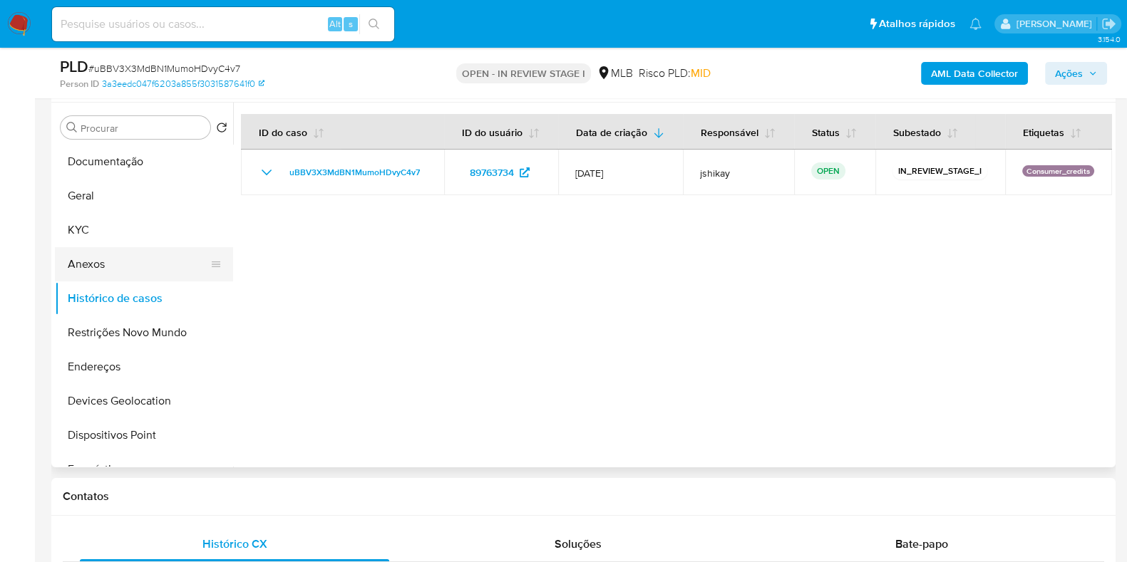
click at [128, 262] on button "Anexos" at bounding box center [138, 264] width 167 height 34
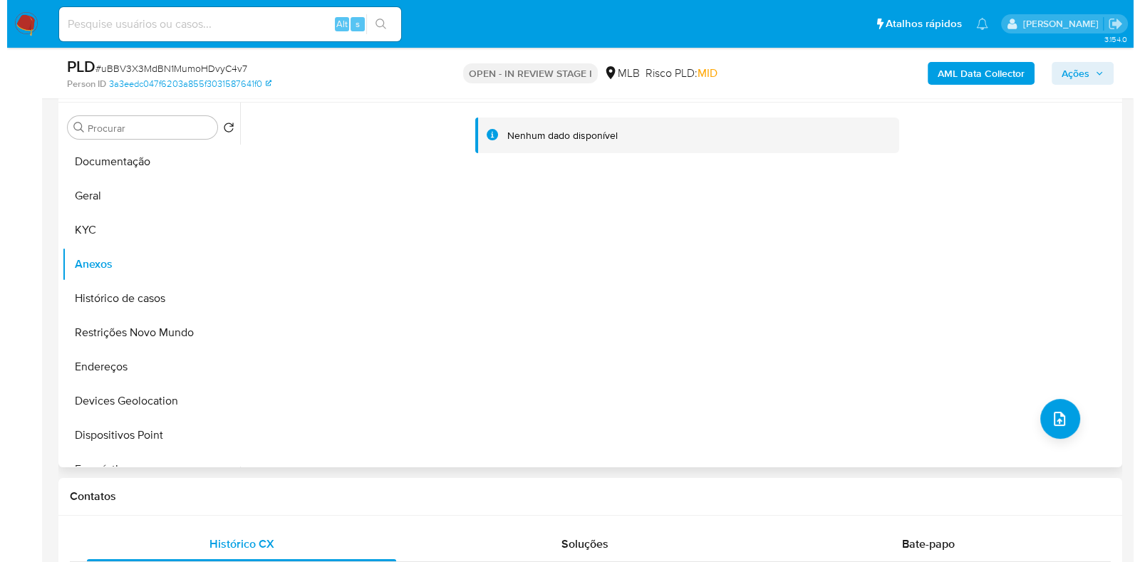
scroll to position [177, 0]
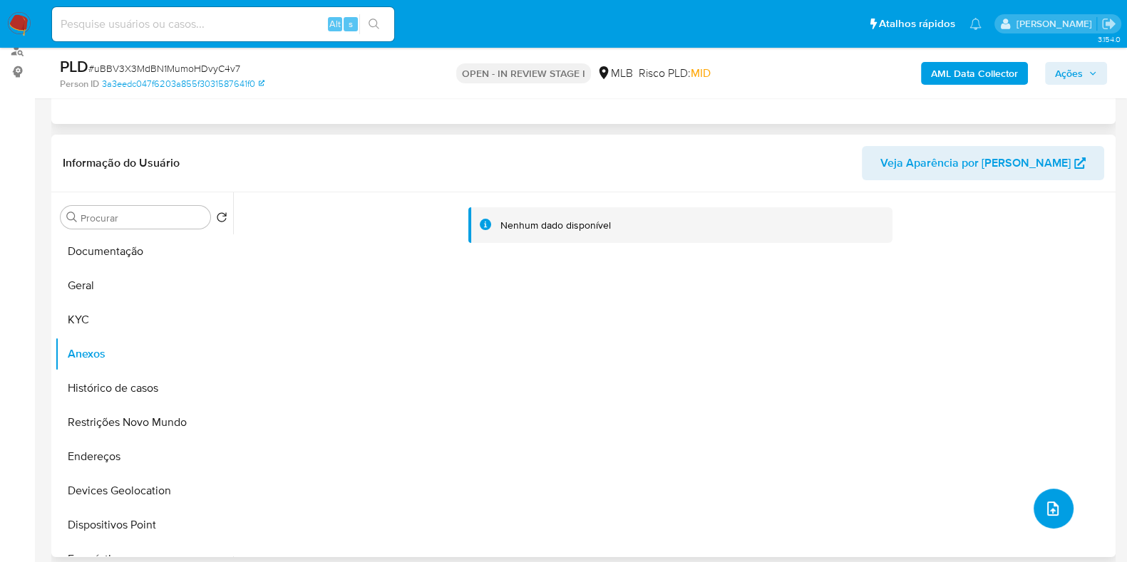
click at [1053, 500] on span "upload-file" at bounding box center [1052, 508] width 17 height 17
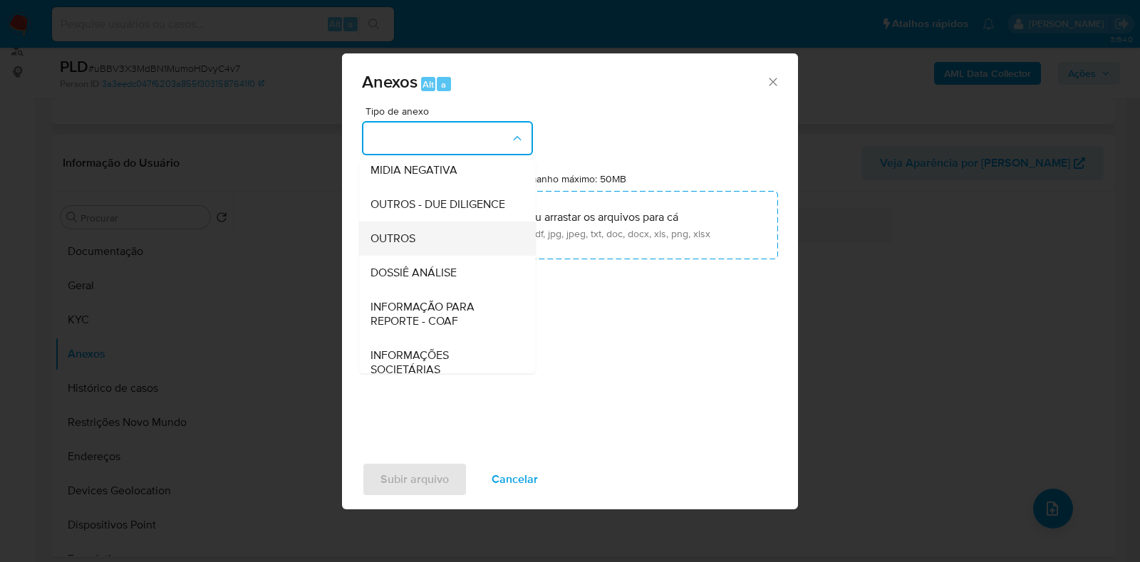
click at [408, 256] on div "OUTROS" at bounding box center [443, 239] width 145 height 34
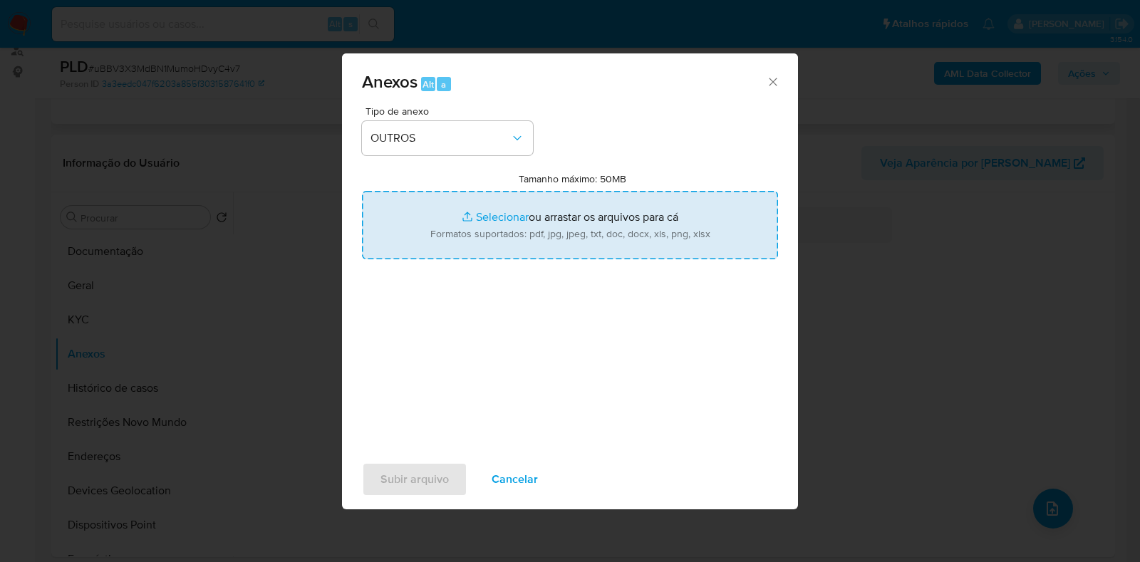
click at [488, 232] on input "Tamanho máximo: 50MB Selecionar arquivos" at bounding box center [570, 225] width 416 height 68
type input "C:\fakepath\CPF 92667040325 - [PERSON_NAME] [PERSON_NAME].pdf"
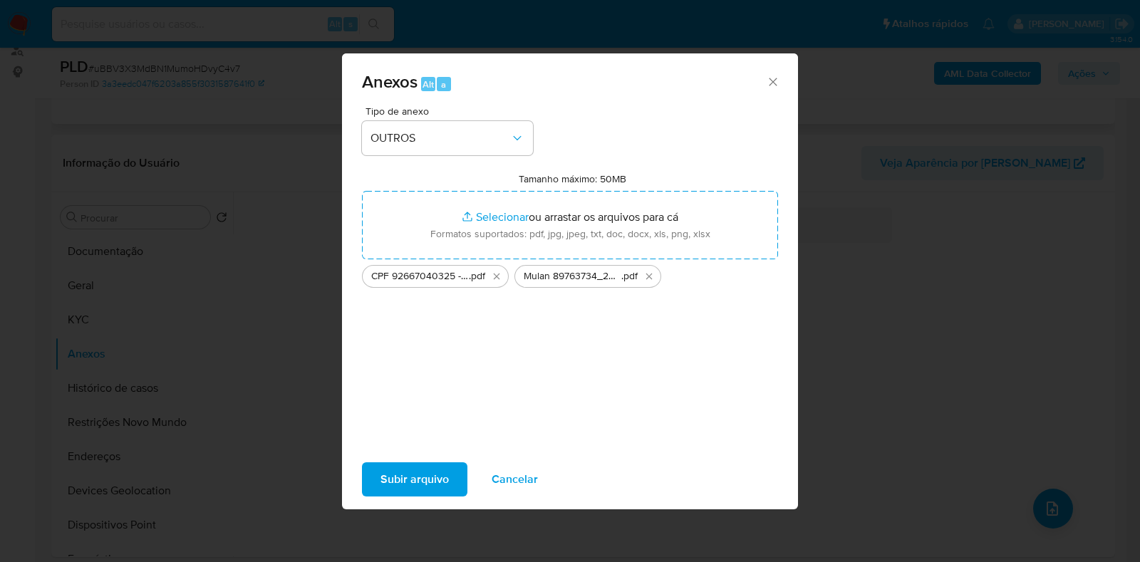
click at [442, 489] on span "Subir arquivo" at bounding box center [415, 479] width 68 height 31
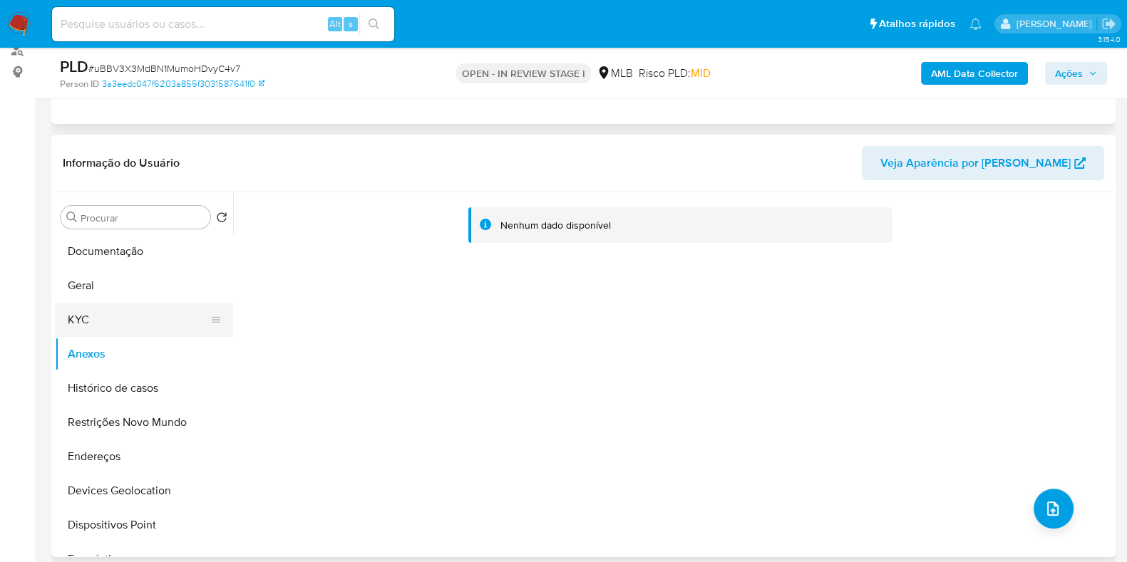
click at [103, 316] on button "KYC" at bounding box center [138, 320] width 167 height 34
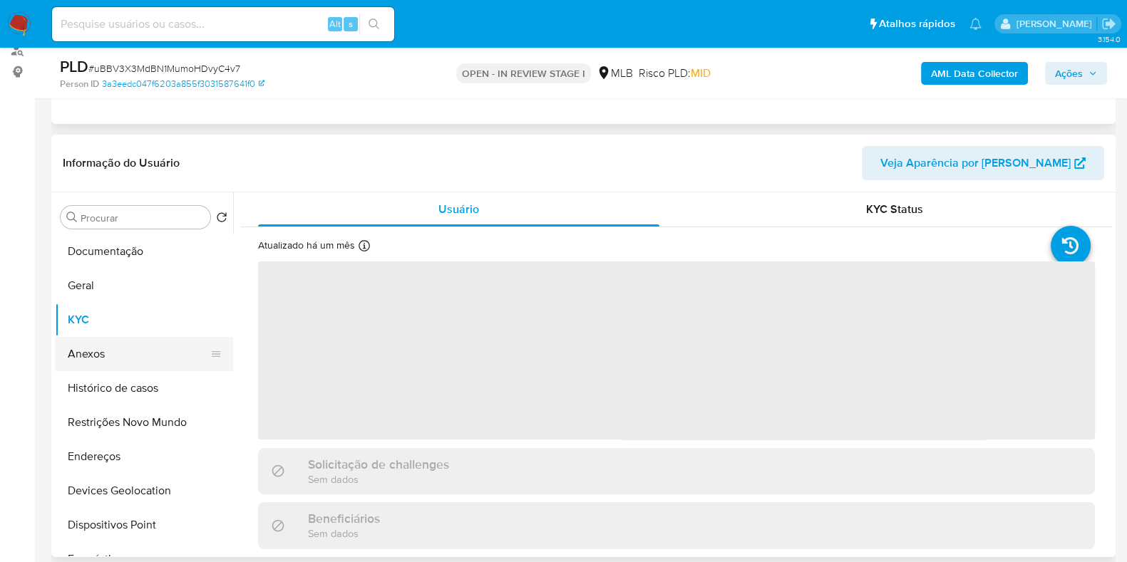
click at [106, 350] on button "Anexos" at bounding box center [138, 354] width 167 height 34
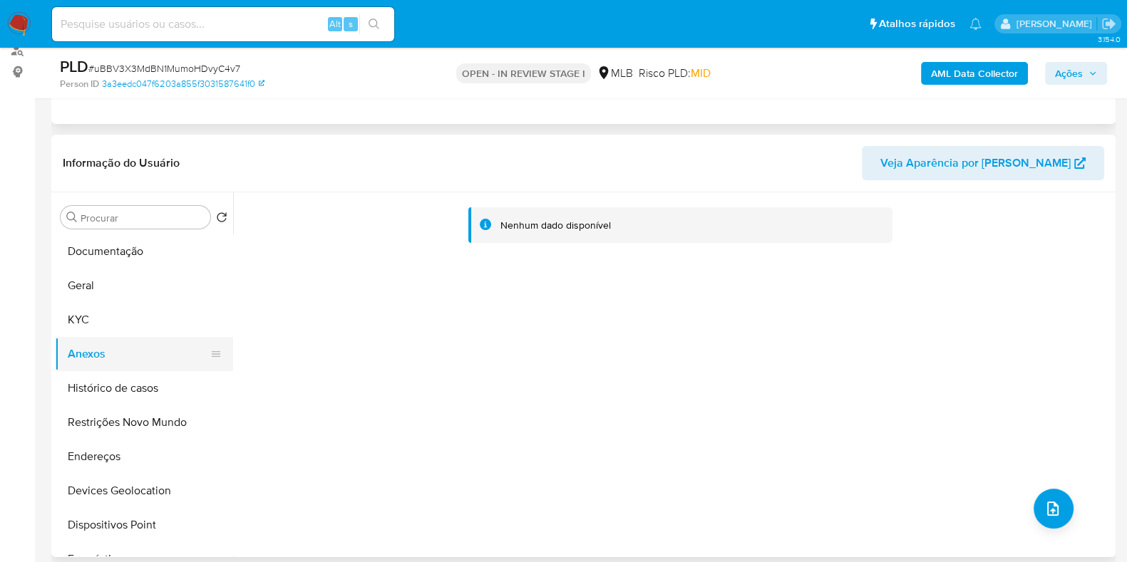
click at [78, 358] on button "Anexos" at bounding box center [138, 354] width 167 height 34
click at [93, 316] on button "KYC" at bounding box center [138, 320] width 167 height 34
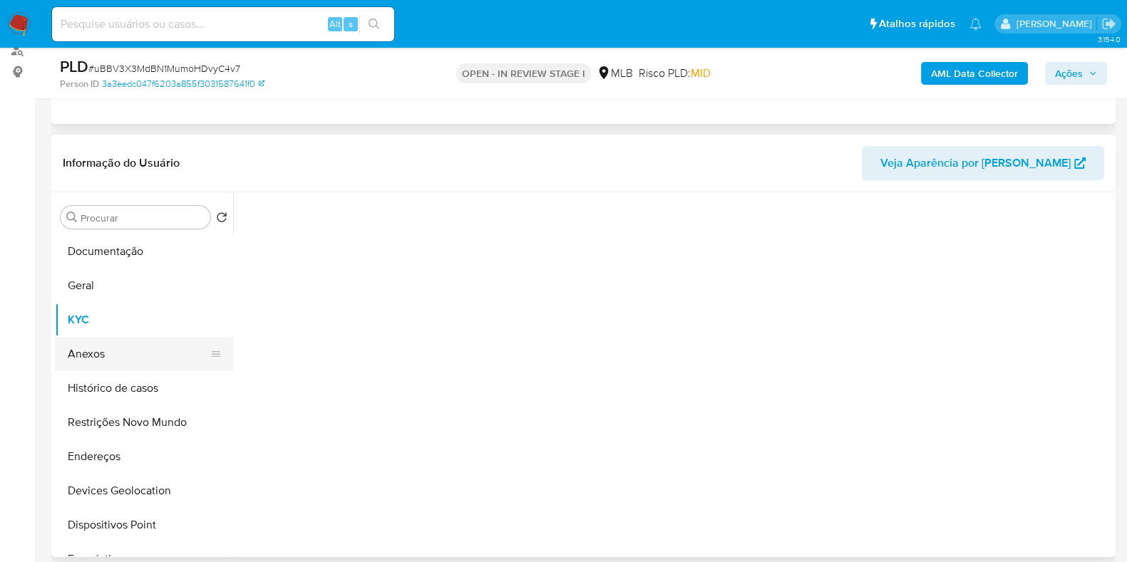
click at [104, 359] on button "Anexos" at bounding box center [138, 354] width 167 height 34
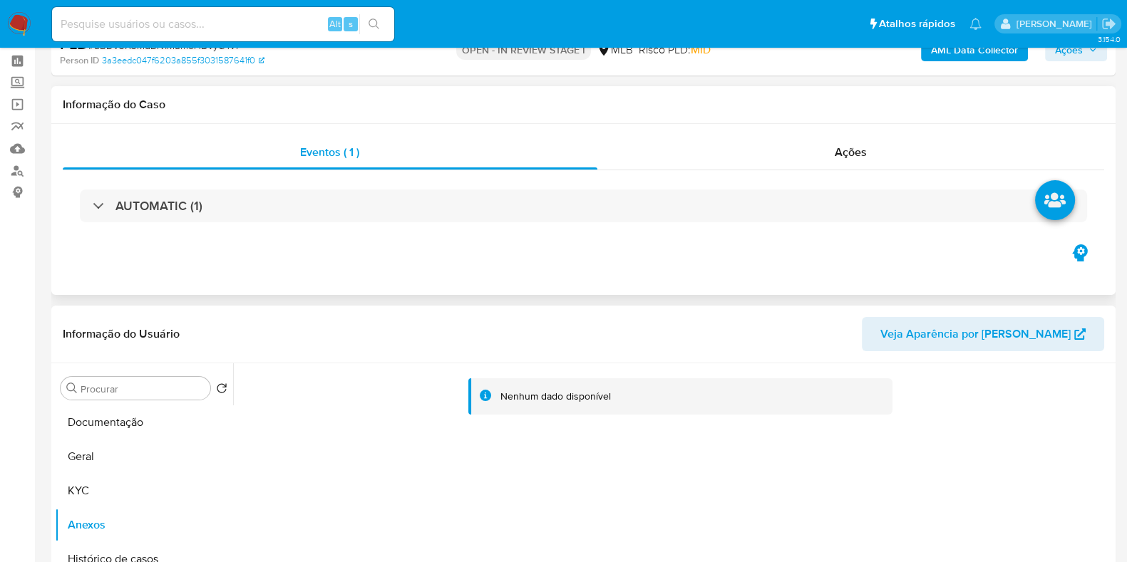
scroll to position [0, 0]
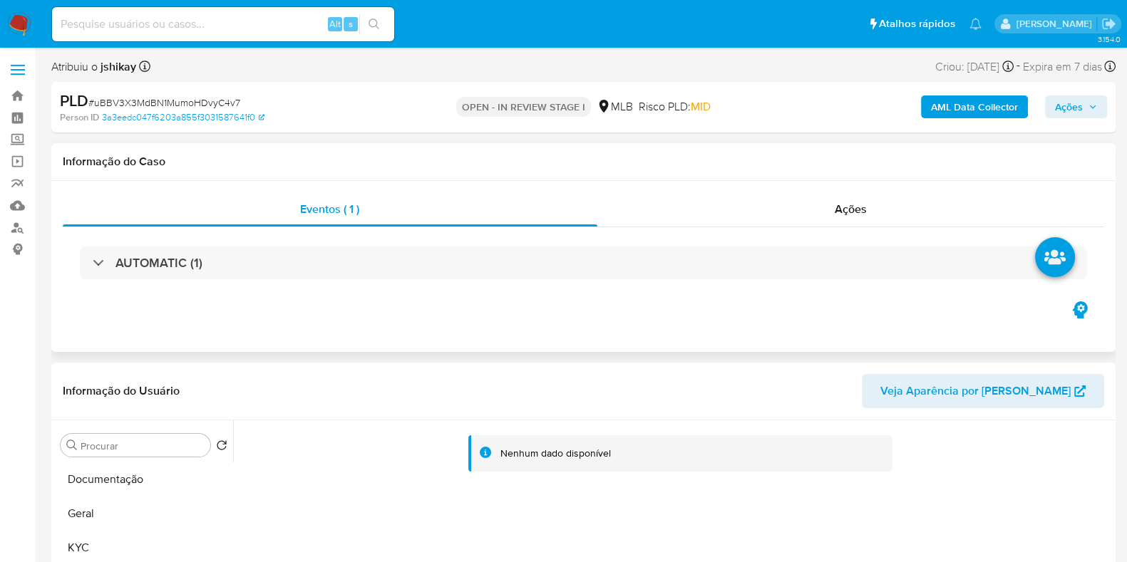
click at [860, 227] on div "Eventos ( 1 ) Ações AUTOMATIC (1)" at bounding box center [583, 245] width 1041 height 106
click at [855, 210] on span "Ações" at bounding box center [851, 209] width 32 height 16
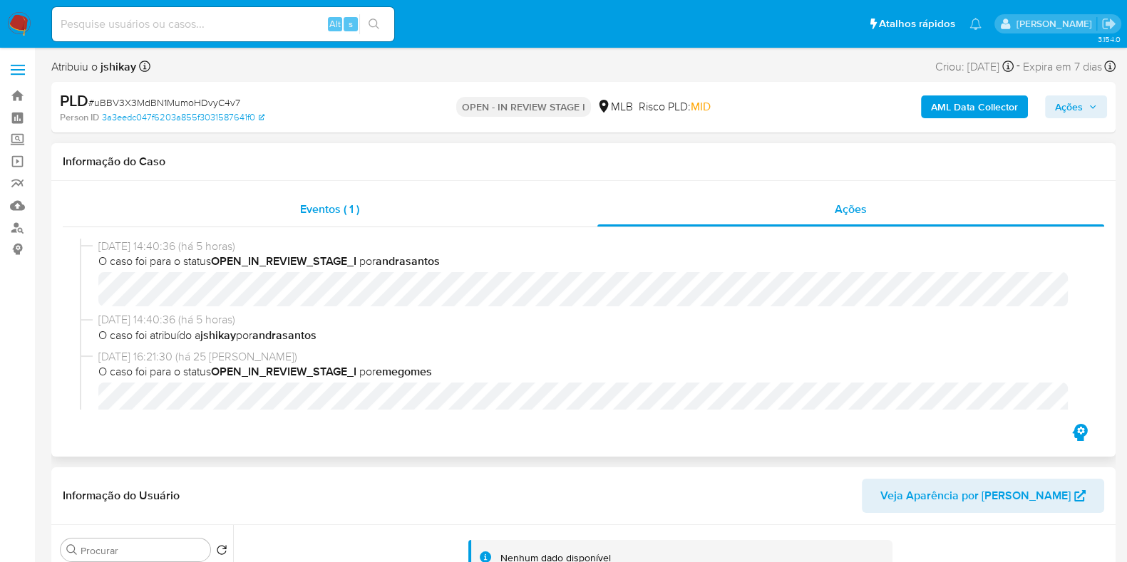
click at [406, 210] on div "Eventos ( 1 )" at bounding box center [330, 209] width 535 height 34
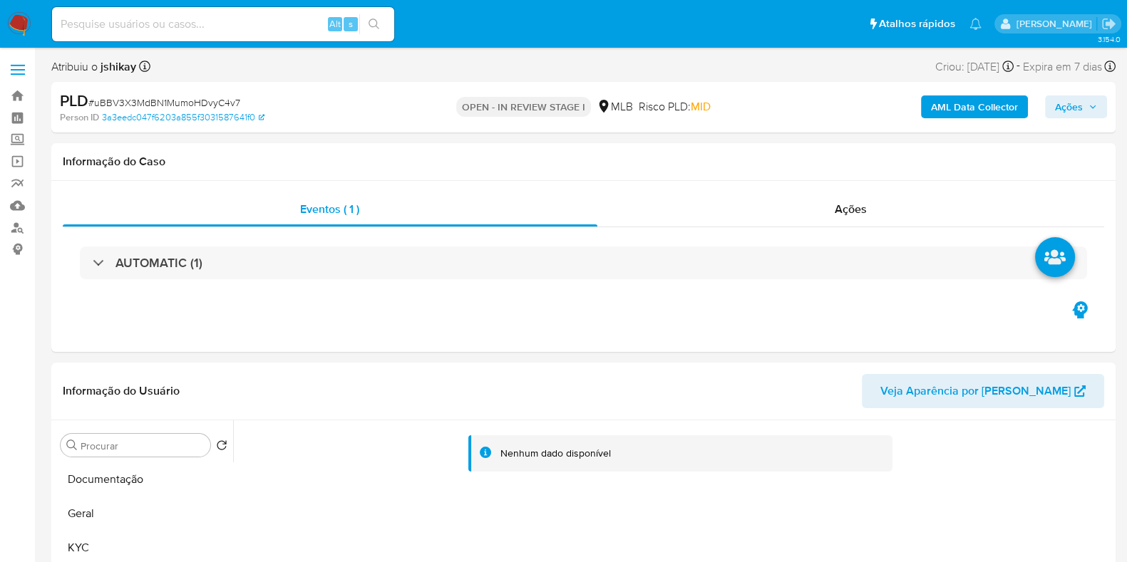
click at [1077, 108] on span "Ações" at bounding box center [1069, 106] width 28 height 23
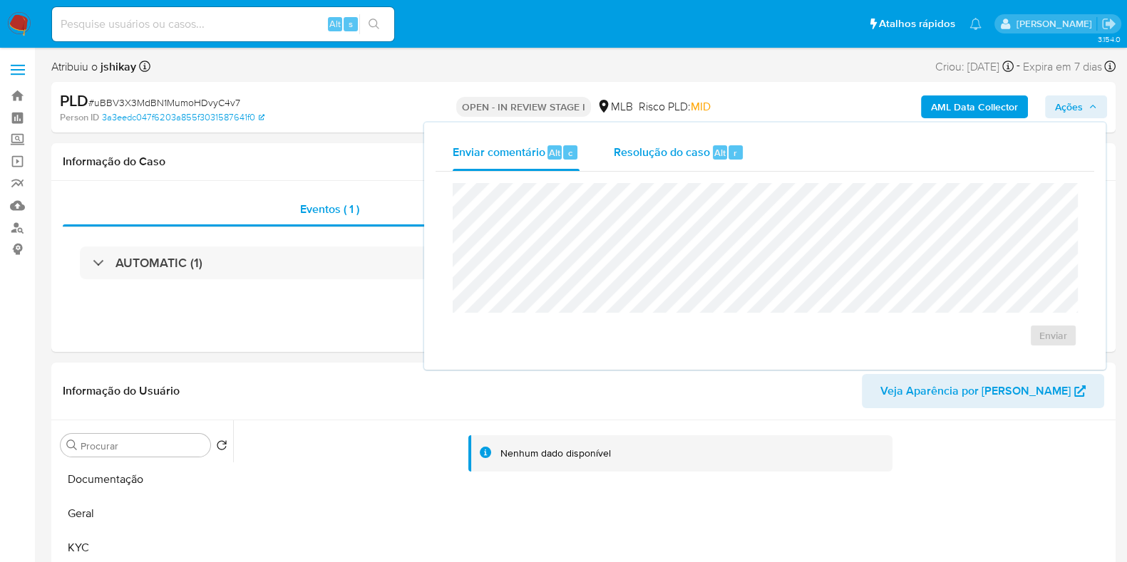
click at [722, 170] on div "Resolução do caso Alt r" at bounding box center [679, 152] width 130 height 37
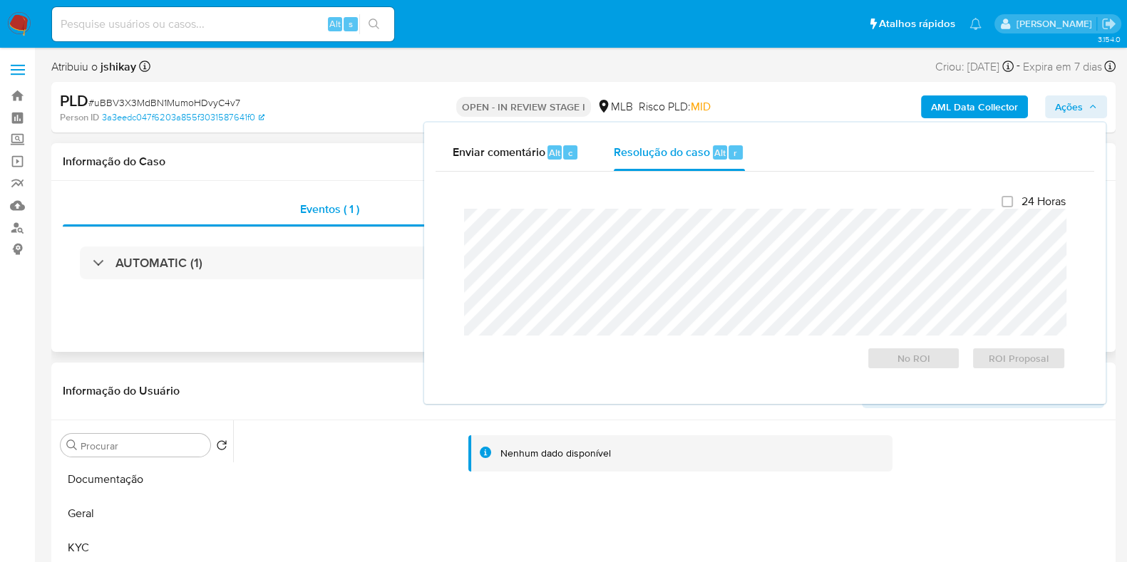
click at [296, 299] on div "AUTOMATIC (1)" at bounding box center [583, 262] width 1041 height 71
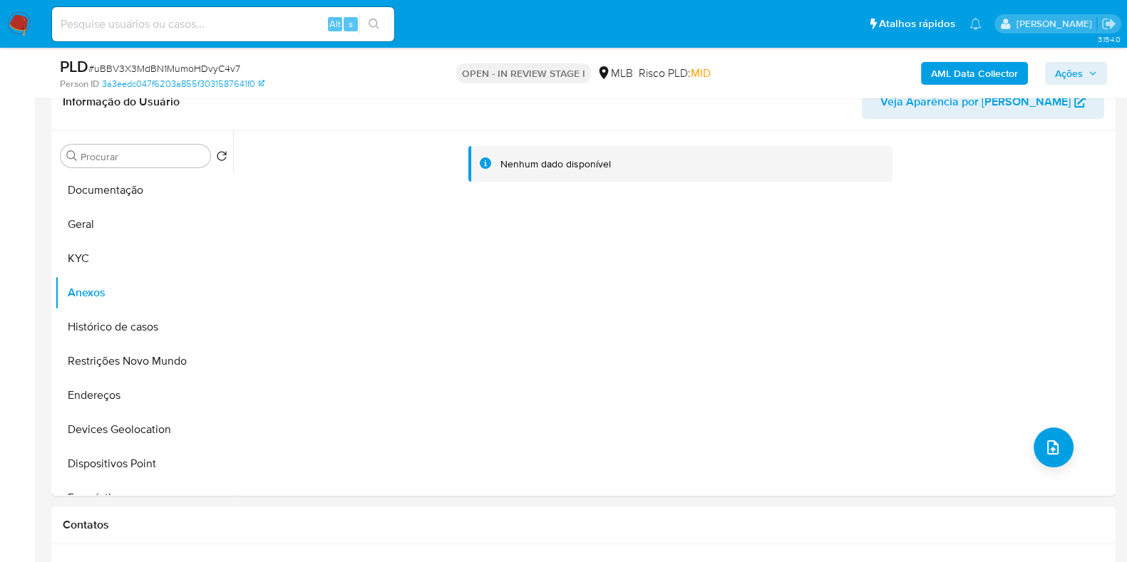
scroll to position [356, 0]
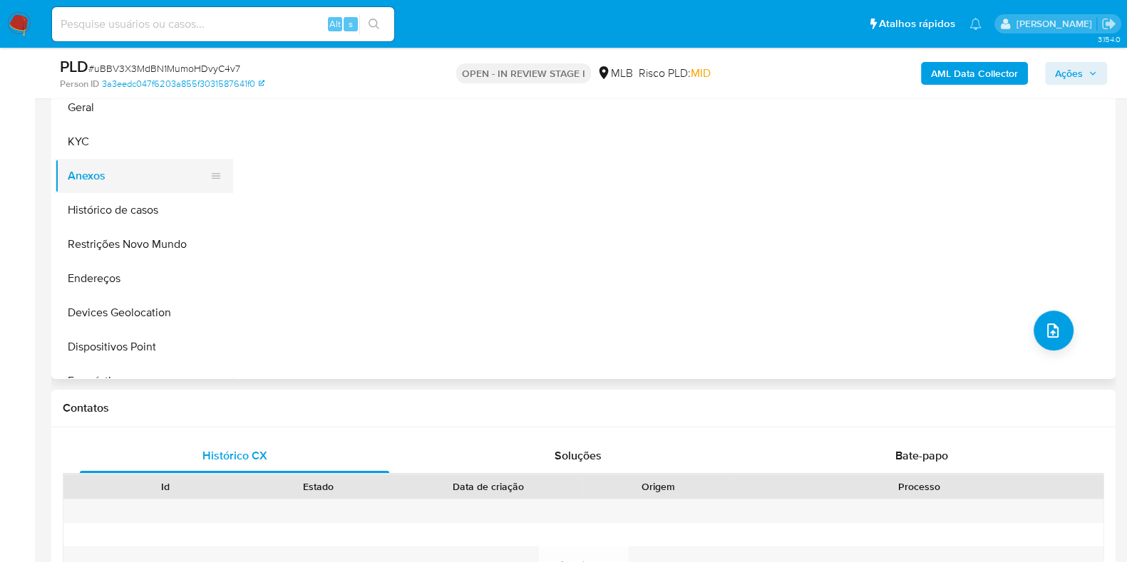
click at [111, 177] on button "Anexos" at bounding box center [138, 176] width 167 height 34
click at [103, 137] on button "KYC" at bounding box center [138, 142] width 167 height 34
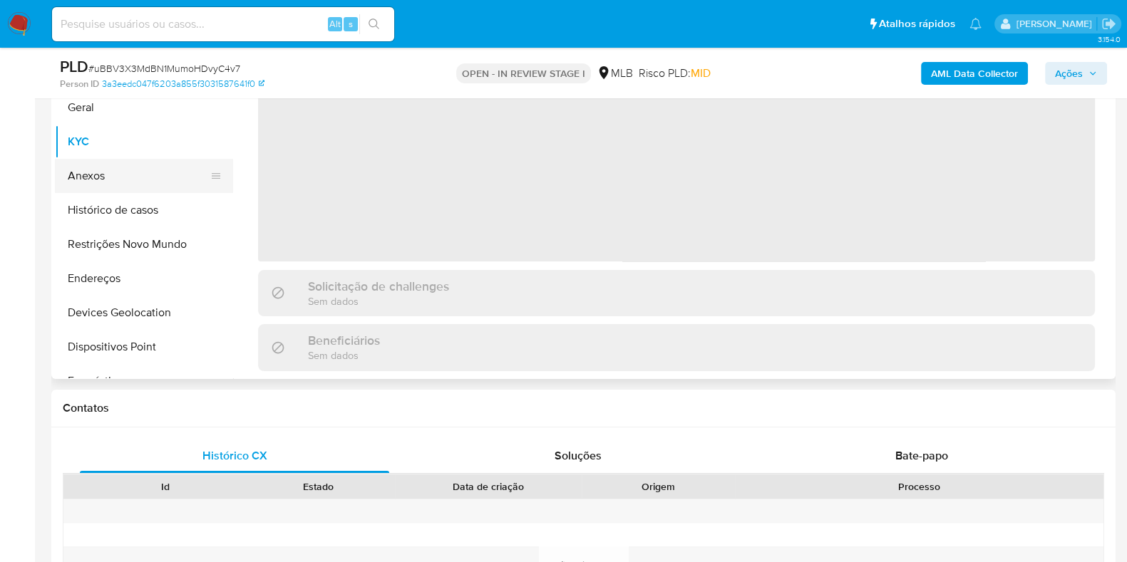
click at [120, 169] on button "Anexos" at bounding box center [138, 176] width 167 height 34
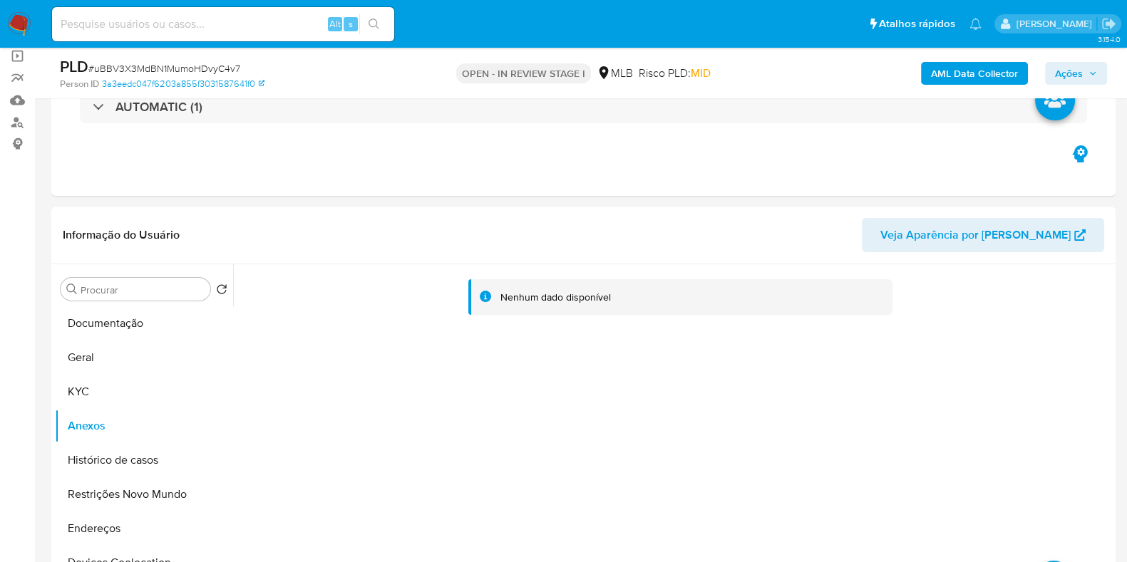
scroll to position [88, 0]
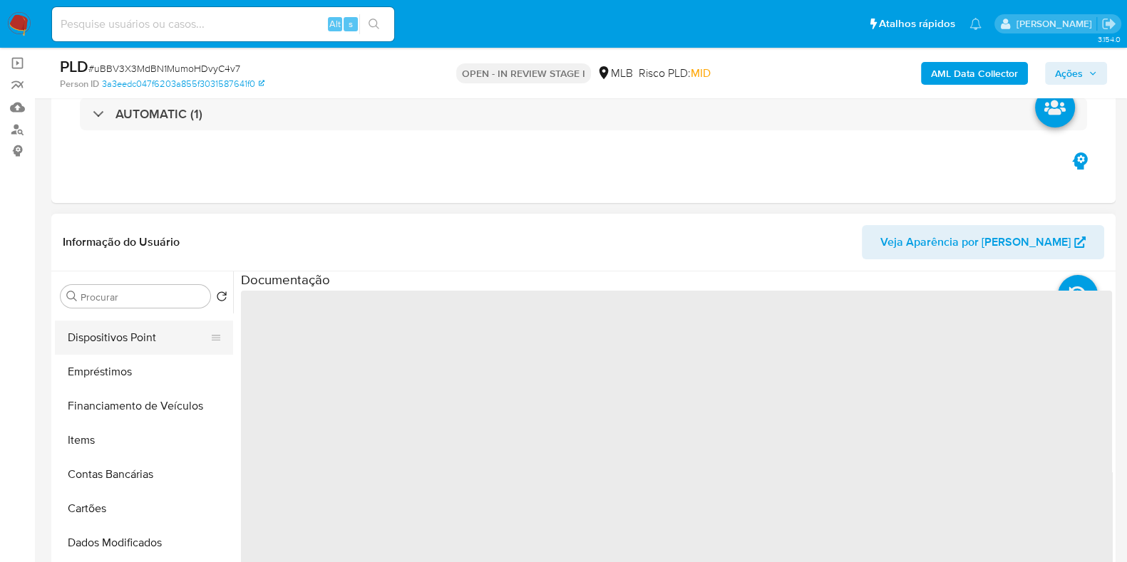
scroll to position [177, 0]
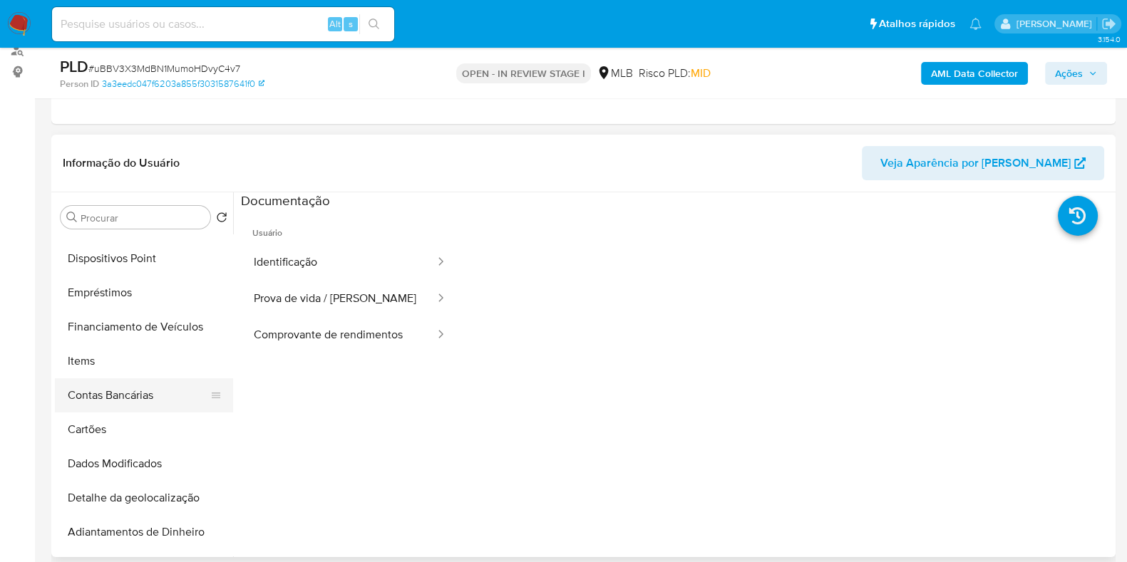
select select "10"
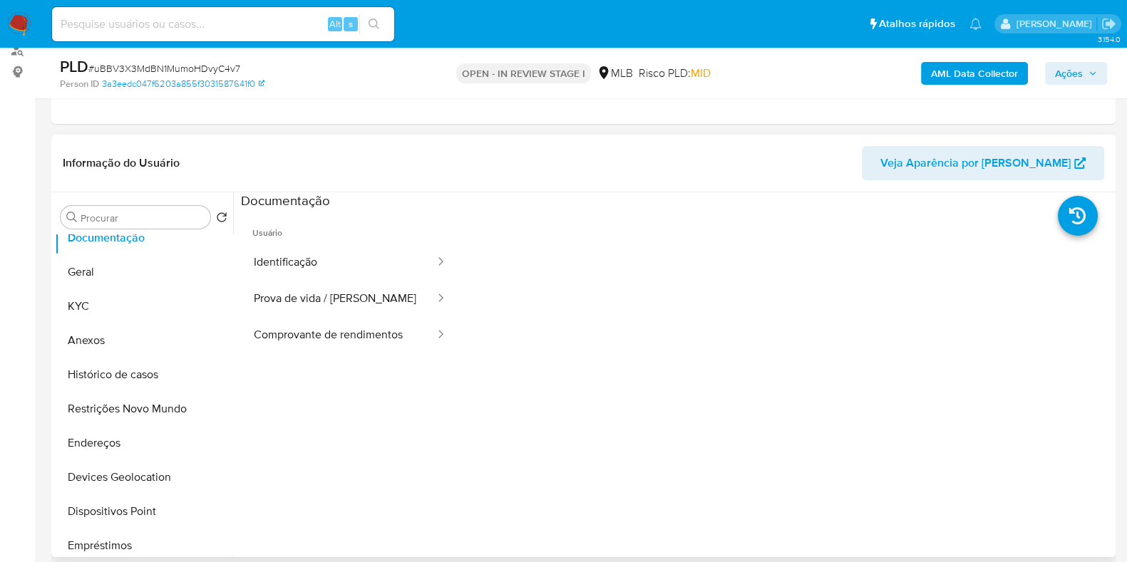
scroll to position [0, 0]
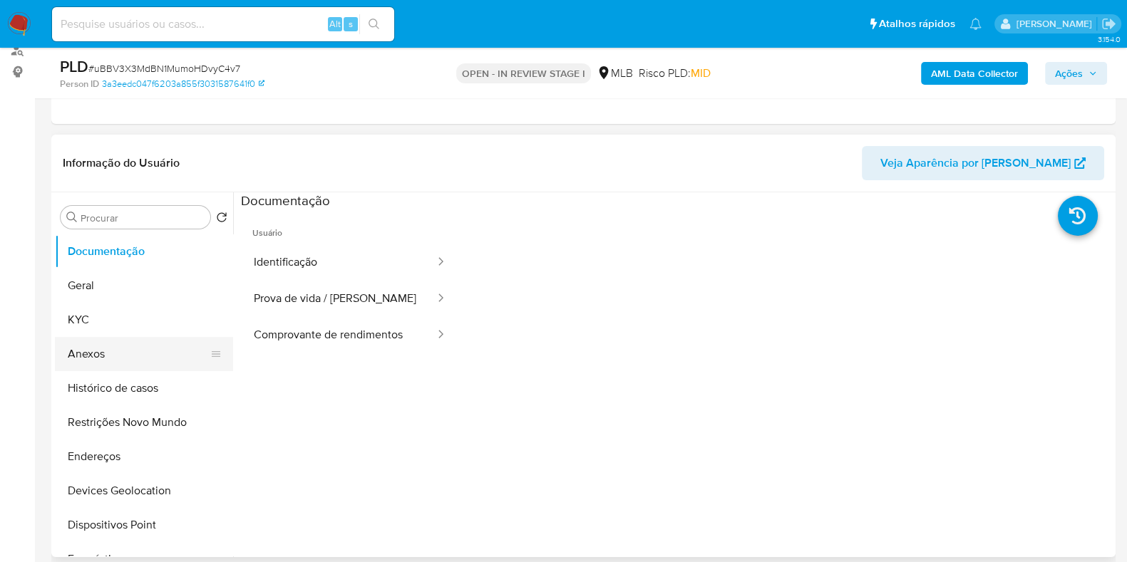
click at [125, 342] on button "Anexos" at bounding box center [138, 354] width 167 height 34
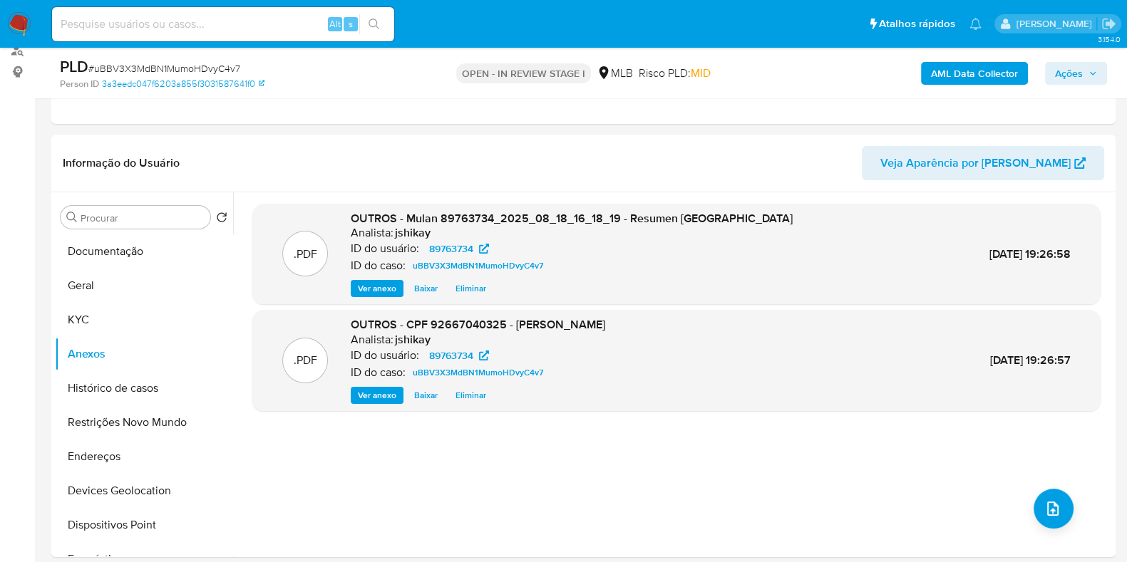
click at [1075, 72] on span "Ações" at bounding box center [1069, 73] width 28 height 23
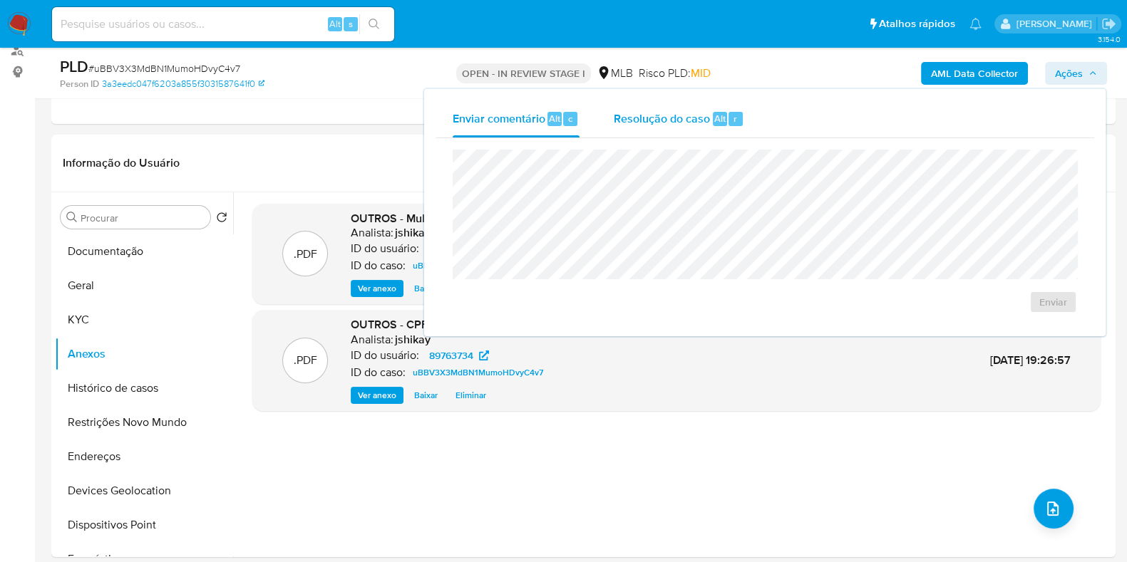
click at [716, 120] on span "Alt" at bounding box center [719, 119] width 11 height 14
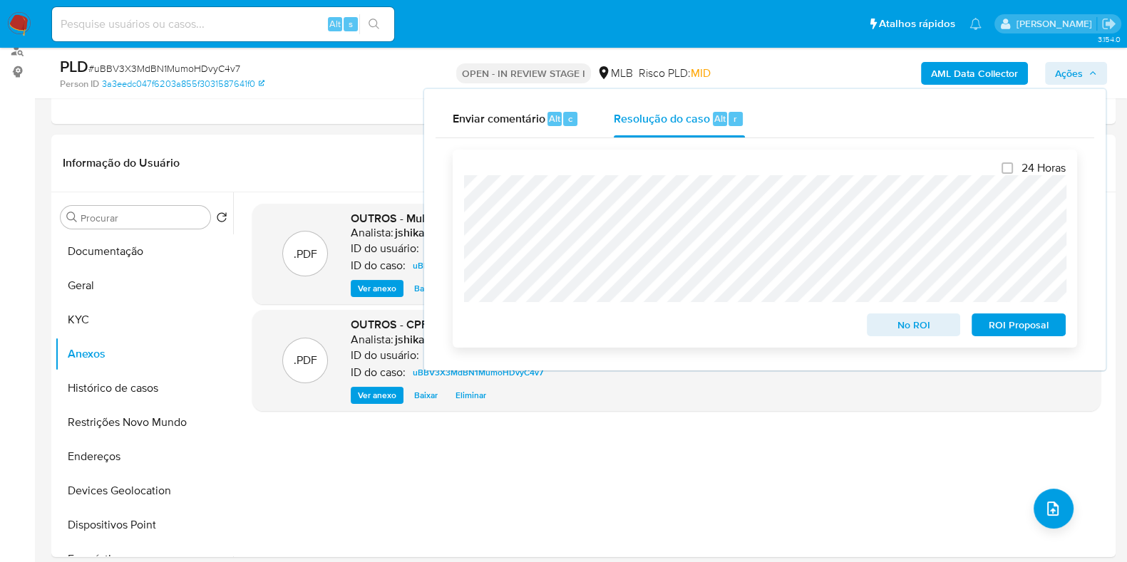
click at [927, 329] on span "No ROI" at bounding box center [914, 325] width 74 height 20
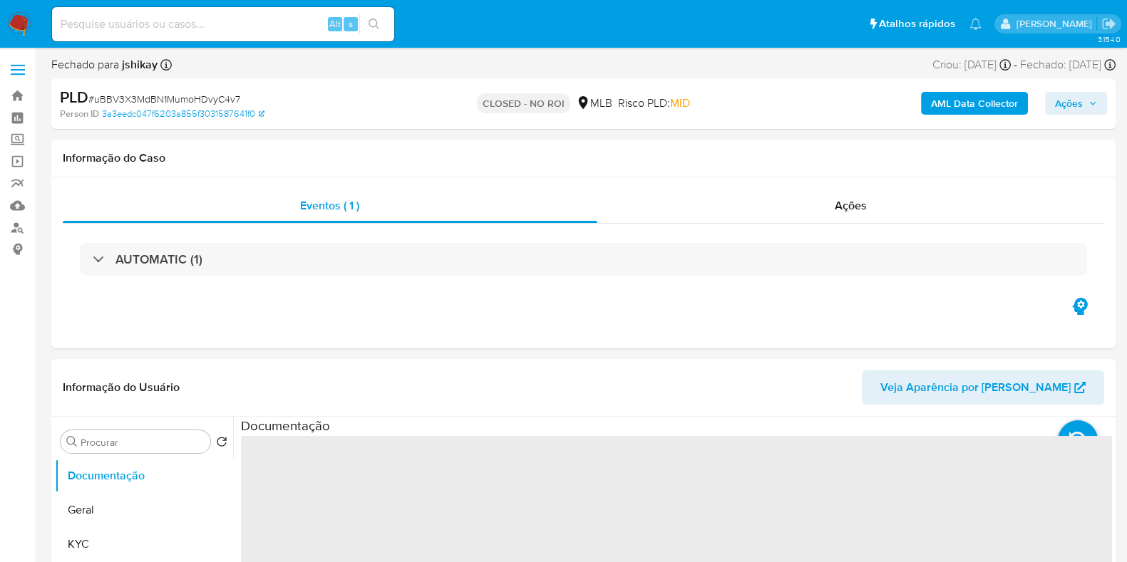
select select "10"
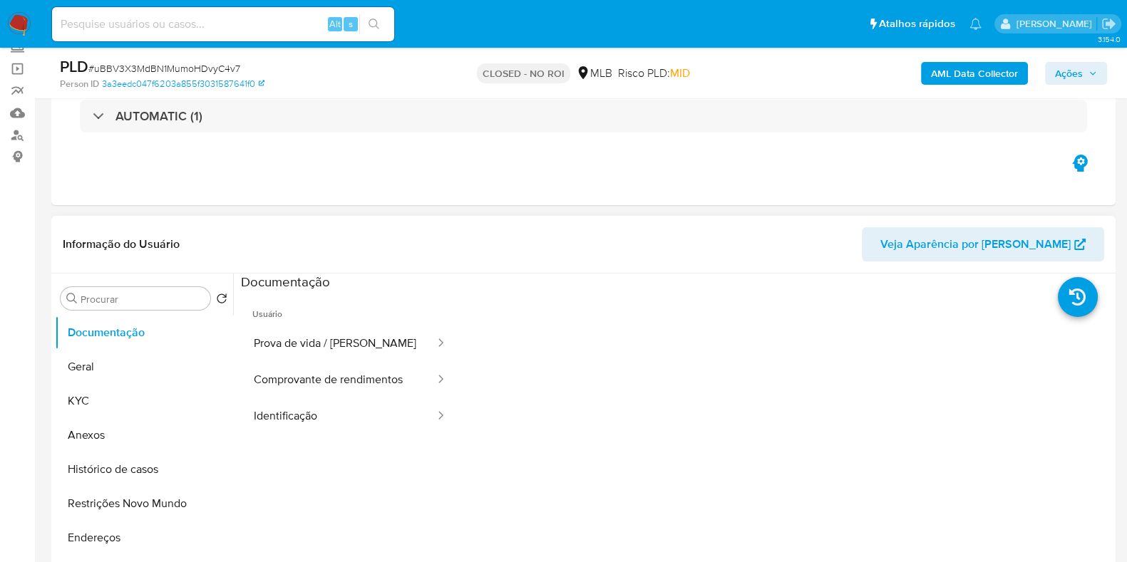
scroll to position [177, 0]
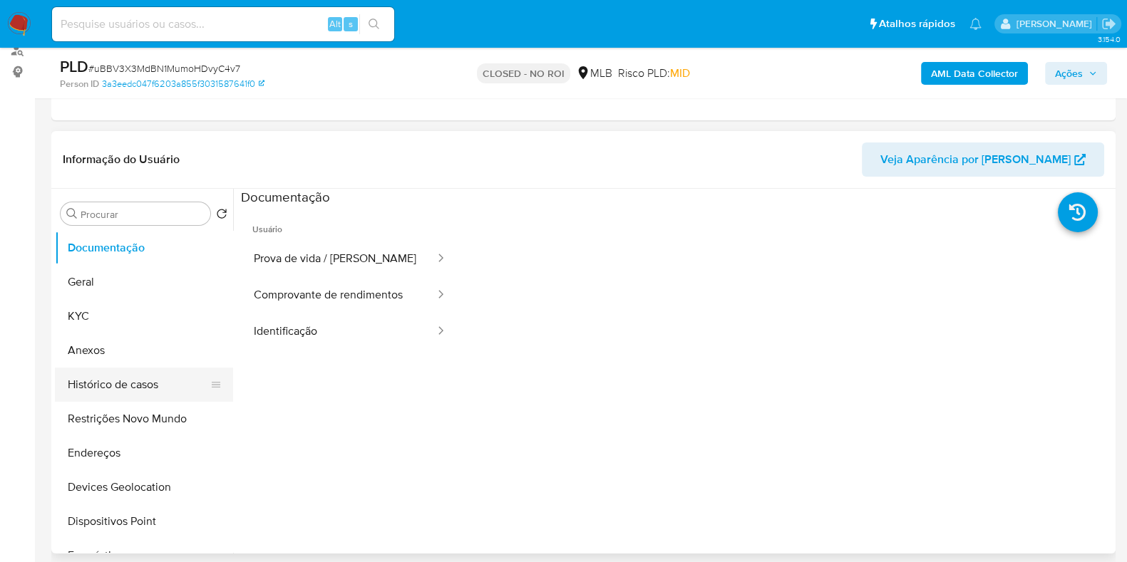
click at [117, 388] on button "Histórico de casos" at bounding box center [138, 385] width 167 height 34
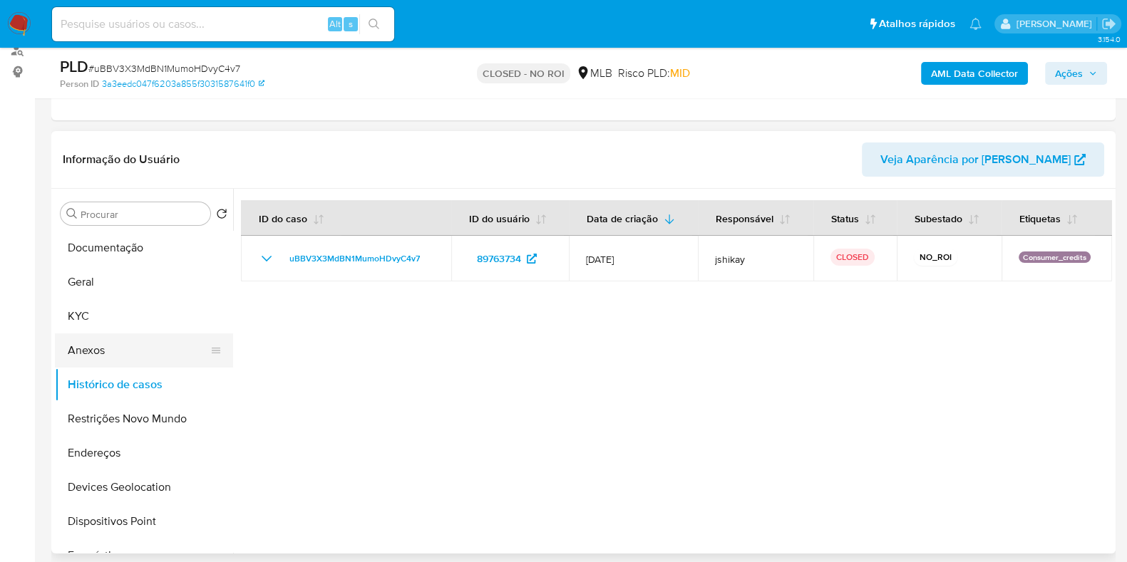
click at [104, 343] on button "Anexos" at bounding box center [138, 351] width 167 height 34
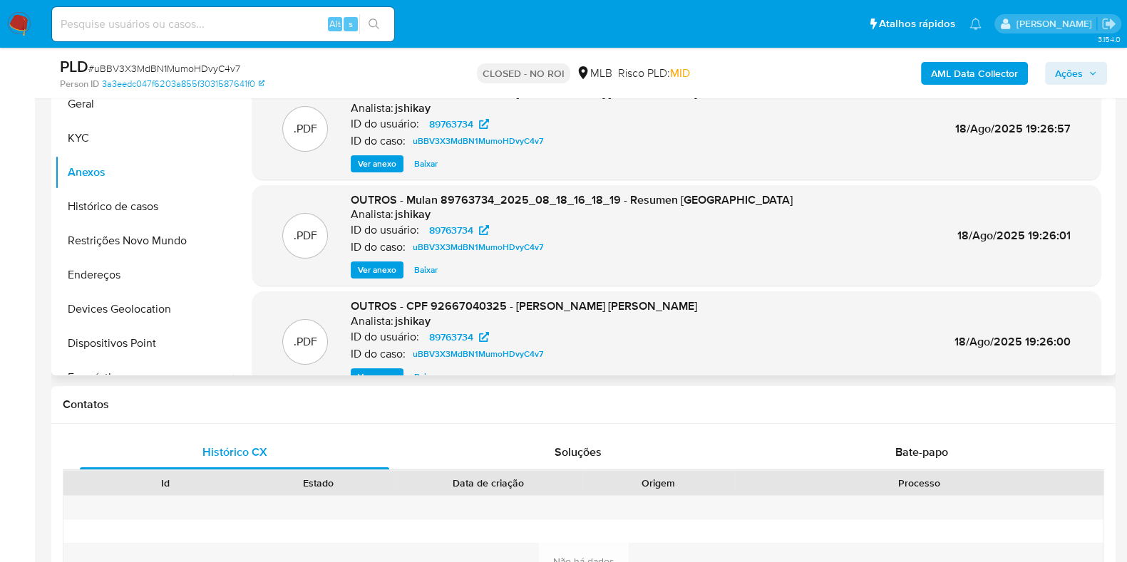
scroll to position [0, 0]
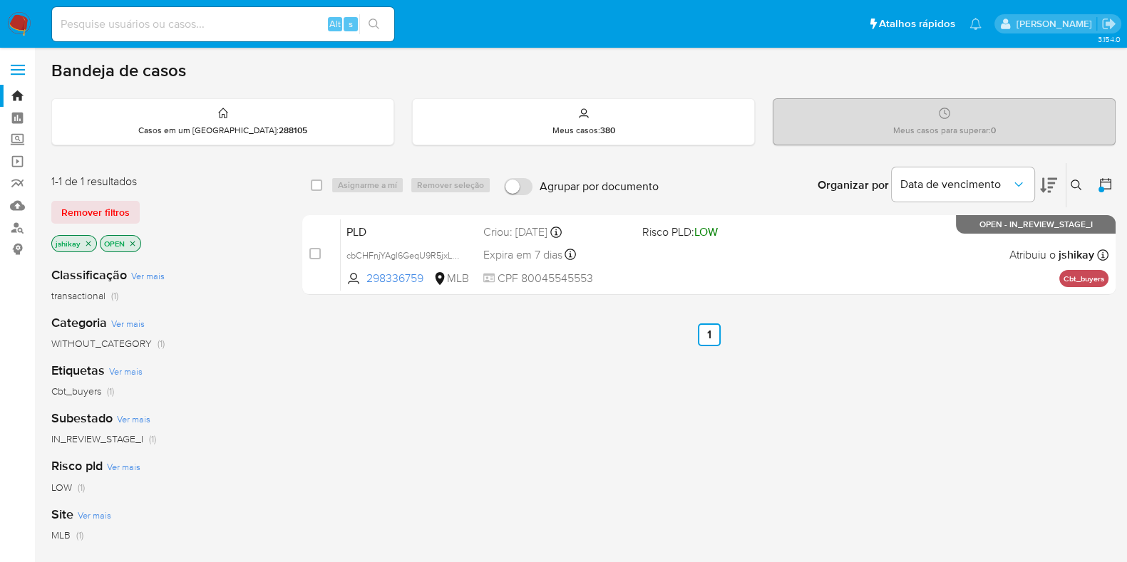
click at [21, 32] on img at bounding box center [19, 24] width 24 height 24
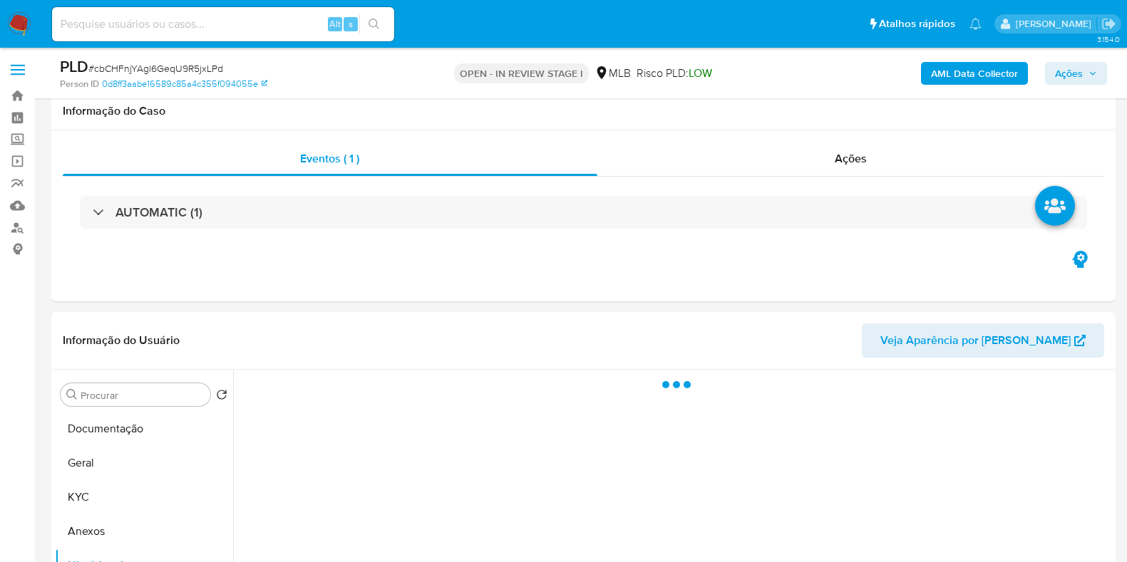
scroll to position [267, 0]
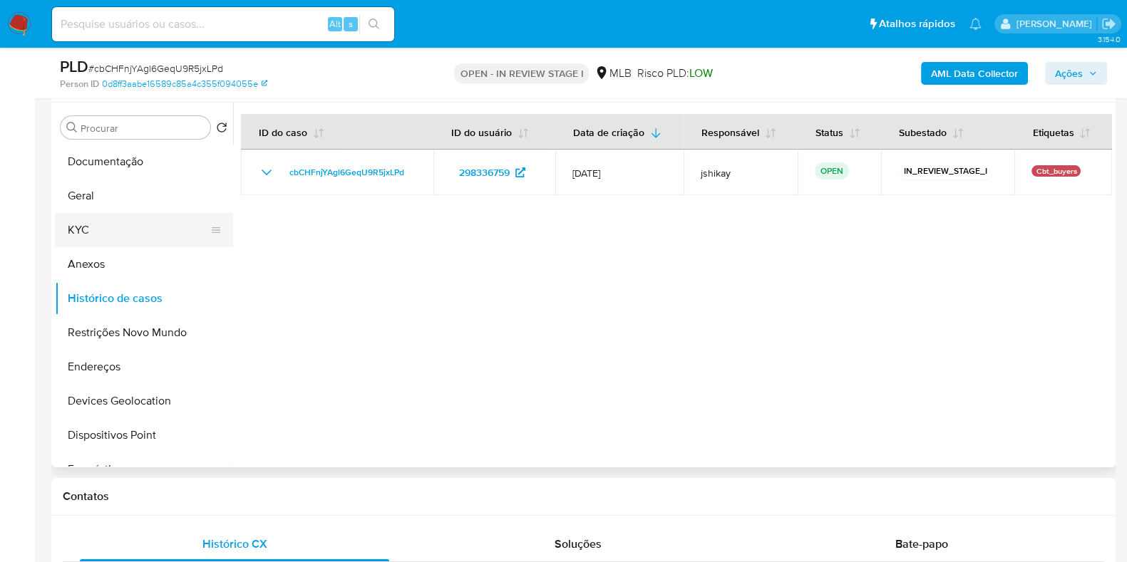
click at [91, 241] on button "KYC" at bounding box center [138, 230] width 167 height 34
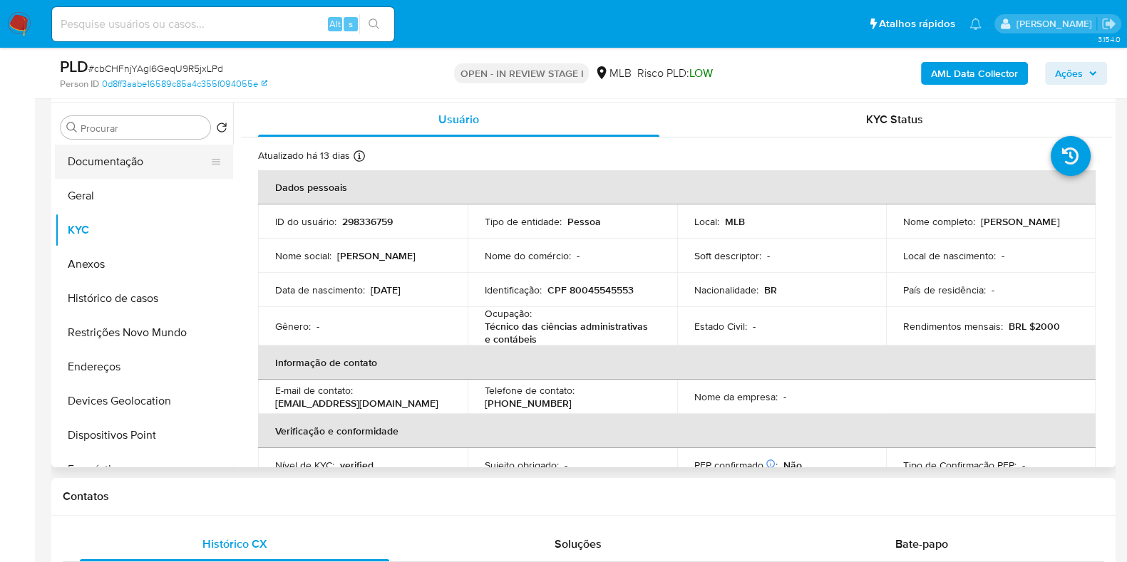
click at [135, 159] on button "Documentação" at bounding box center [138, 162] width 167 height 34
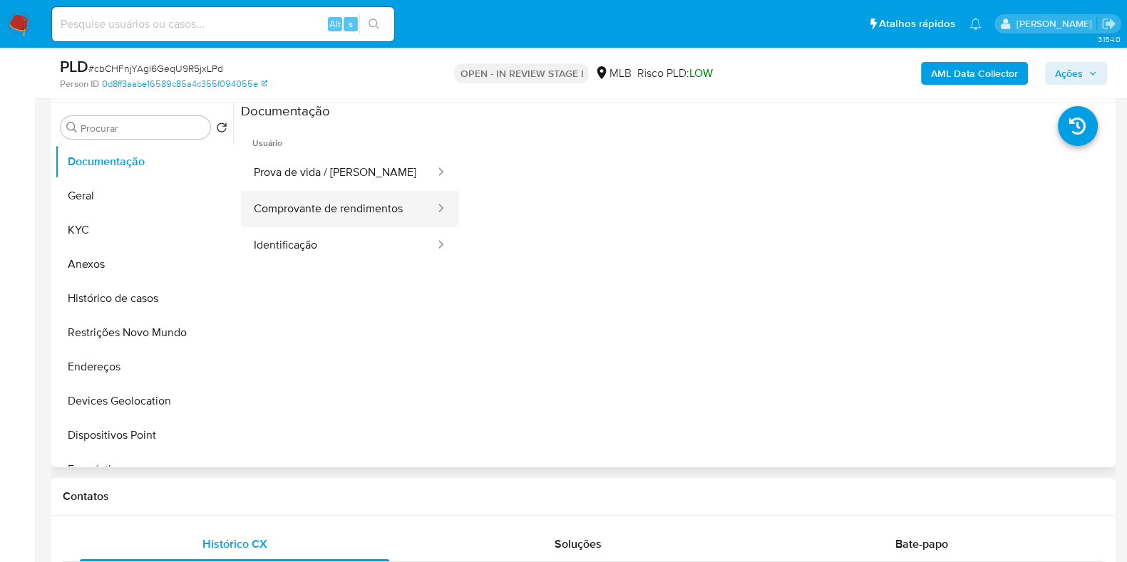
click at [425, 195] on div at bounding box center [436, 209] width 23 height 36
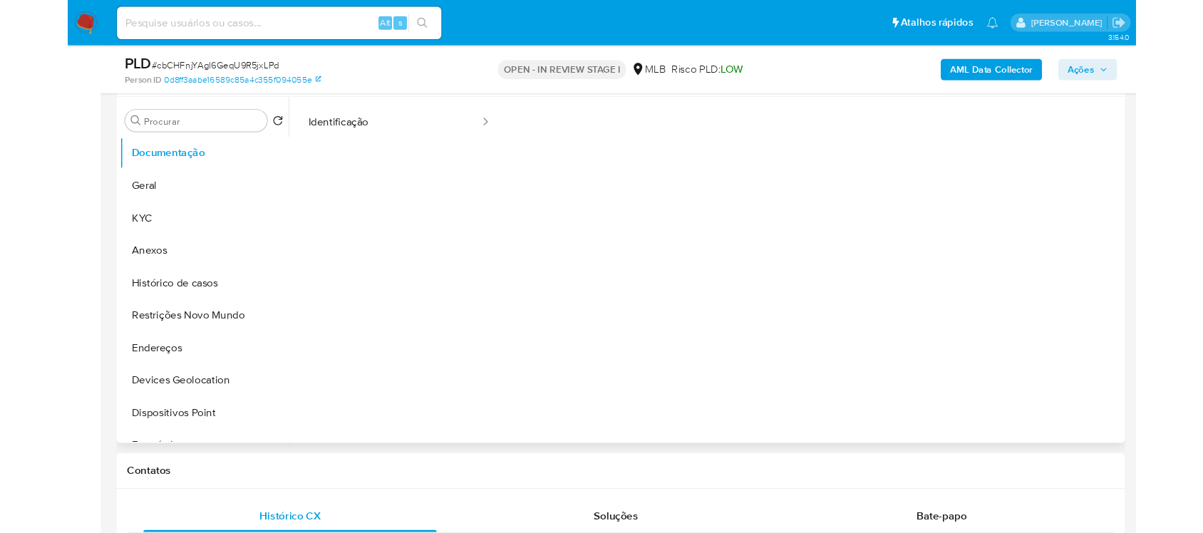
scroll to position [0, 0]
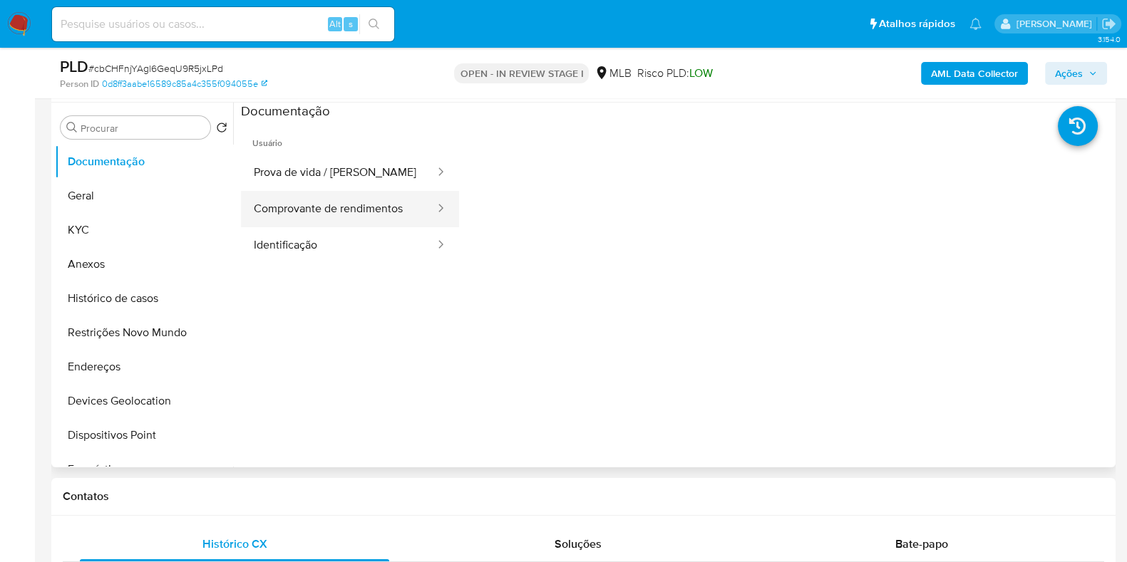
click at [353, 221] on button "Comprovante de rendimentos" at bounding box center [338, 209] width 195 height 36
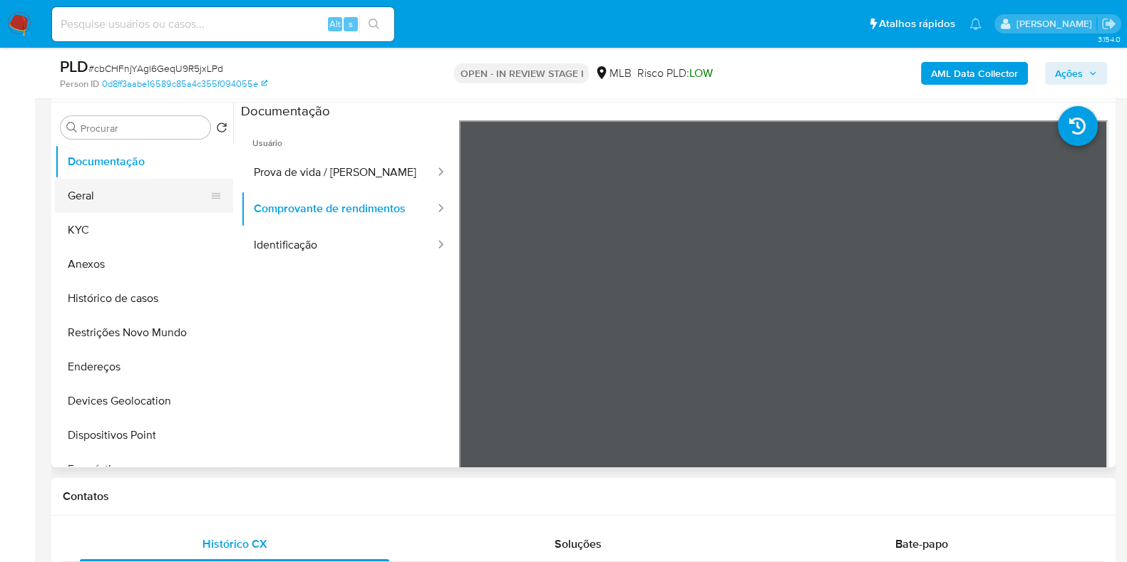
click at [103, 195] on button "Geral" at bounding box center [138, 196] width 167 height 34
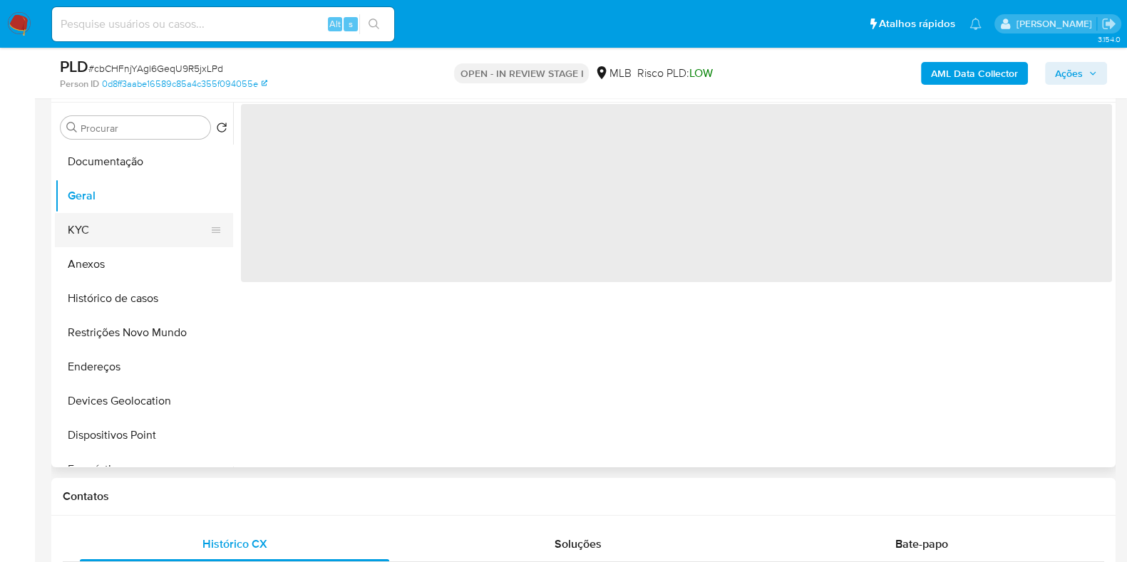
click at [110, 216] on button "KYC" at bounding box center [138, 230] width 167 height 34
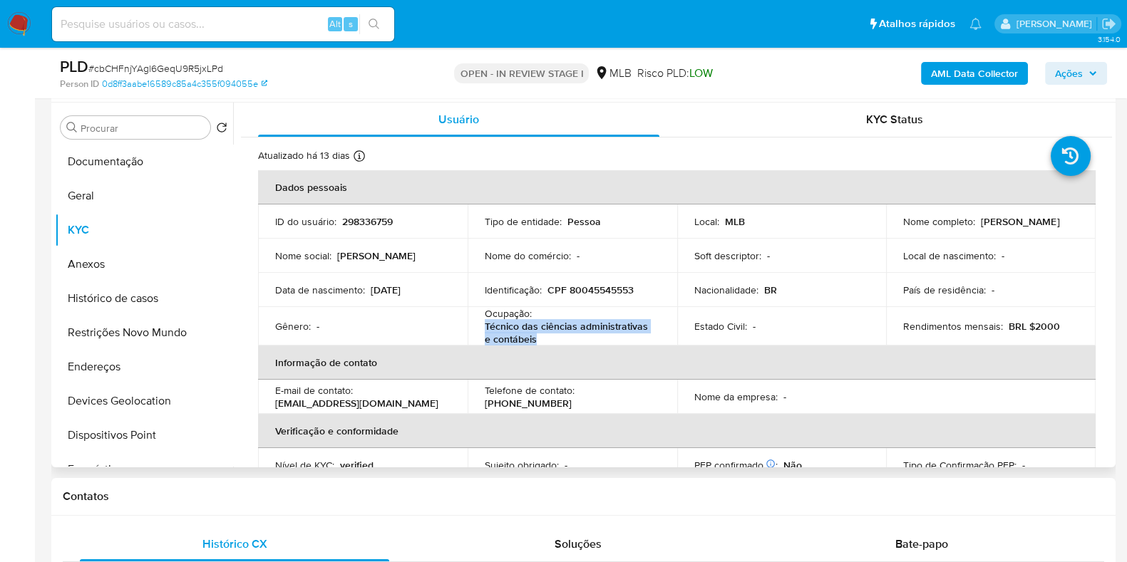
drag, startPoint x: 539, startPoint y: 339, endPoint x: 482, endPoint y: 325, distance: 58.1
click at [485, 325] on p "Técnico das ciências administrativas e contábeis" at bounding box center [570, 333] width 170 height 26
copy p "Técnico das ciências administrativas e contábeis"
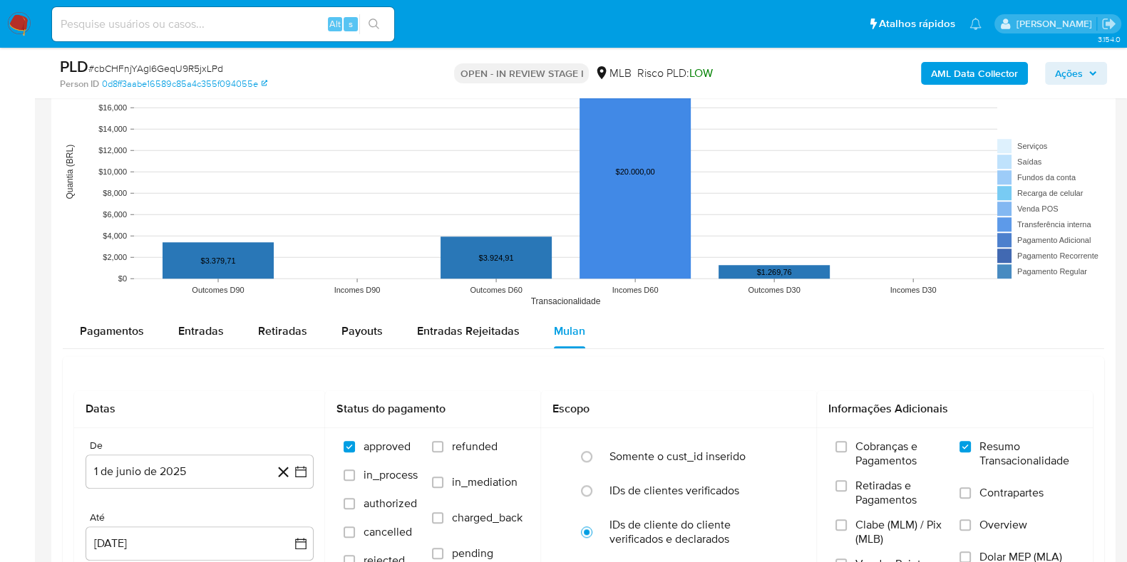
scroll to position [1425, 0]
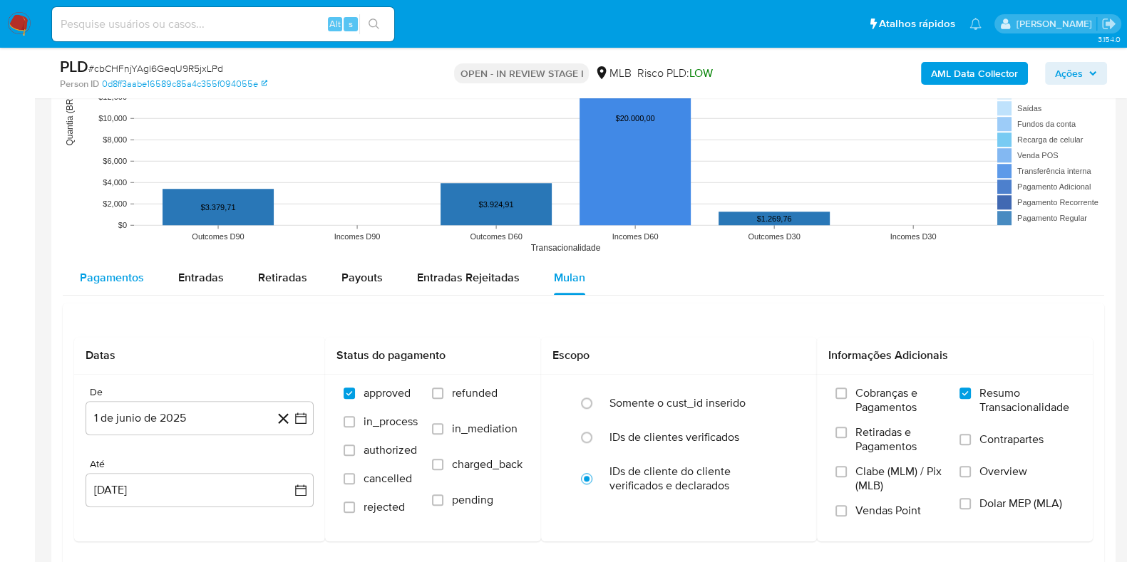
click at [138, 274] on span "Pagamentos" at bounding box center [112, 277] width 64 height 16
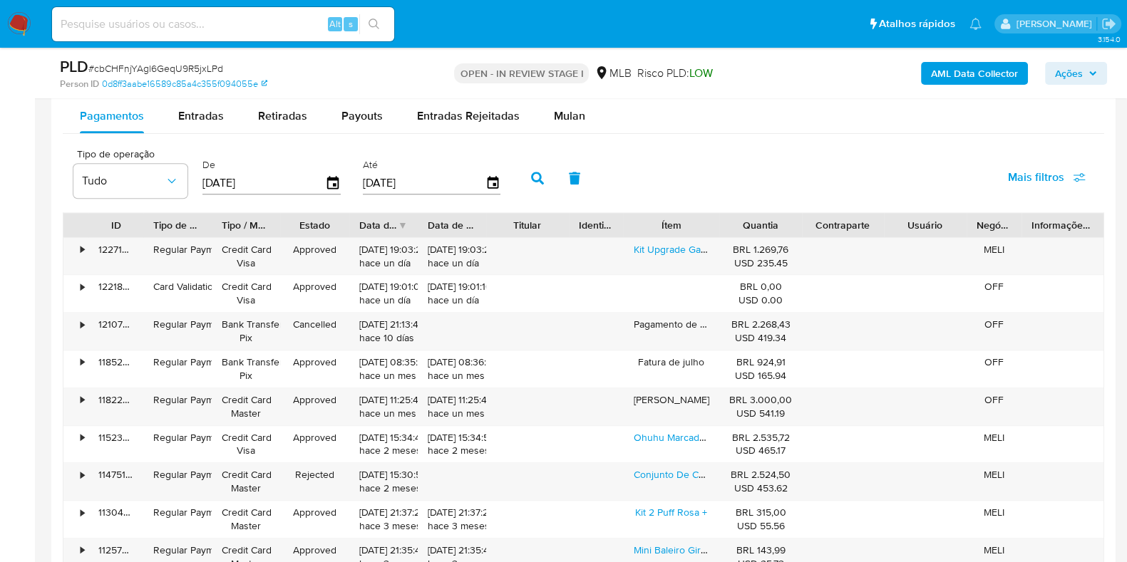
scroll to position [1604, 0]
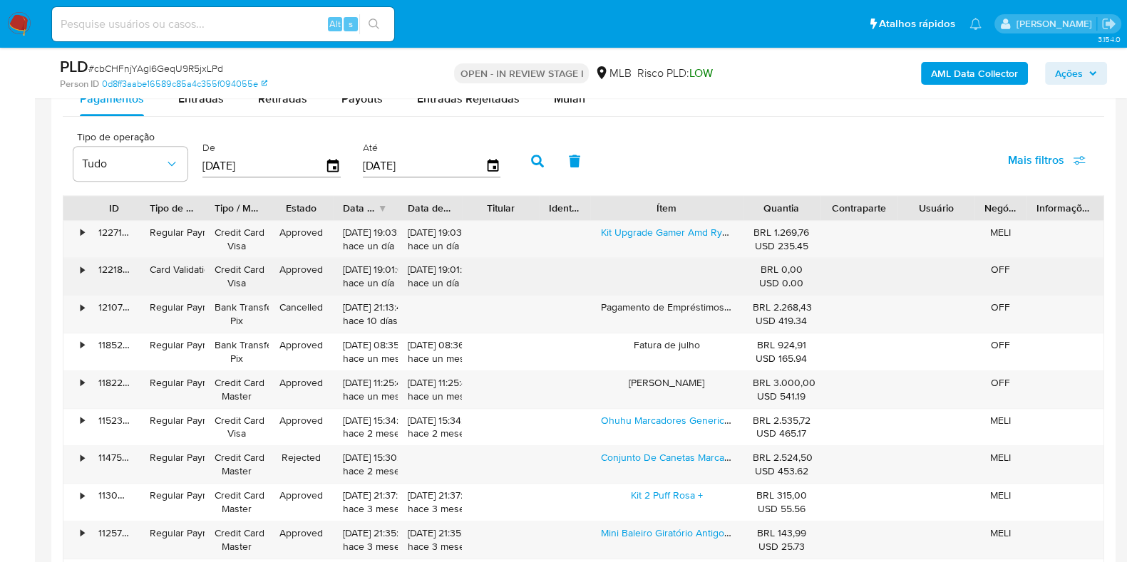
drag, startPoint x: 731, startPoint y: 205, endPoint x: 788, endPoint y: 278, distance: 92.5
click at [788, 278] on div "ID Tipo de operação Tipo / Método Estado Data de criação Data de aprovação Titu…" at bounding box center [583, 396] width 1041 height 402
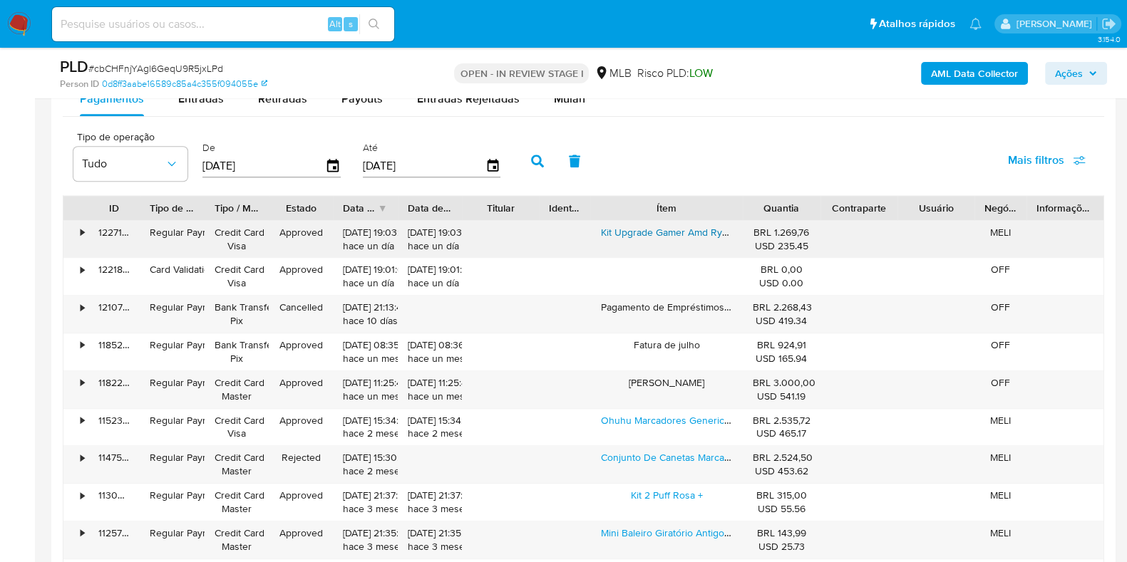
click at [691, 228] on link "Kit Upgrade Gamer Amd Ryzen 5 5500 + A520m + 16gb Ddr4 Cor Preto" at bounding box center [758, 232] width 317 height 14
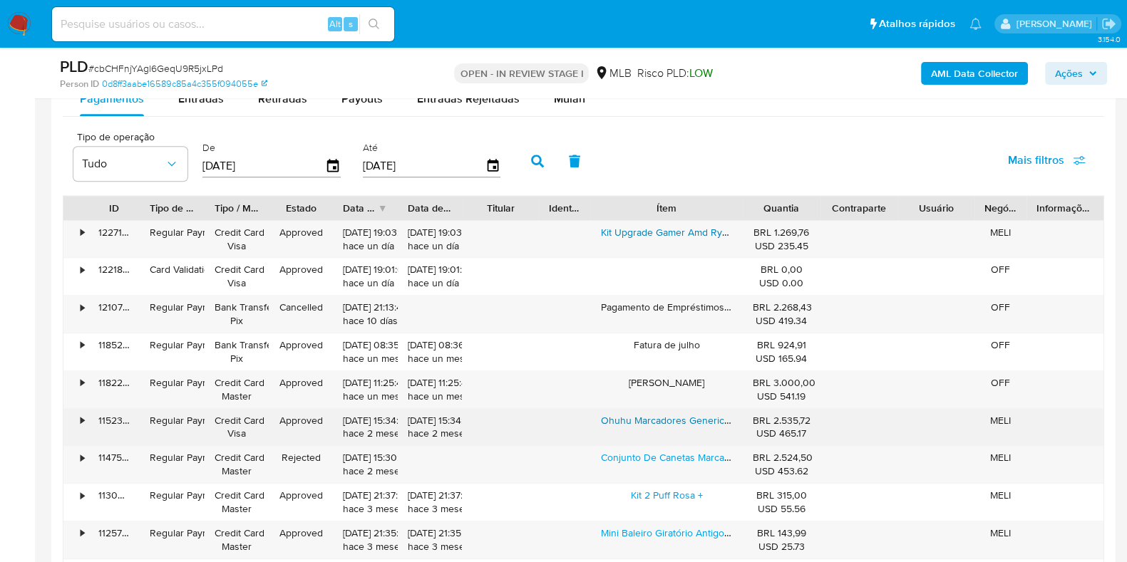
click at [641, 418] on link "Ohuhu Marcadores Generic Original 320 Cores Silicone" at bounding box center [723, 420] width 247 height 14
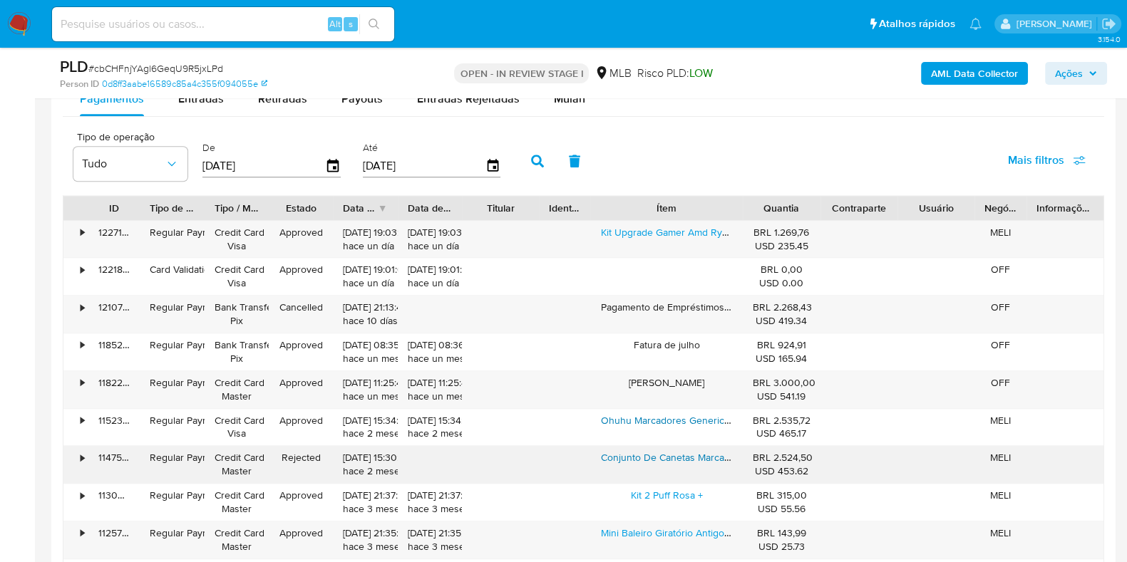
click at [671, 463] on link "Conjunto De Canetas Marcadoras Ohuhu Honolulu 320 Cores Alco" at bounding box center [748, 457] width 296 height 14
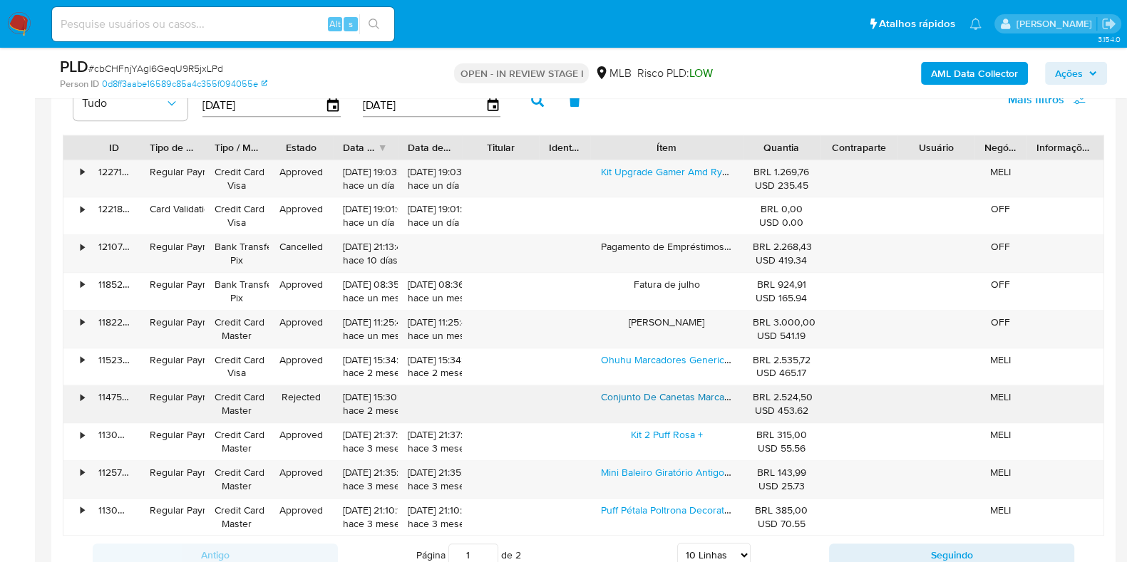
scroll to position [1693, 0]
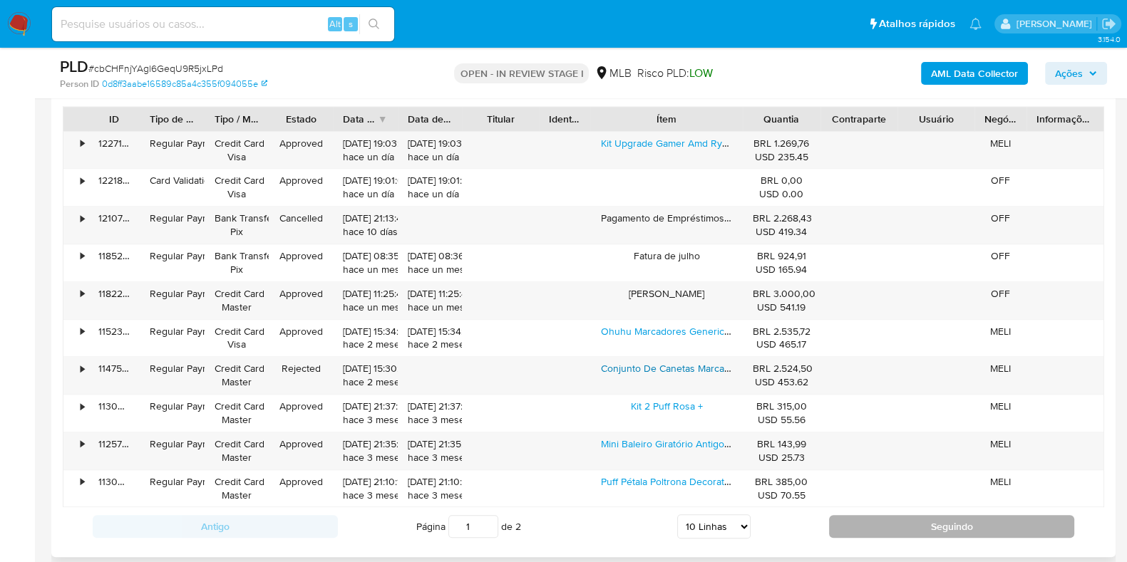
click at [856, 524] on button "Seguindo" at bounding box center [951, 526] width 245 height 23
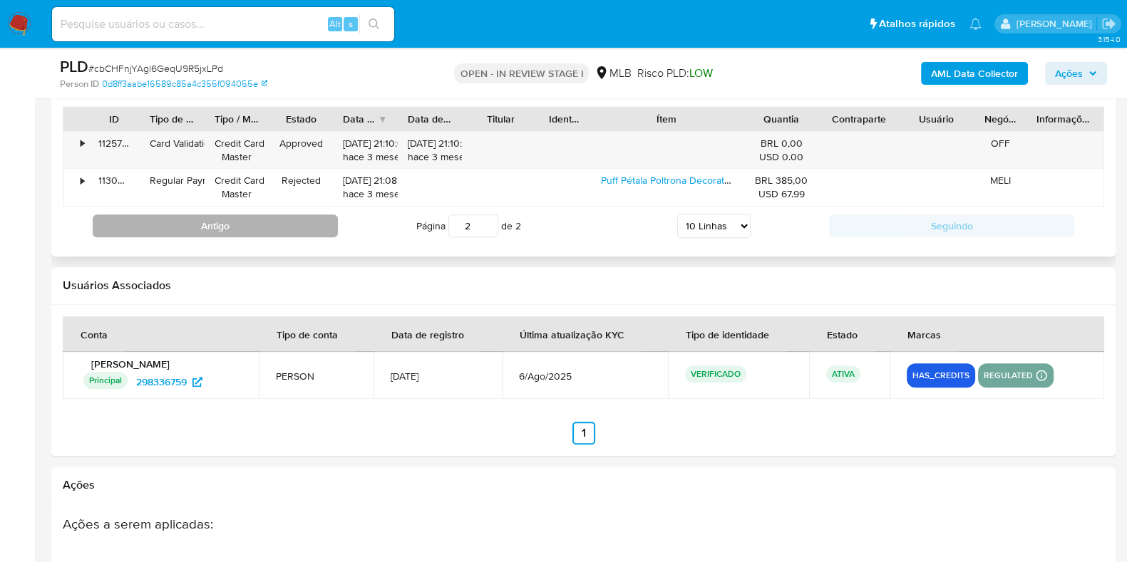
click at [216, 215] on button "Antigo" at bounding box center [215, 226] width 245 height 23
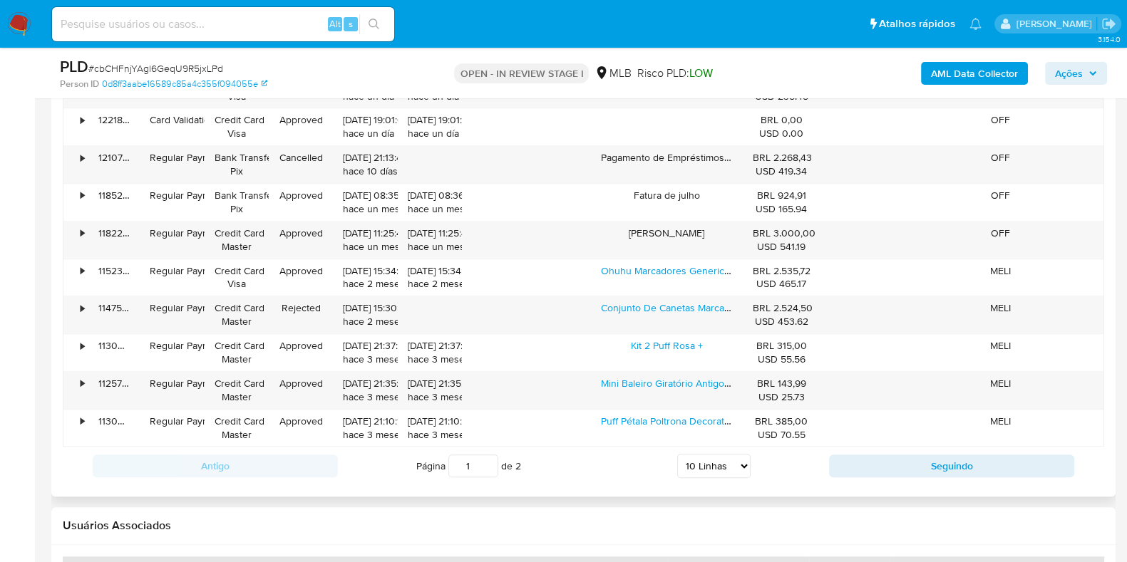
scroll to position [1782, 0]
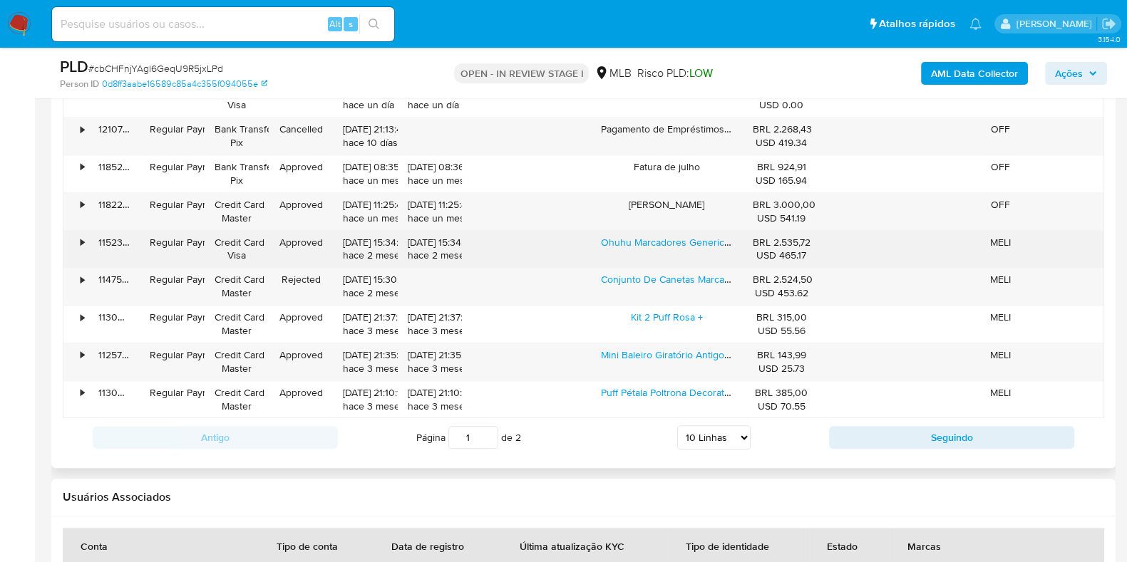
click at [82, 240] on div "•" at bounding box center [83, 243] width 4 height 14
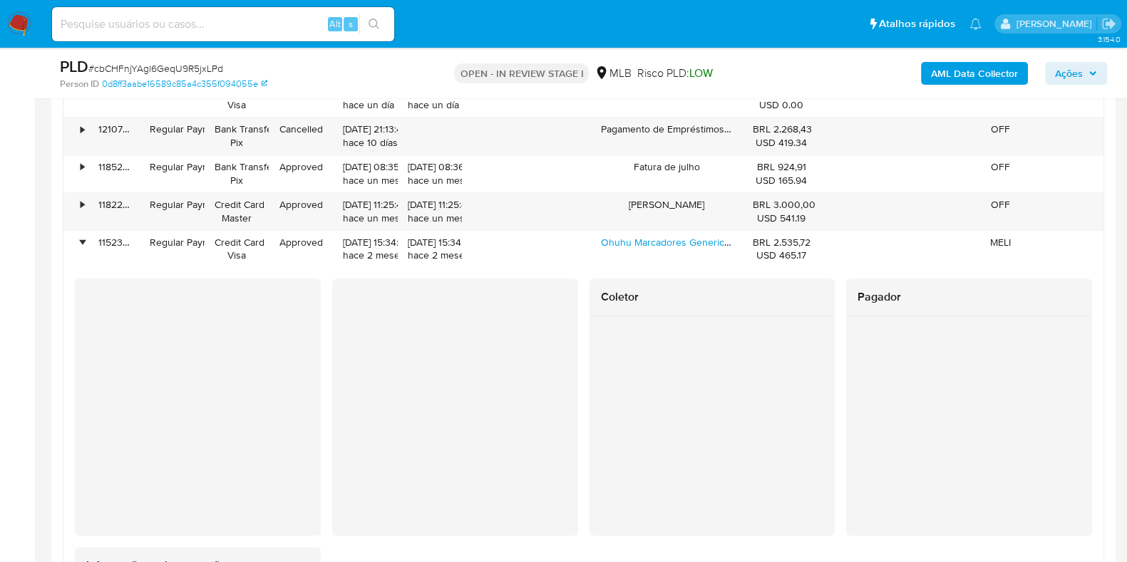
scroll to position [1871, 0]
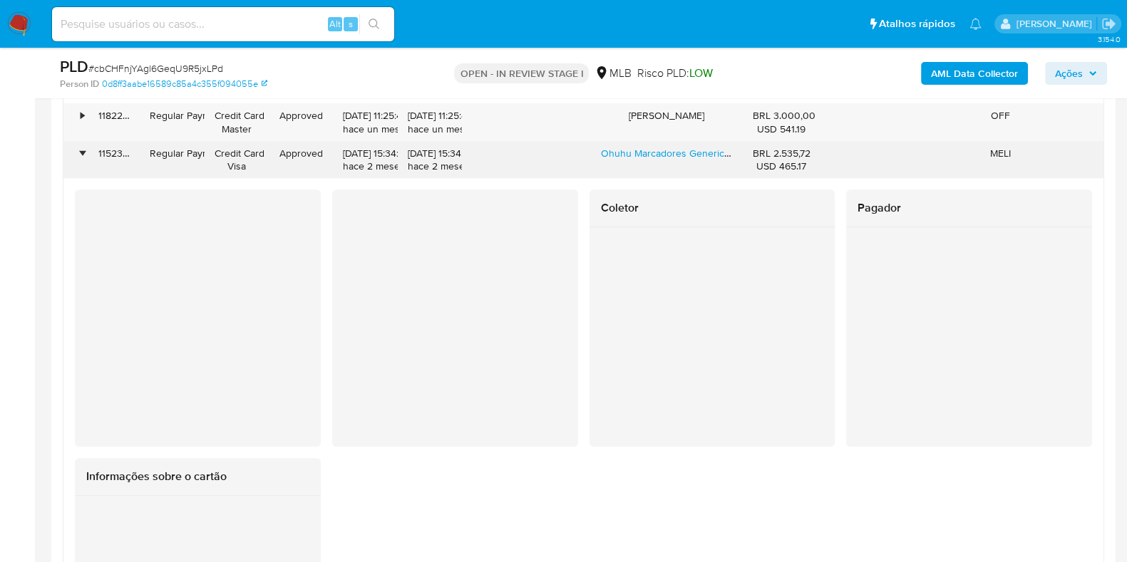
click at [83, 151] on div "•" at bounding box center [83, 154] width 4 height 14
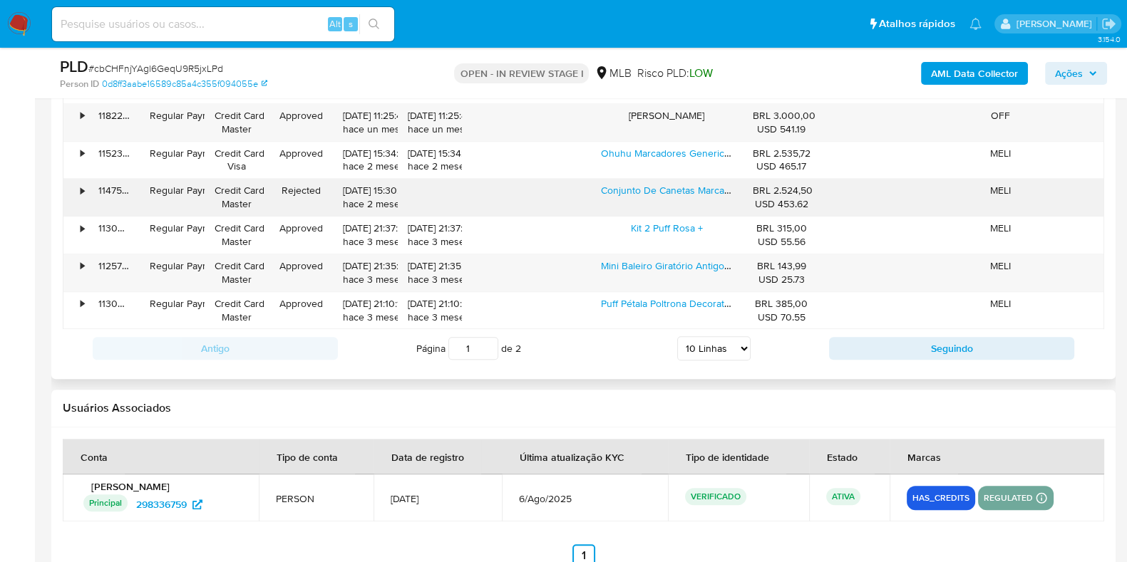
click at [81, 185] on div "•" at bounding box center [83, 191] width 4 height 14
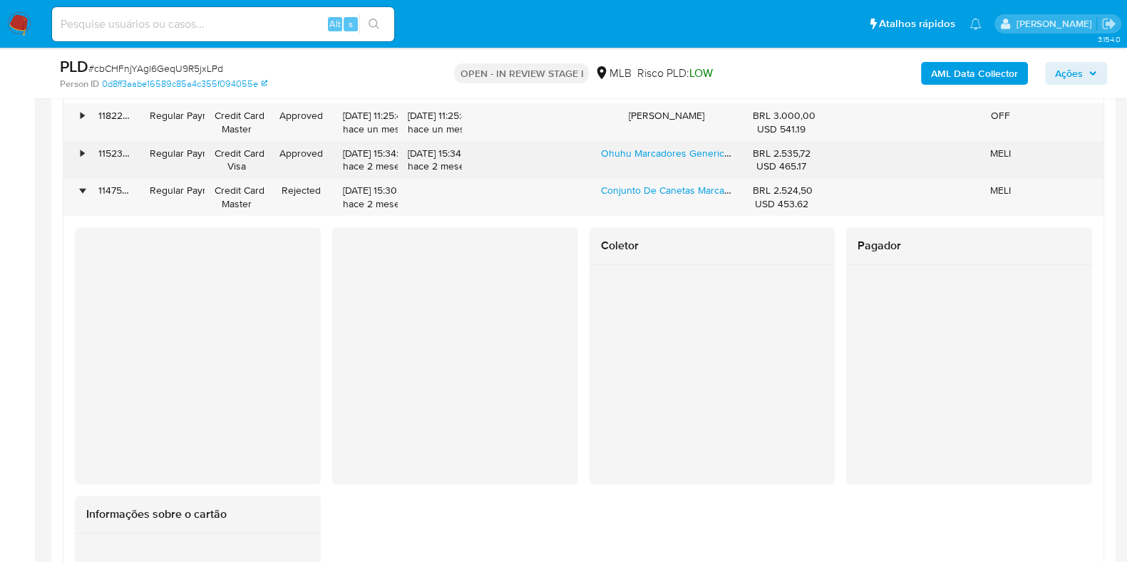
click at [81, 152] on div "•" at bounding box center [83, 154] width 4 height 14
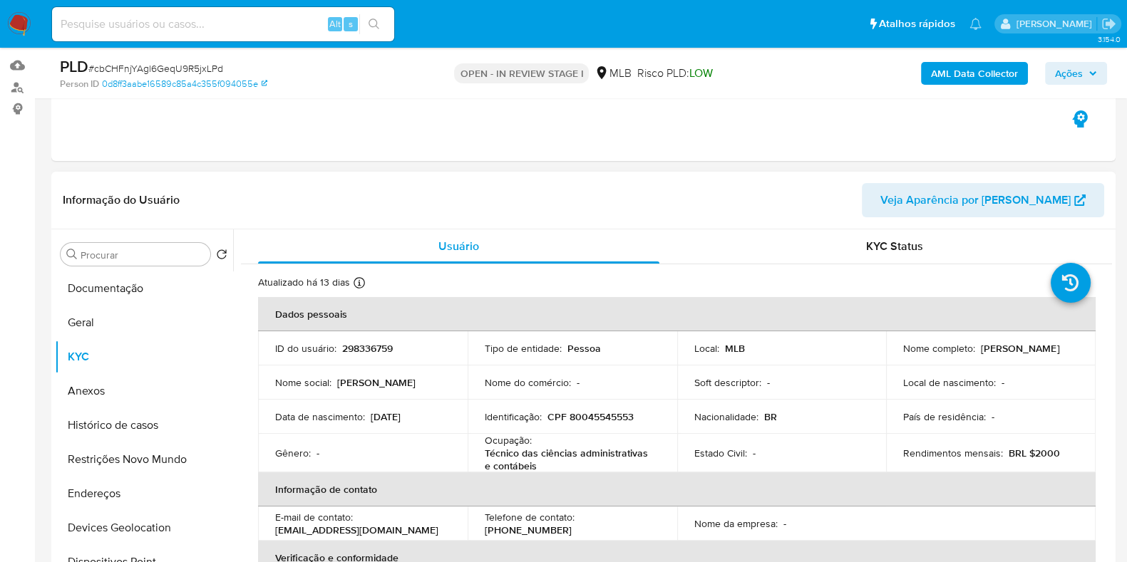
scroll to position [177, 0]
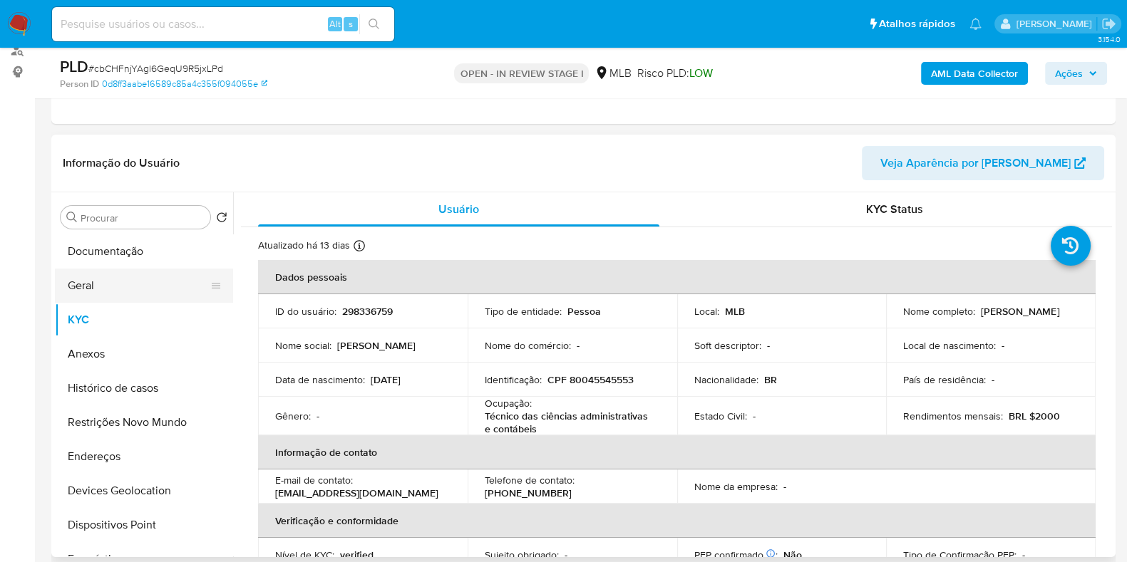
click at [103, 292] on button "Geral" at bounding box center [138, 286] width 167 height 34
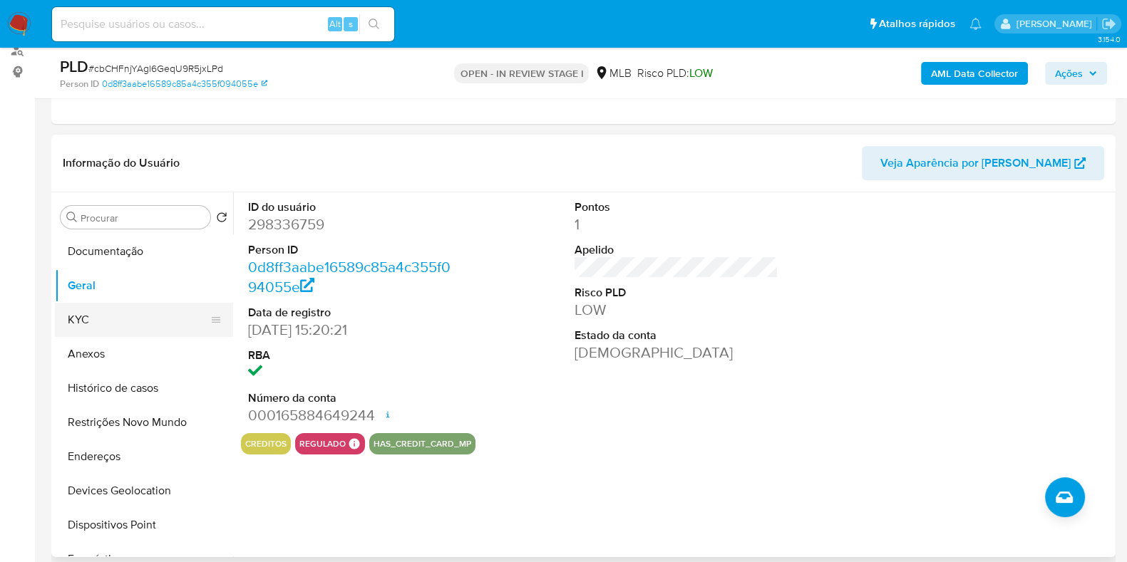
click at [123, 322] on button "KYC" at bounding box center [138, 320] width 167 height 34
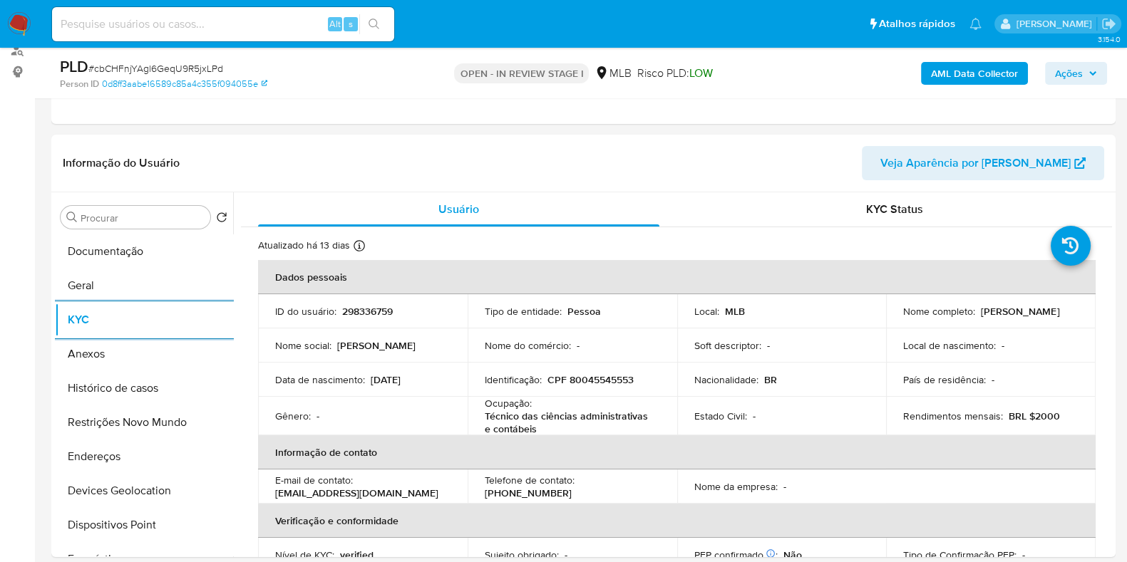
scroll to position [267, 0]
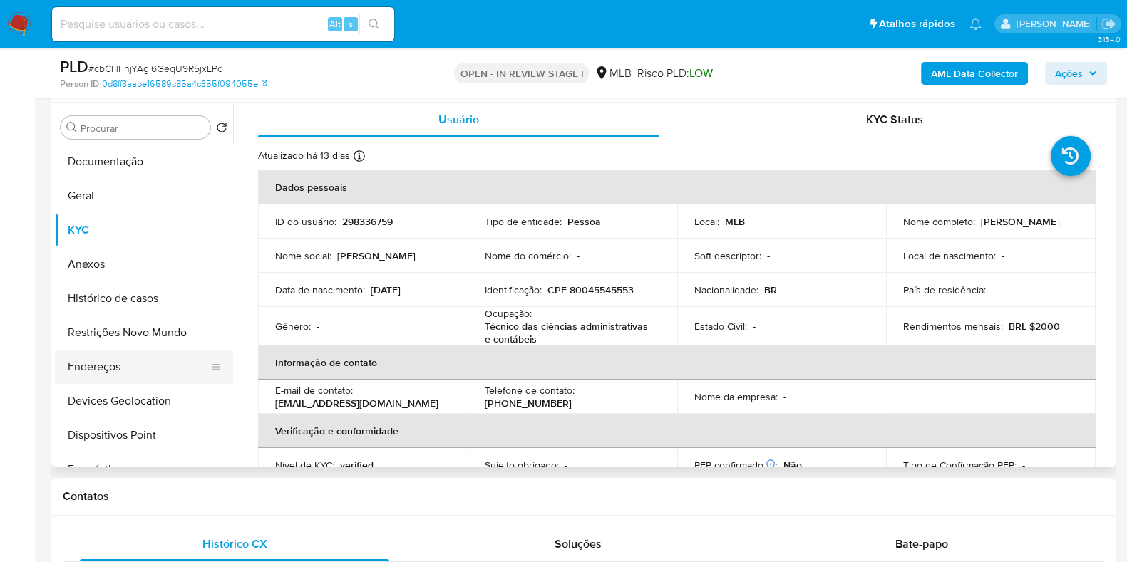
click at [105, 361] on button "Endereços" at bounding box center [138, 367] width 167 height 34
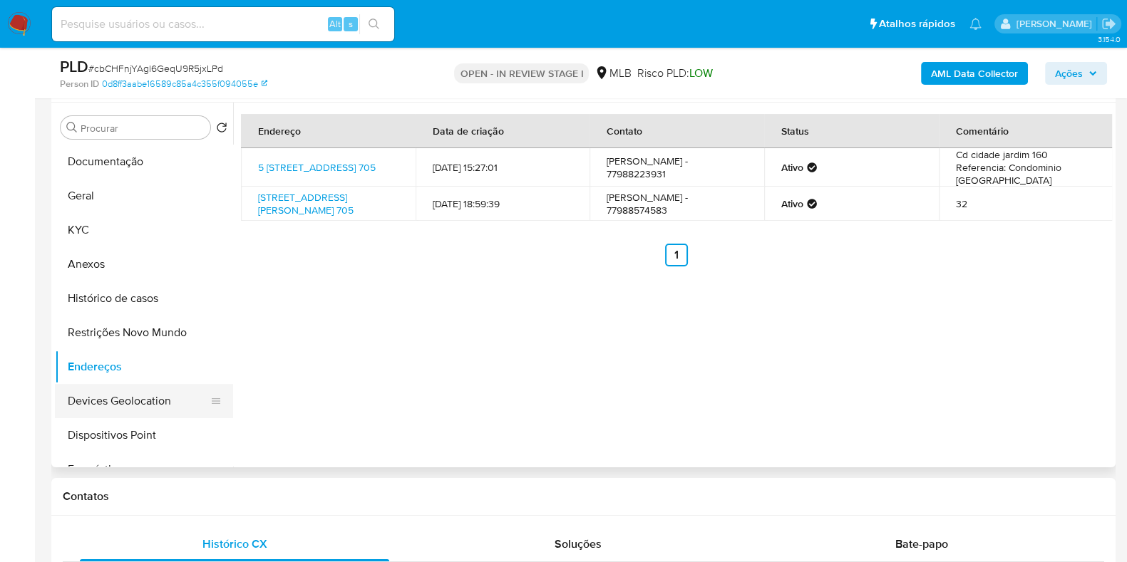
click at [146, 391] on button "Devices Geolocation" at bounding box center [138, 401] width 167 height 34
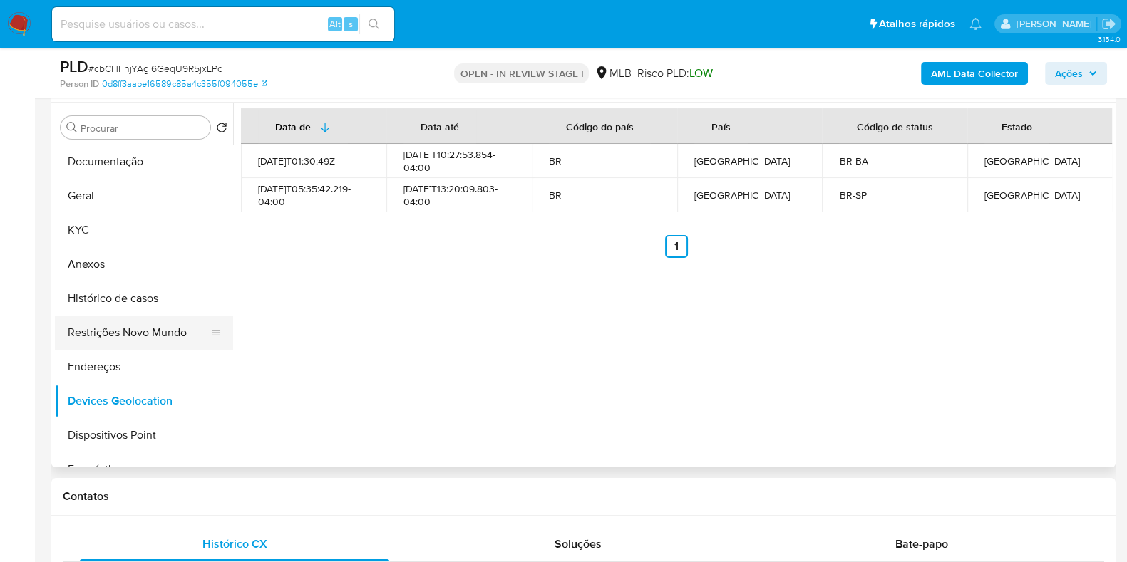
click at [111, 319] on button "Restrições Novo Mundo" at bounding box center [138, 333] width 167 height 34
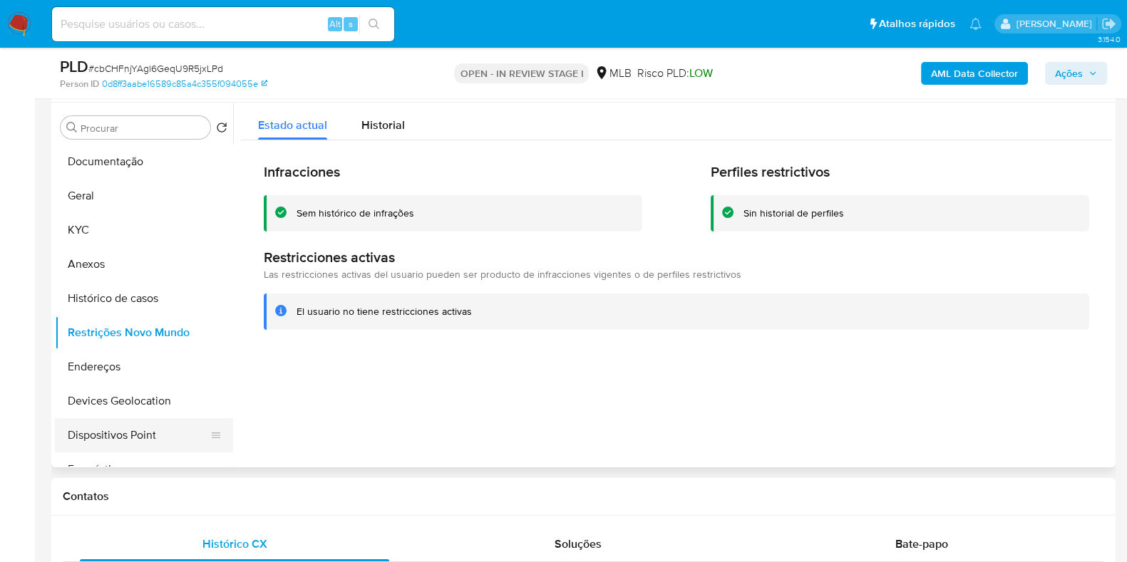
click at [118, 447] on button "Dispositivos Point" at bounding box center [138, 435] width 167 height 34
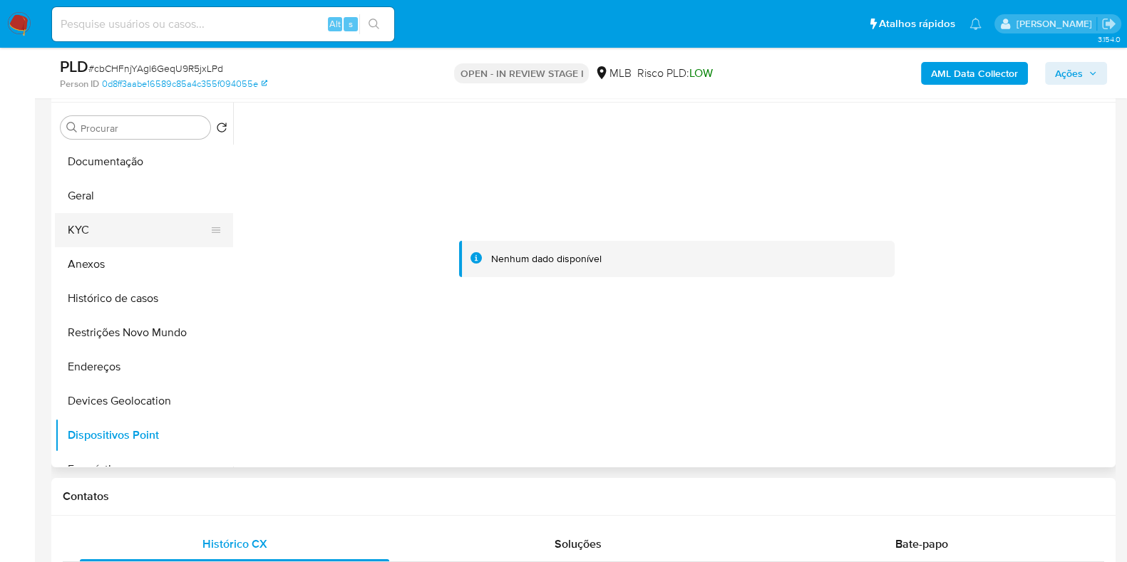
click at [110, 226] on button "KYC" at bounding box center [138, 230] width 167 height 34
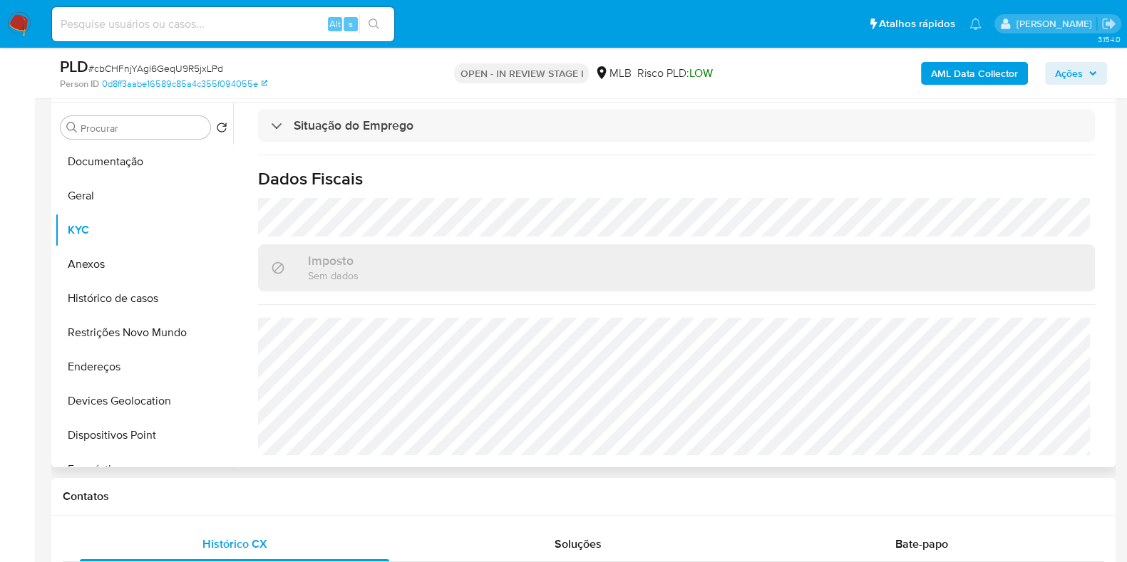
scroll to position [623, 0]
click at [117, 264] on button "Anexos" at bounding box center [138, 264] width 167 height 34
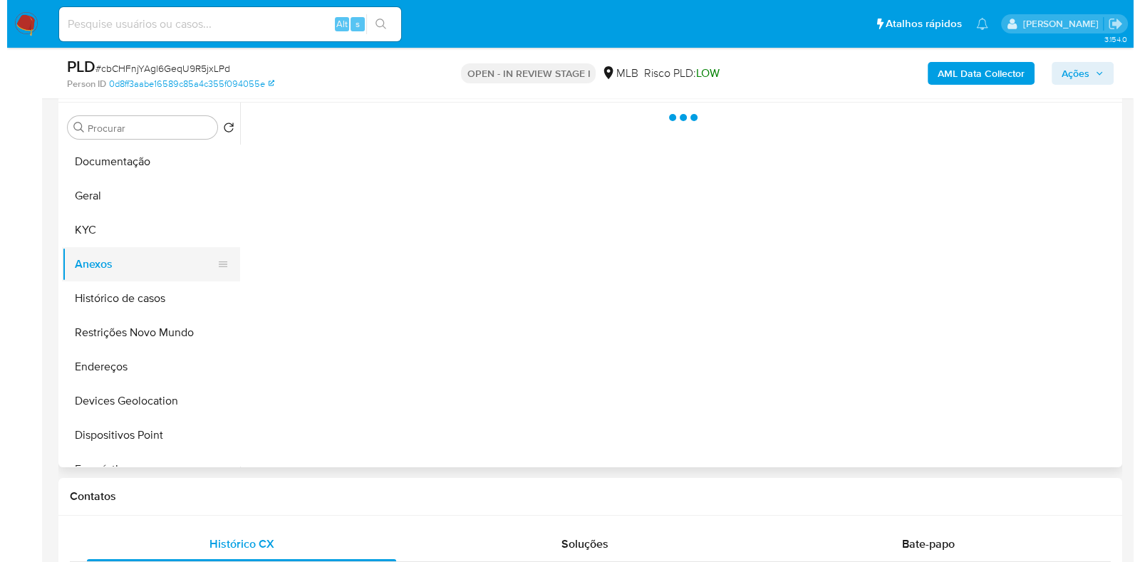
scroll to position [0, 0]
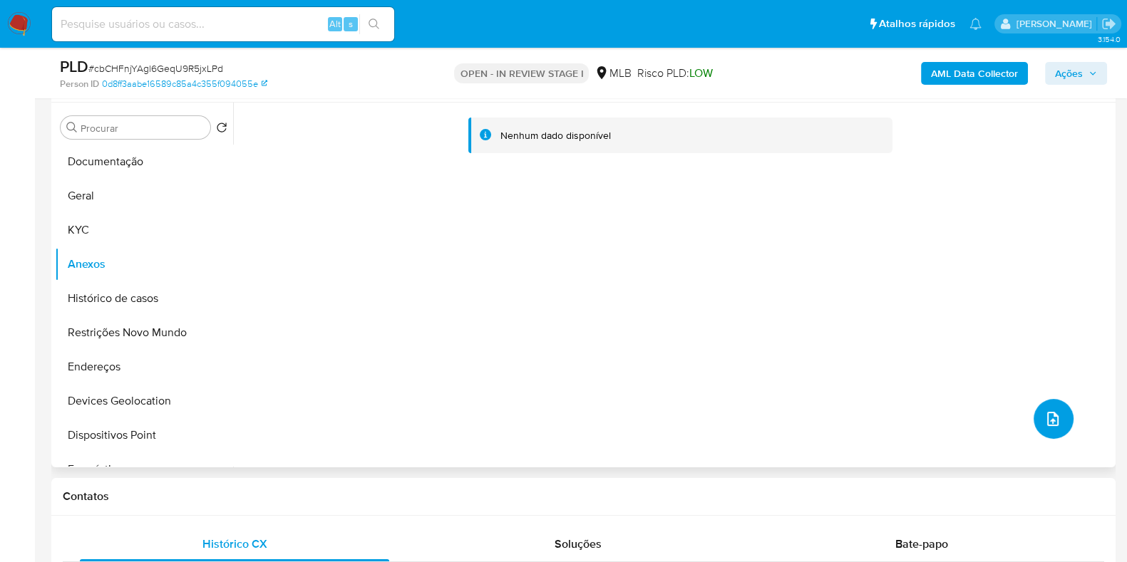
click at [1033, 425] on button "upload-file" at bounding box center [1053, 419] width 40 height 40
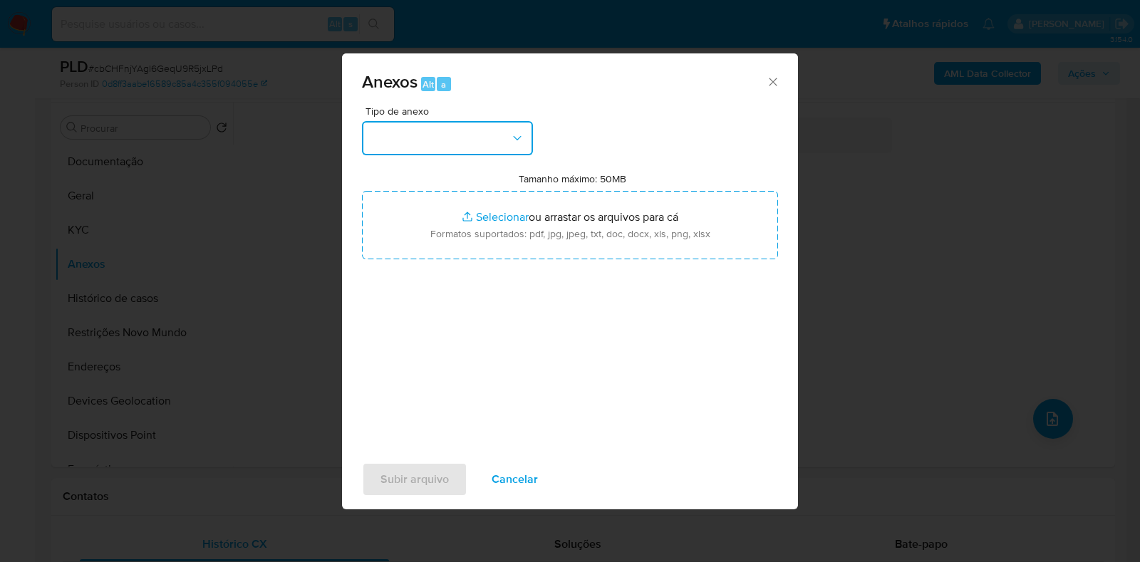
click at [454, 124] on button "button" at bounding box center [447, 138] width 171 height 34
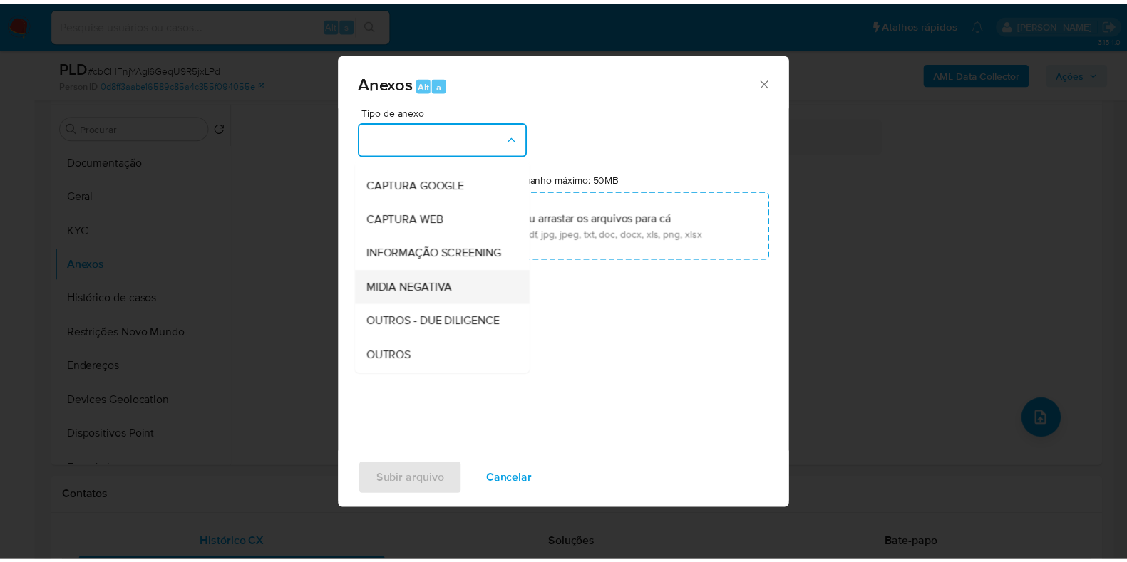
scroll to position [88, 0]
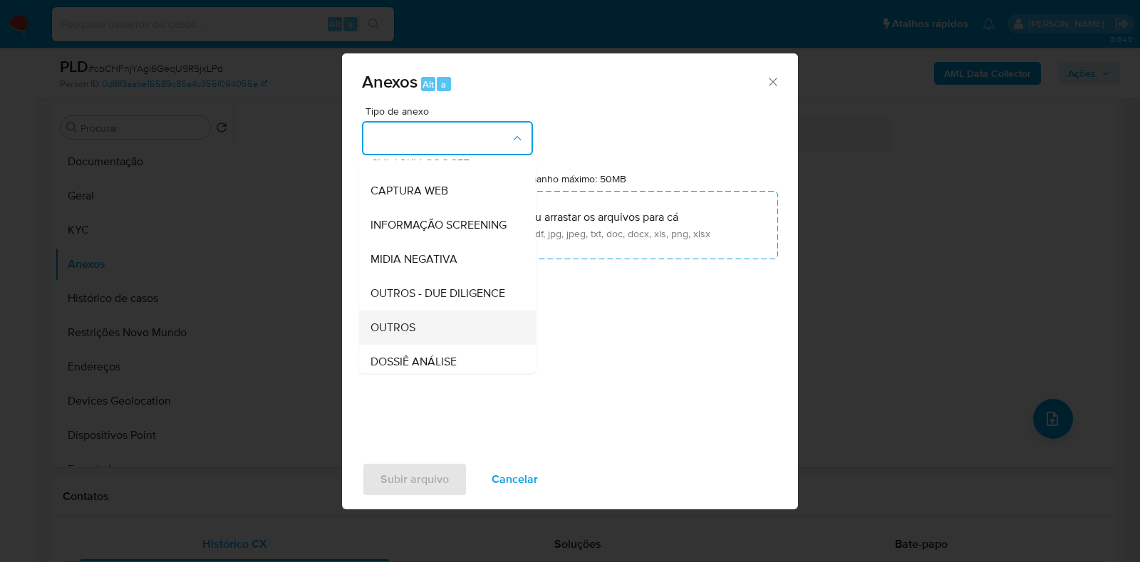
click at [396, 335] on span "OUTROS" at bounding box center [393, 328] width 45 height 14
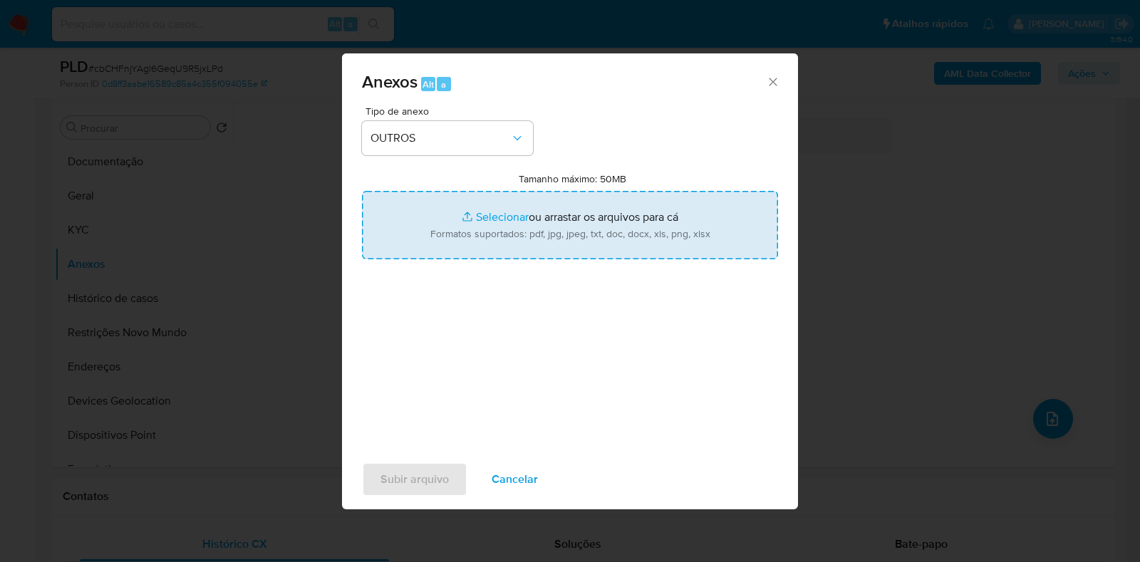
click at [461, 224] on input "Tamanho máximo: 50MB Selecionar arquivos" at bounding box center [570, 225] width 416 height 68
type input "C:\fakepath\Mulan 298336759_2025_08_18_16_17_42 - Resumen TX.pdf"
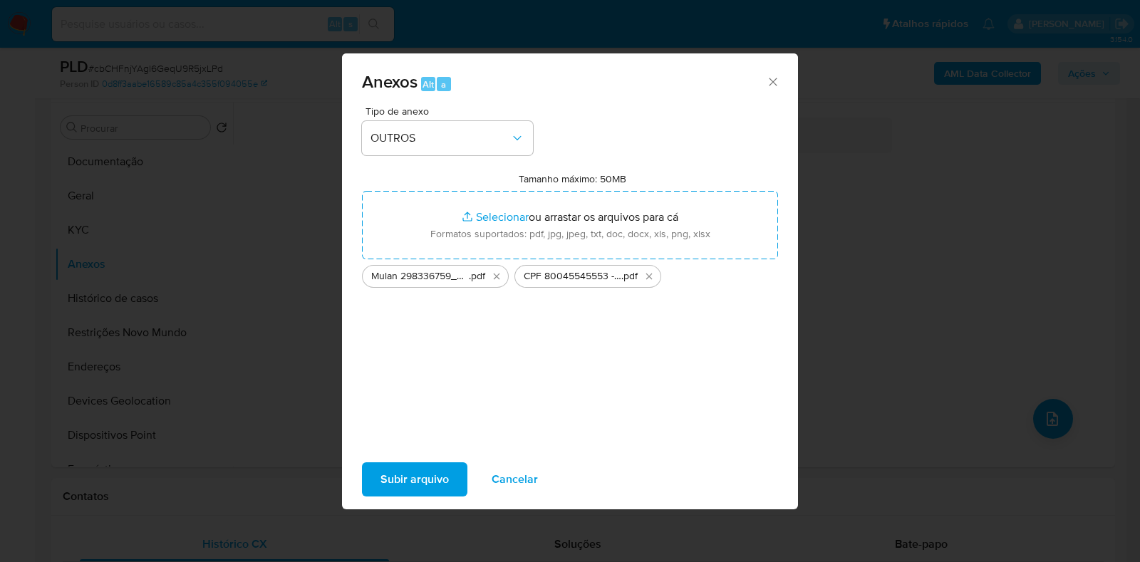
click at [425, 483] on span "Subir arquivo" at bounding box center [415, 479] width 68 height 31
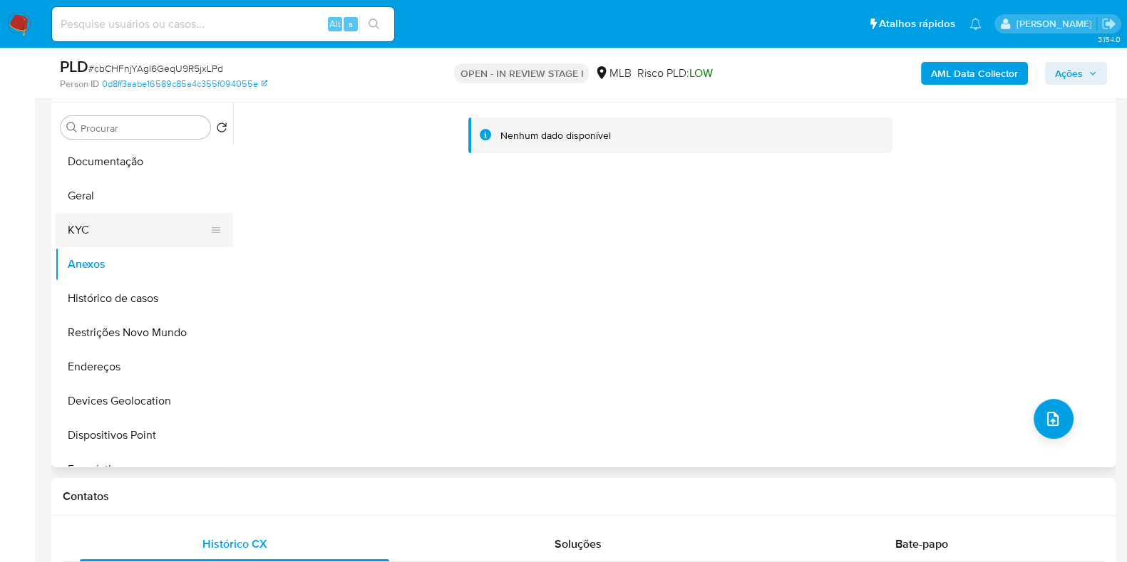
click at [114, 223] on button "KYC" at bounding box center [138, 230] width 167 height 34
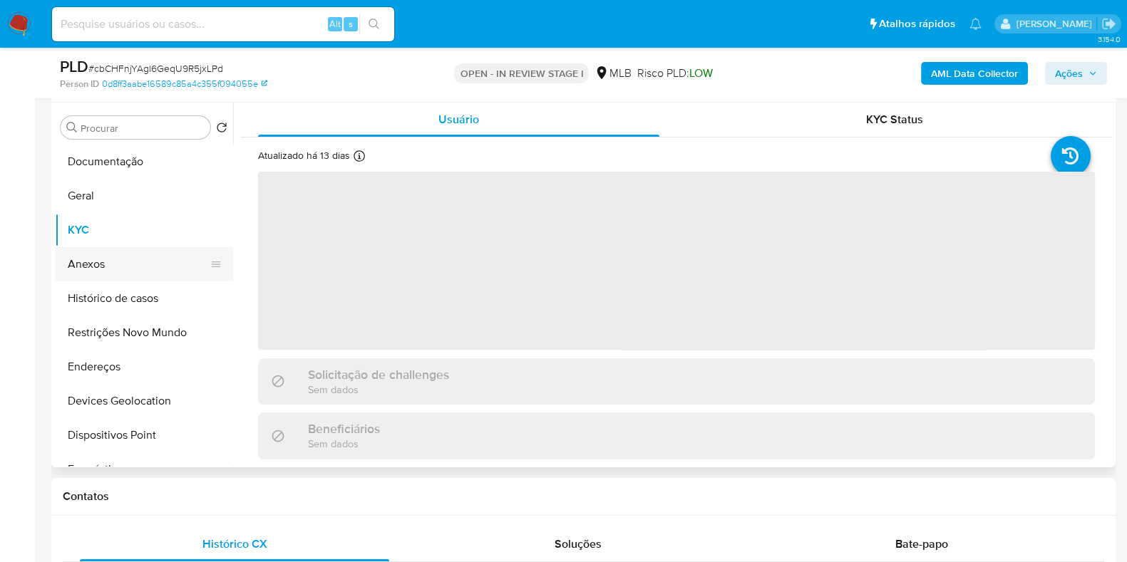
click at [110, 265] on button "Anexos" at bounding box center [138, 264] width 167 height 34
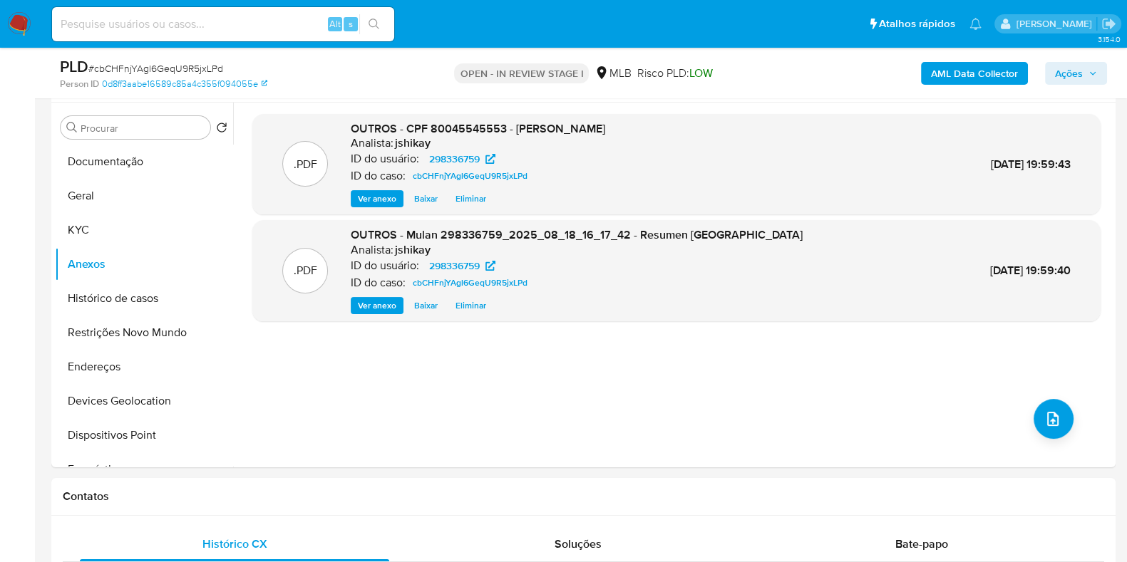
click at [1058, 73] on span "Ações" at bounding box center [1069, 73] width 28 height 23
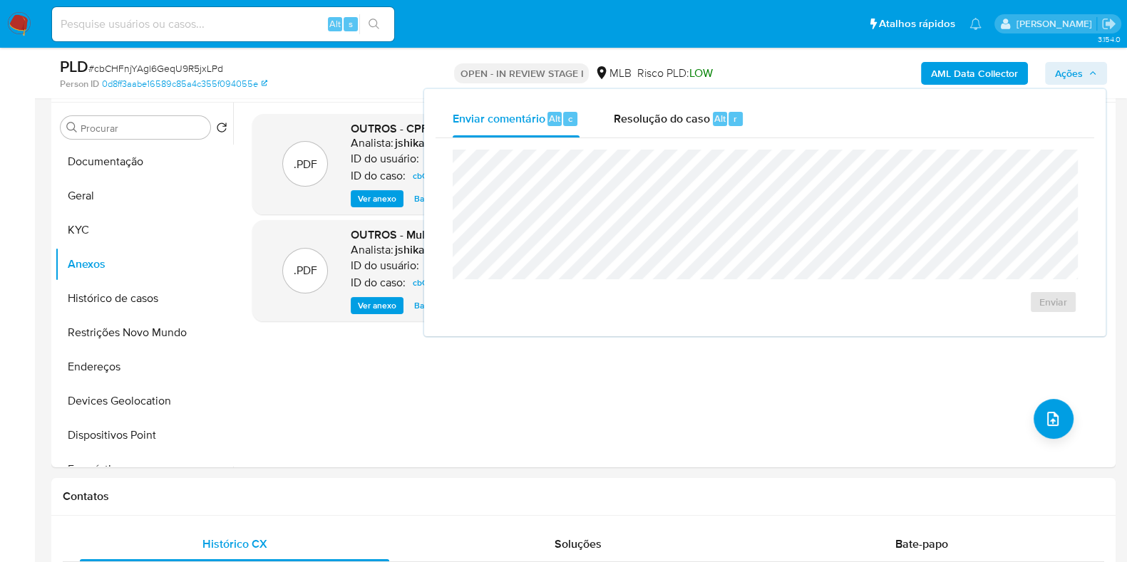
drag, startPoint x: 673, startPoint y: 131, endPoint x: 662, endPoint y: 145, distance: 18.3
click at [673, 130] on div "Resolução do caso Alt r" at bounding box center [679, 118] width 130 height 37
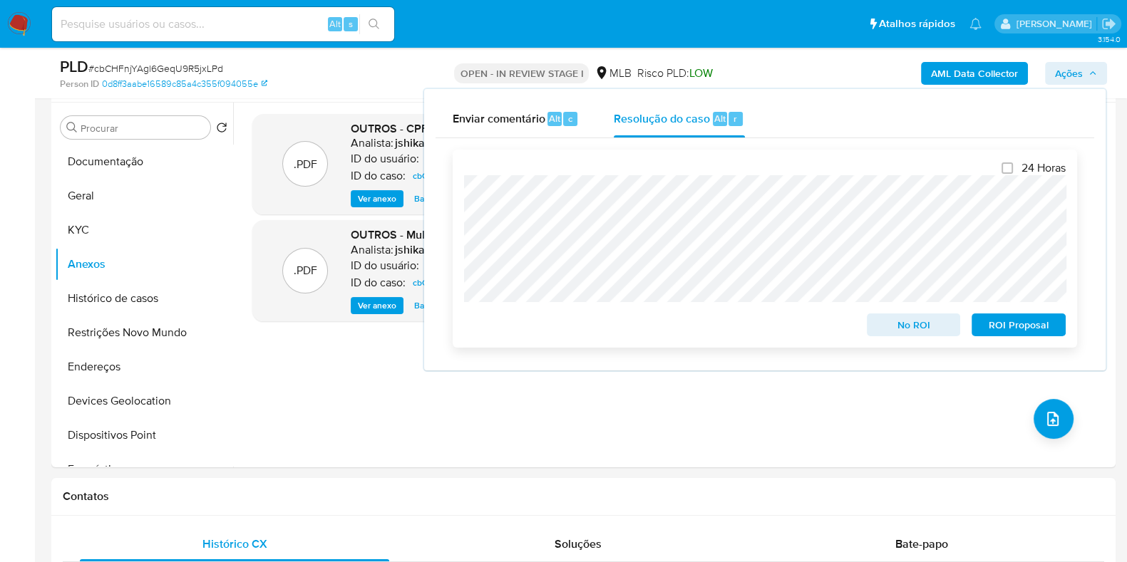
drag, startPoint x: 891, startPoint y: 327, endPoint x: 904, endPoint y: 321, distance: 14.7
click at [904, 321] on span "No ROI" at bounding box center [914, 325] width 74 height 20
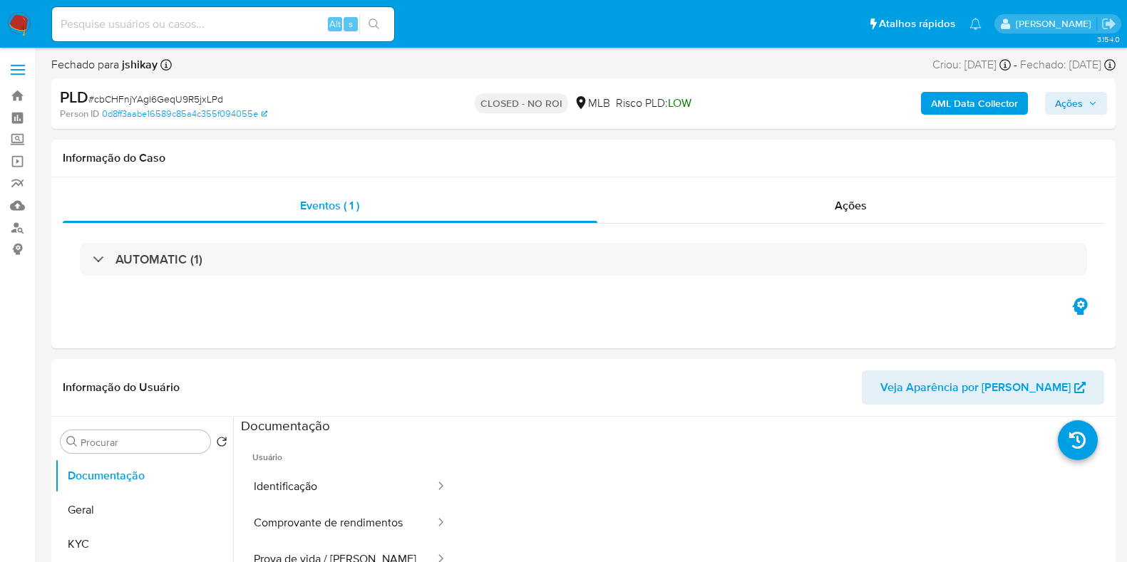
select select "10"
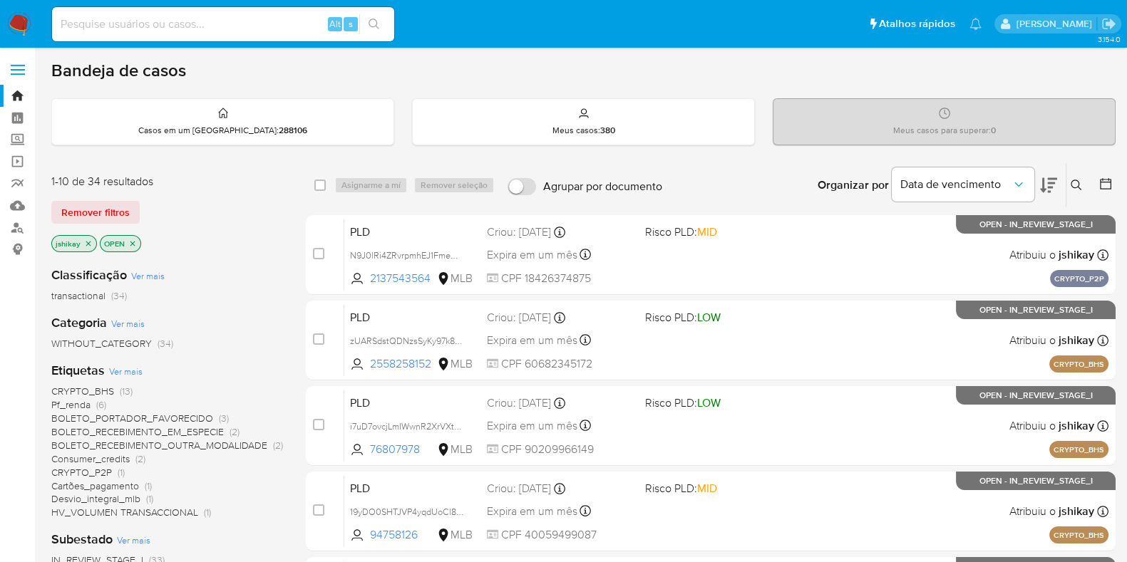
click at [1105, 181] on icon at bounding box center [1105, 183] width 11 height 11
click at [1107, 187] on icon at bounding box center [1105, 183] width 11 height 11
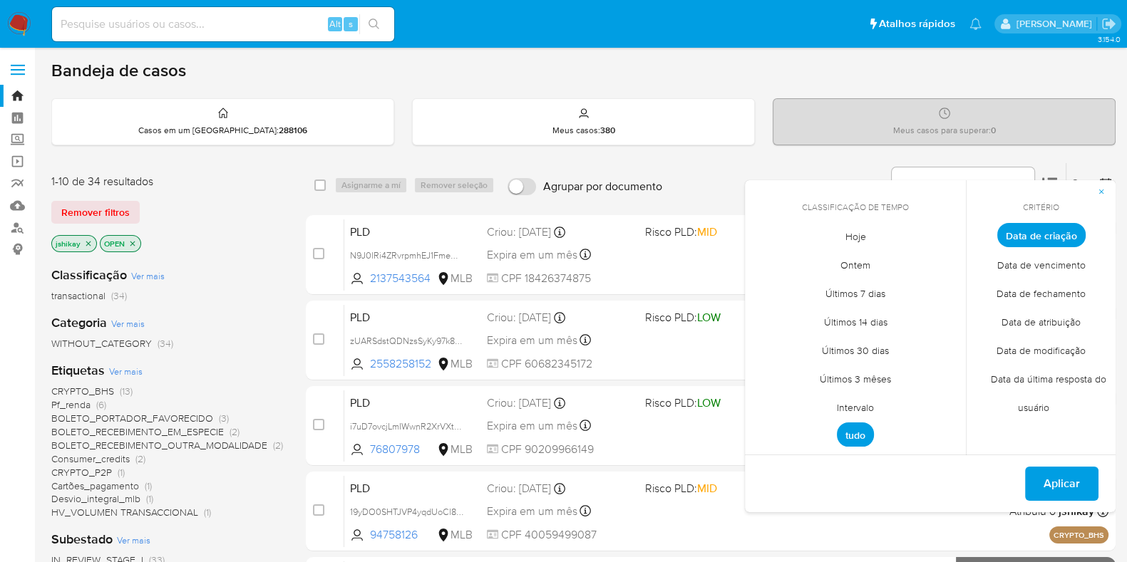
click at [867, 404] on span "Intervalo" at bounding box center [855, 407] width 67 height 29
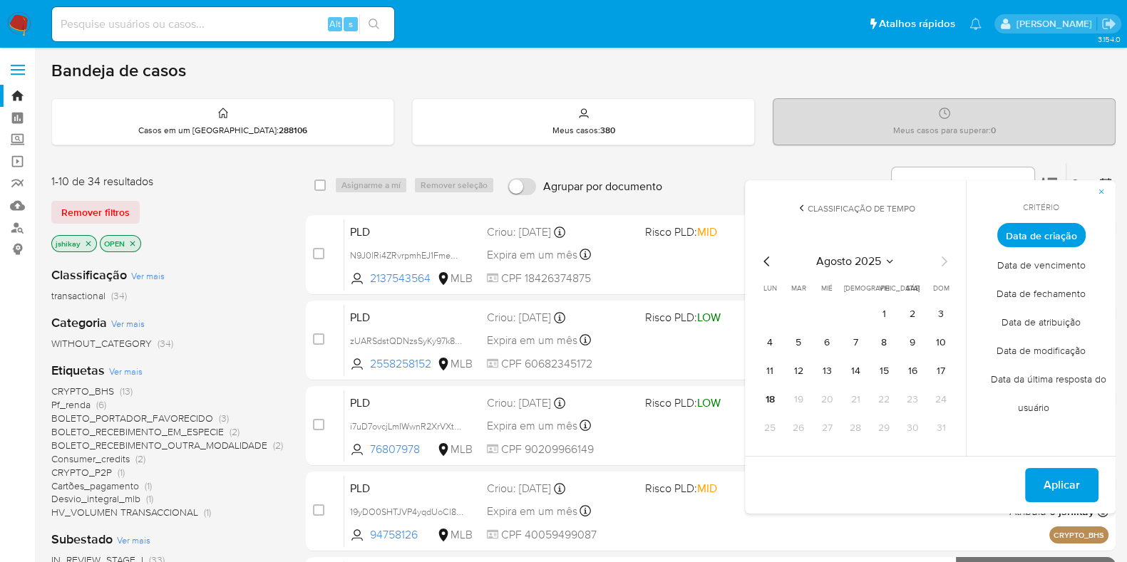
click at [765, 253] on icon "Mes anterior" at bounding box center [766, 261] width 17 height 17
drag, startPoint x: 805, startPoint y: 315, endPoint x: 843, endPoint y: 355, distance: 55.4
click at [805, 314] on button "1" at bounding box center [798, 314] width 23 height 23
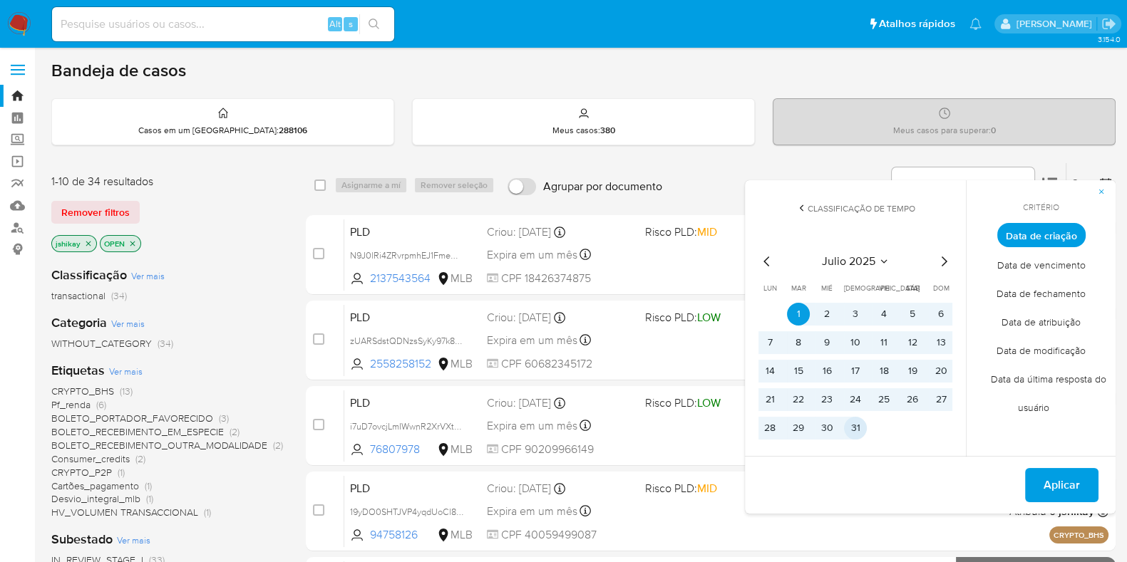
click at [862, 430] on button "31" at bounding box center [855, 428] width 23 height 23
click at [1054, 485] on span "Aplicar" at bounding box center [1061, 485] width 36 height 31
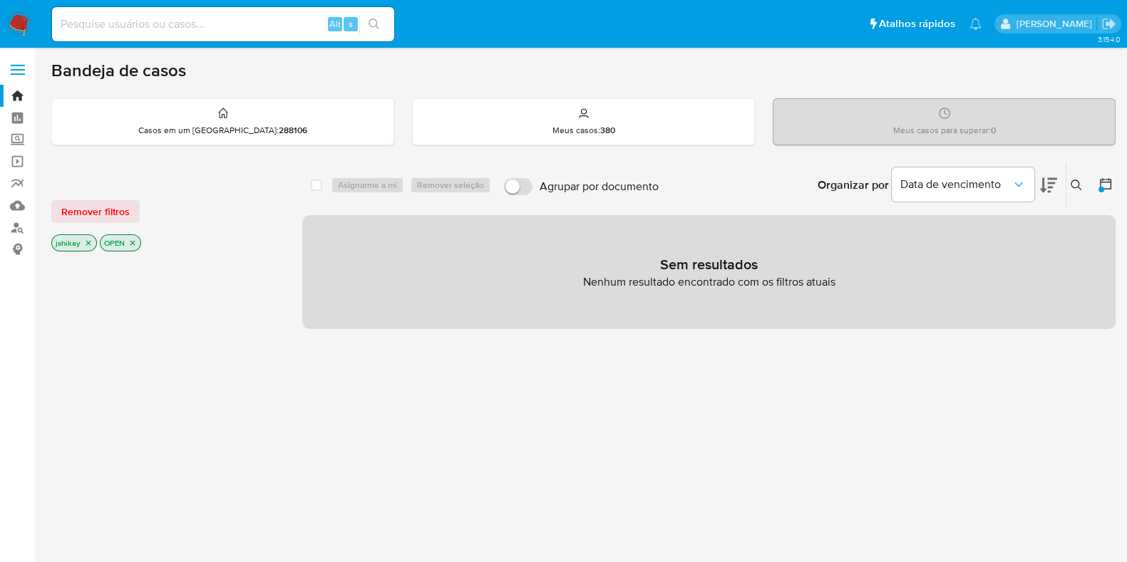
click at [21, 17] on img at bounding box center [19, 24] width 24 height 24
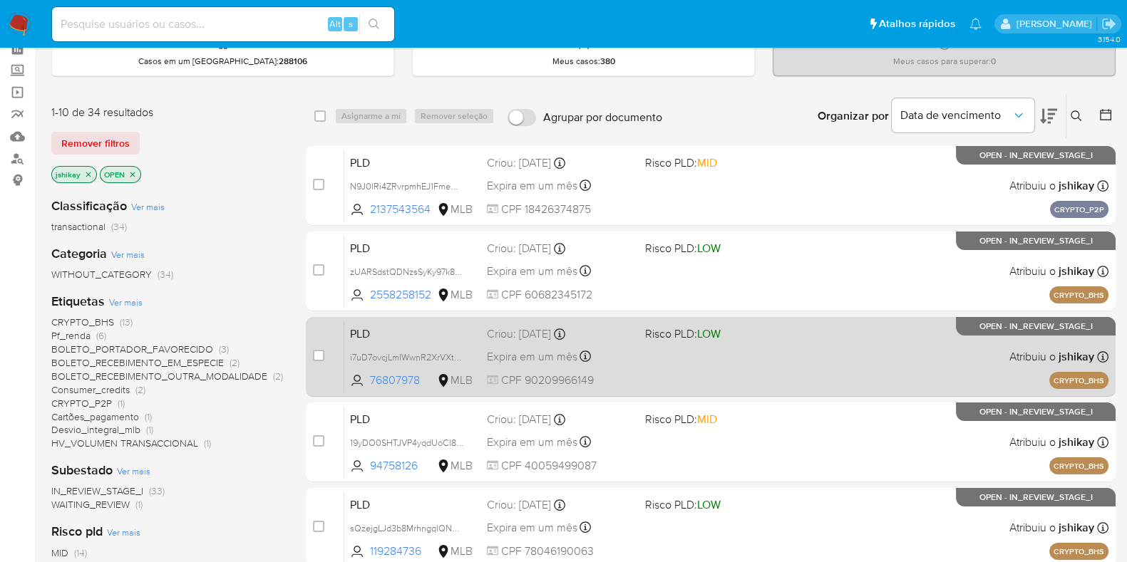
scroll to position [88, 0]
